Goal: Feedback & Contribution: Leave review/rating

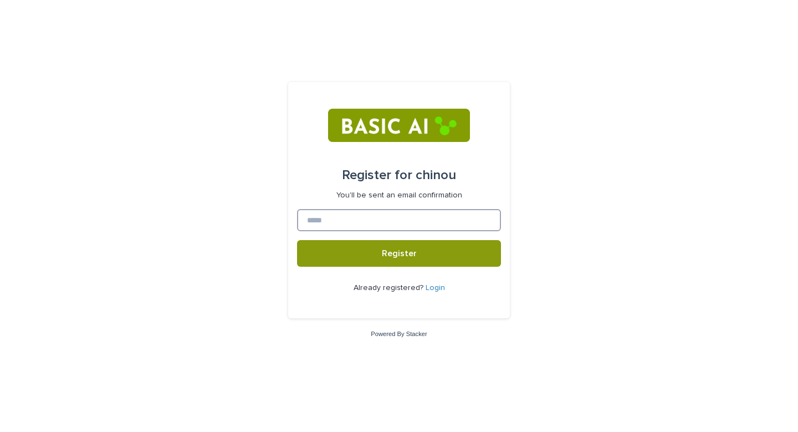
click at [371, 220] on input at bounding box center [399, 220] width 204 height 22
type input "*"
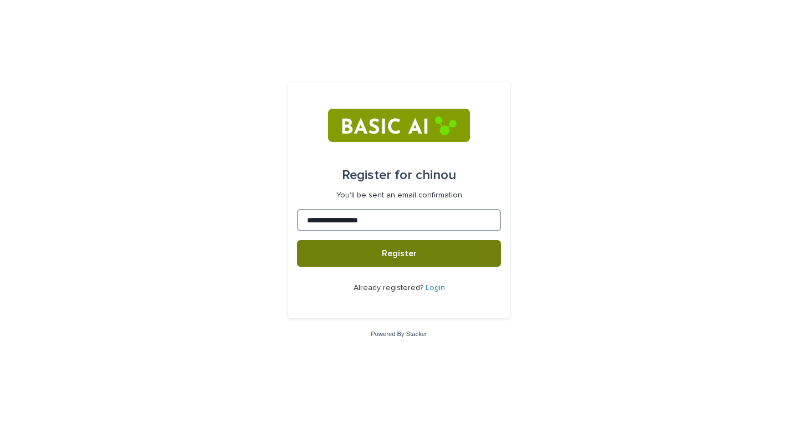
type input "**********"
click at [413, 253] on span "Register" at bounding box center [399, 253] width 35 height 9
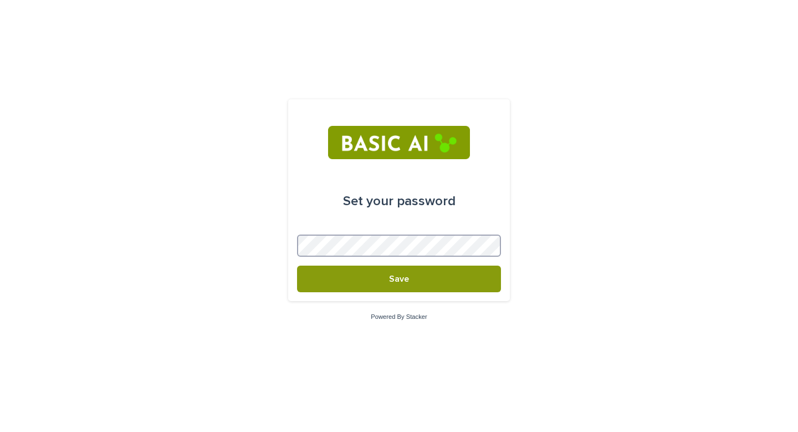
click at [297, 266] on button "Save" at bounding box center [399, 279] width 204 height 27
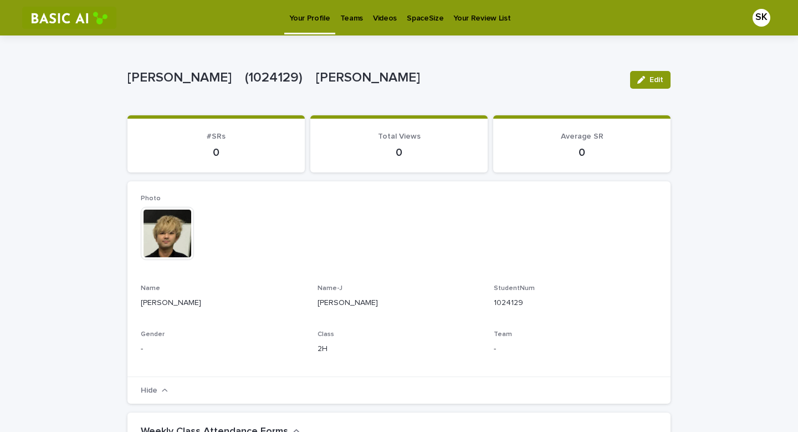
drag, startPoint x: 756, startPoint y: 0, endPoint x: 487, endPoint y: 69, distance: 277.5
click at [487, 69] on div "SHOJI Kazuki　(1024129)　庄司　一樹" at bounding box center [374, 77] width 494 height 18
click at [169, 238] on img at bounding box center [167, 233] width 53 height 53
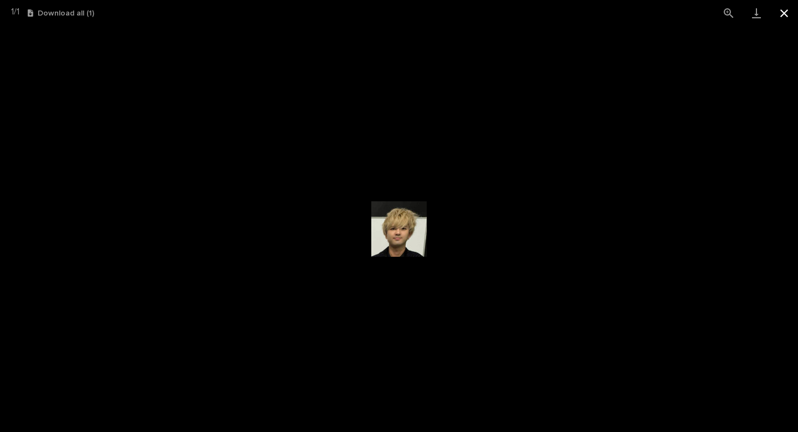
click at [778, 16] on button "Close gallery" at bounding box center [785, 13] width 28 height 26
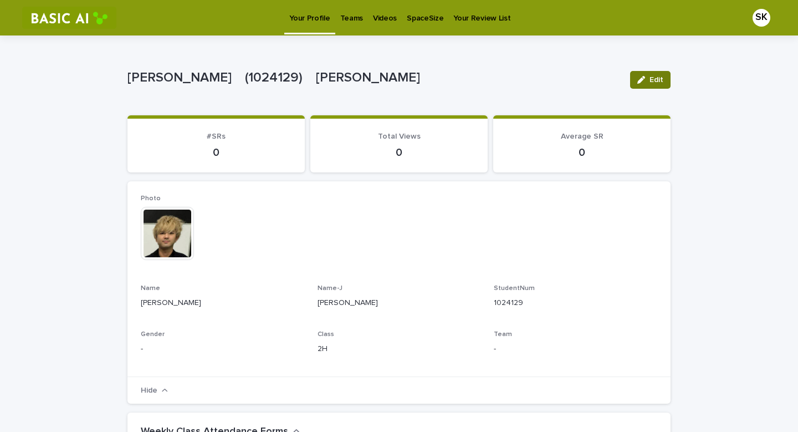
click at [652, 84] on button "Edit" at bounding box center [650, 80] width 40 height 18
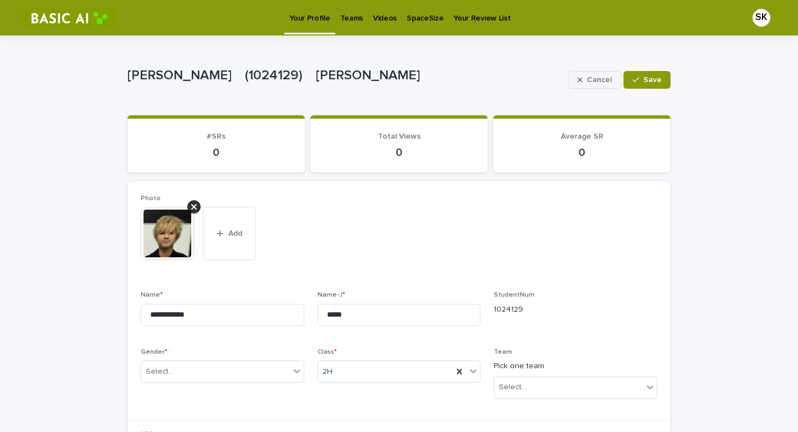
click at [593, 85] on button "Cancel" at bounding box center [594, 80] width 53 height 18
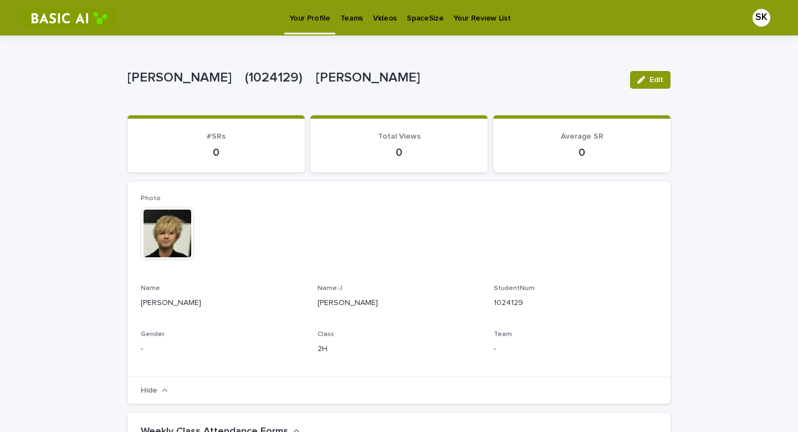
click at [376, 14] on p "Videos" at bounding box center [385, 11] width 24 height 23
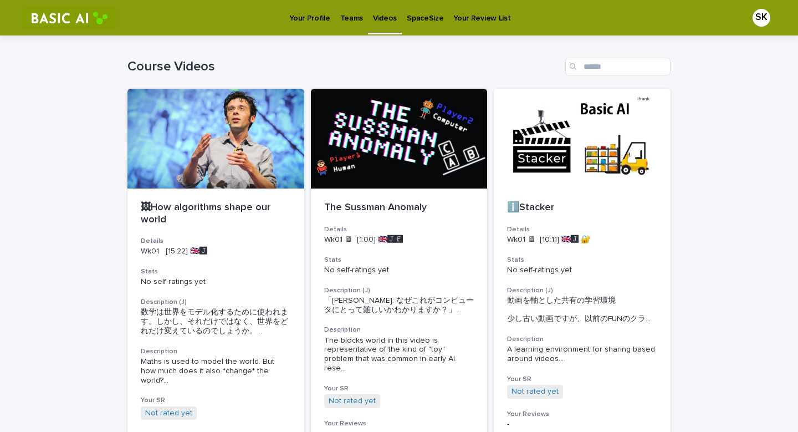
click at [344, 24] on link "Teams" at bounding box center [351, 17] width 33 height 34
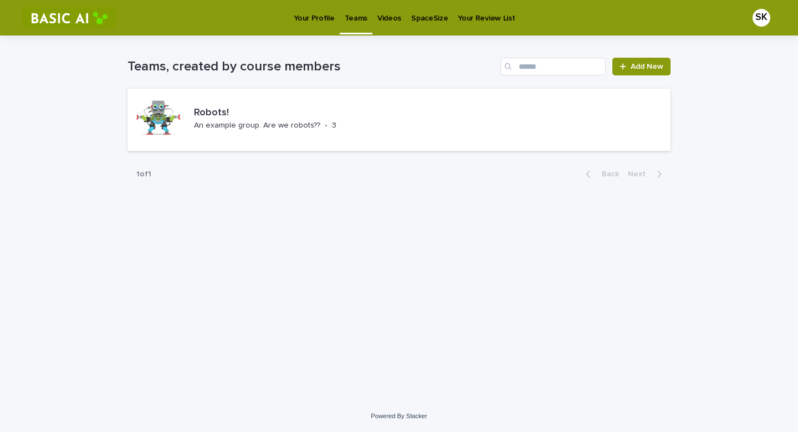
click at [385, 18] on p "Videos" at bounding box center [390, 11] width 24 height 23
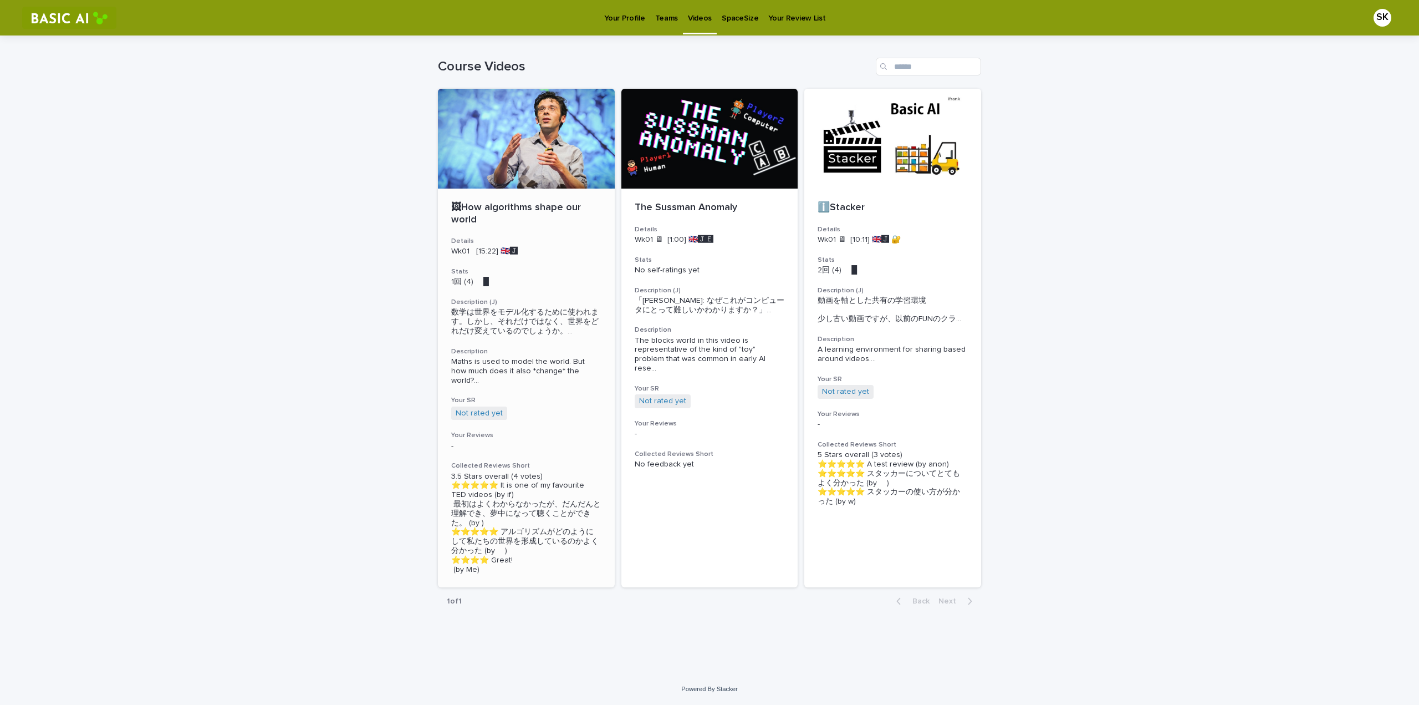
click at [542, 218] on p "🖼How algorithms shape our world" at bounding box center [526, 214] width 150 height 24
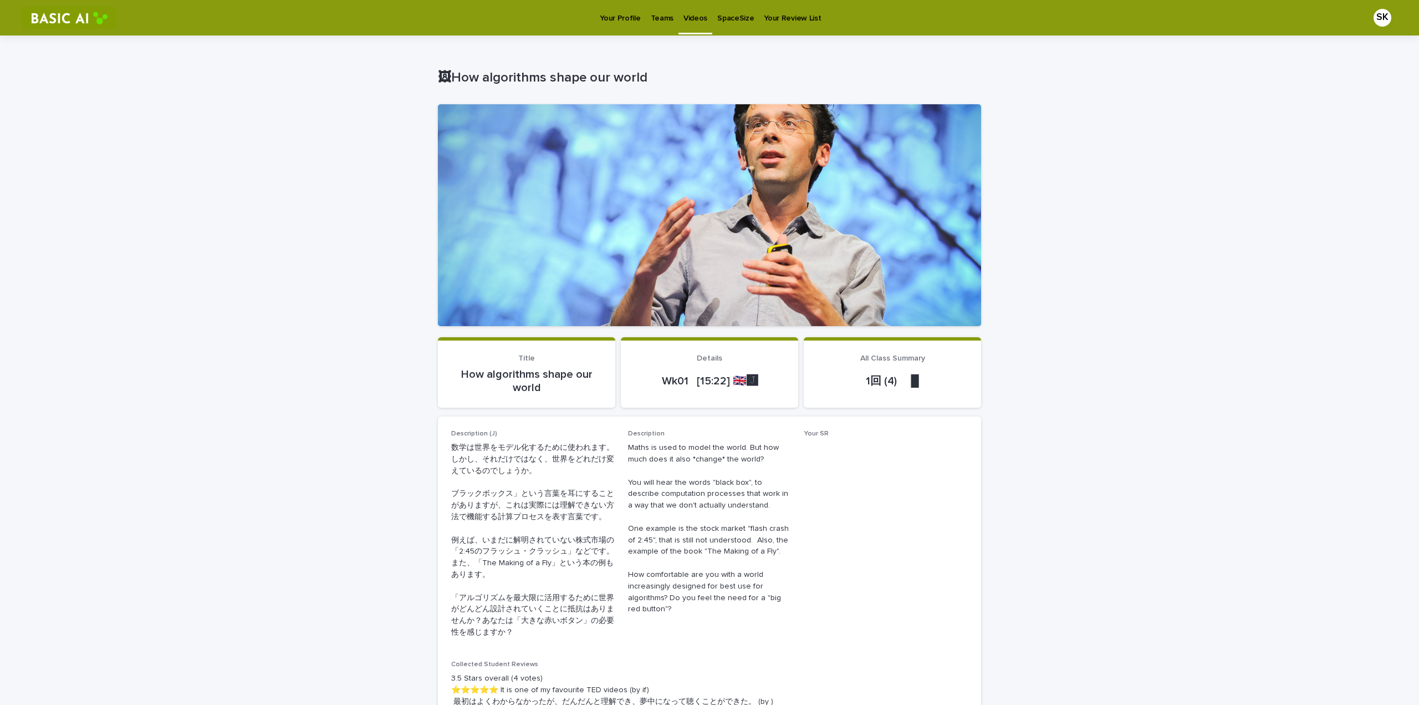
click at [315, 372] on div "Loading... Saving… Loading... Saving… 🖼How algorithms shape our world 🖼How algo…" at bounding box center [709, 654] width 1419 height 1239
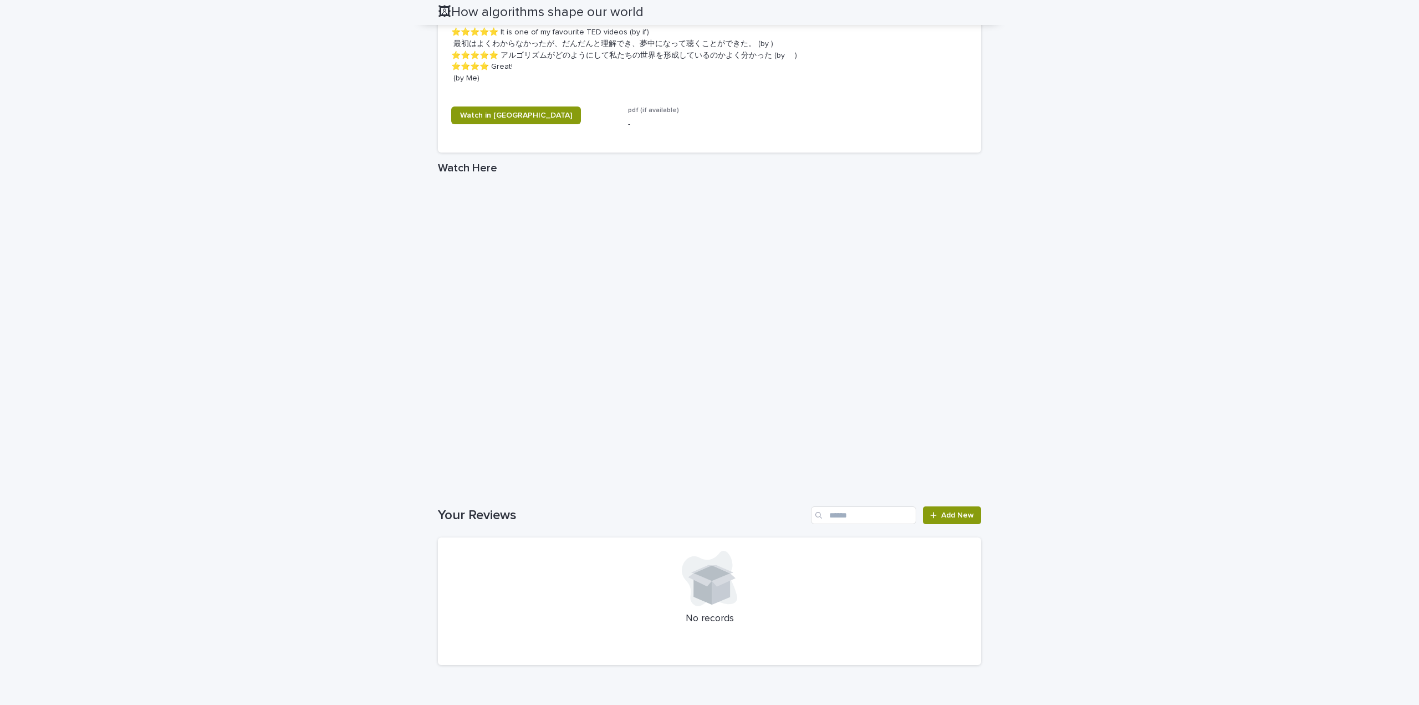
scroll to position [713, 0]
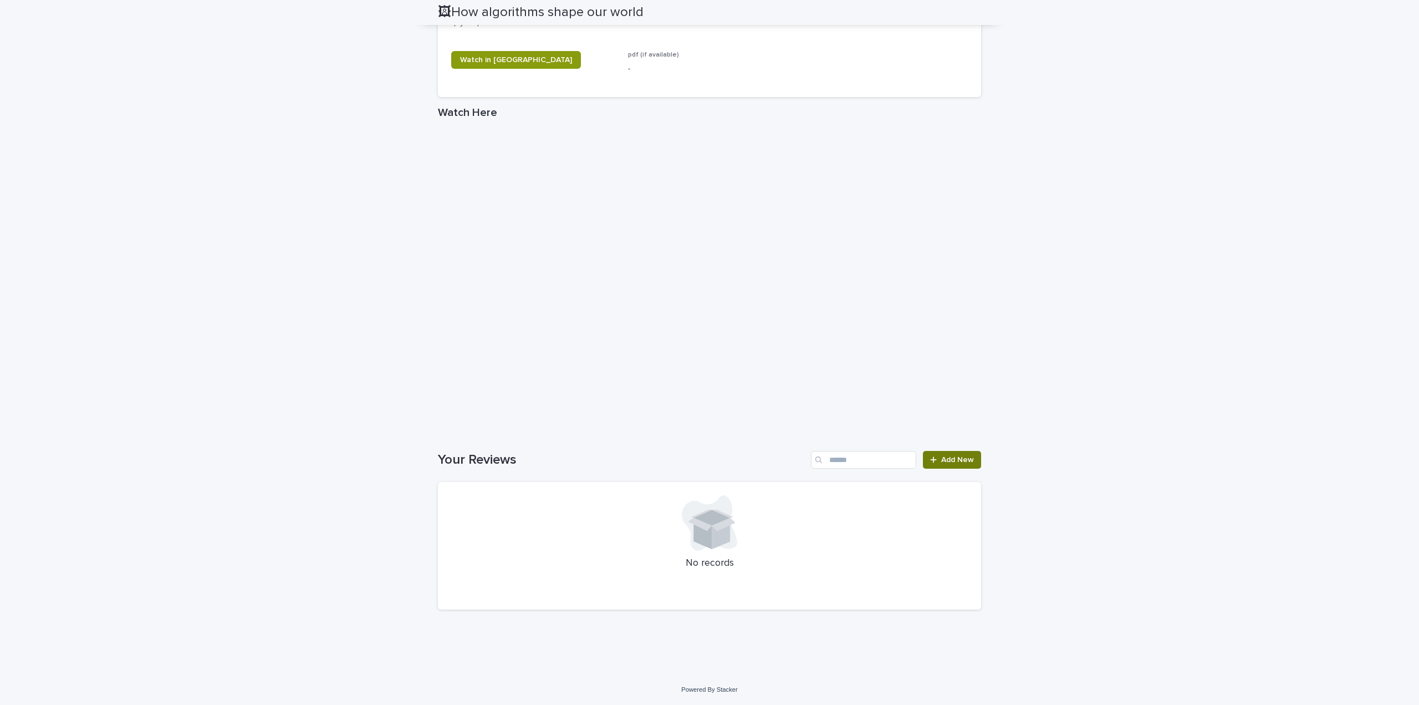
click at [798, 431] on span "Add New" at bounding box center [957, 460] width 33 height 8
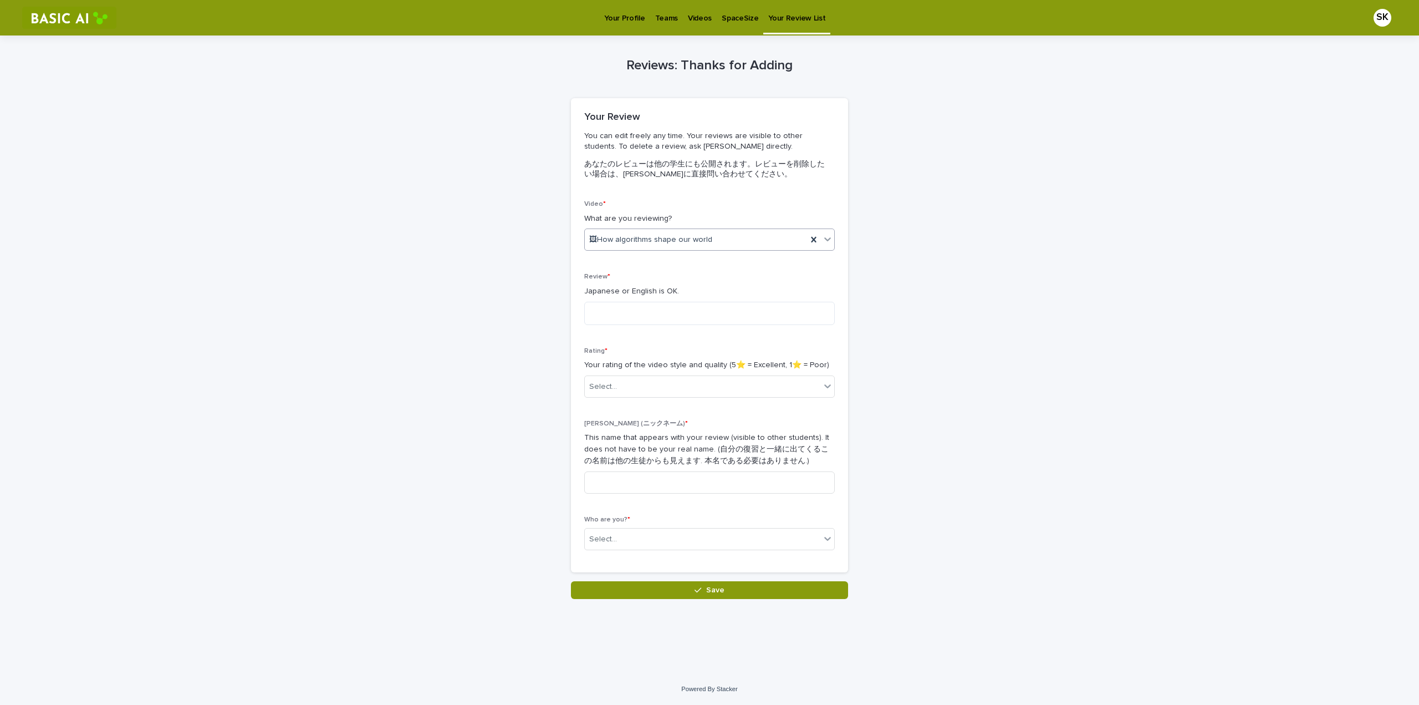
click at [649, 233] on div "🖼How algorithms shape our world" at bounding box center [696, 240] width 222 height 18
click at [496, 244] on div "Reviews: Thanks for Adding Loading... Saving… Loading... Saving… Loading... Sav…" at bounding box center [709, 316] width 543 height 563
click at [627, 278] on div "ℹ️Stacker" at bounding box center [709, 280] width 249 height 19
click at [639, 238] on div "ℹ️Stacker" at bounding box center [696, 240] width 222 height 18
click at [635, 297] on div "🖼How algorithms shape our world" at bounding box center [709, 299] width 249 height 19
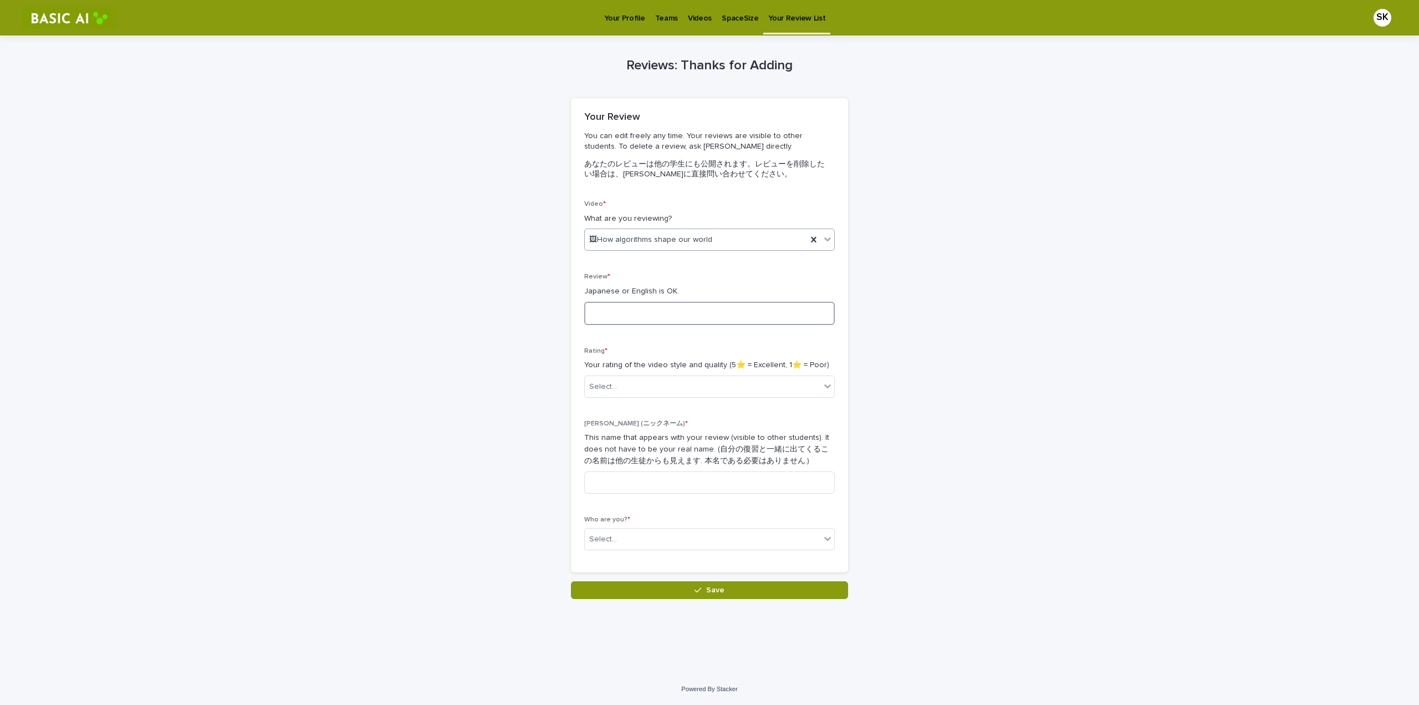
click at [612, 307] on textarea at bounding box center [709, 313] width 251 height 23
click at [646, 391] on div "Select..." at bounding box center [703, 387] width 236 height 18
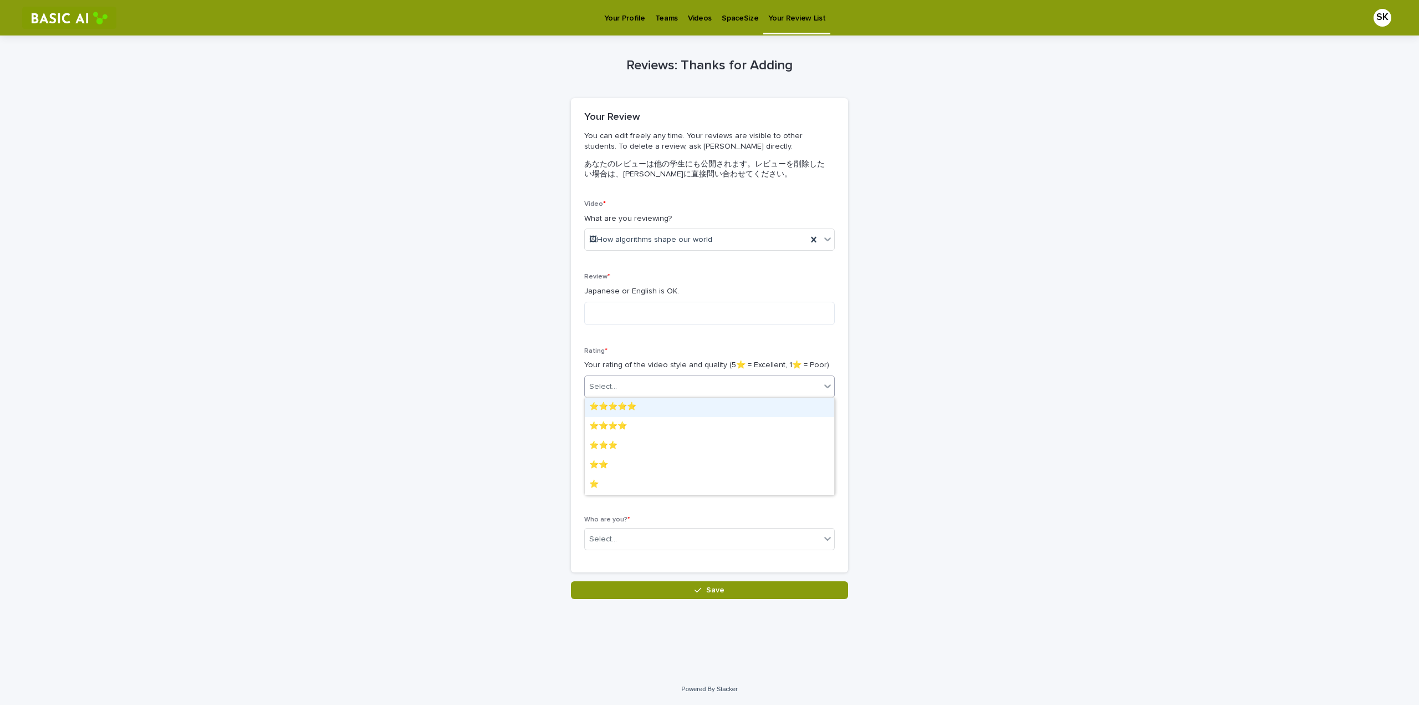
click at [637, 407] on div "⭐️⭐️⭐️⭐️⭐️" at bounding box center [709, 406] width 249 height 19
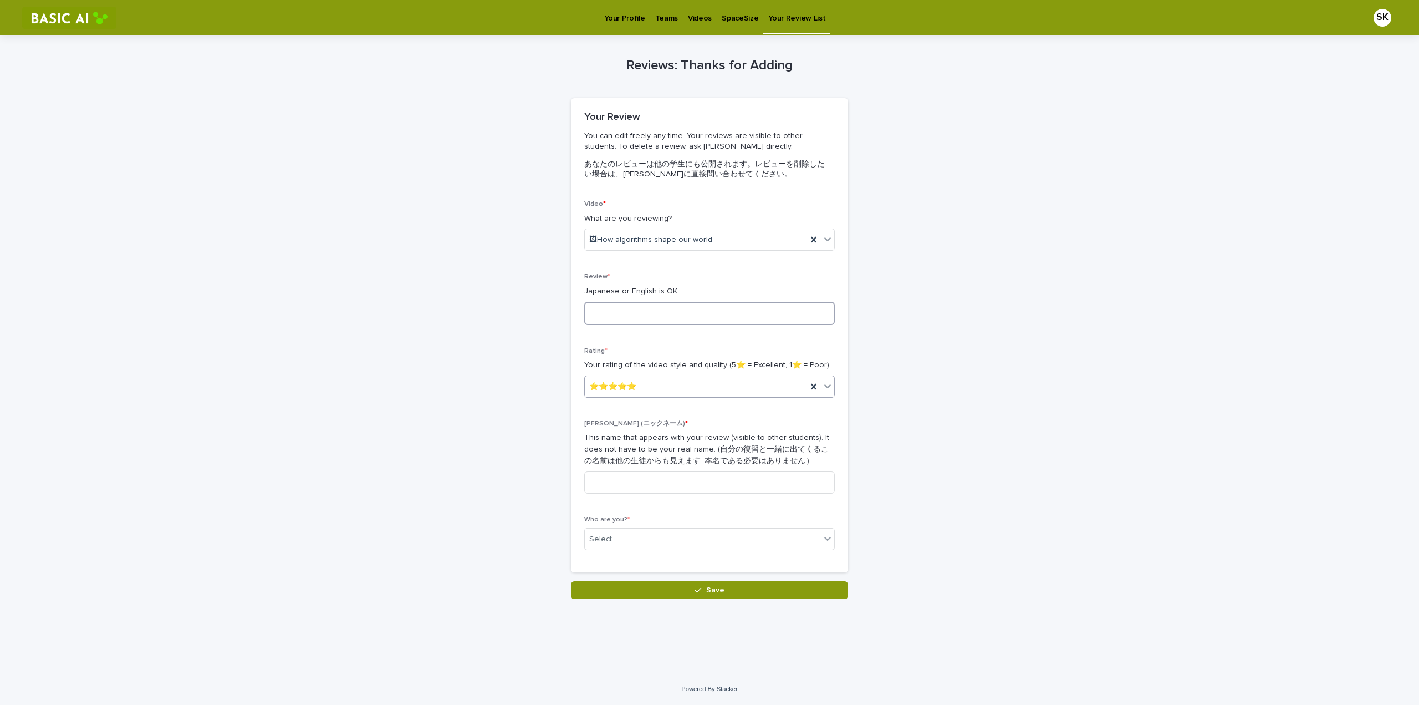
click at [634, 318] on textarea at bounding box center [709, 313] width 251 height 23
click at [629, 312] on textarea at bounding box center [709, 313] width 251 height 23
click at [610, 319] on textarea at bounding box center [709, 313] width 251 height 23
type textarea "**********"
click at [506, 315] on div "**********" at bounding box center [709, 316] width 543 height 563
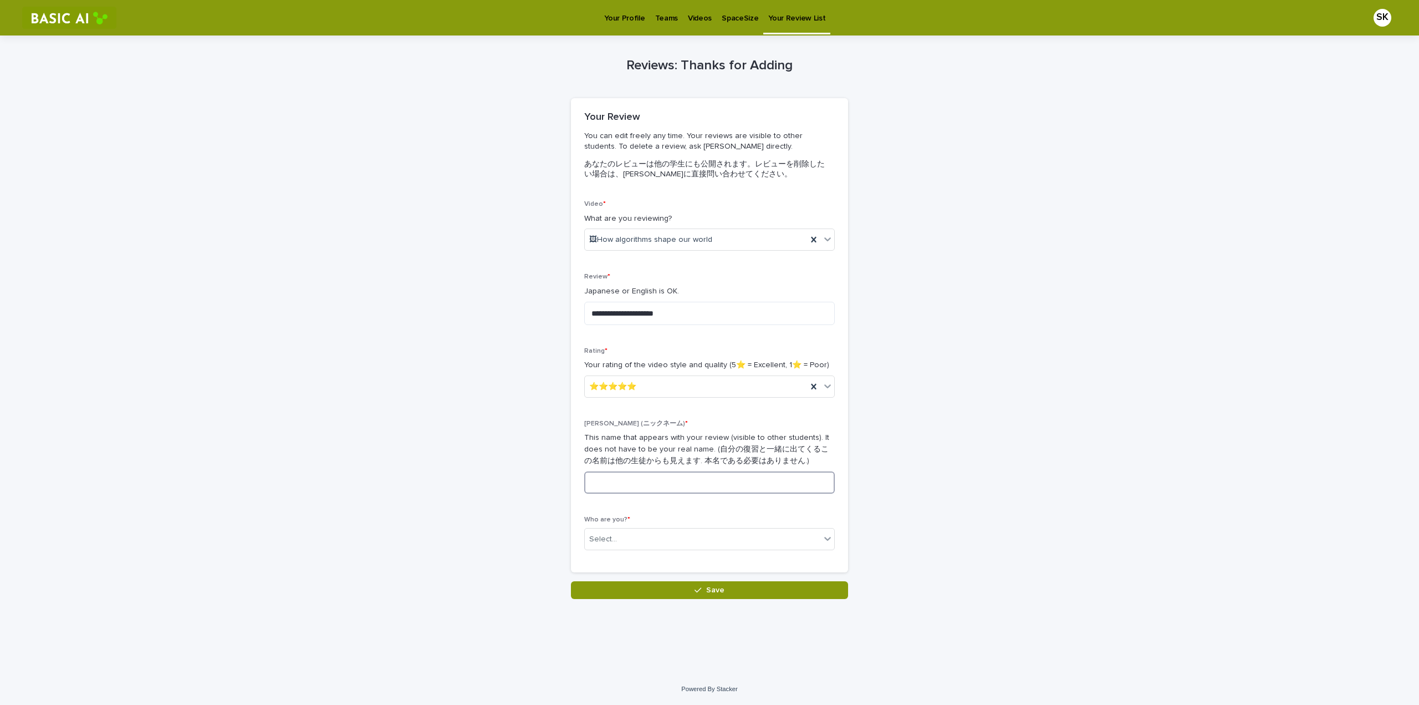
click at [662, 431] on input at bounding box center [709, 482] width 251 height 22
type input "*"
type input "****"
drag, startPoint x: 584, startPoint y: 314, endPoint x: 775, endPoint y: 315, distance: 190.7
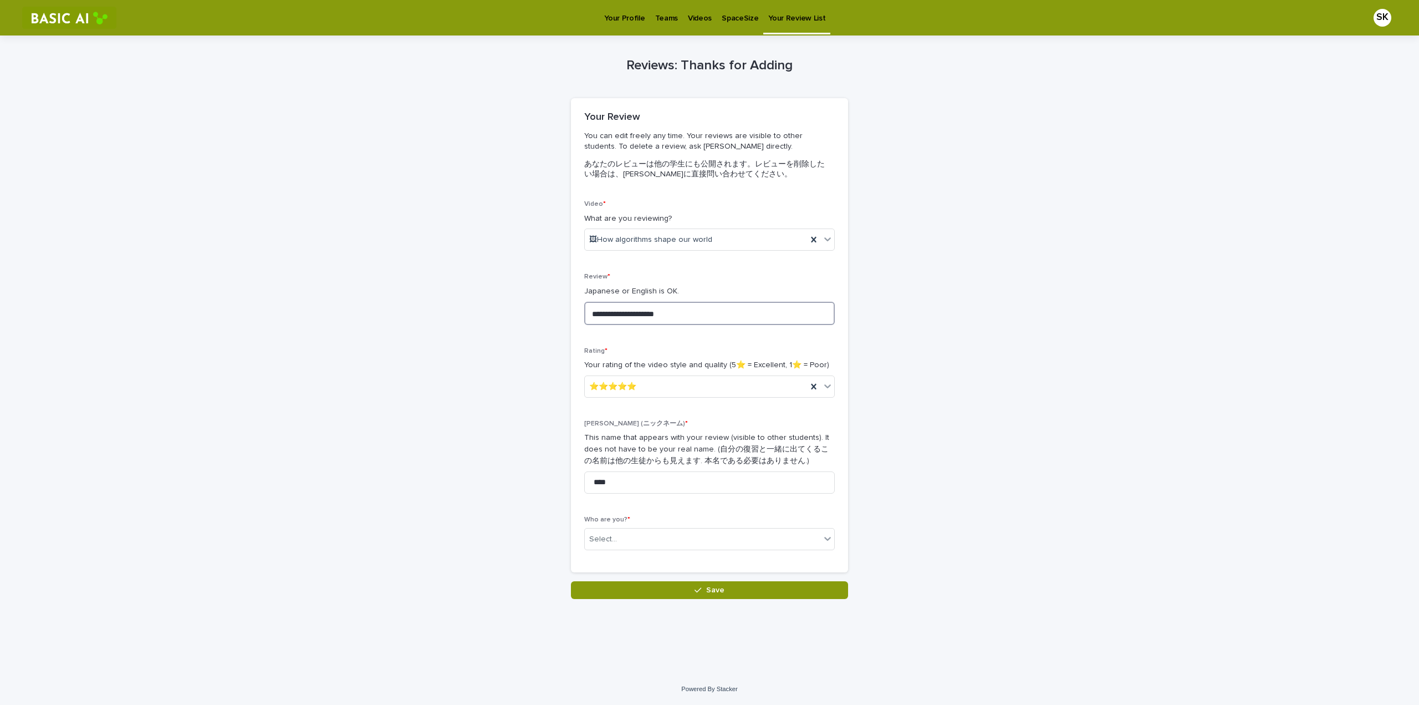
click at [775, 315] on textarea "**********" at bounding box center [709, 313] width 251 height 23
click at [691, 317] on textarea "**********" at bounding box center [709, 313] width 251 height 23
paste textarea "**********"
type textarea "**********"
click at [493, 378] on div "**********" at bounding box center [709, 316] width 543 height 563
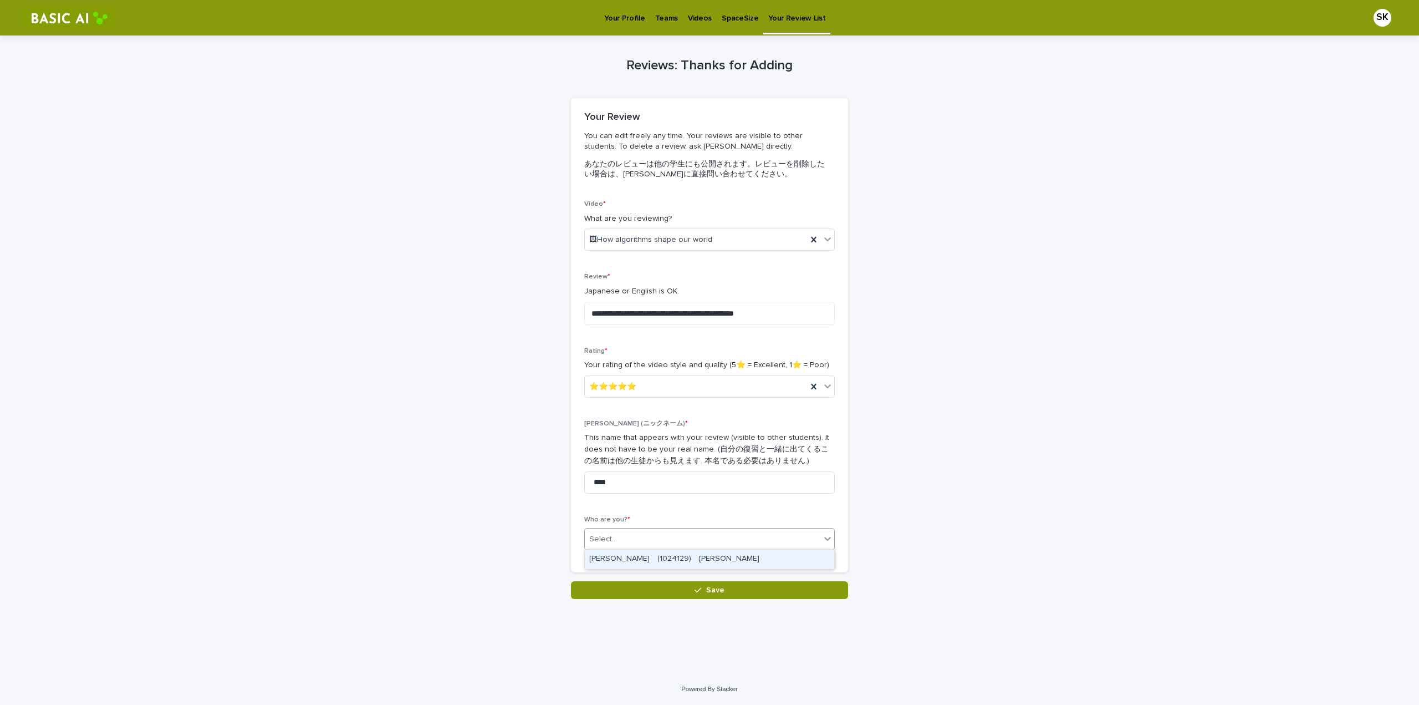
click at [636, 431] on div "Select..." at bounding box center [703, 539] width 236 height 18
click at [666, 431] on div "[PERSON_NAME]　(1024129)　[PERSON_NAME]" at bounding box center [709, 558] width 249 height 19
click at [488, 431] on div "**********" at bounding box center [709, 316] width 543 height 563
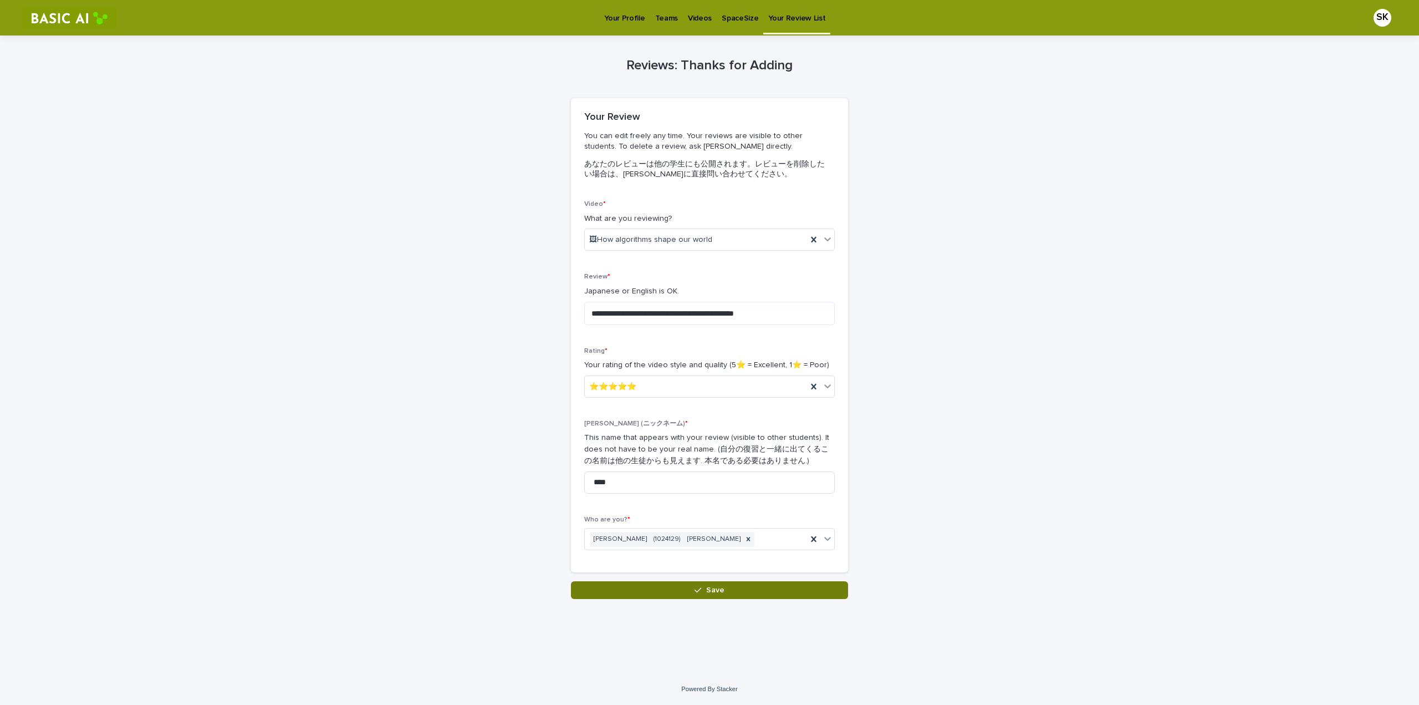
click at [611, 431] on button "Save" at bounding box center [709, 590] width 277 height 18
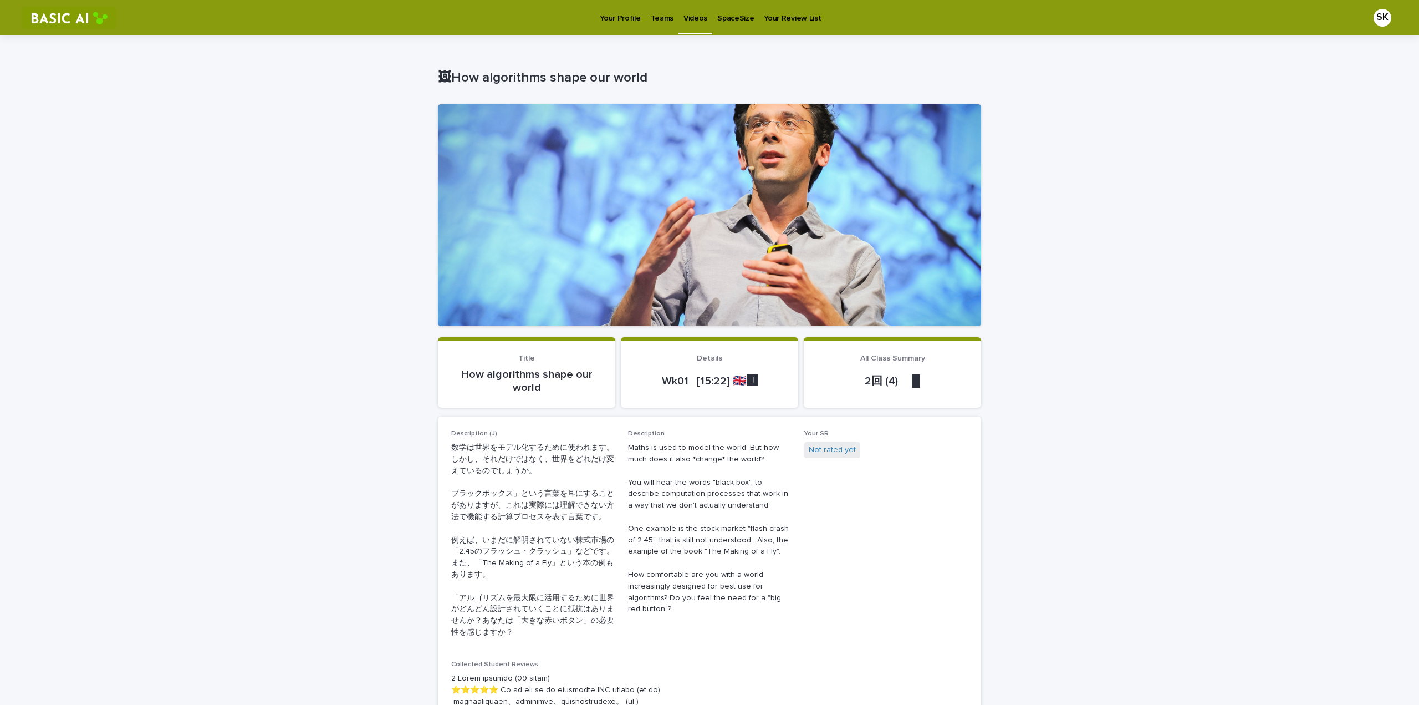
click at [659, 24] on link "Teams" at bounding box center [662, 17] width 33 height 34
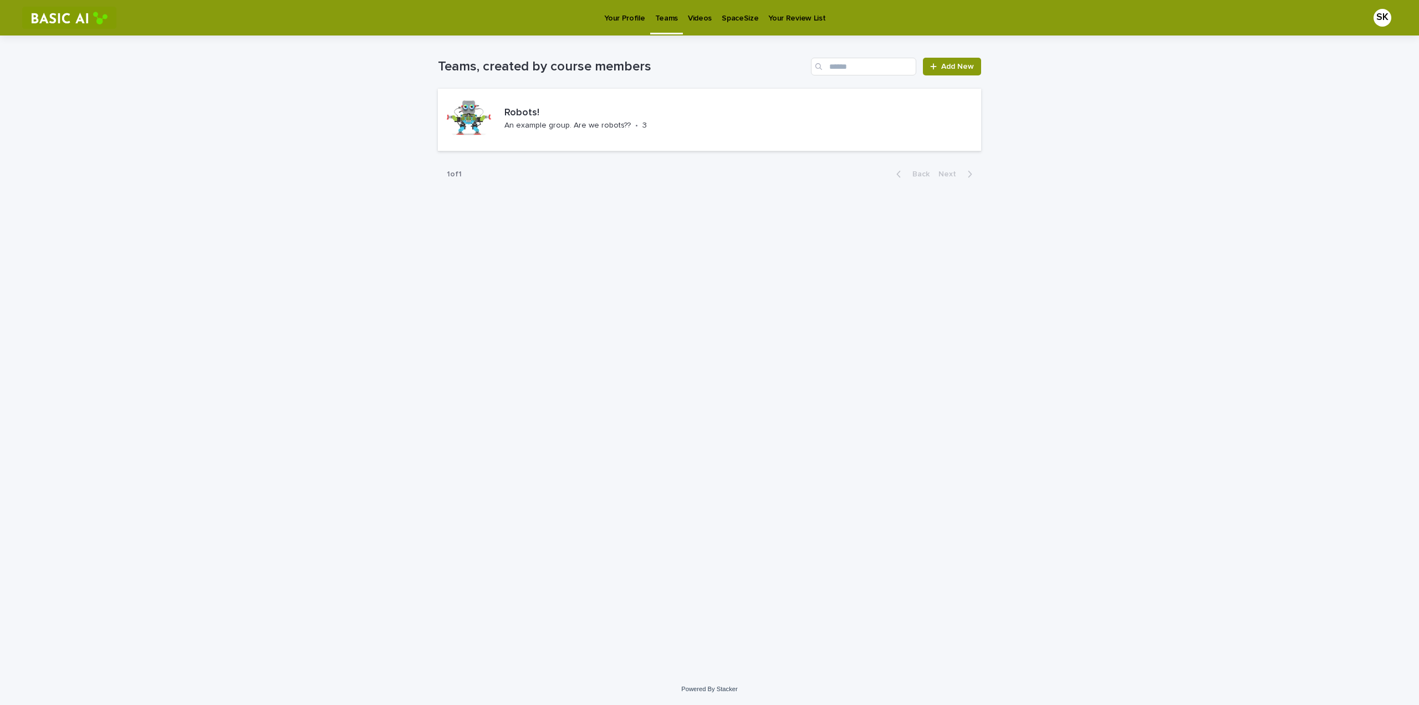
click at [693, 22] on p "Videos" at bounding box center [700, 11] width 24 height 23
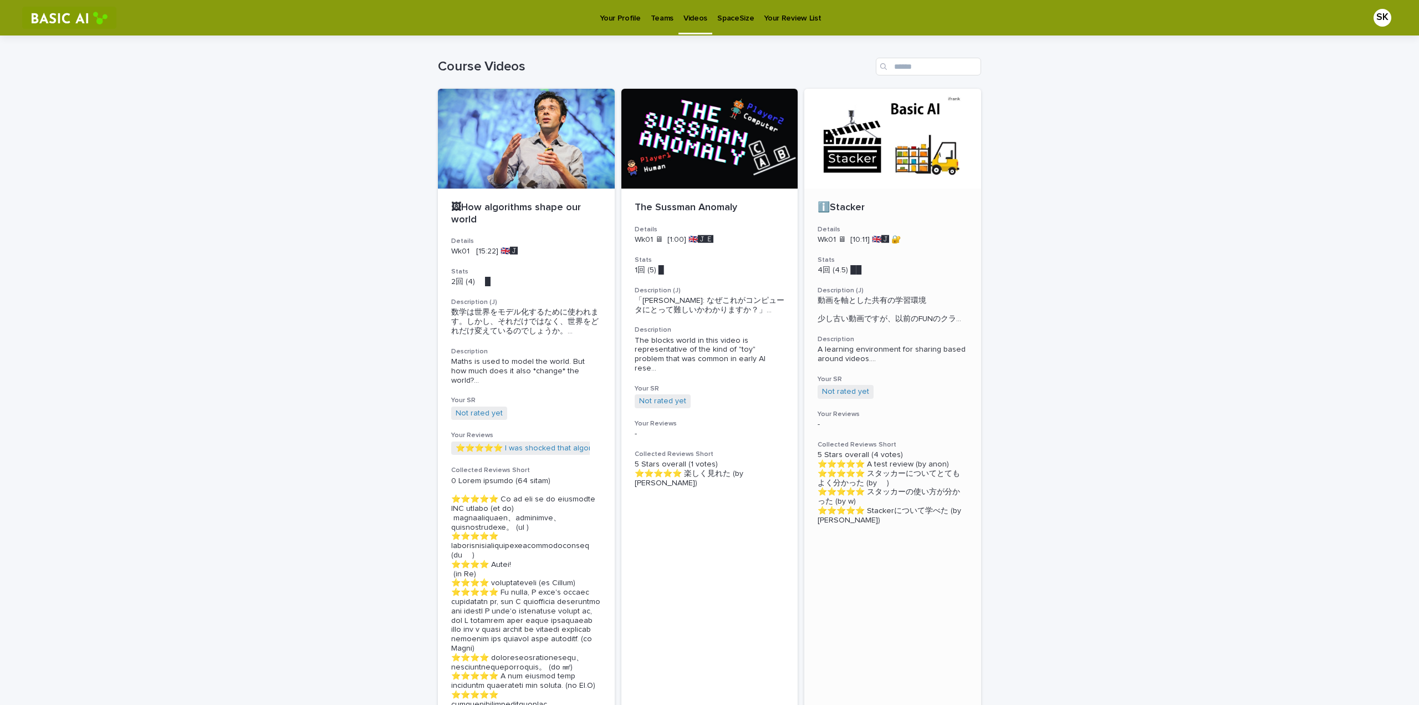
click at [798, 157] on div at bounding box center [892, 139] width 177 height 100
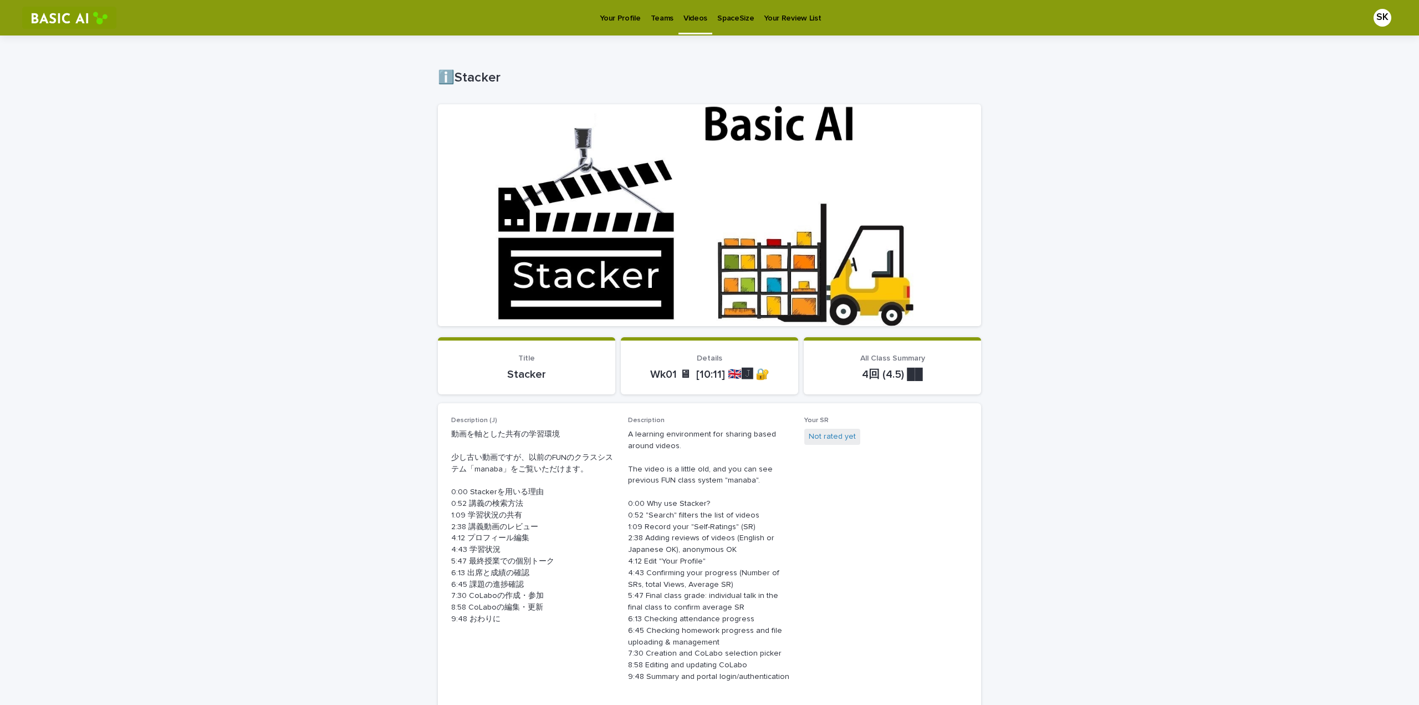
click at [387, 405] on div "Loading... Saving… Loading... Saving… ℹ️Stacker ℹ️Stacker Sorry, there was an e…" at bounding box center [709, 671] width 1419 height 1272
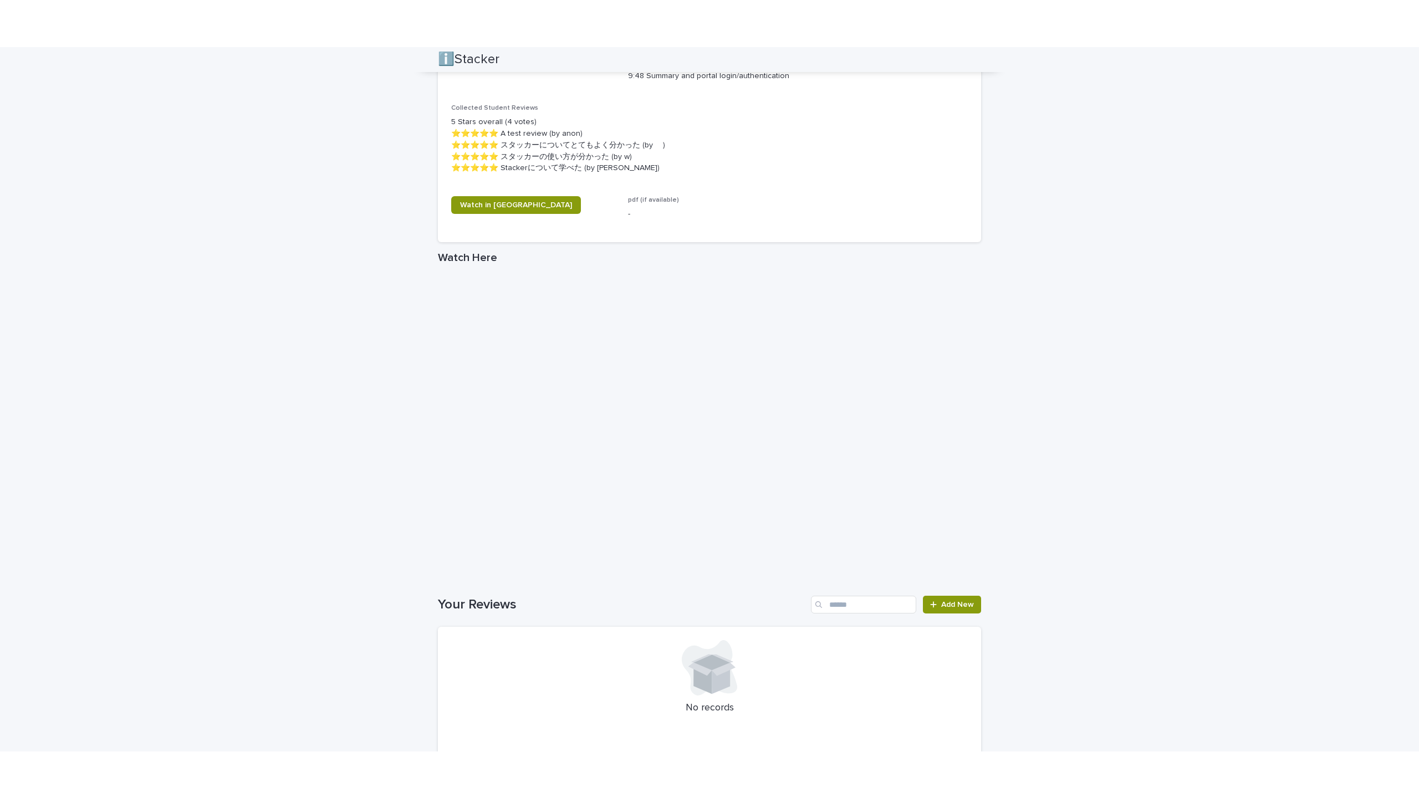
scroll to position [721, 0]
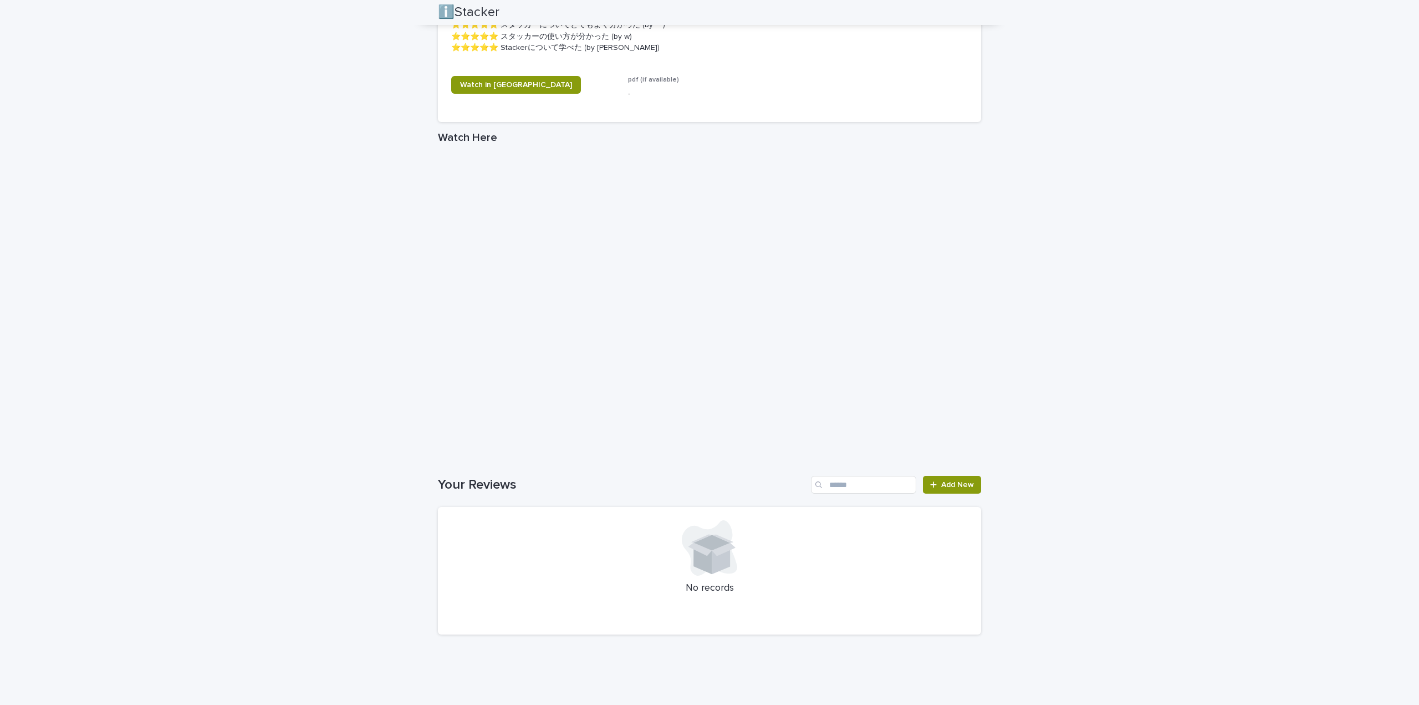
click at [798, 390] on div "Loading... Saving… Loading... Saving… ℹ️Stacker ℹ️Stacker Sorry, there was an e…" at bounding box center [709, 7] width 1419 height 1384
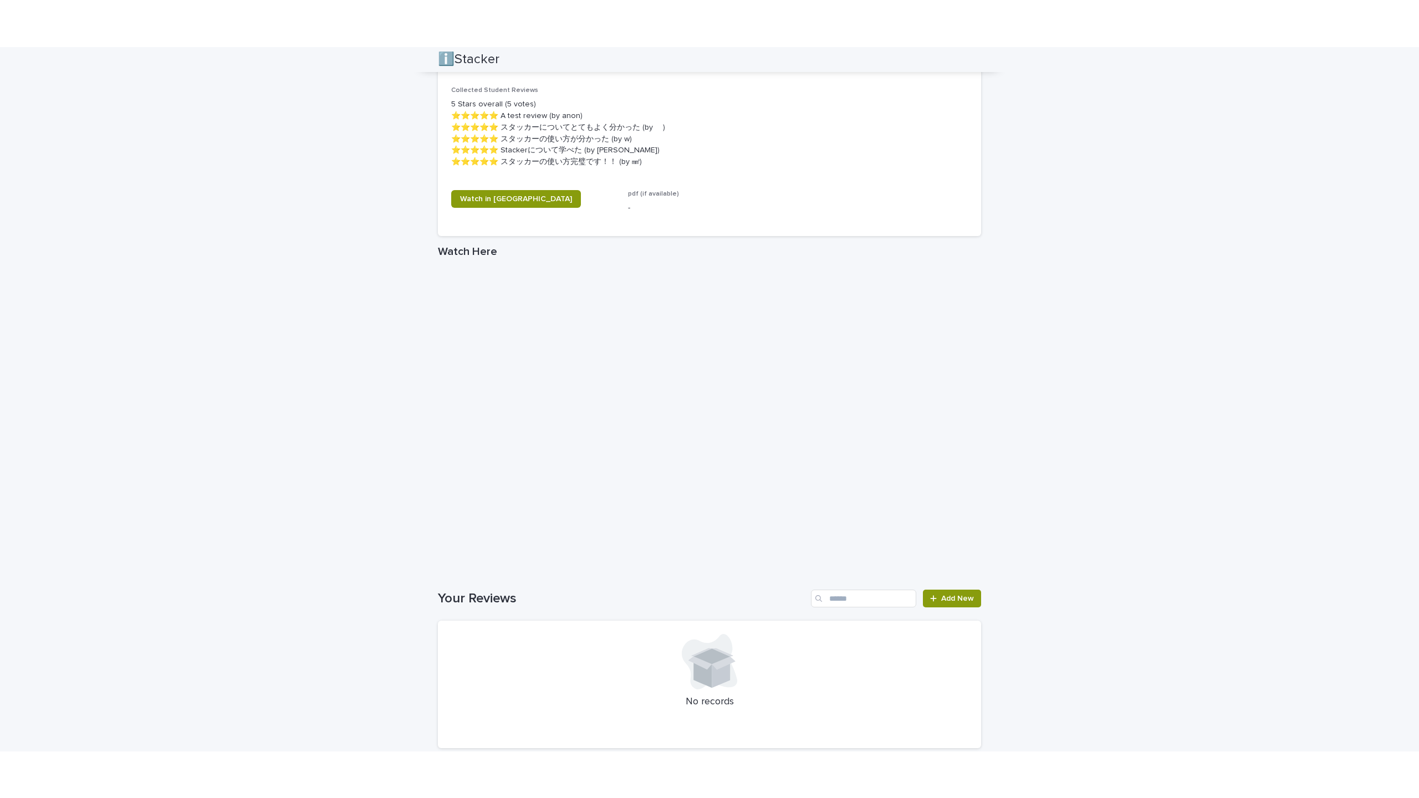
scroll to position [757, 0]
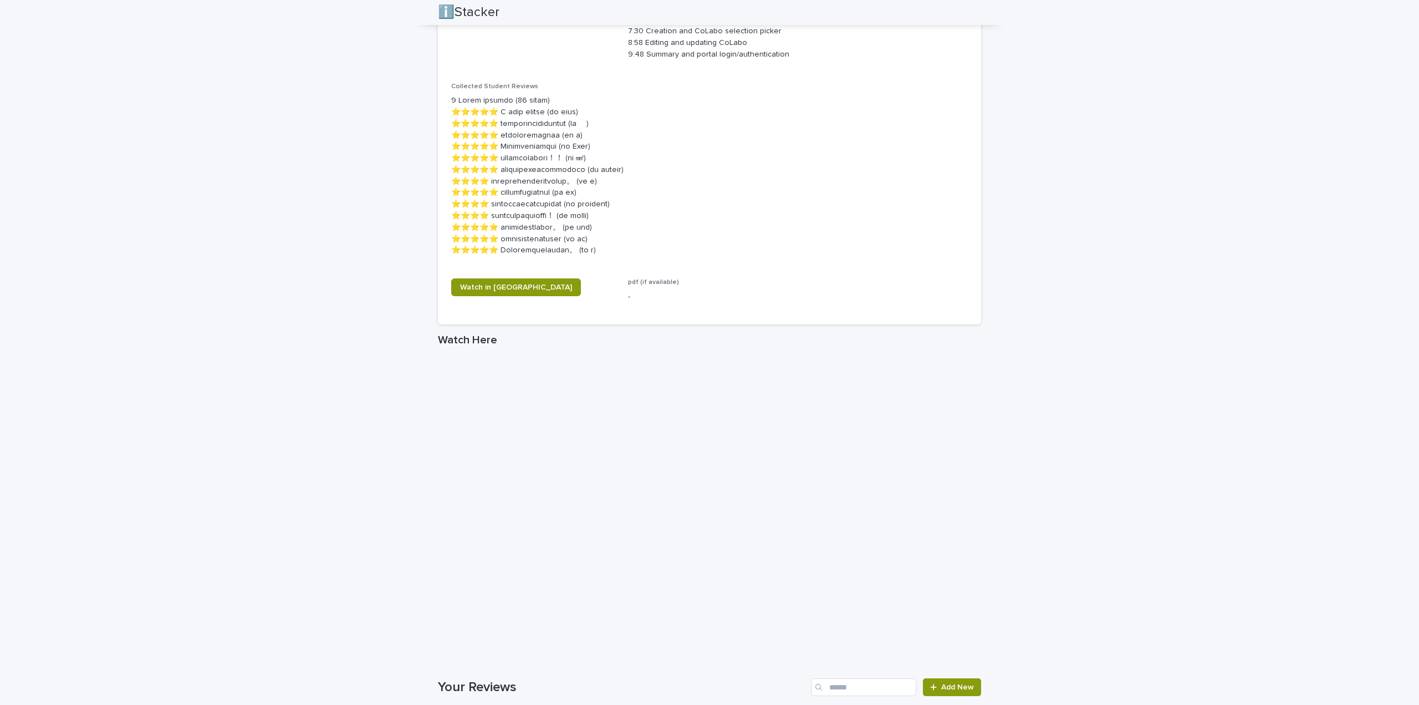
scroll to position [844, 0]
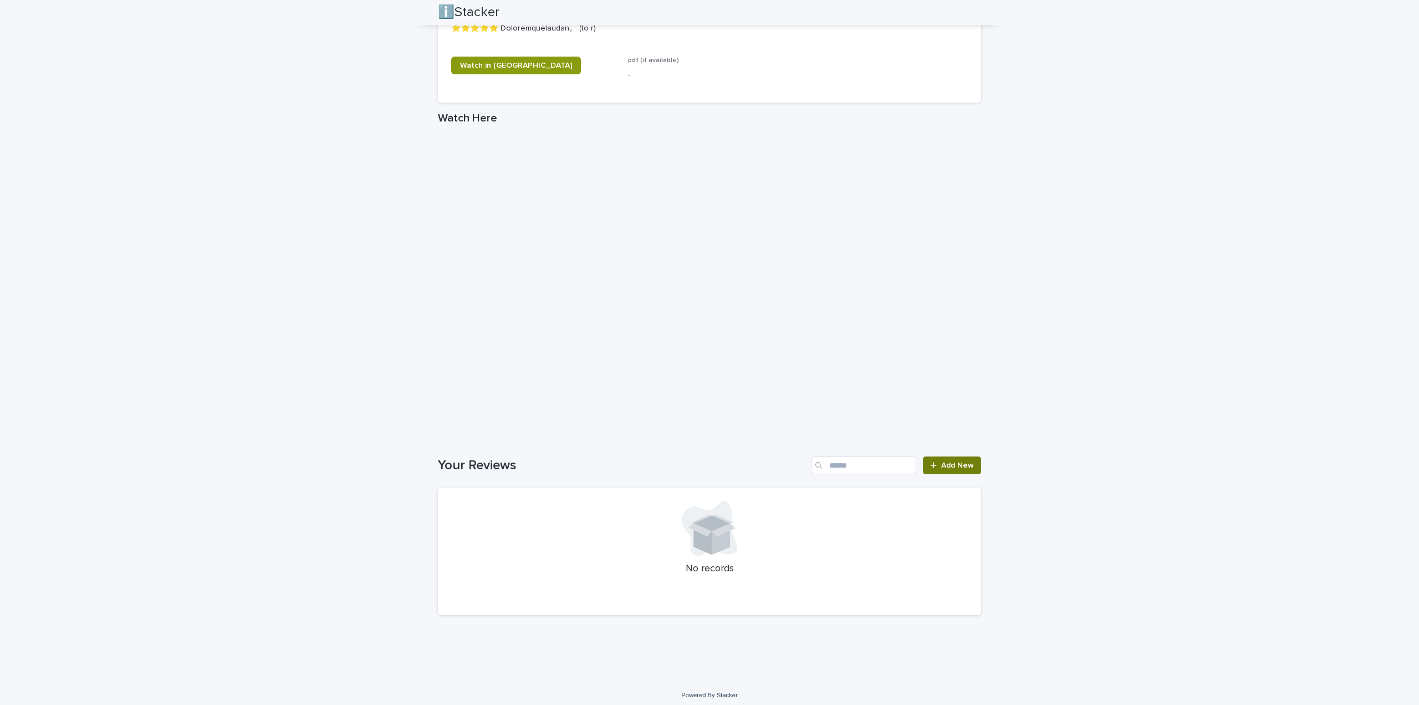
click at [798, 431] on div at bounding box center [935, 465] width 11 height 8
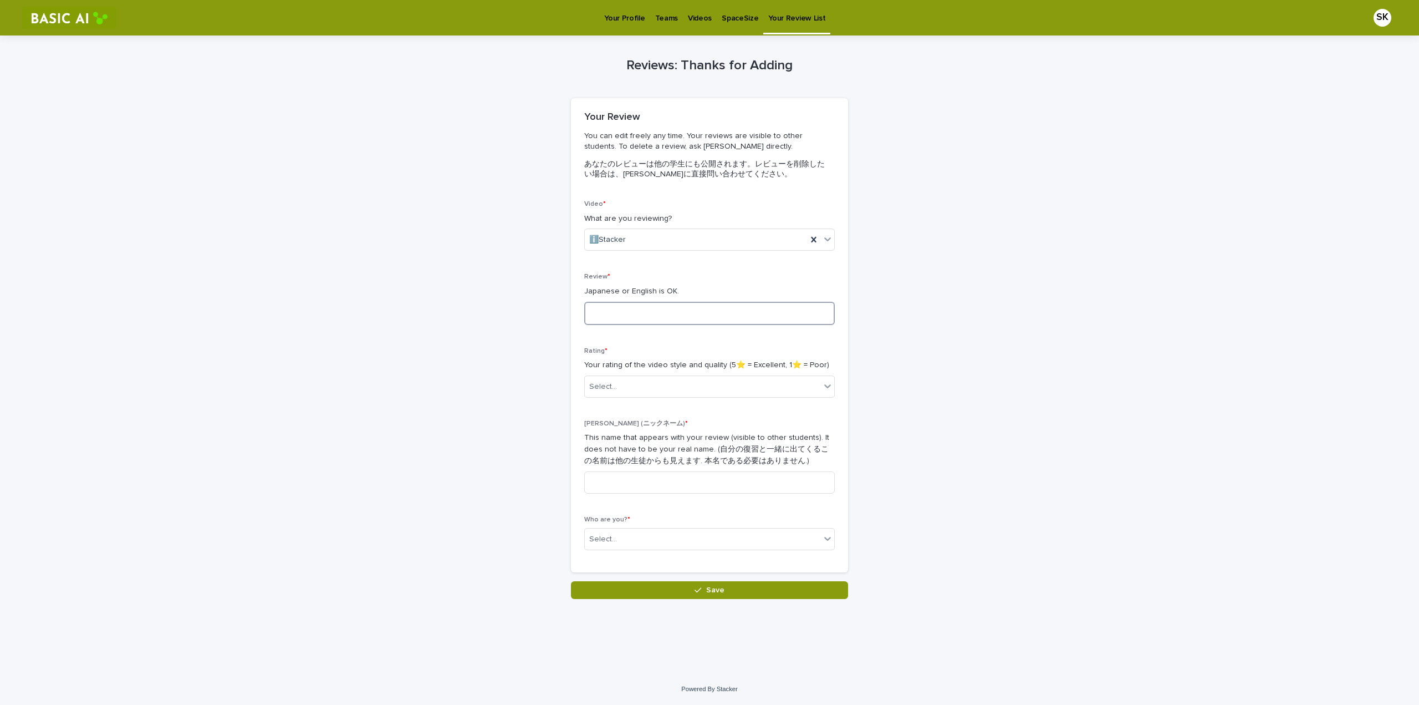
click at [656, 311] on textarea at bounding box center [709, 313] width 251 height 23
type textarea "**********"
click at [623, 382] on div "Select..." at bounding box center [703, 387] width 236 height 18
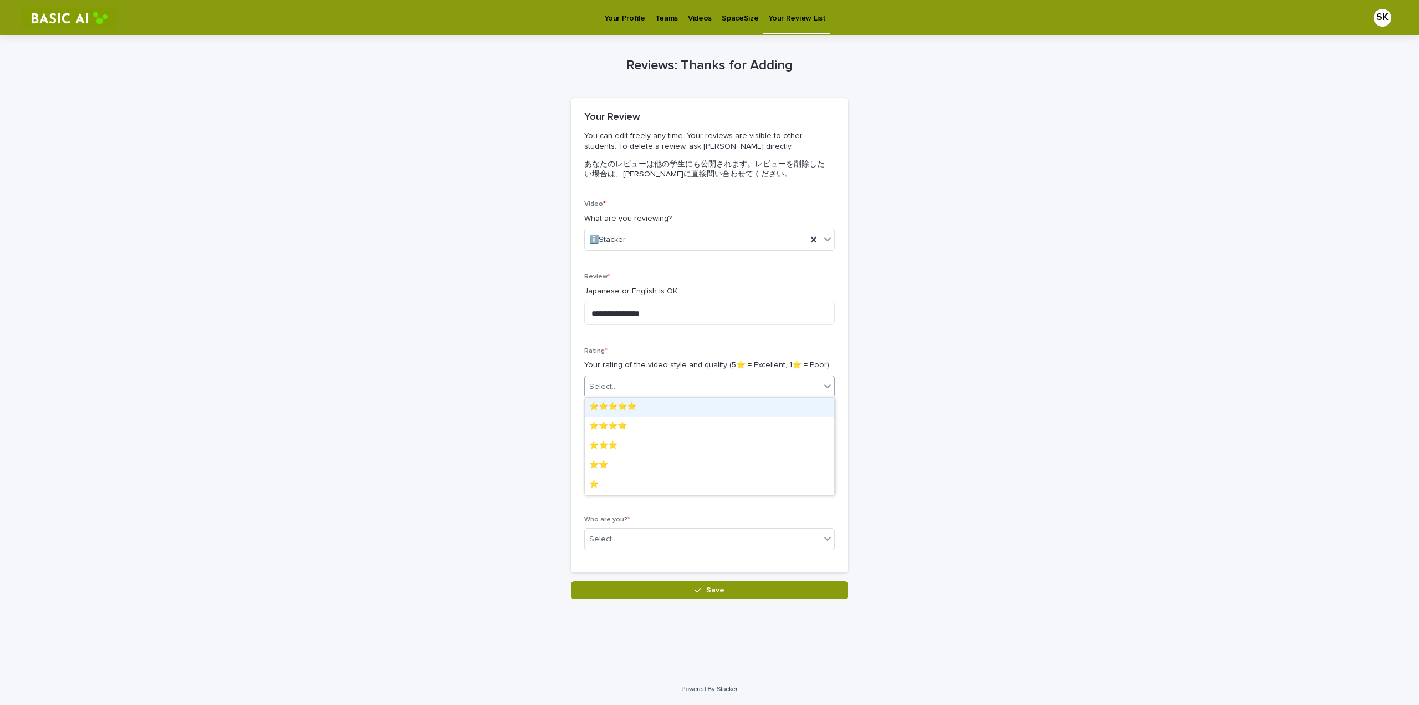
click at [667, 407] on div "⭐️⭐️⭐️⭐️⭐️" at bounding box center [709, 406] width 249 height 19
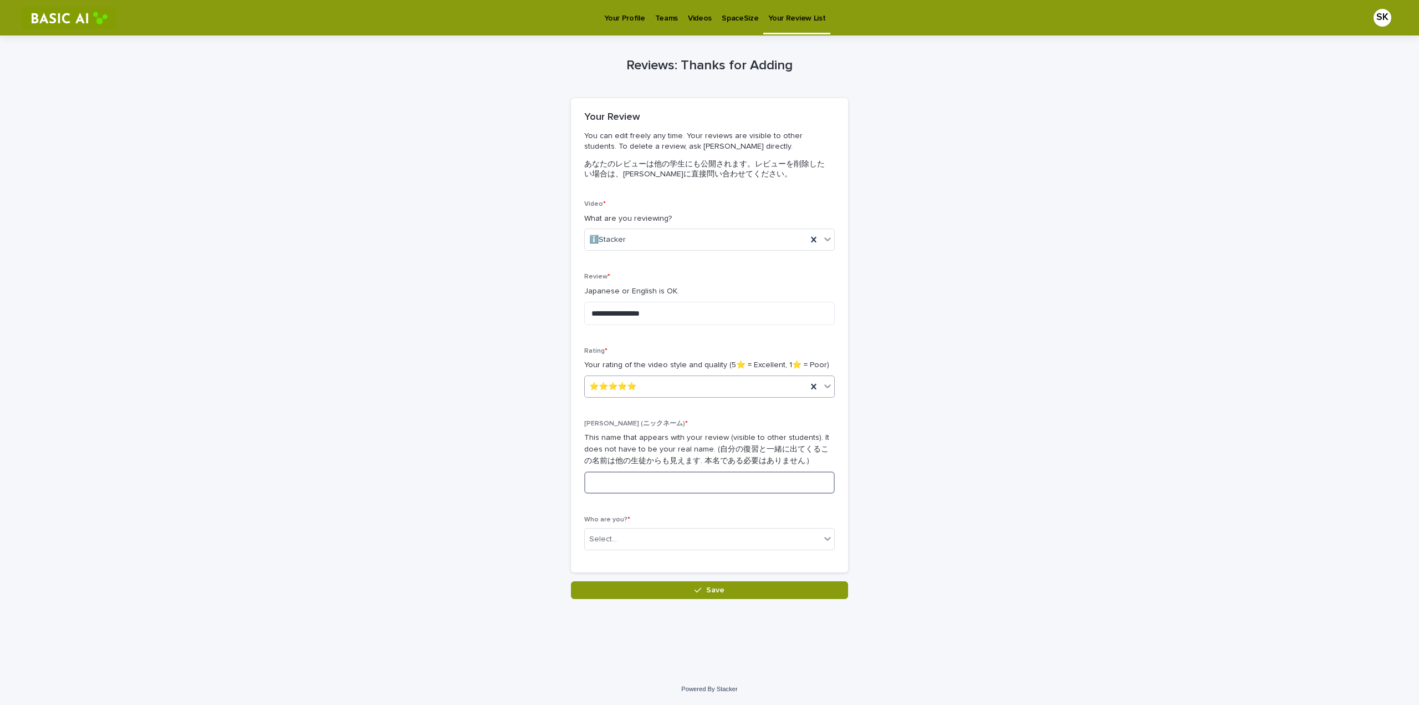
click at [613, 431] on input at bounding box center [709, 482] width 251 height 22
type input "****"
click at [608, 431] on div "Select..." at bounding box center [603, 539] width 28 height 12
click at [612, 431] on div "[PERSON_NAME]　(1024129)　[PERSON_NAME]" at bounding box center [709, 558] width 249 height 19
click at [547, 431] on div "**********" at bounding box center [709, 316] width 543 height 563
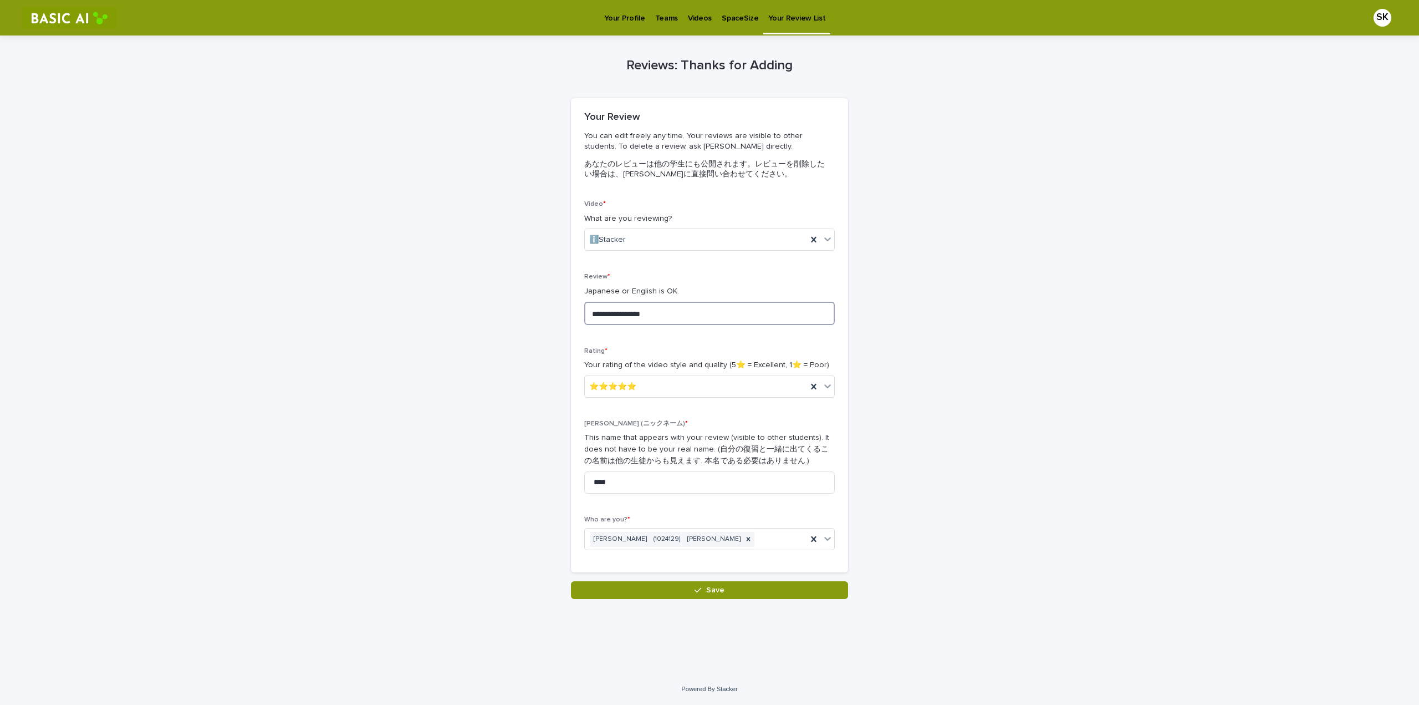
drag, startPoint x: 556, startPoint y: 295, endPoint x: 505, endPoint y: 290, distance: 51.3
click at [505, 290] on div "**********" at bounding box center [709, 316] width 543 height 563
click at [724, 310] on textarea "**********" at bounding box center [709, 313] width 251 height 23
paste textarea "**********"
type textarea "**********"
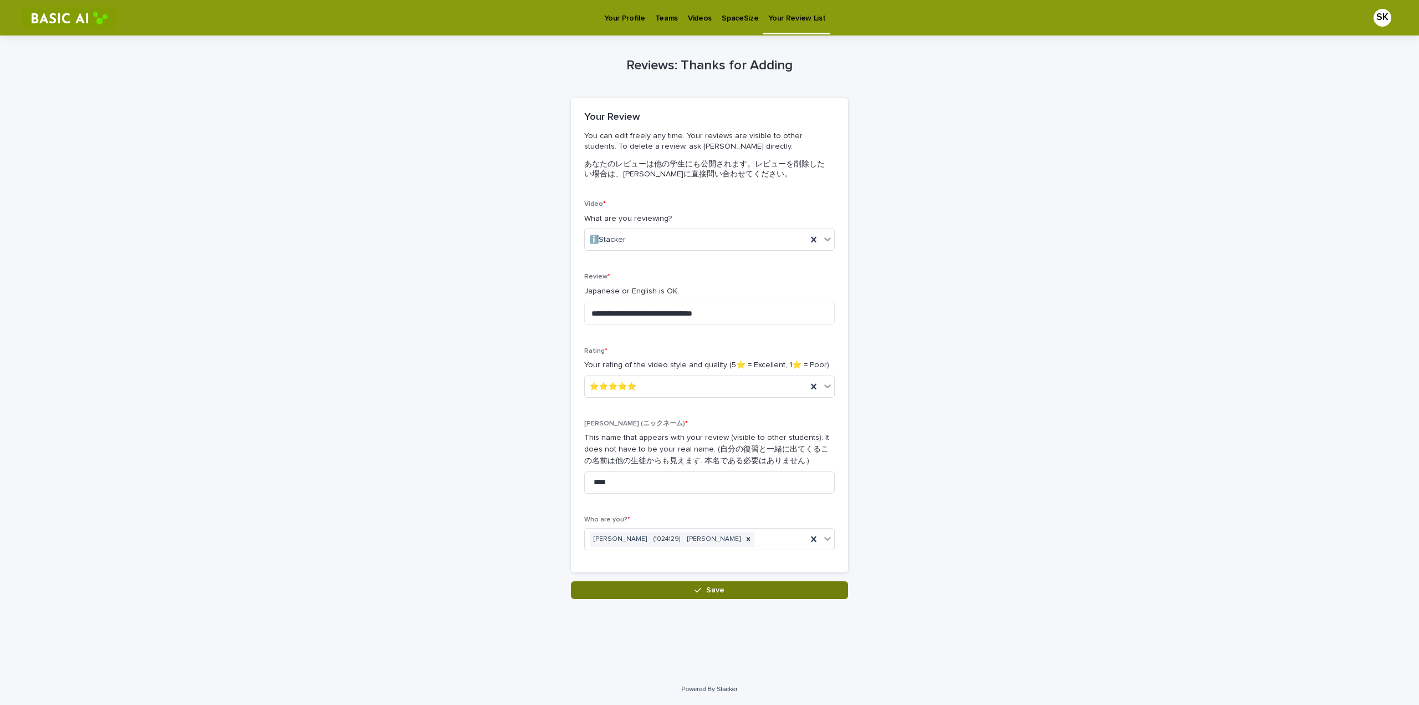
click at [639, 431] on button "Save" at bounding box center [709, 590] width 277 height 18
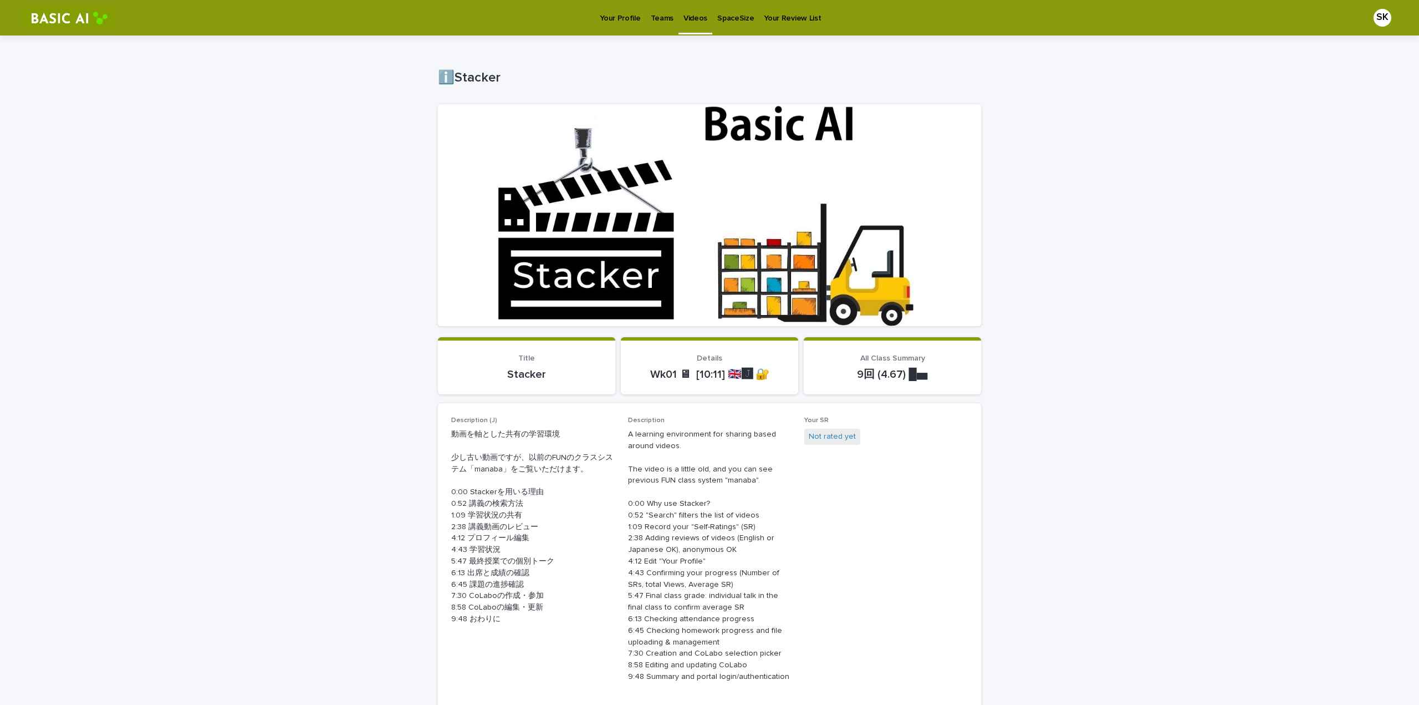
click at [687, 17] on p "Videos" at bounding box center [695, 11] width 24 height 23
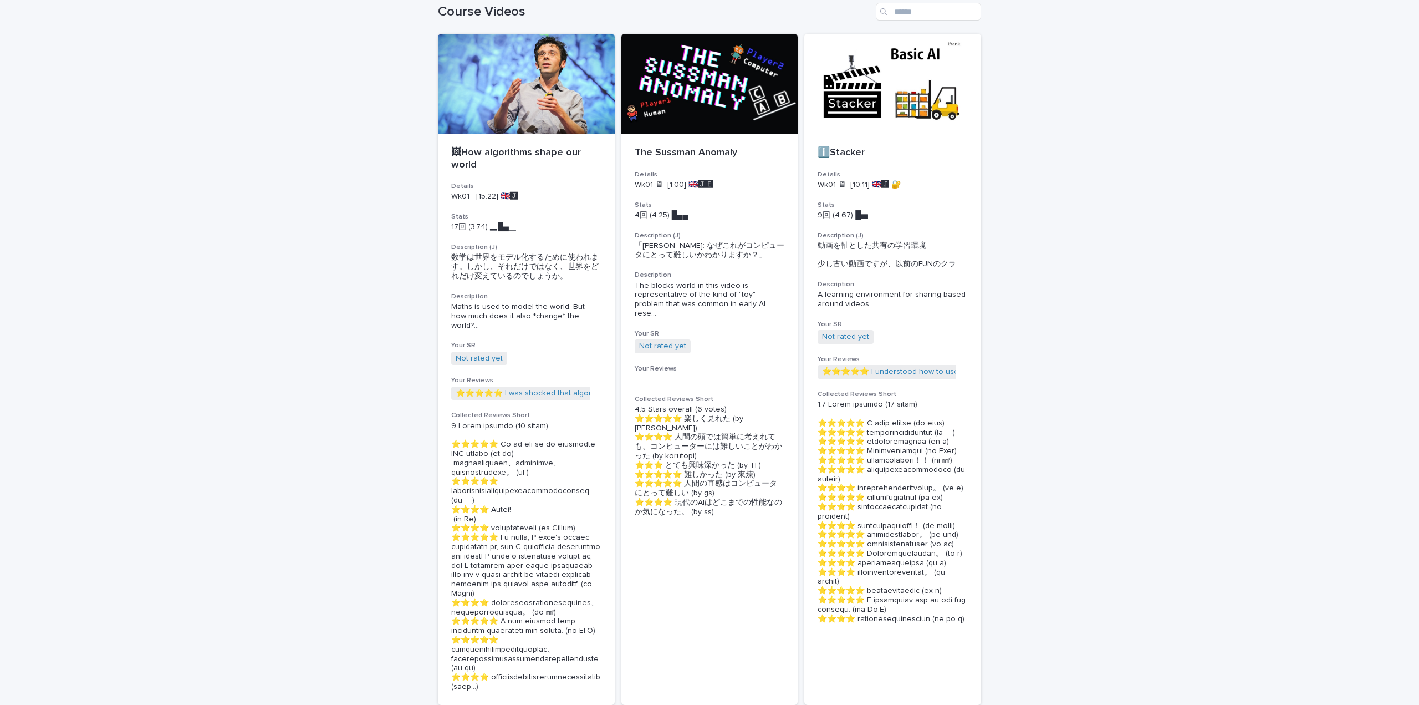
scroll to position [166, 0]
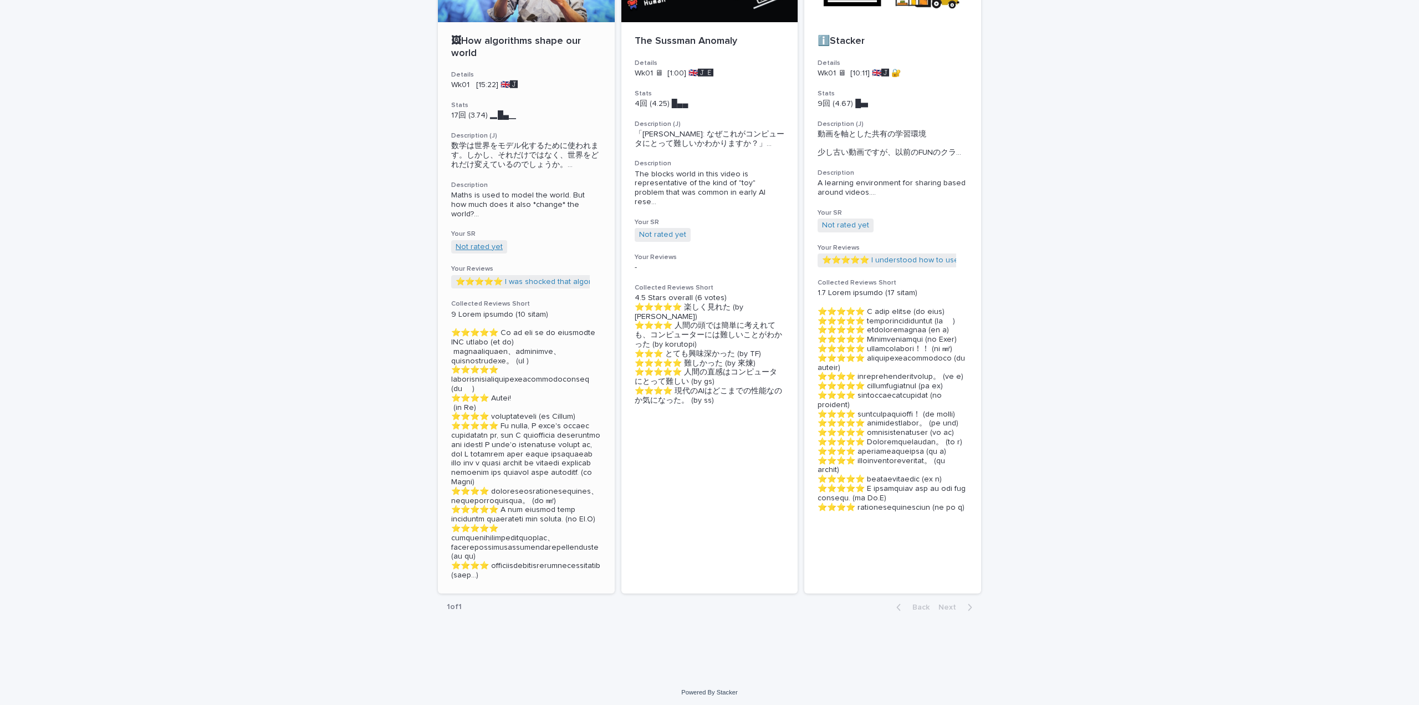
click at [482, 247] on link "Not rated yet" at bounding box center [479, 246] width 47 height 9
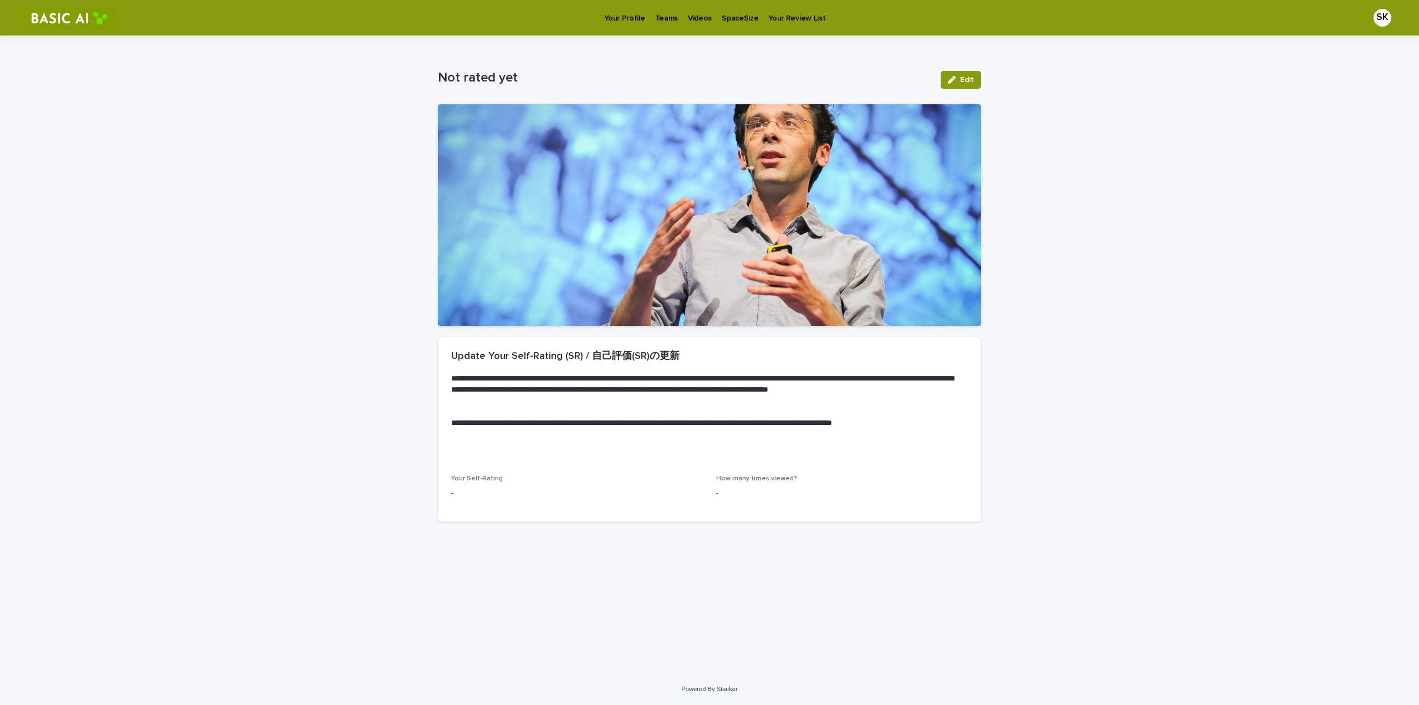
click at [506, 431] on p "-" at bounding box center [577, 493] width 252 height 12
click at [465, 431] on p "-" at bounding box center [577, 493] width 252 height 12
click at [451, 431] on div "Your Self-Rating - How many times viewed? -" at bounding box center [709, 498] width 543 height 46
click at [453, 431] on p "-" at bounding box center [577, 493] width 252 height 12
click at [452, 431] on p "-" at bounding box center [577, 493] width 252 height 12
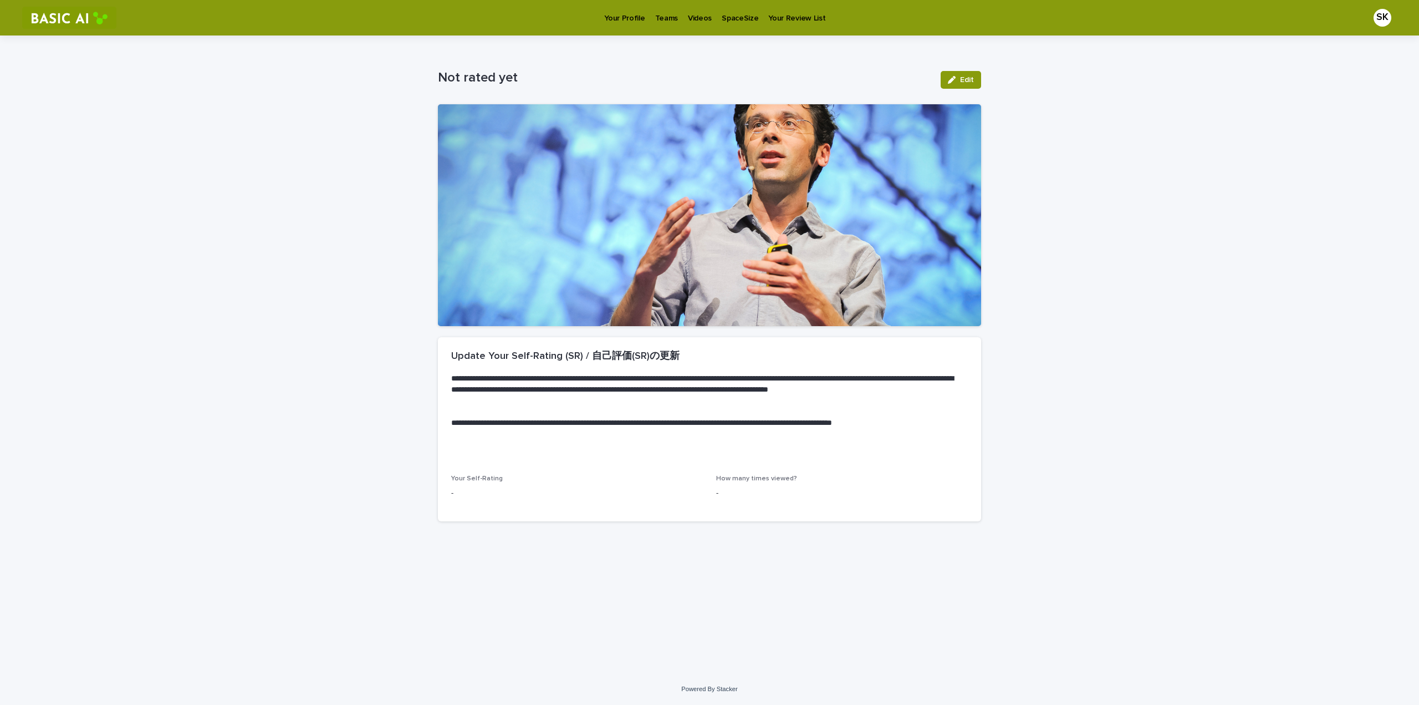
click at [732, 431] on p "-" at bounding box center [842, 493] width 252 height 12
click at [798, 79] on span "Edit" at bounding box center [967, 80] width 14 height 8
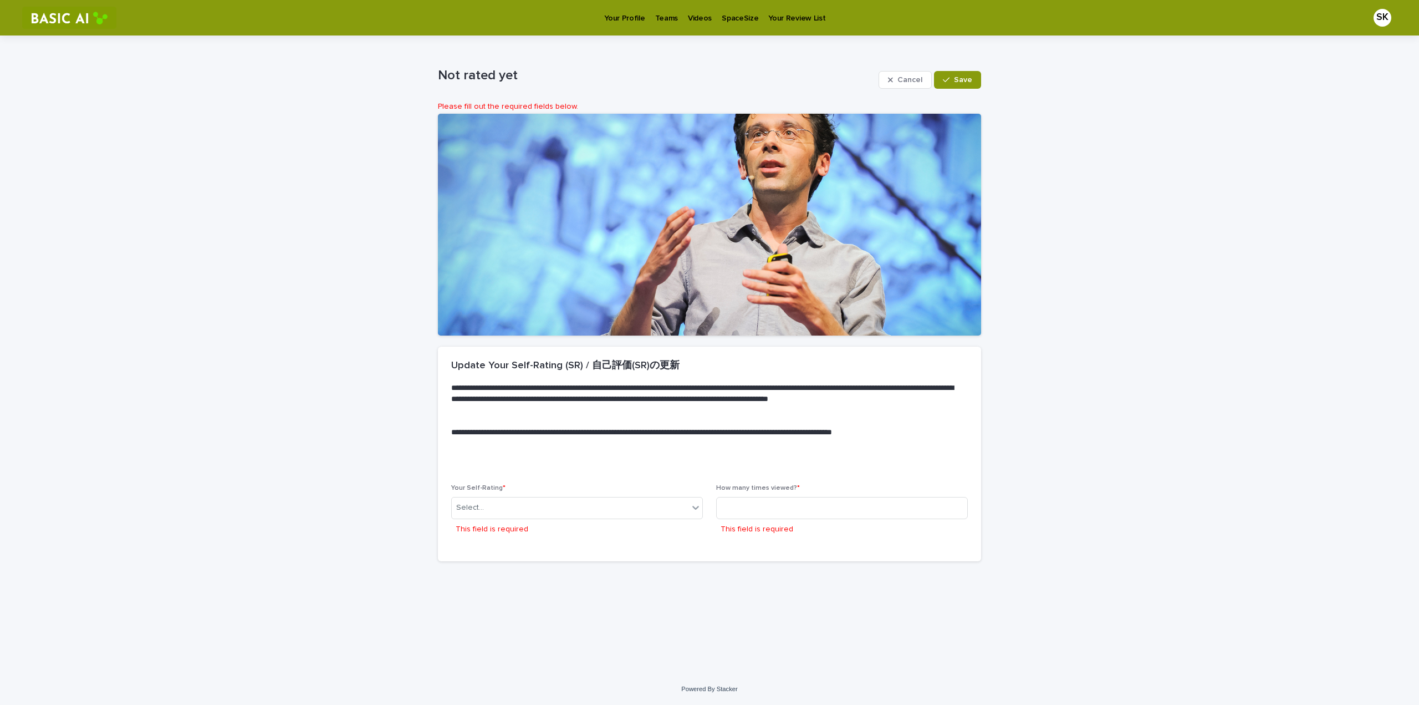
click at [548, 431] on div "Your Self-Rating * Select... This field is required" at bounding box center [577, 516] width 252 height 64
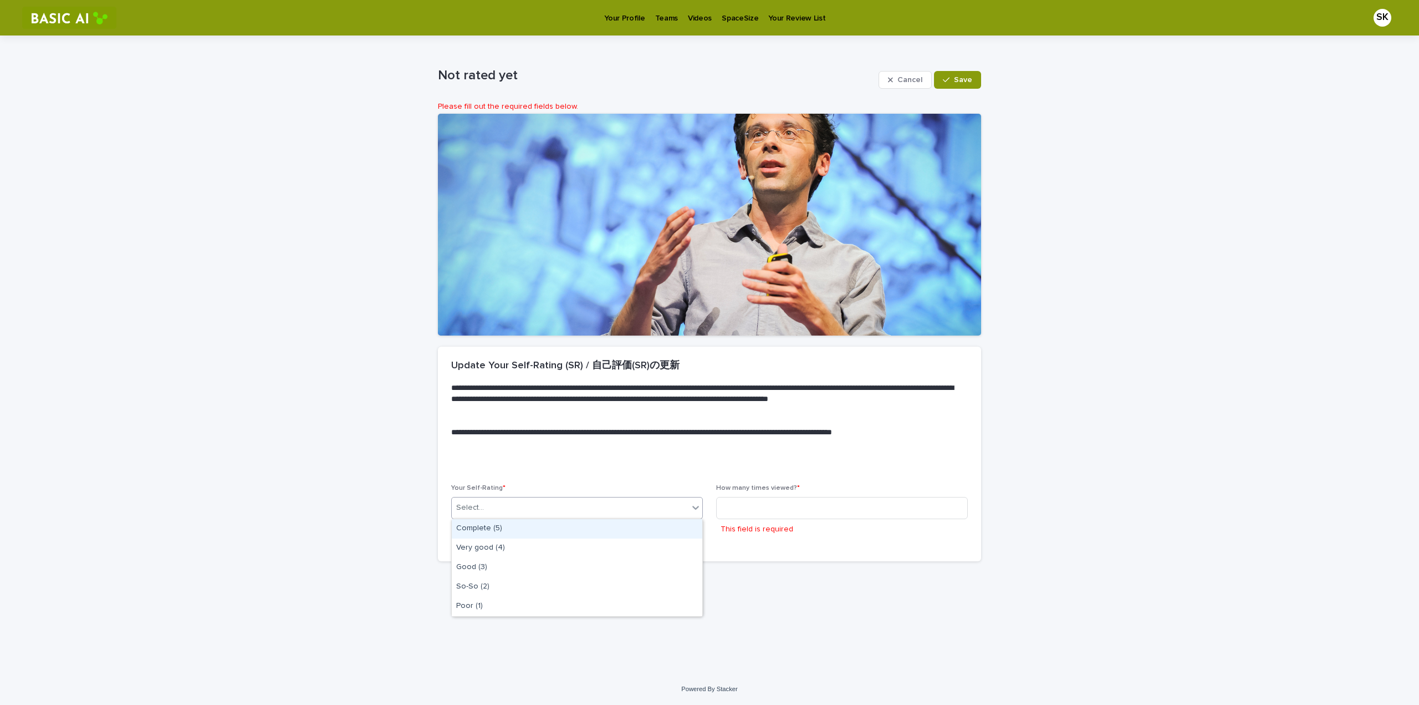
click at [550, 431] on div "Select..." at bounding box center [570, 507] width 237 height 18
click at [527, 431] on div "Very good (4)" at bounding box center [577, 547] width 251 height 19
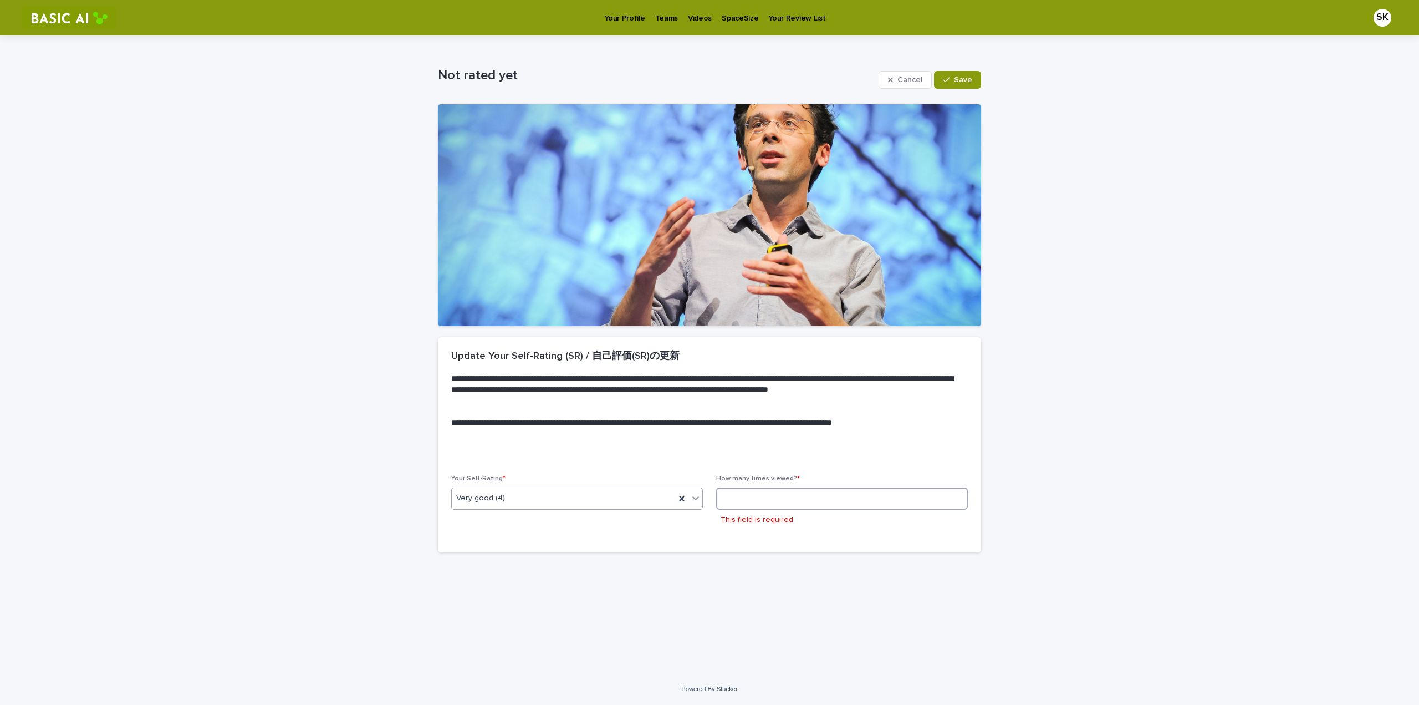
click at [747, 431] on input at bounding box center [842, 498] width 252 height 22
type input "*"
click at [798, 73] on button "Save" at bounding box center [957, 80] width 47 height 18
click at [688, 18] on p "Videos" at bounding box center [700, 11] width 24 height 23
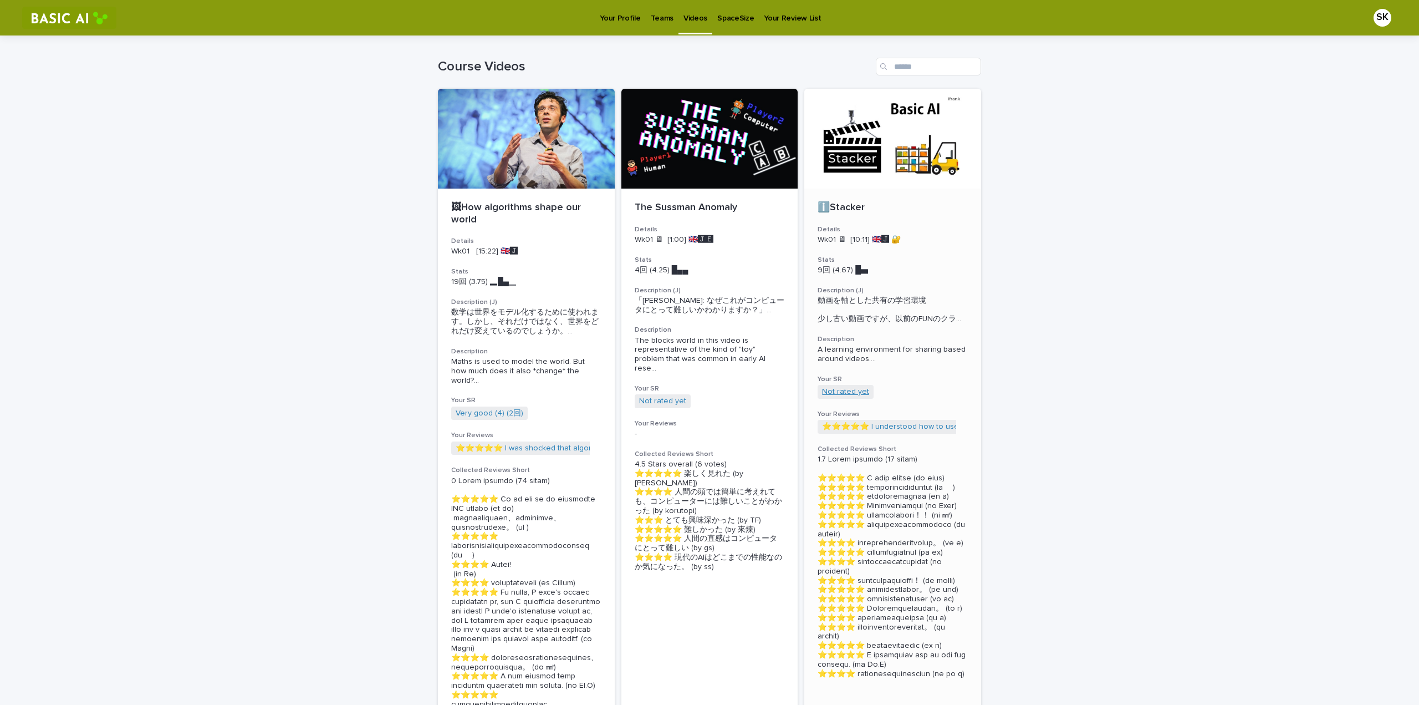
click at [798, 396] on link "Not rated yet" at bounding box center [845, 391] width 47 height 9
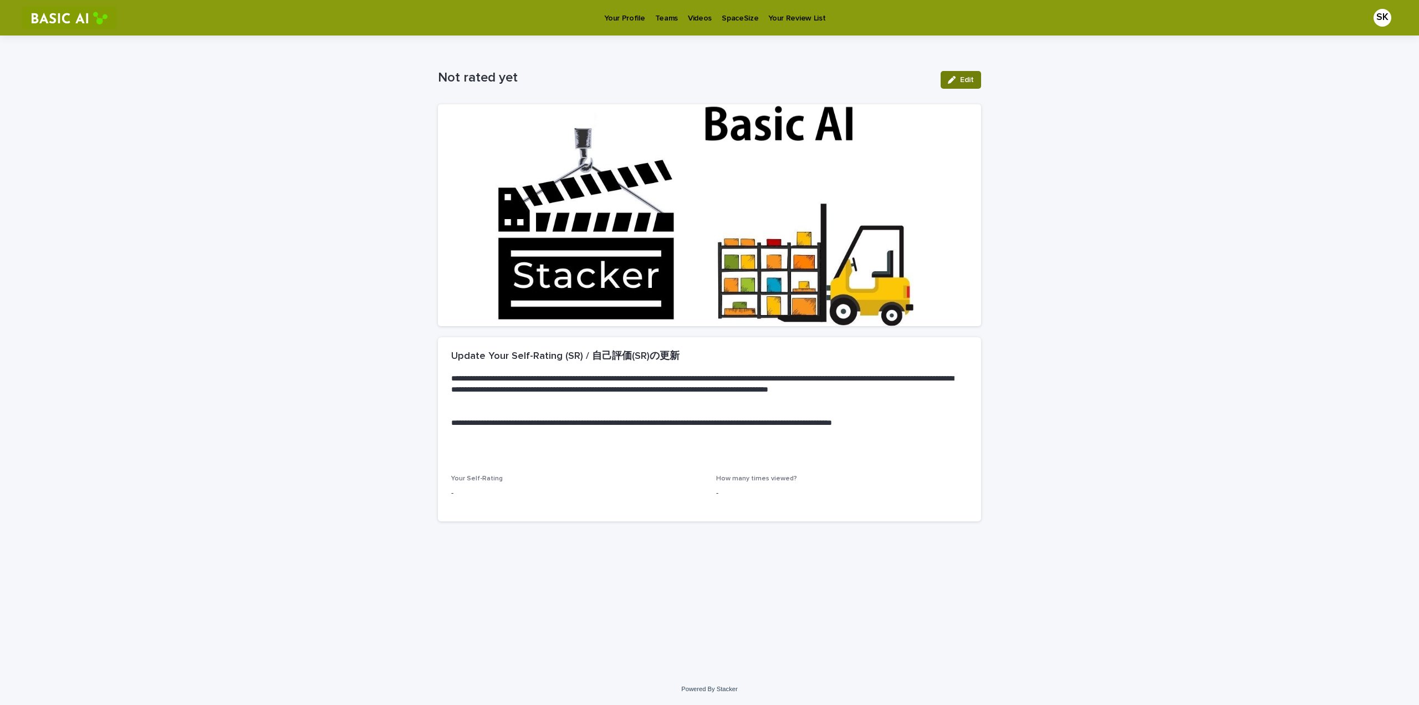
click at [798, 83] on icon "button" at bounding box center [952, 80] width 8 height 8
click at [593, 431] on div "Select..." at bounding box center [570, 498] width 237 height 18
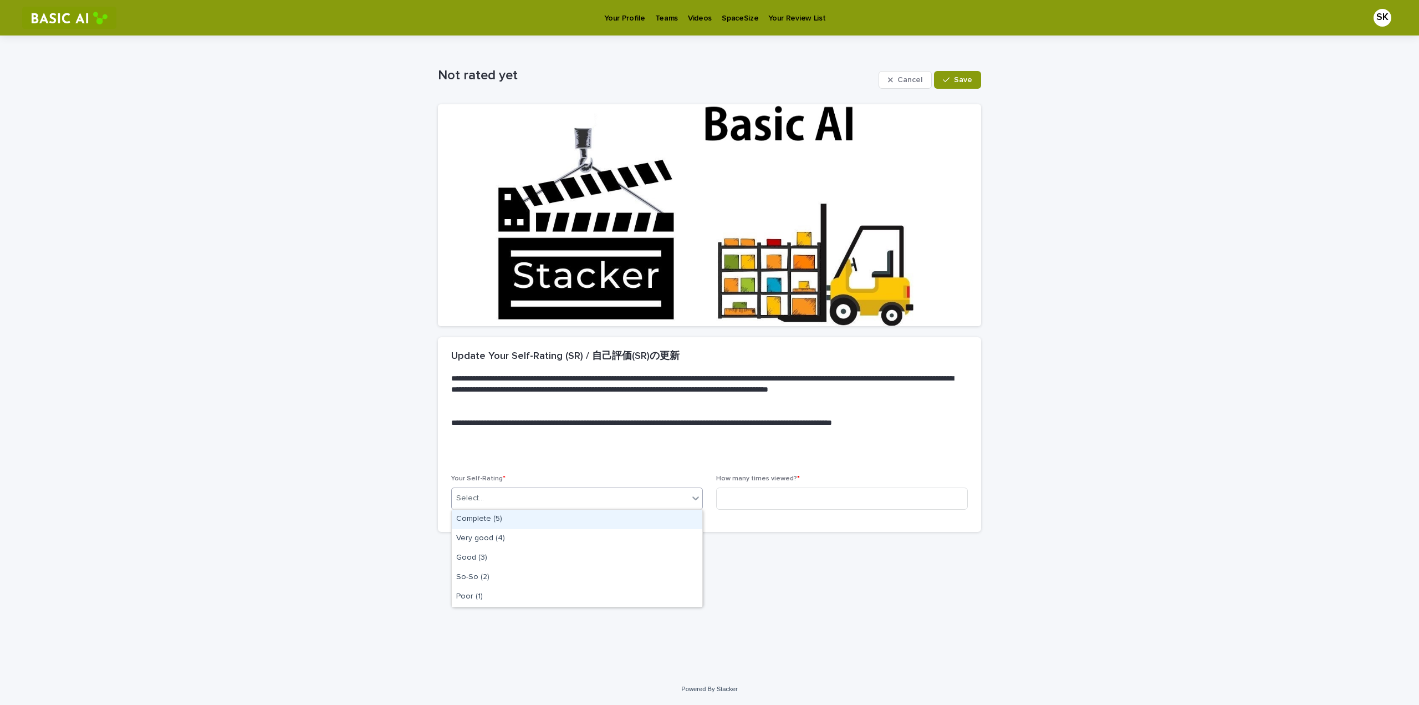
click at [541, 431] on div "Complete (5)" at bounding box center [577, 518] width 251 height 19
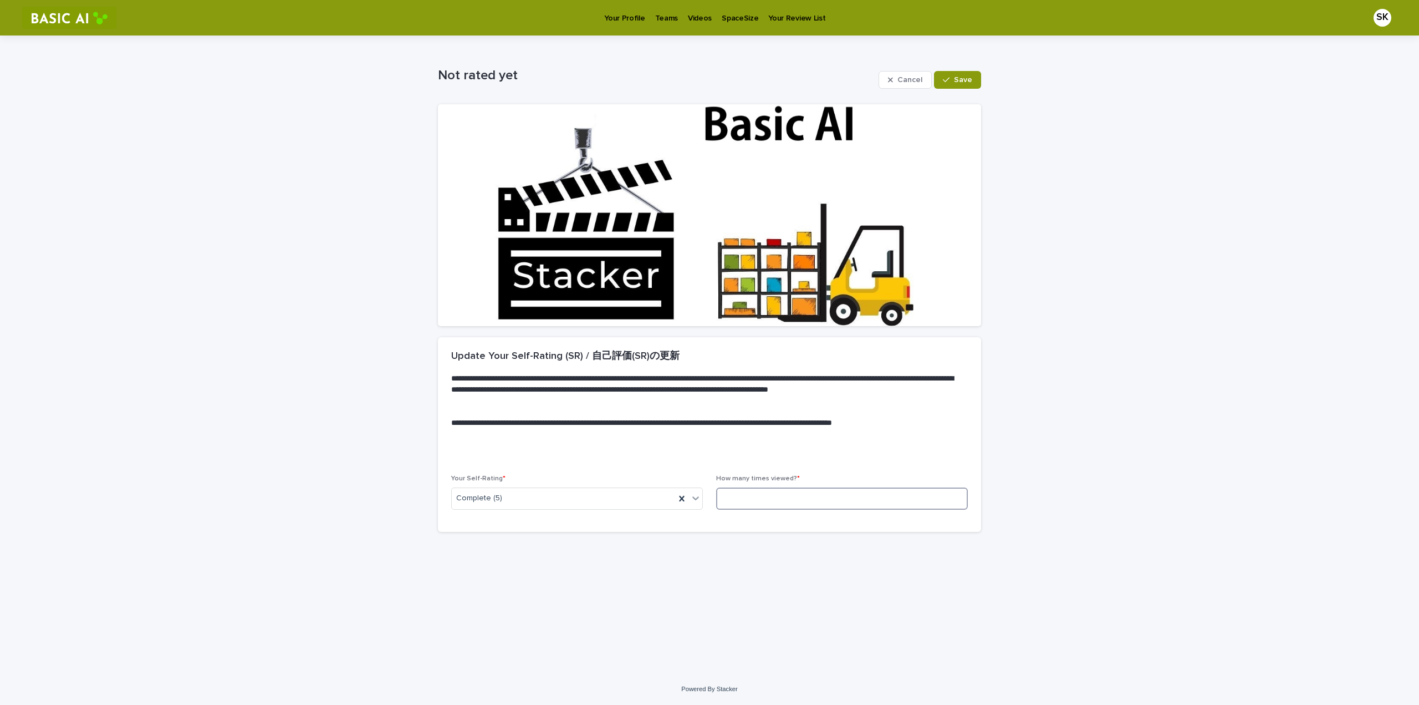
click at [739, 431] on input at bounding box center [842, 498] width 252 height 22
type input "*"
click at [798, 72] on button "Save" at bounding box center [957, 80] width 47 height 18
click at [698, 19] on p "Videos" at bounding box center [700, 11] width 24 height 23
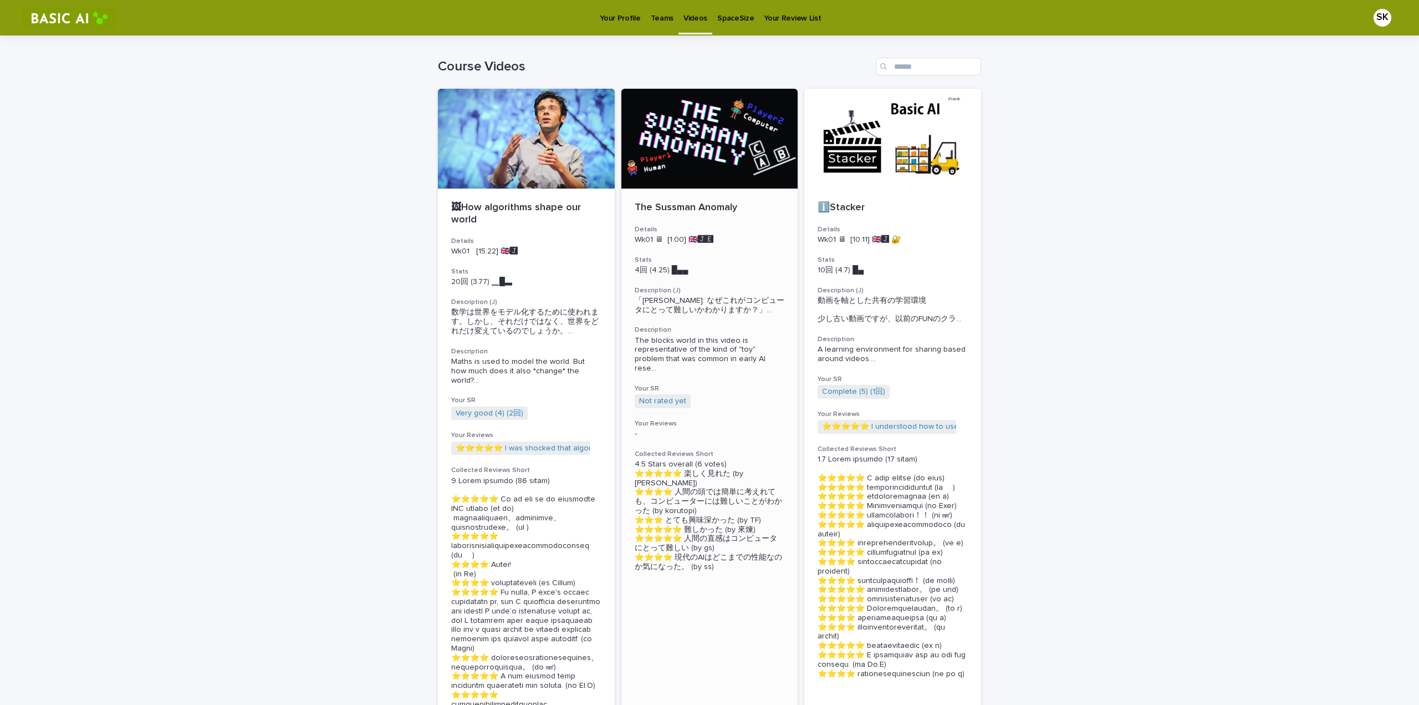
click at [658, 303] on span "「サスマン・アノマリー: なぜこれがコンピュータにとって難しいかわかりますか？」 ..." at bounding box center [710, 305] width 150 height 19
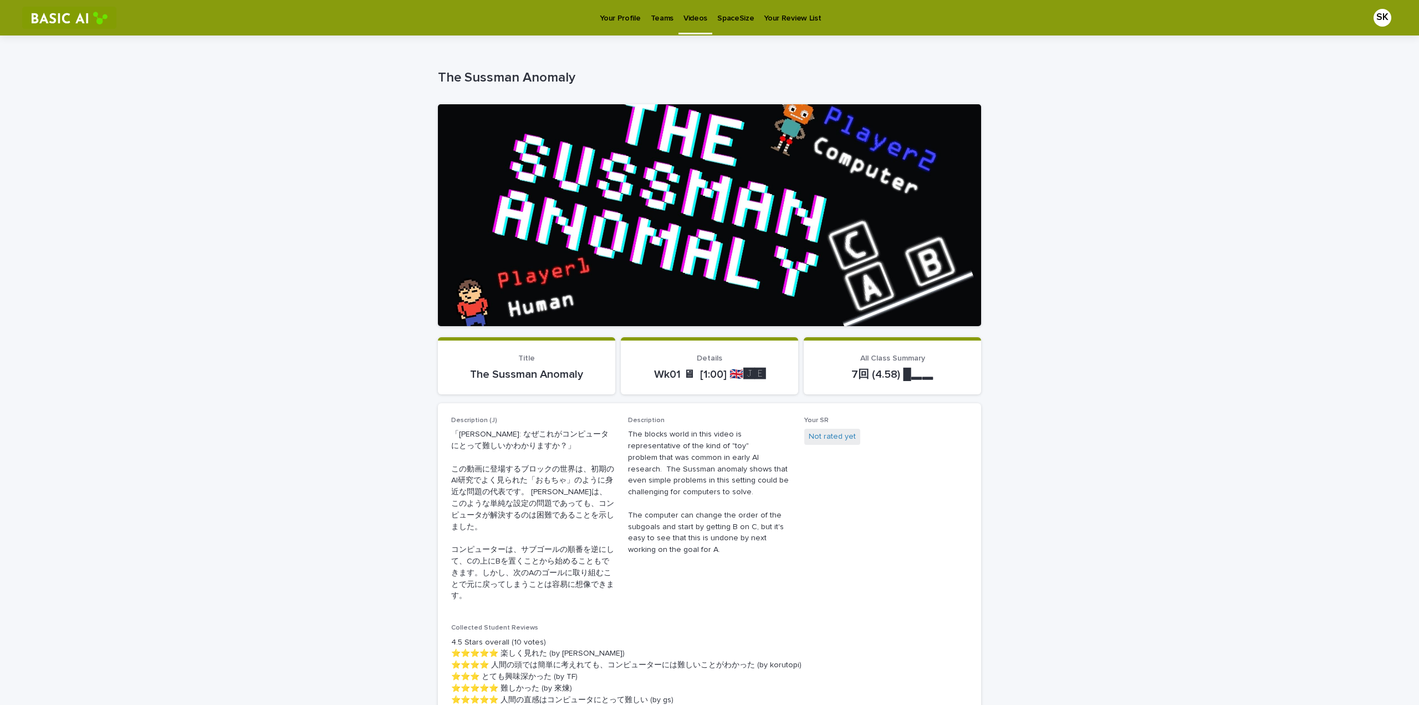
click at [654, 23] on link "Teams" at bounding box center [662, 17] width 33 height 34
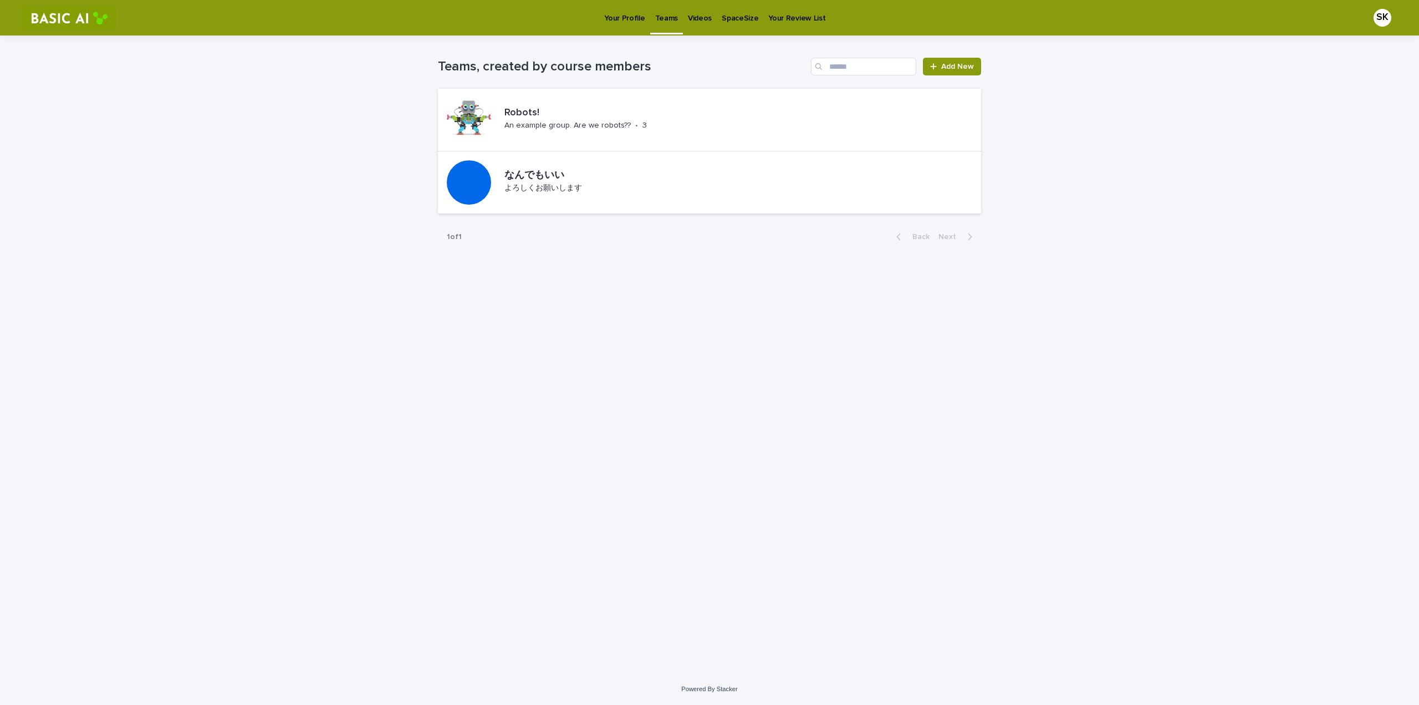
click at [621, 23] on link "Your Profile" at bounding box center [624, 17] width 50 height 34
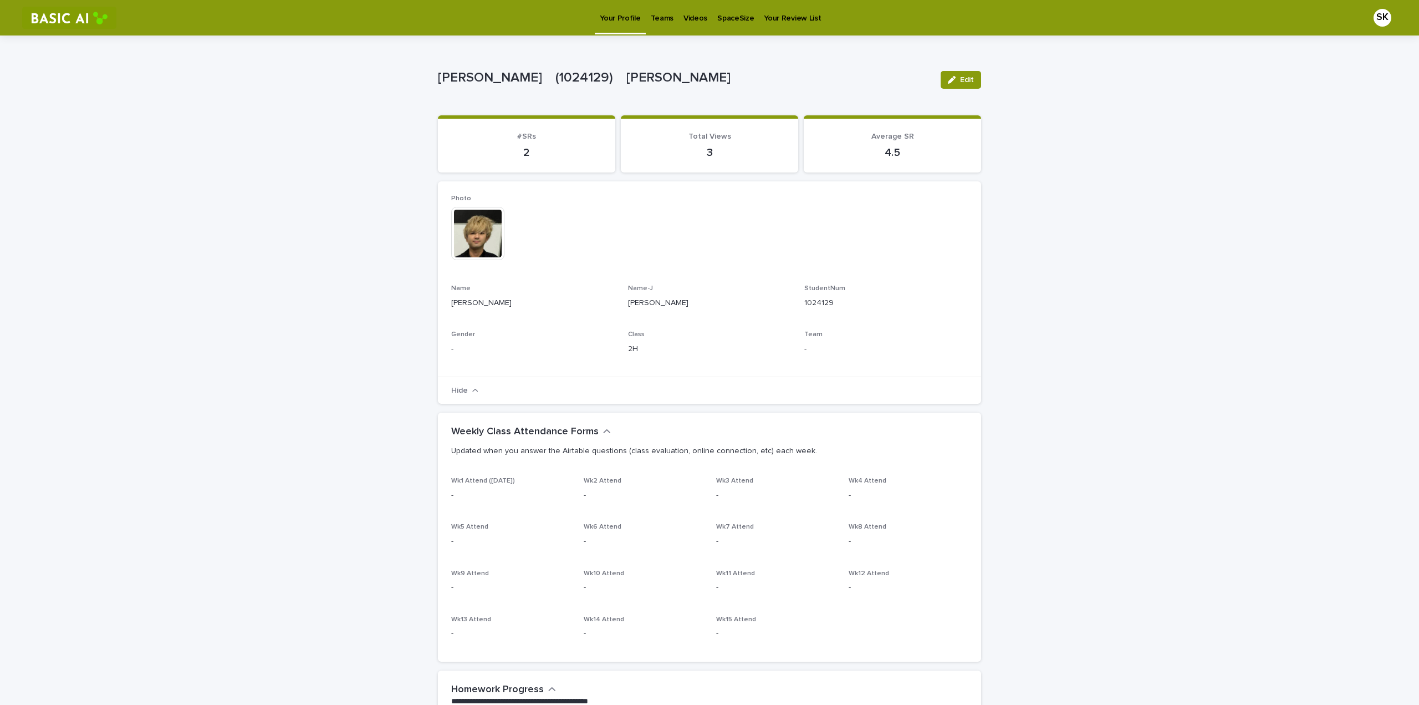
click at [656, 21] on p "Teams" at bounding box center [662, 11] width 23 height 23
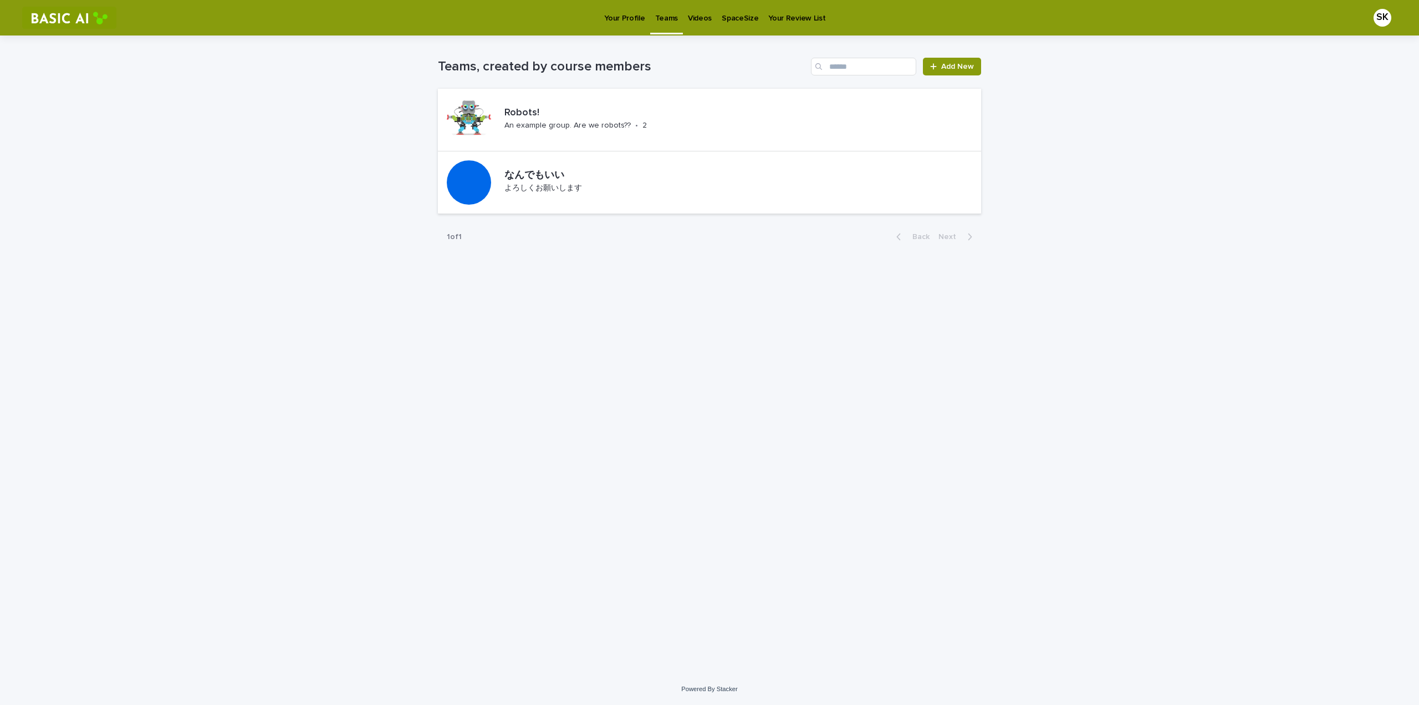
click at [696, 15] on p "Videos" at bounding box center [700, 11] width 24 height 23
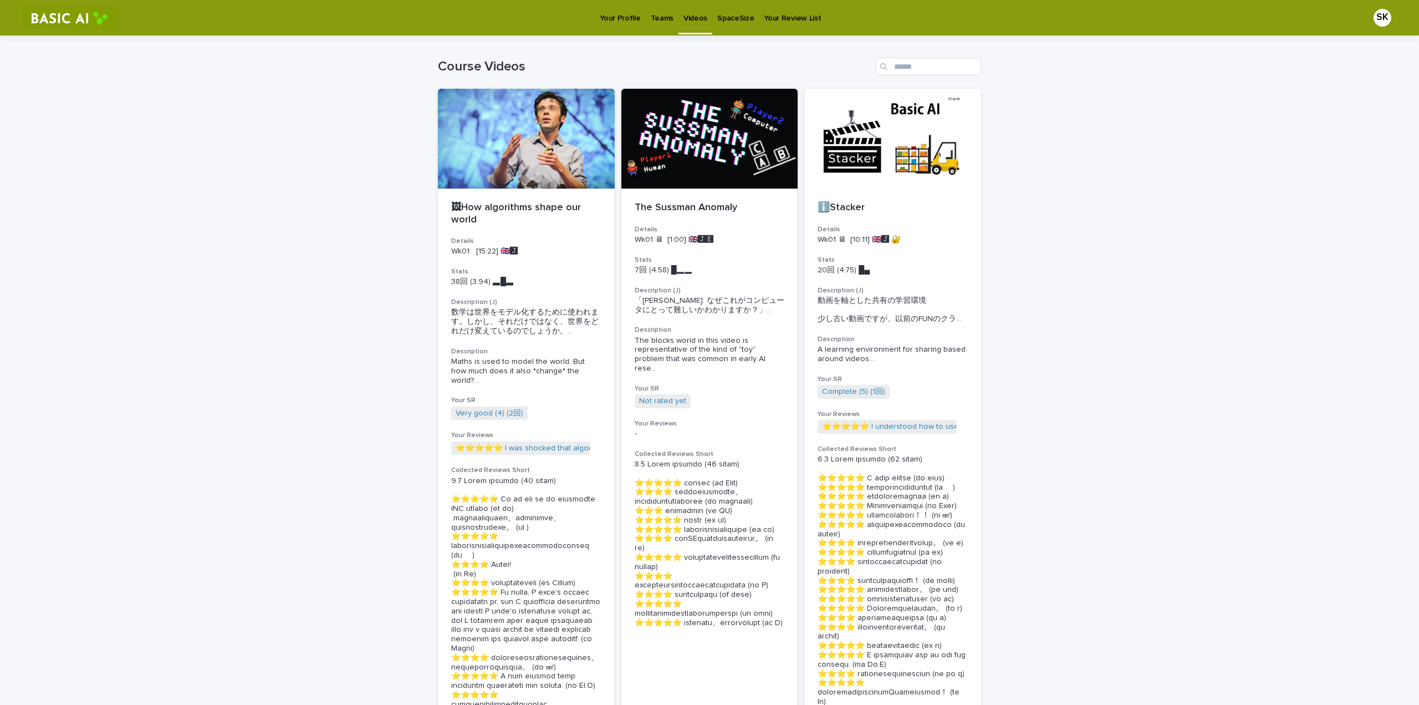
click at [732, 8] on p "SpaceSize" at bounding box center [735, 11] width 37 height 23
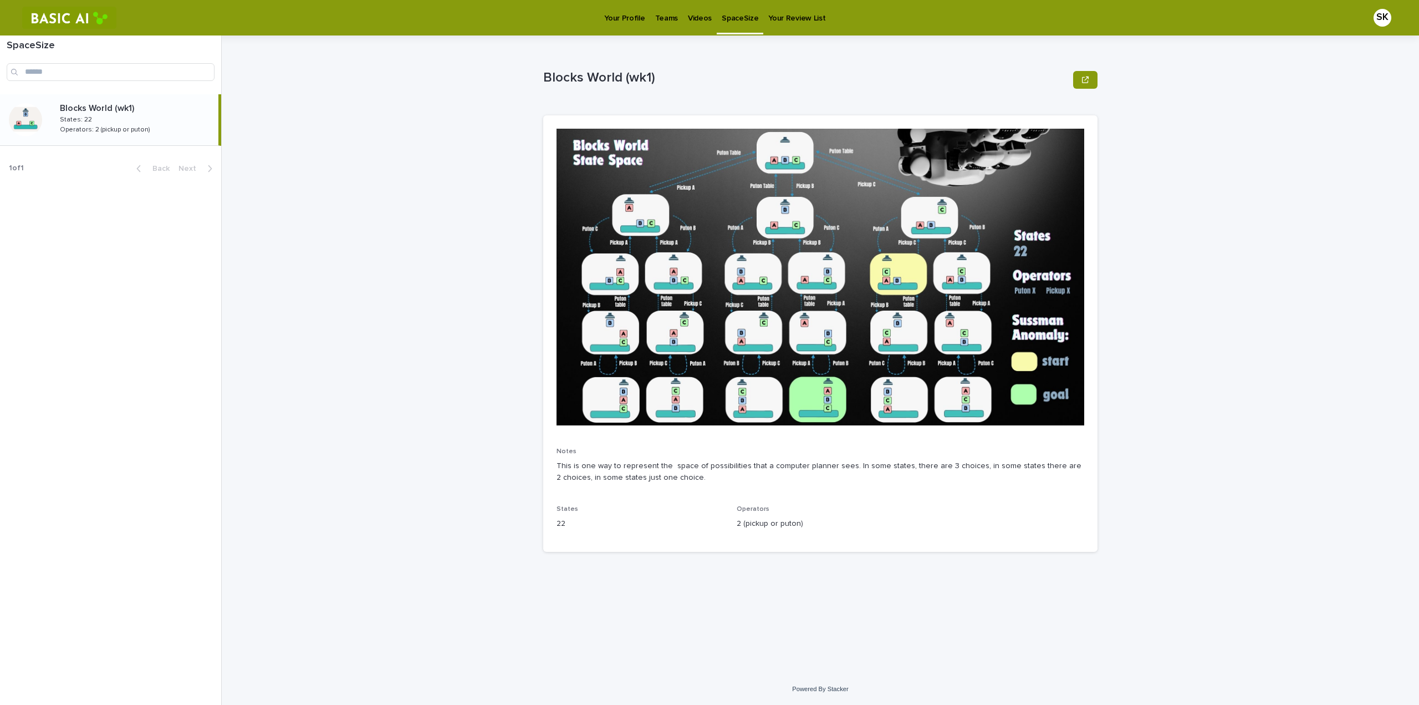
click at [777, 13] on p "Your Review List" at bounding box center [796, 11] width 57 height 23
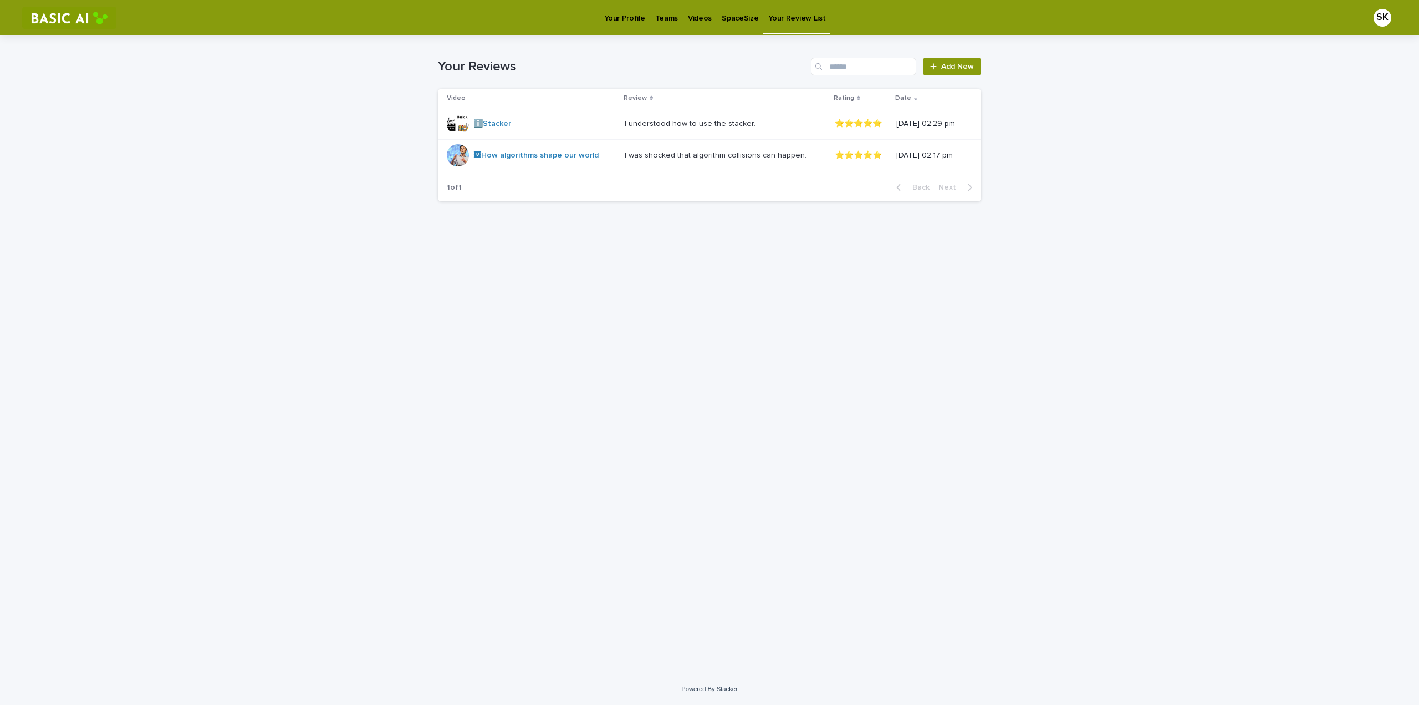
click at [659, 21] on p "Teams" at bounding box center [666, 11] width 23 height 23
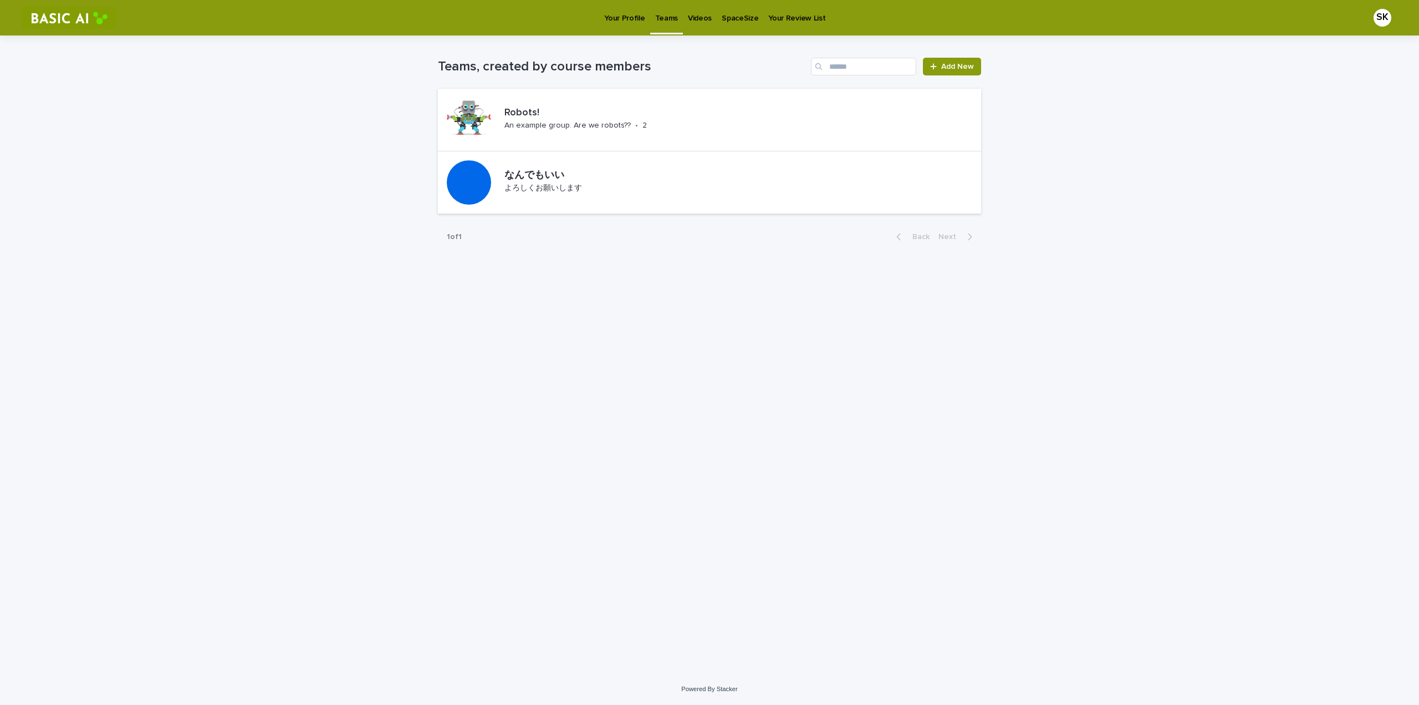
click at [625, 18] on p "Your Profile" at bounding box center [624, 11] width 40 height 23
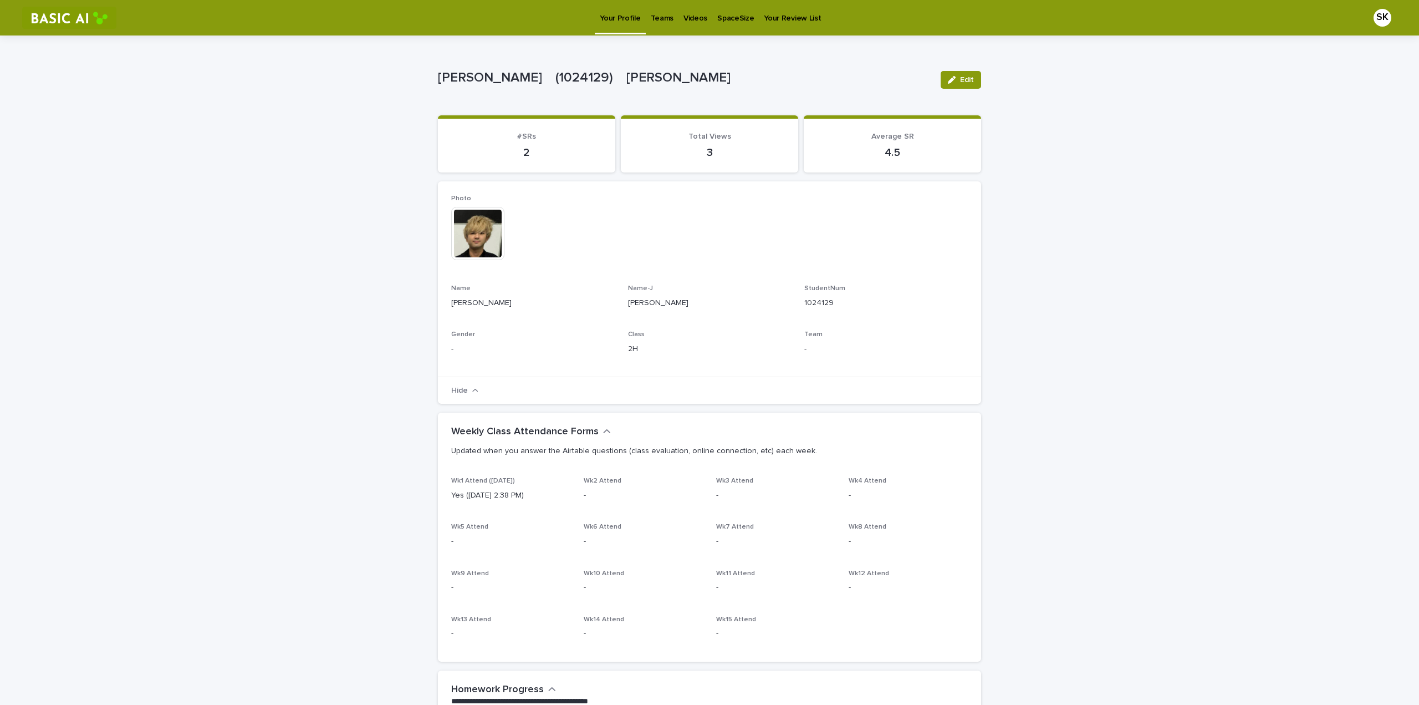
click at [519, 149] on p "2" at bounding box center [526, 152] width 151 height 13
click at [347, 363] on div "**********" at bounding box center [709, 652] width 1419 height 1234
drag, startPoint x: 442, startPoint y: 480, endPoint x: 527, endPoint y: 491, distance: 84.9
click at [525, 431] on div "Wk1 Attend (Sep 28) Yes (Sep 19 2:38 PM) Wk2 Attend - Wk3 Attend - Wk4 Attend -…" at bounding box center [709, 569] width 543 height 185
click at [527, 431] on p "Yes ([DATE] 2:38 PM)" at bounding box center [510, 495] width 119 height 12
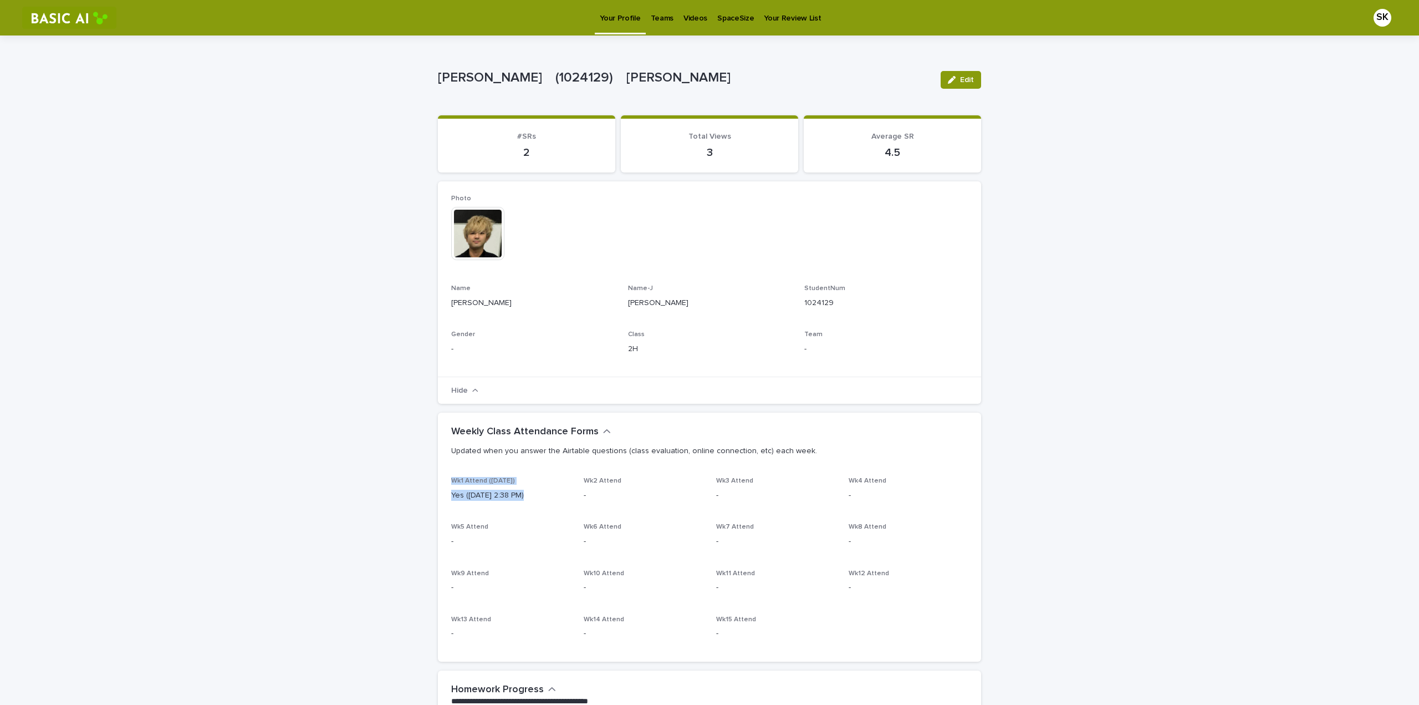
drag, startPoint x: 441, startPoint y: 477, endPoint x: 523, endPoint y: 495, distance: 83.5
click at [523, 431] on div "Wk1 Attend (Sep 28) Yes (Sep 19 2:38 PM) Wk2 Attend - Wk3 Attend - Wk4 Attend -…" at bounding box center [709, 569] width 543 height 185
click at [523, 431] on p "Yes ([DATE] 2:38 PM)" at bounding box center [510, 495] width 119 height 12
drag, startPoint x: 440, startPoint y: 475, endPoint x: 526, endPoint y: 494, distance: 87.5
click at [526, 431] on section "Weekly Class Attendance Forms Updated when you answer the Airtable questions (c…" at bounding box center [709, 536] width 543 height 249
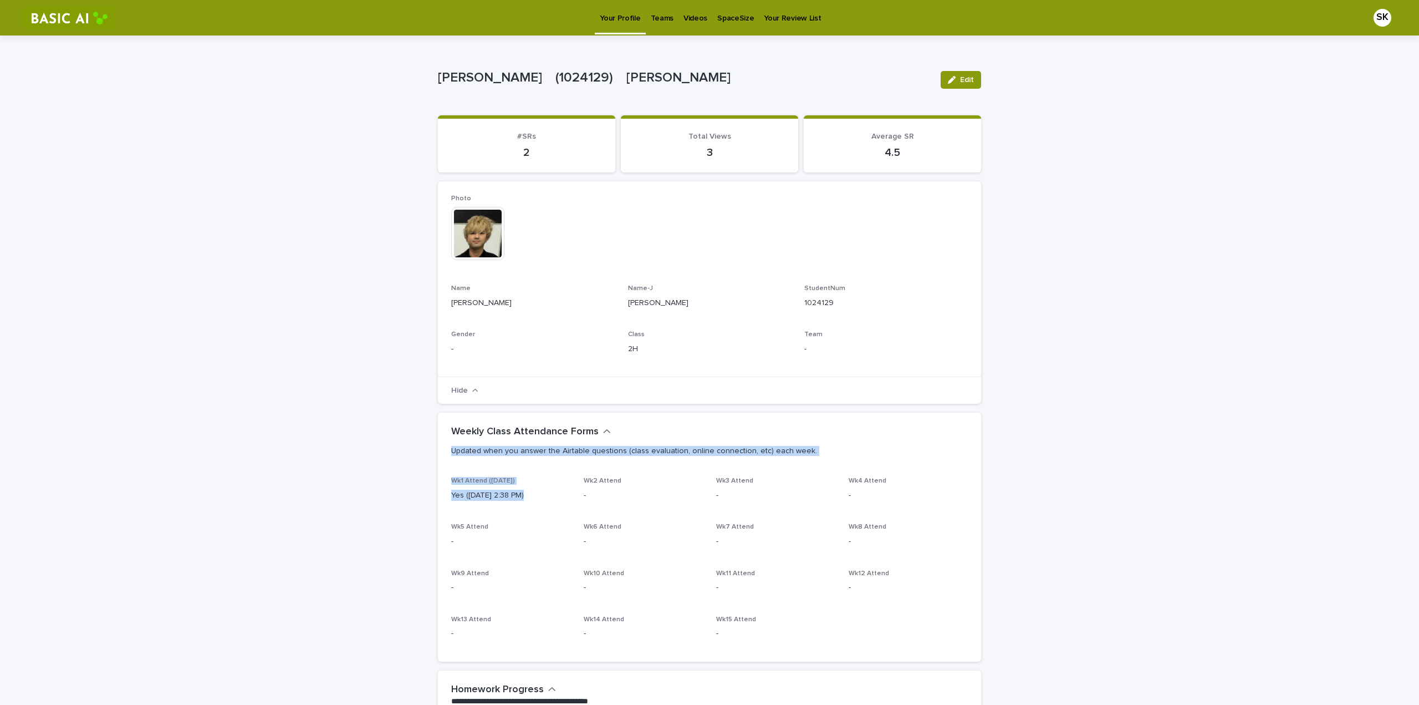
click at [526, 431] on p "Yes ([DATE] 2:38 PM)" at bounding box center [510, 495] width 119 height 12
click at [781, 15] on p "Your Review List" at bounding box center [792, 11] width 57 height 23
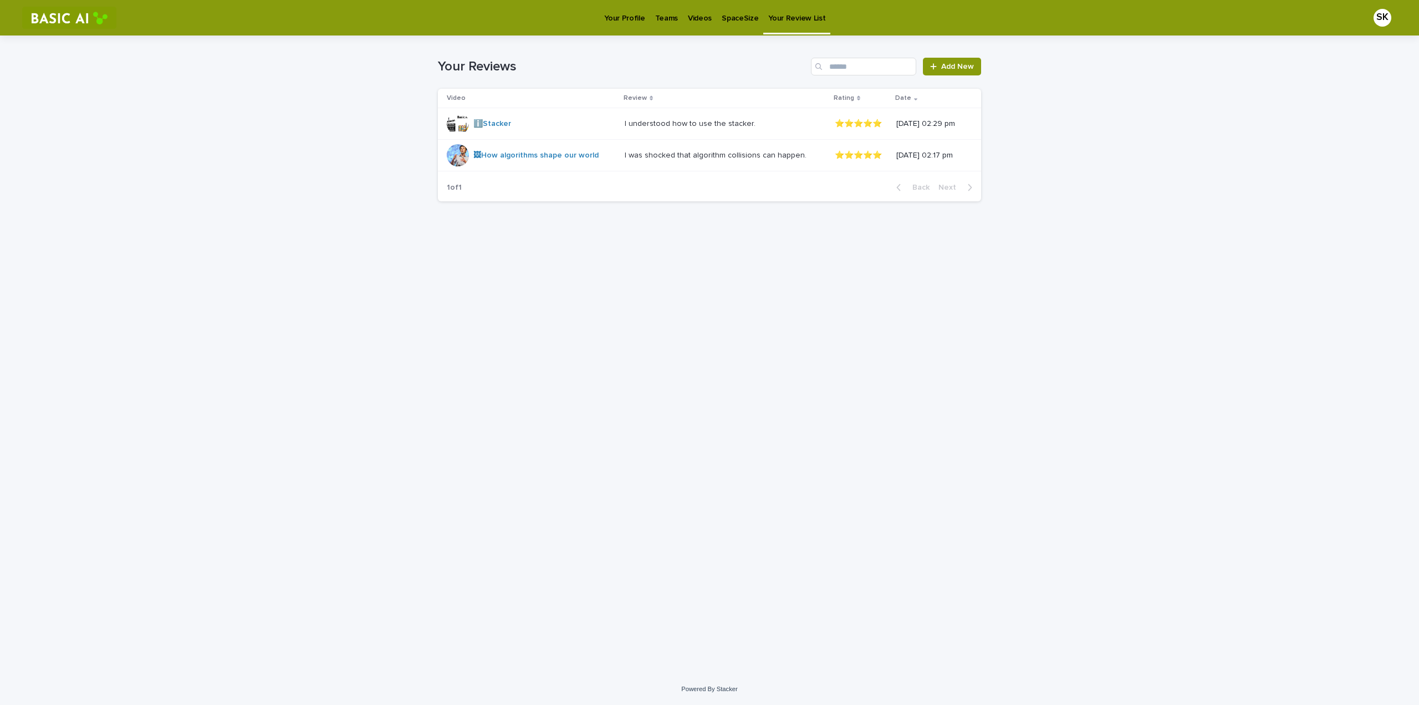
click at [751, 17] on div "SpaceSize" at bounding box center [740, 11] width 47 height 23
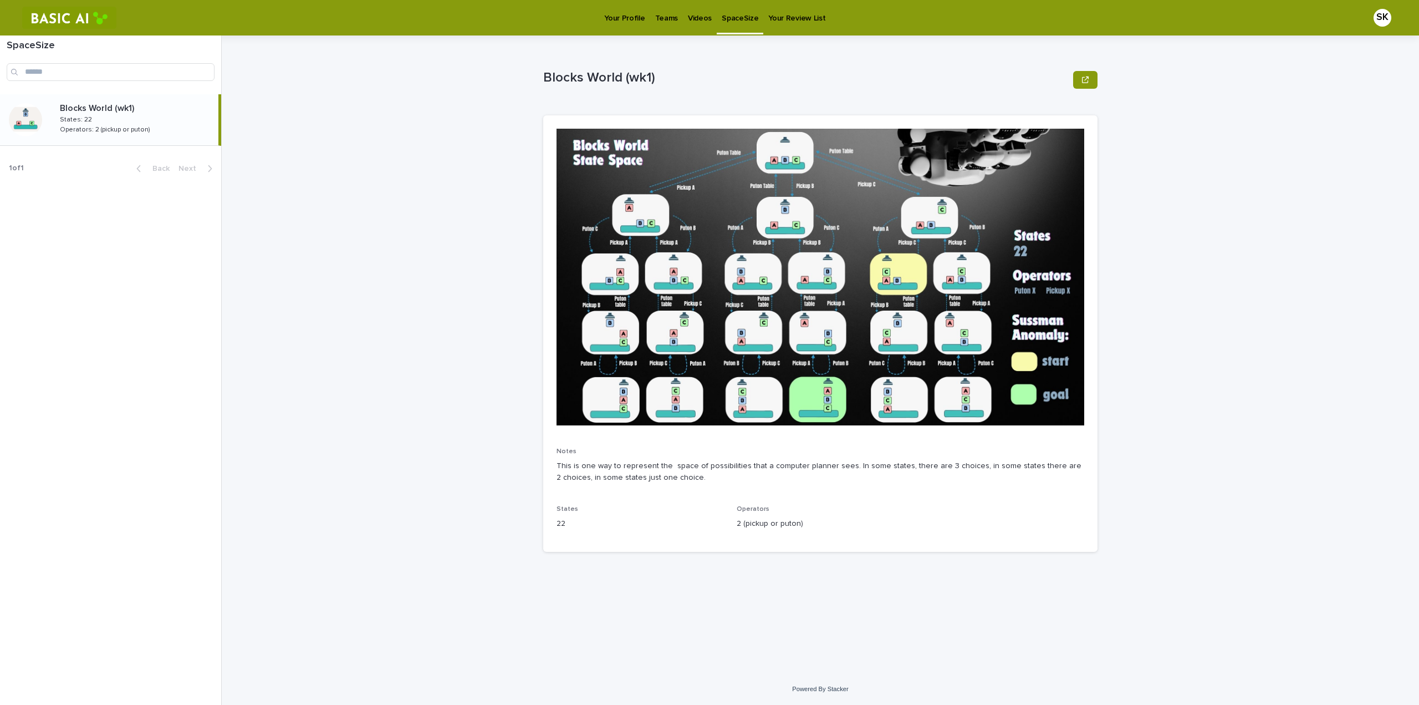
click at [692, 18] on p "Videos" at bounding box center [700, 11] width 24 height 23
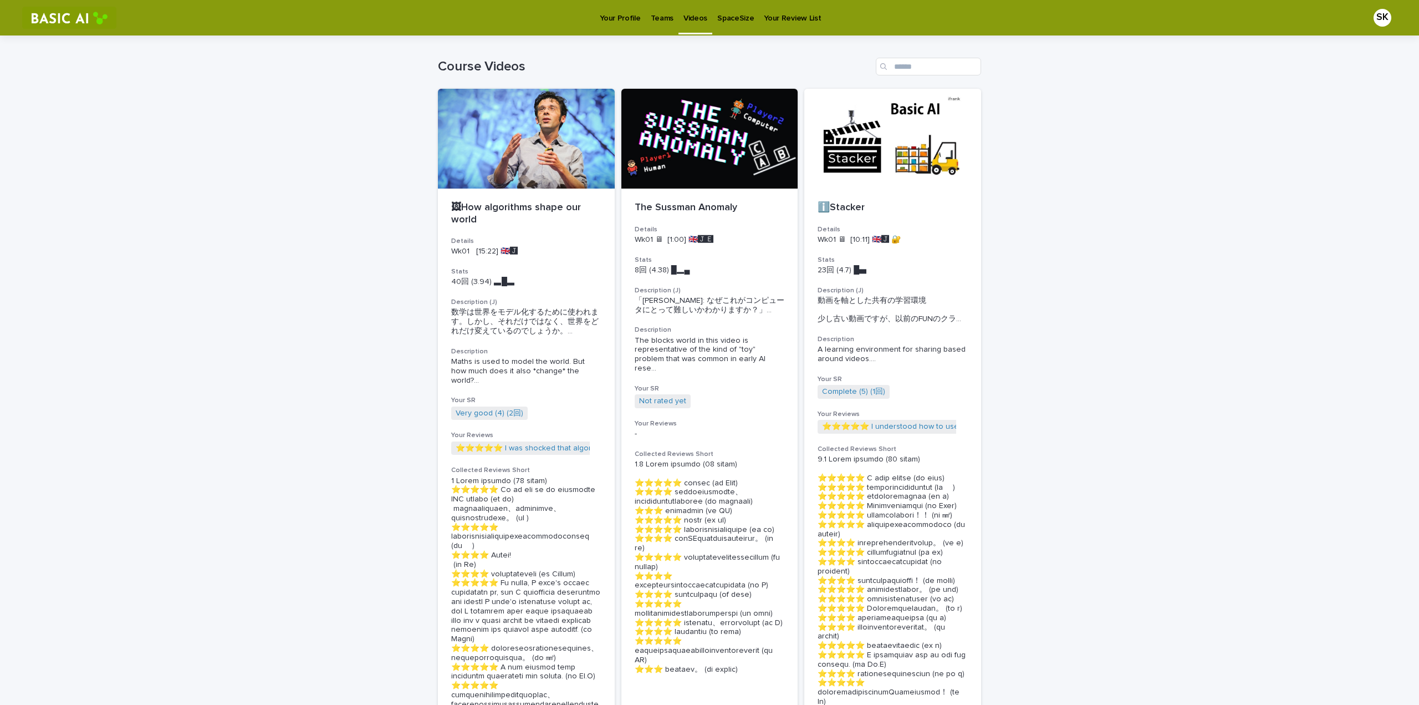
click at [663, 18] on p "Teams" at bounding box center [662, 11] width 23 height 23
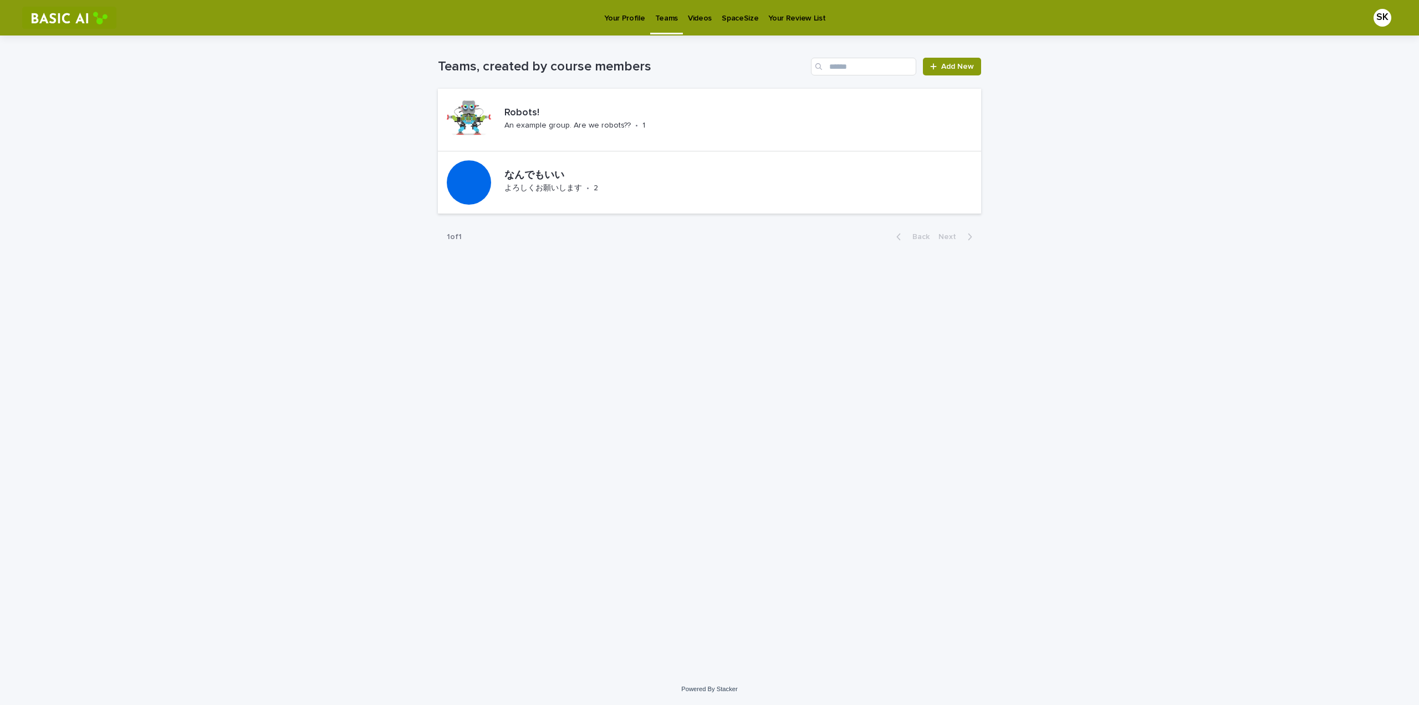
click at [620, 19] on p "Your Profile" at bounding box center [624, 11] width 40 height 23
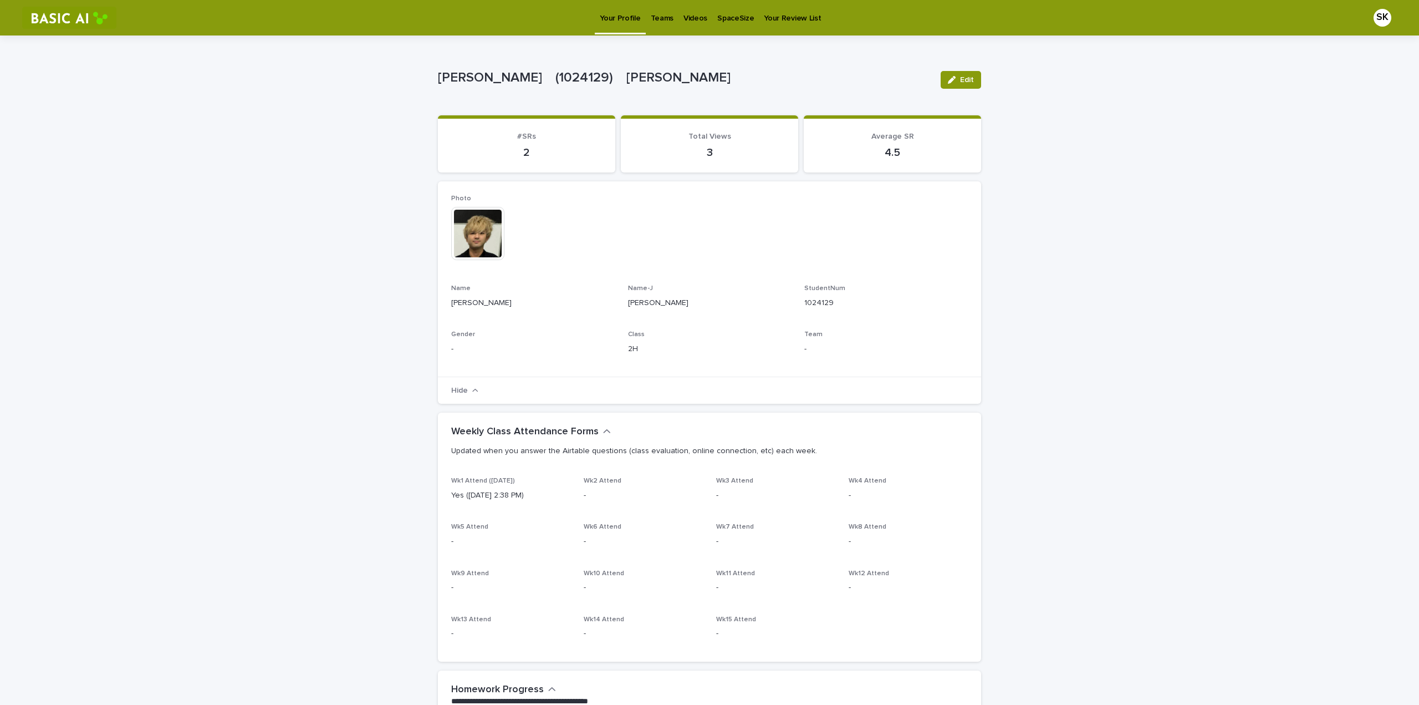
click at [654, 17] on p "Teams" at bounding box center [662, 11] width 23 height 23
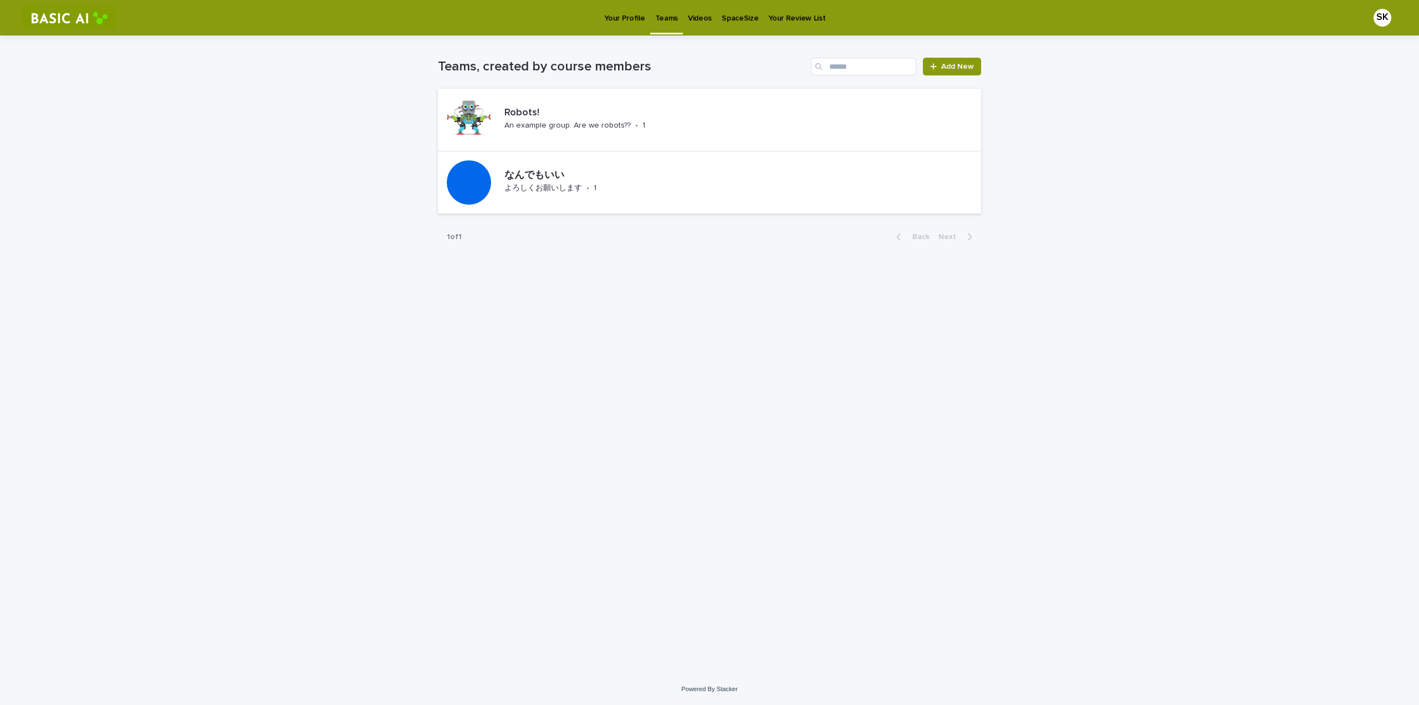
click at [700, 24] on link "Videos" at bounding box center [700, 17] width 34 height 34
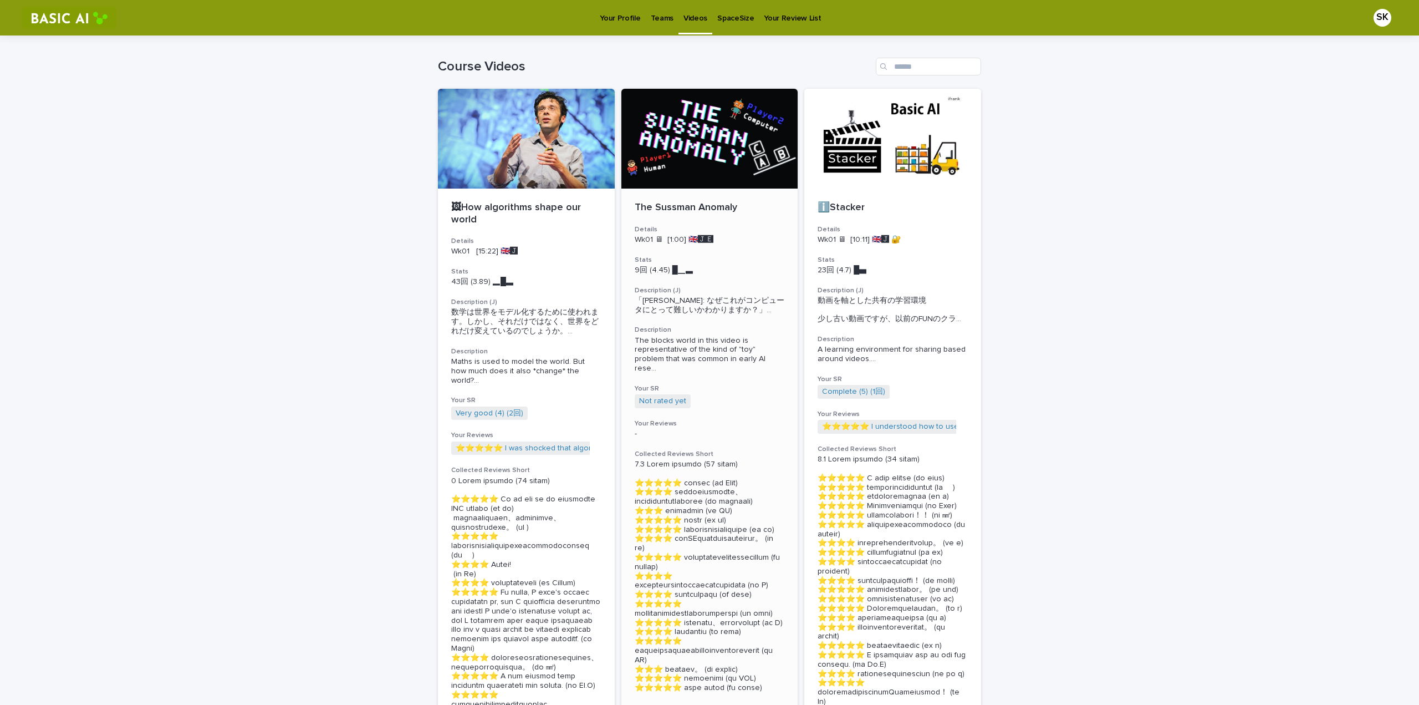
scroll to position [111, 0]
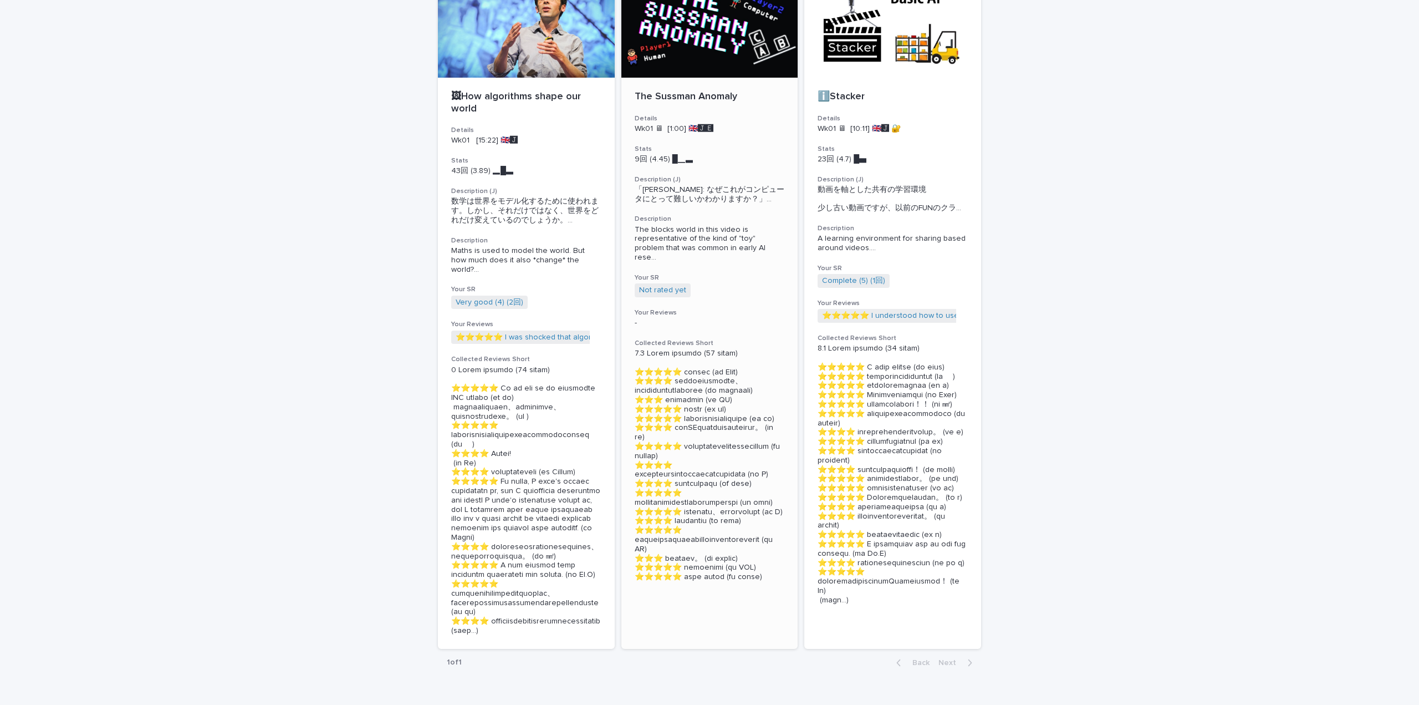
click at [672, 94] on p "The Sussman Anomaly" at bounding box center [710, 97] width 150 height 12
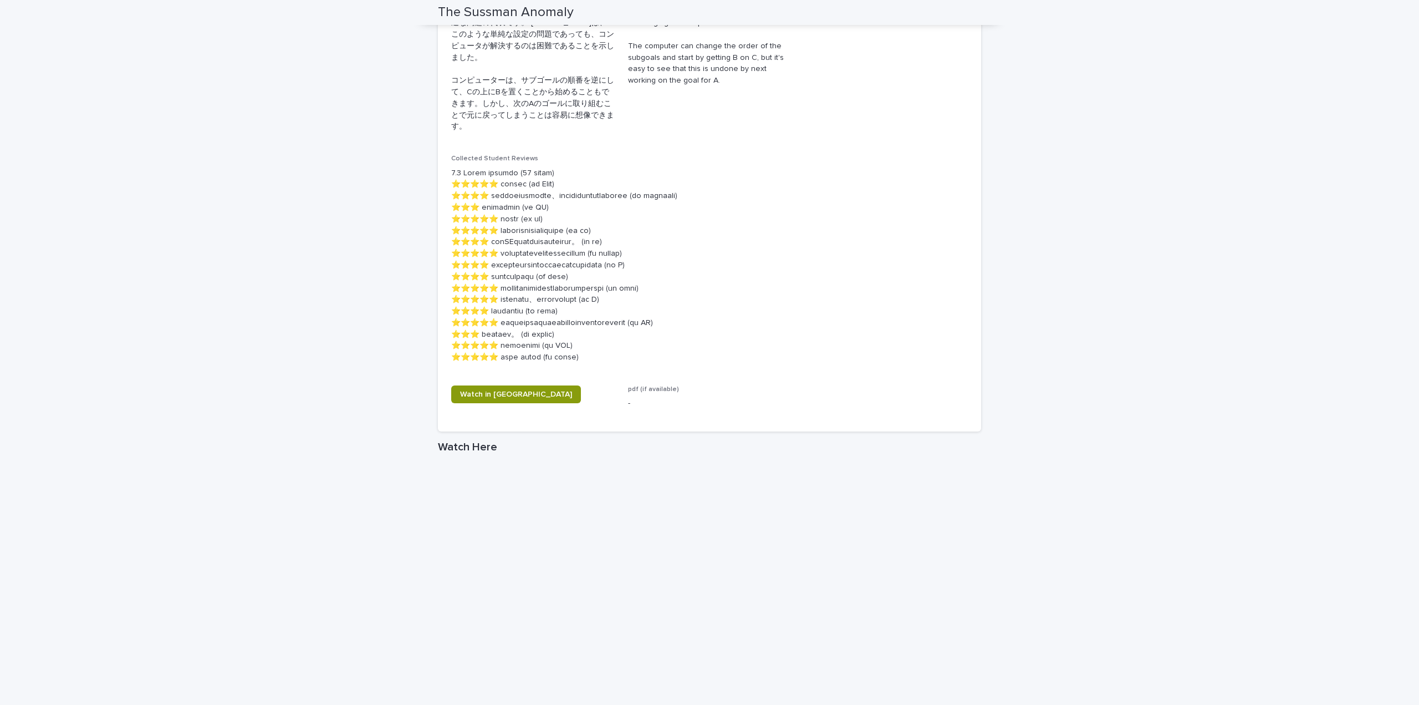
scroll to position [478, 0]
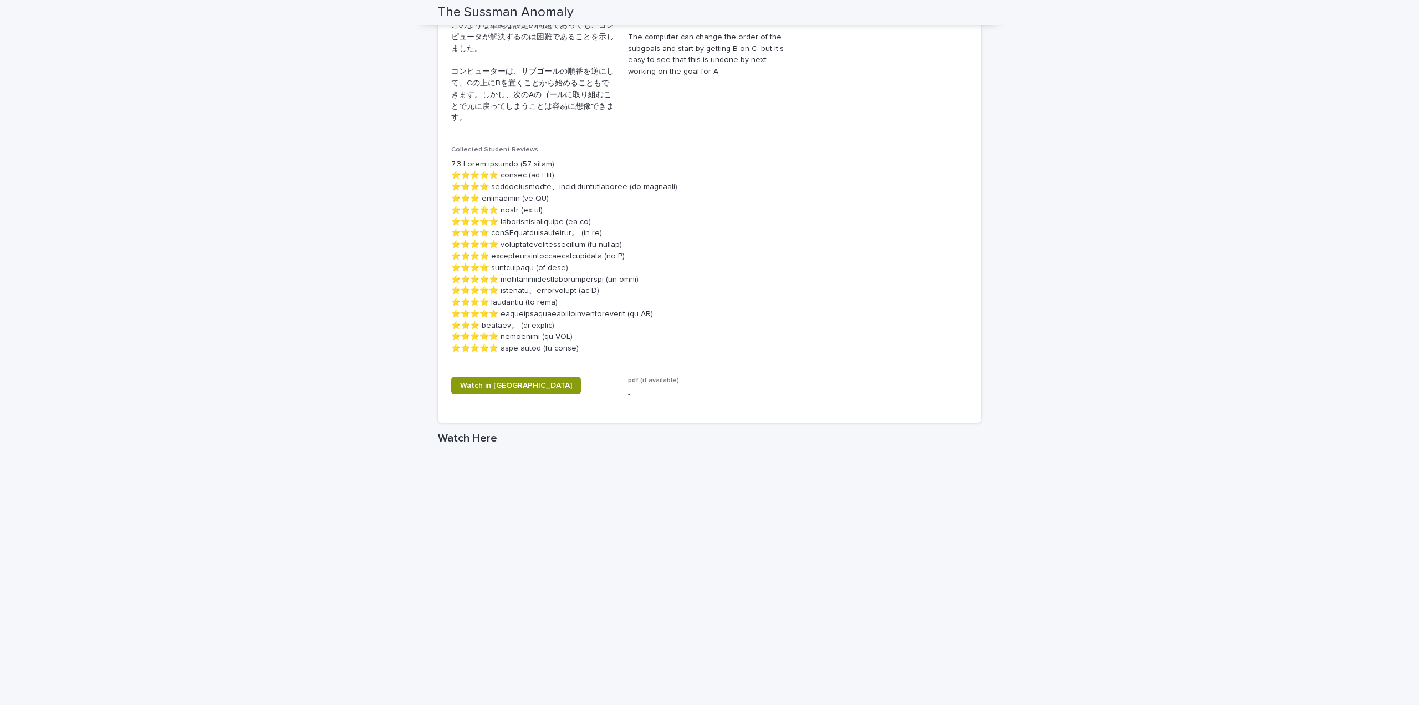
click at [330, 330] on div "Loading... Saving… Loading... Saving… The Sussman Anomaly The Sussman Anomaly S…" at bounding box center [709, 278] width 1419 height 1441
click at [358, 378] on div "Loading... Saving… Loading... Saving… The Sussman Anomaly The Sussman Anomaly S…" at bounding box center [709, 278] width 1419 height 1453
click at [471, 382] on link "Watch in New Tab" at bounding box center [516, 391] width 130 height 18
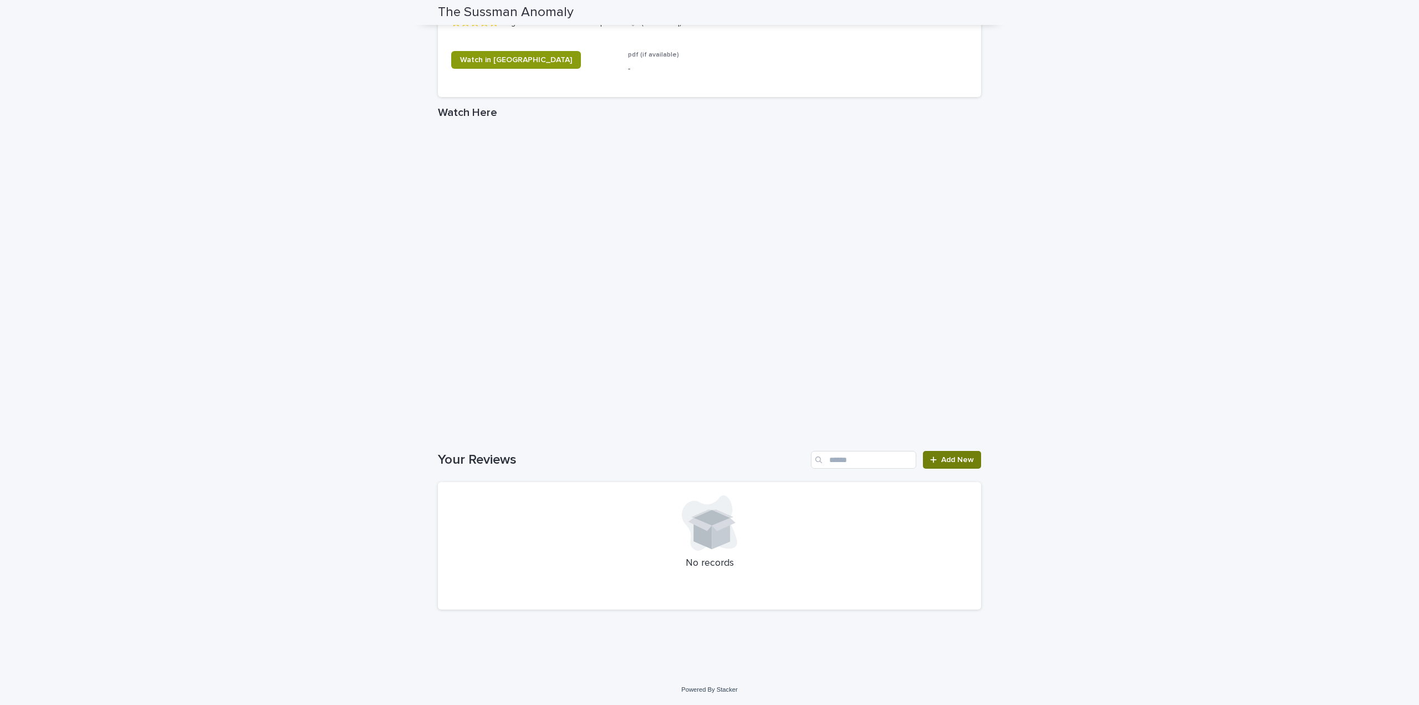
click at [798, 431] on link "Add New" at bounding box center [952, 460] width 58 height 18
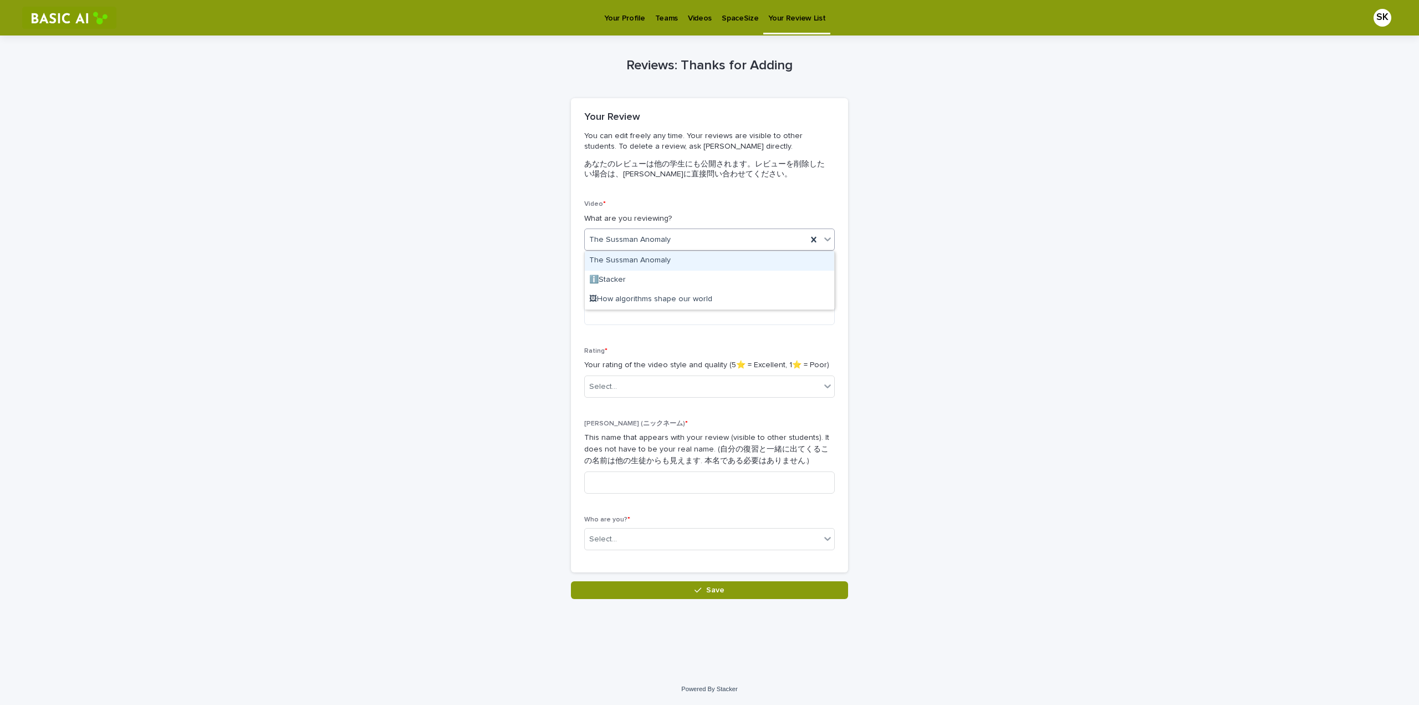
click at [625, 244] on span "The Sussman Anomaly" at bounding box center [629, 240] width 81 height 12
click at [632, 309] on textarea at bounding box center [709, 313] width 251 height 23
type textarea "**********"
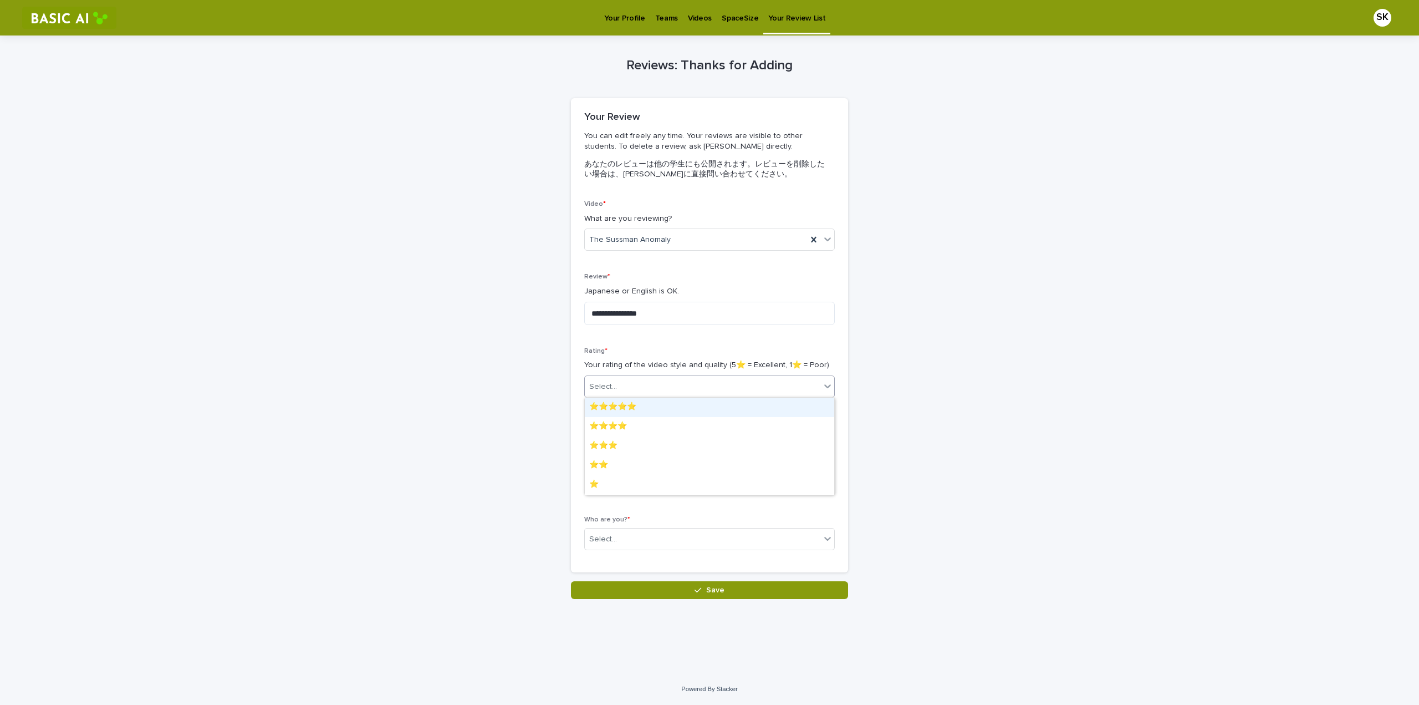
click at [629, 380] on div "Select..." at bounding box center [703, 387] width 236 height 18
click at [637, 406] on div "⭐️⭐️⭐️⭐️⭐️" at bounding box center [709, 406] width 249 height 19
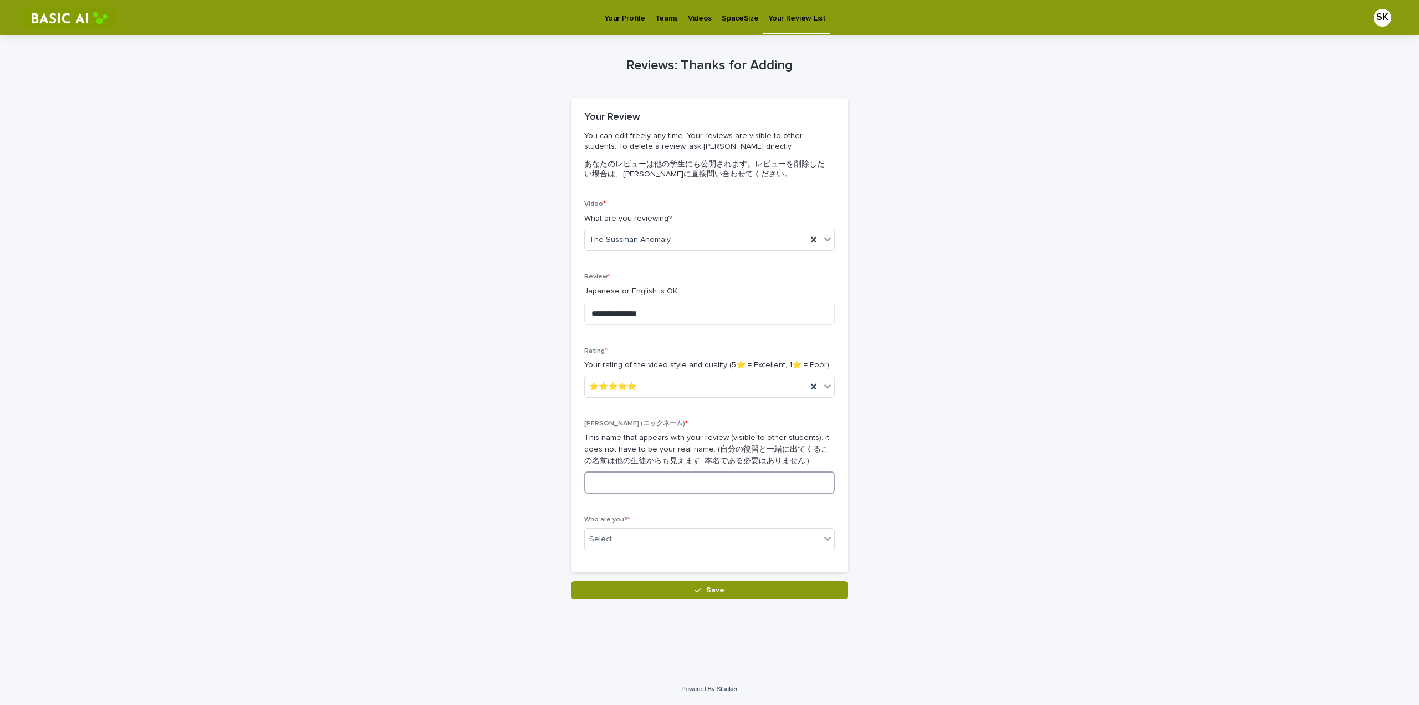
click at [622, 431] on input at bounding box center [709, 482] width 251 height 22
type input "****"
click at [752, 431] on div "Select..." at bounding box center [703, 539] width 236 height 18
click at [708, 431] on div "[PERSON_NAME]　(1024129)　[PERSON_NAME]" at bounding box center [709, 558] width 249 height 19
click at [534, 431] on div "**********" at bounding box center [709, 316] width 543 height 563
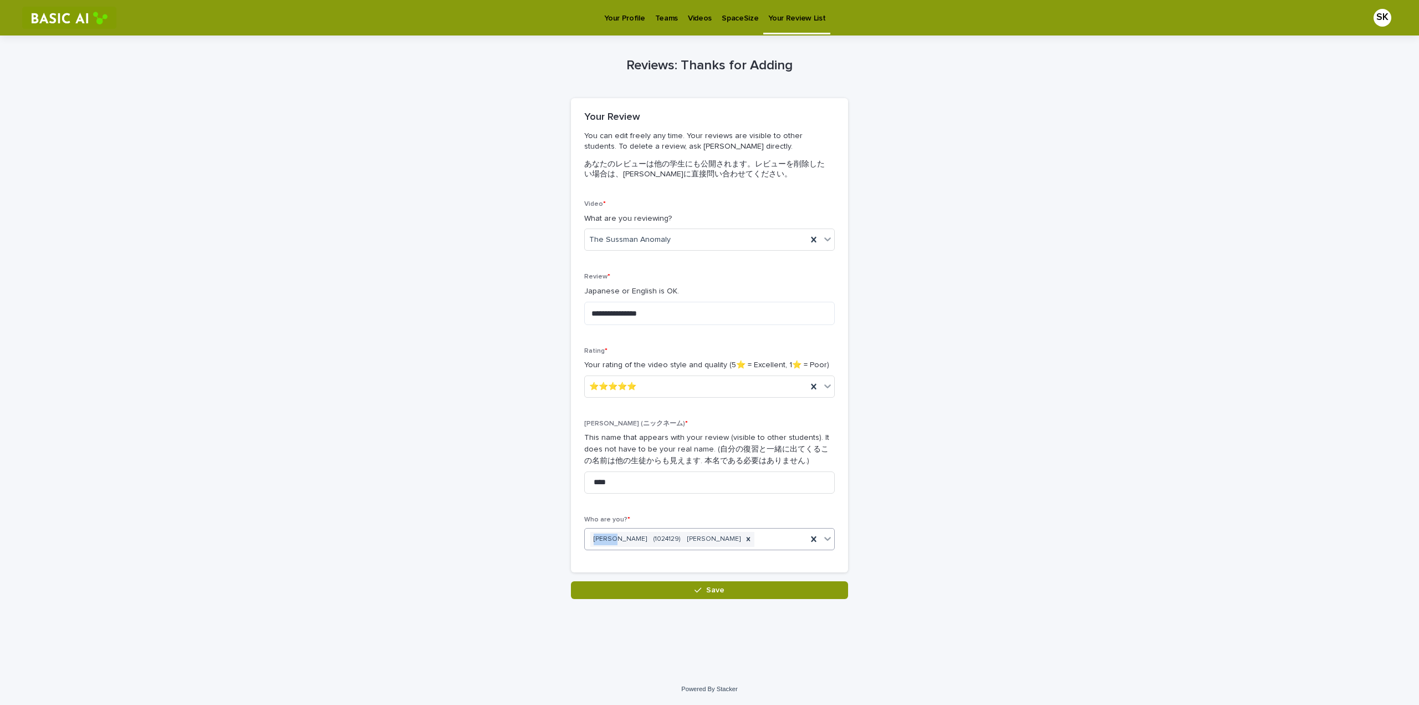
click at [534, 431] on div "**********" at bounding box center [709, 316] width 543 height 563
click at [532, 431] on div "**********" at bounding box center [709, 316] width 543 height 563
click at [679, 431] on button "Save" at bounding box center [709, 590] width 277 height 18
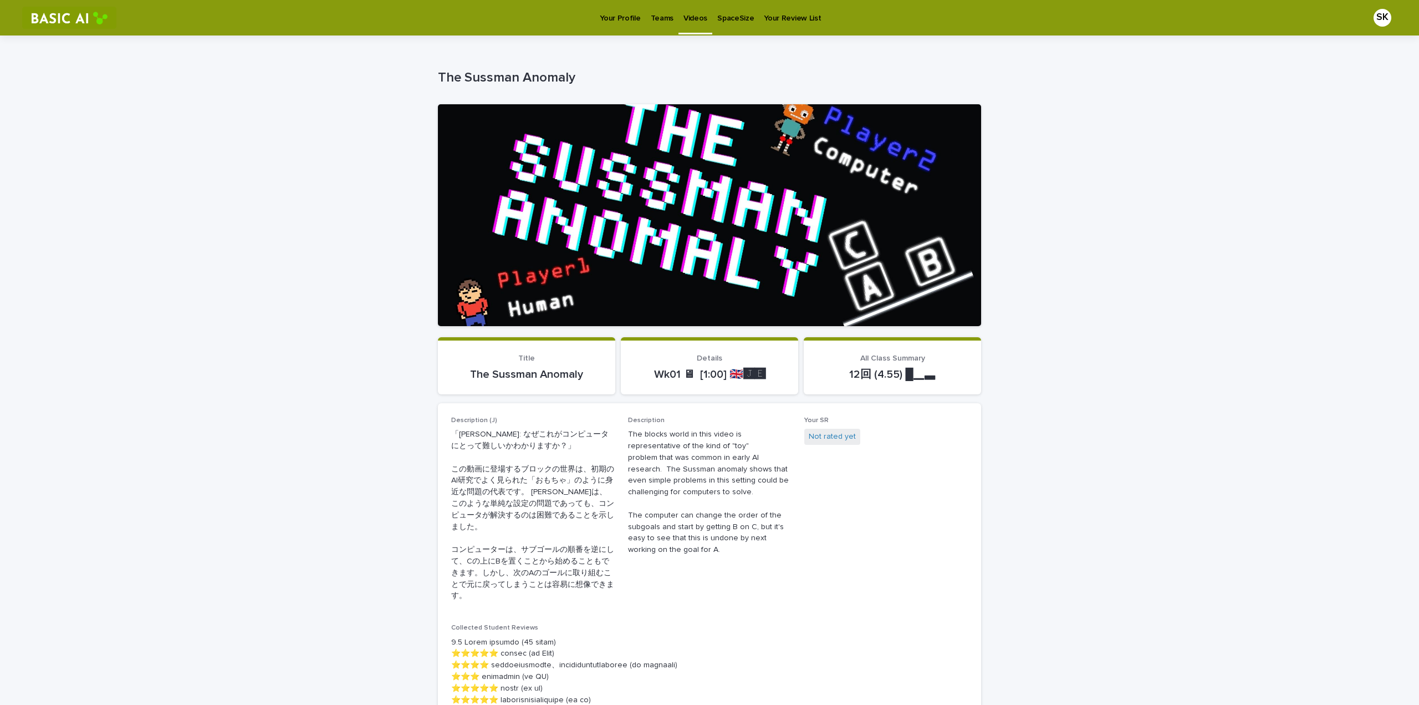
click at [661, 16] on p "Teams" at bounding box center [662, 11] width 23 height 23
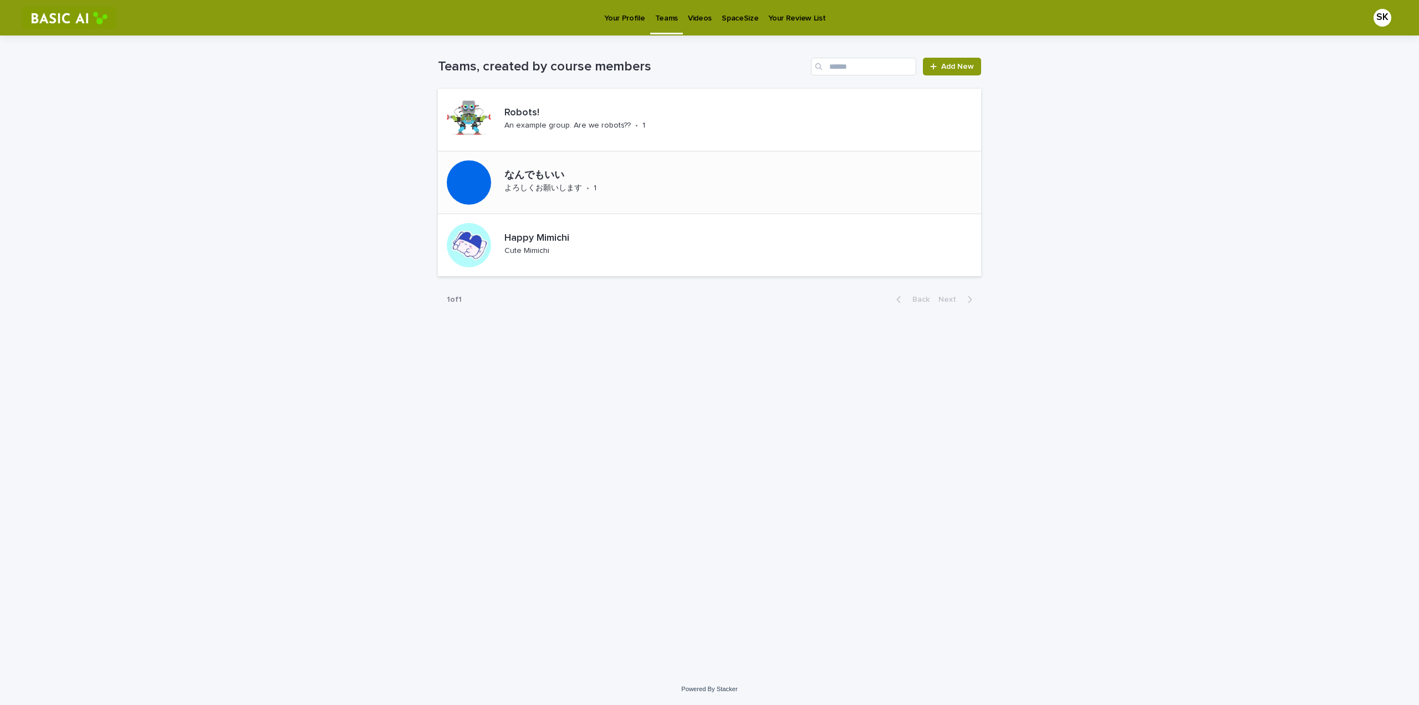
click at [537, 170] on p "なんでもいい" at bounding box center [580, 176] width 152 height 12
click at [528, 236] on p "Happy Mimichi" at bounding box center [559, 238] width 110 height 12
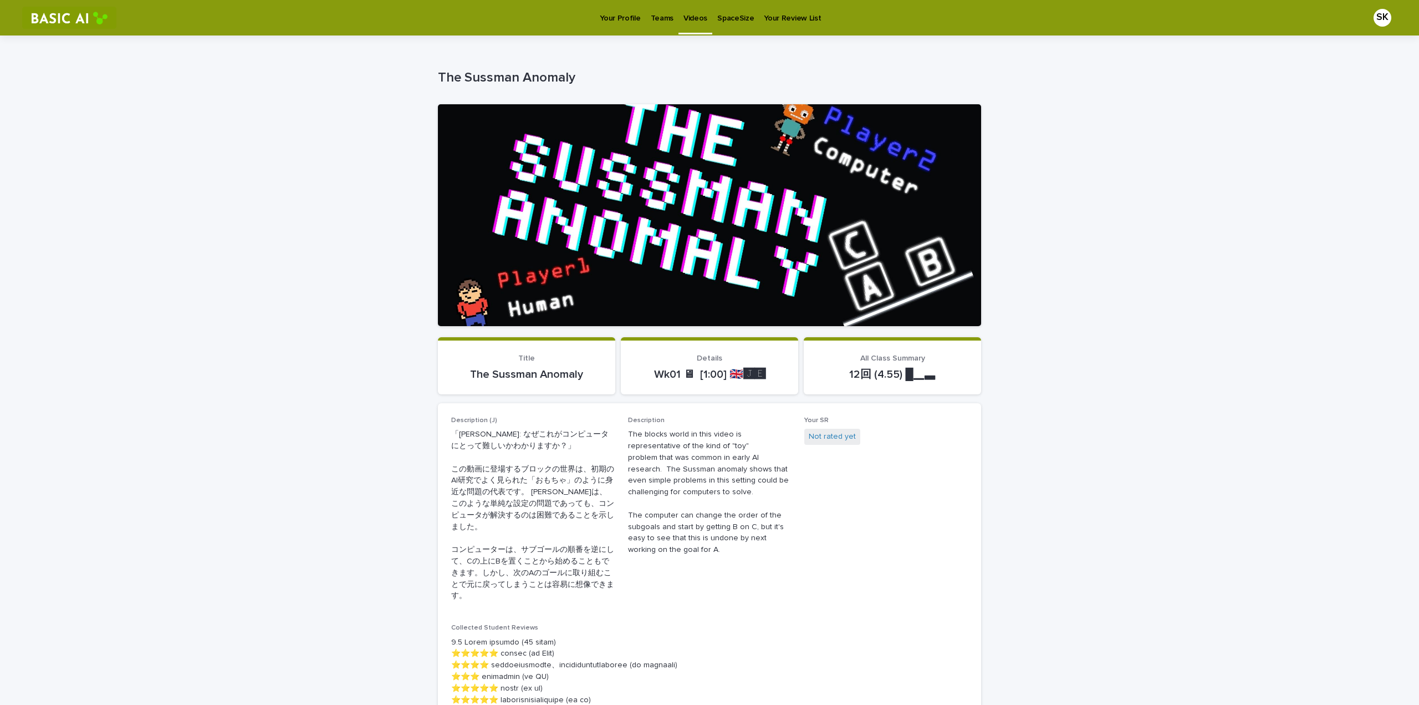
click at [663, 25] on link "Teams" at bounding box center [662, 17] width 33 height 34
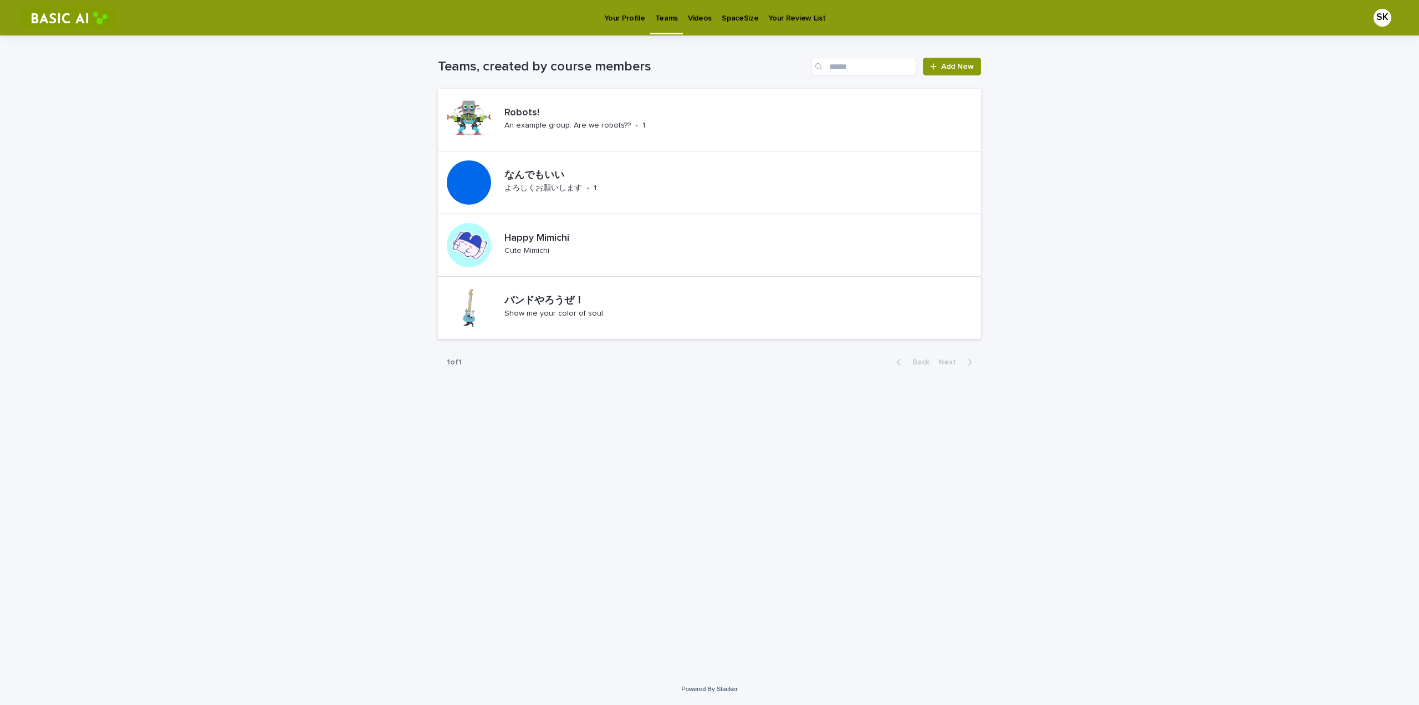
click at [624, 22] on p "Your Profile" at bounding box center [624, 11] width 40 height 23
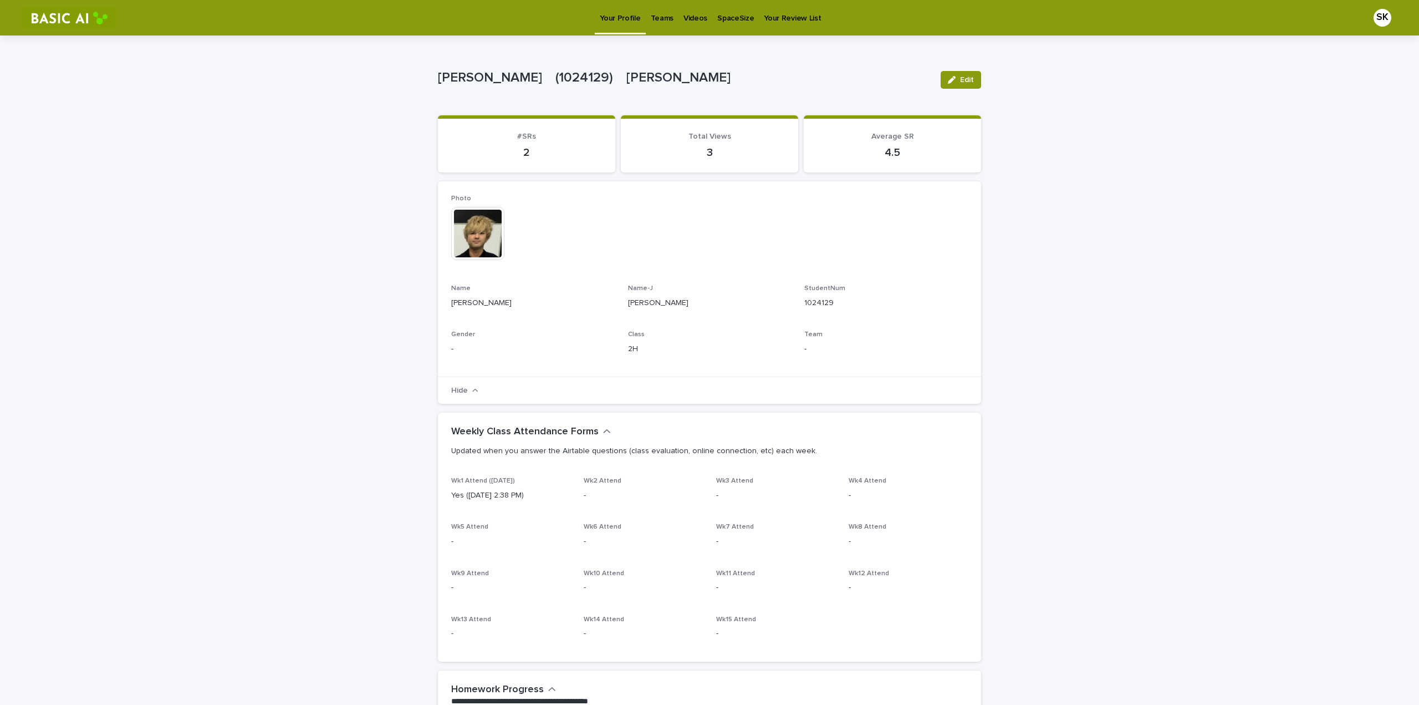
click at [665, 23] on p "Teams" at bounding box center [662, 11] width 23 height 23
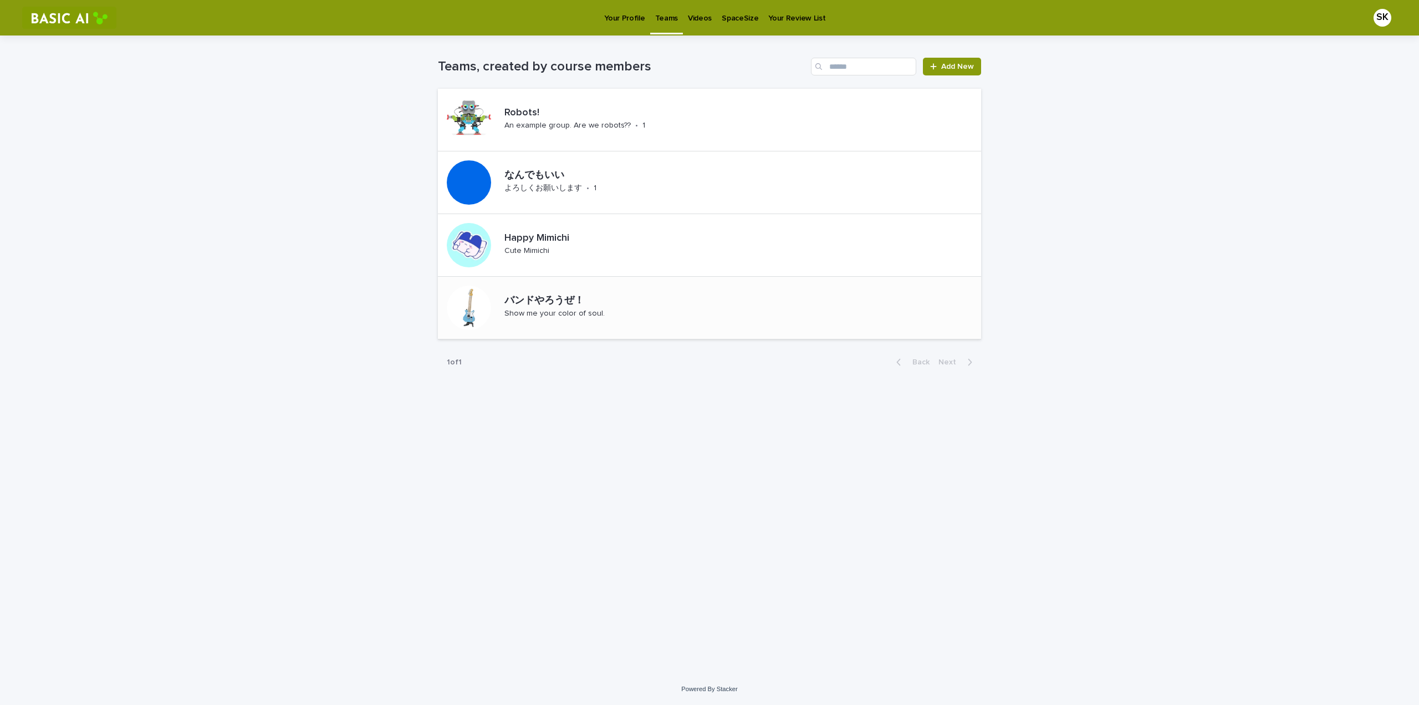
click at [545, 302] on p "バンドやろうぜ！" at bounding box center [594, 301] width 180 height 12
click at [694, 11] on p "Videos" at bounding box center [700, 11] width 24 height 23
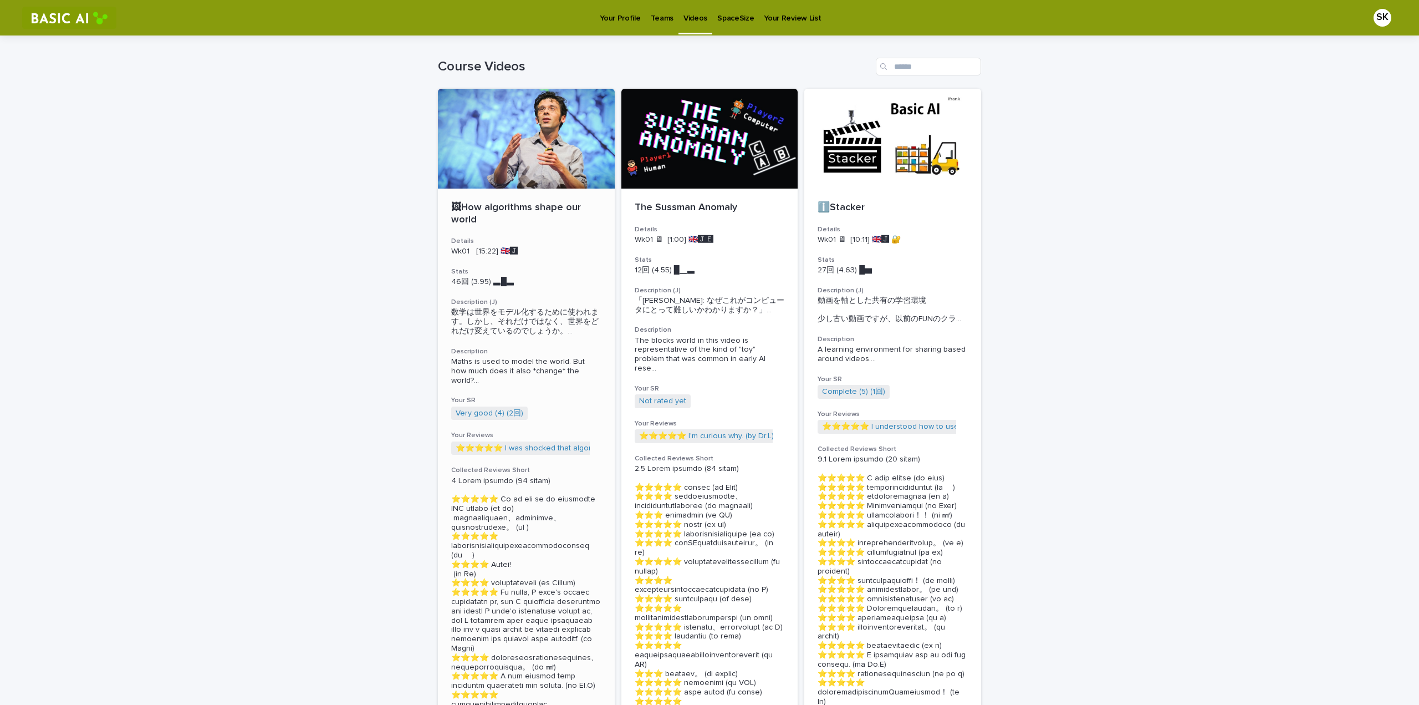
click at [508, 206] on p "🖼How algorithms shape our world" at bounding box center [526, 214] width 150 height 24
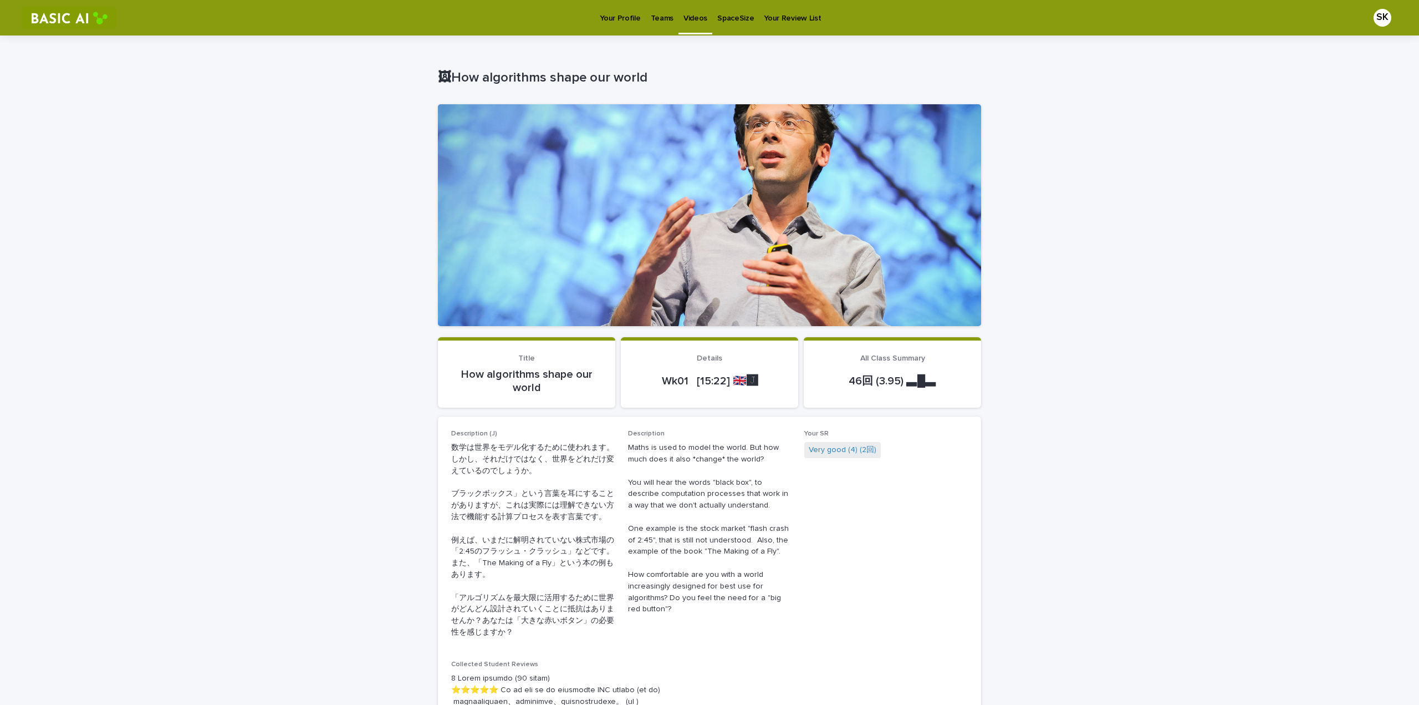
click at [779, 17] on p "Your Review List" at bounding box center [792, 11] width 57 height 23
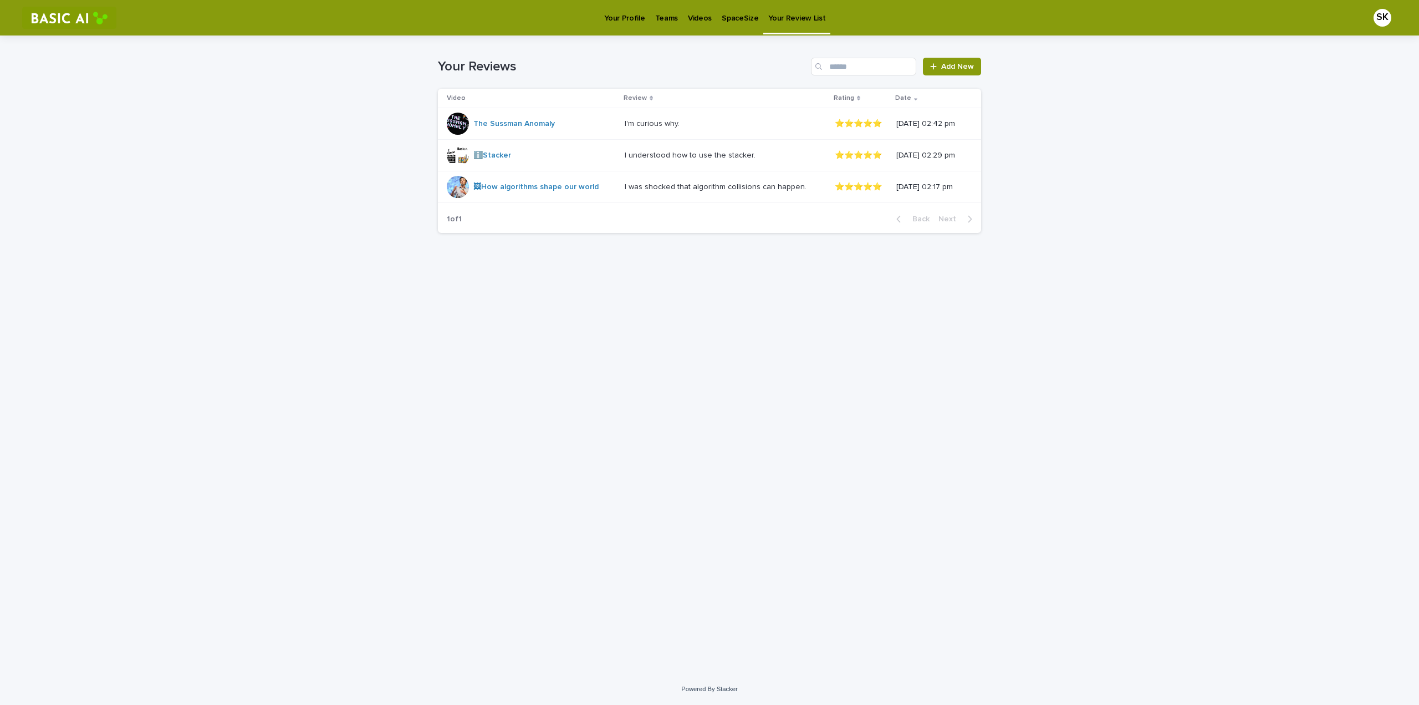
click at [657, 21] on p "Teams" at bounding box center [666, 11] width 23 height 23
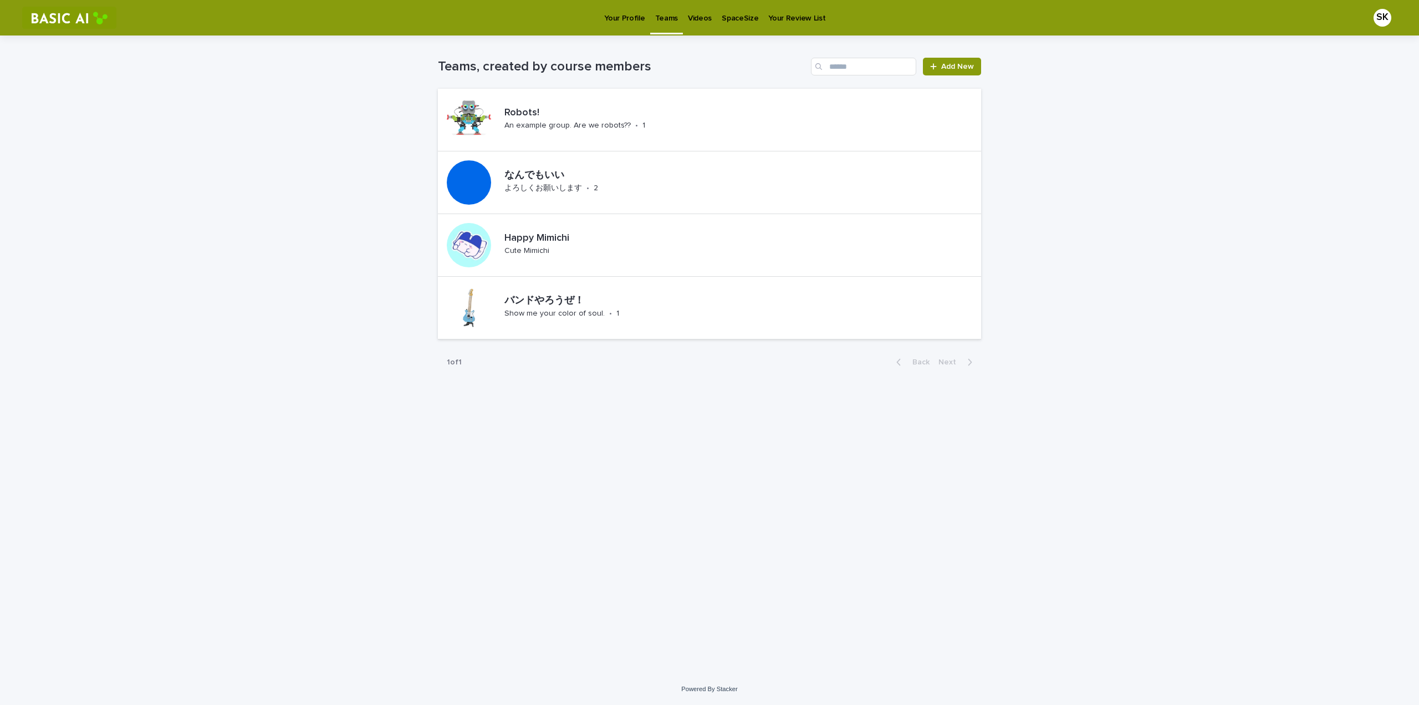
click at [622, 18] on p "Your Profile" at bounding box center [624, 11] width 40 height 23
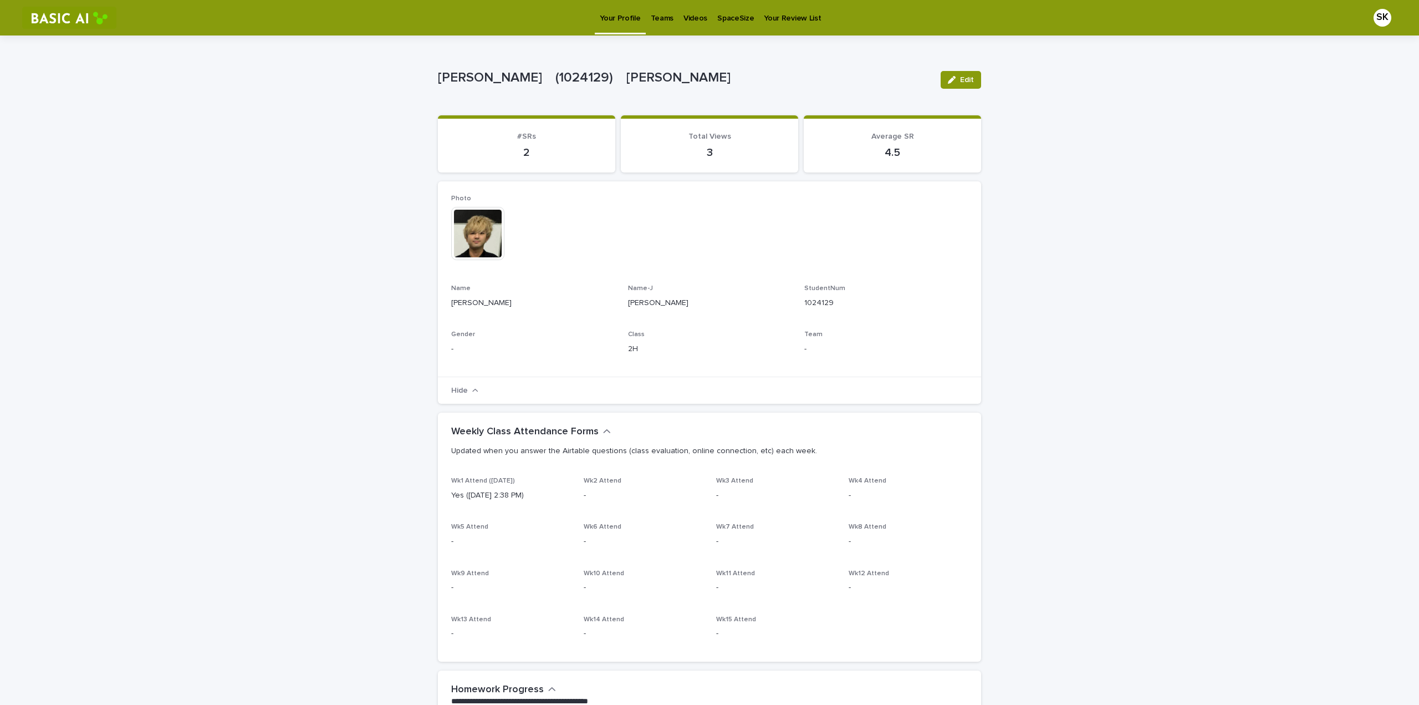
click at [661, 17] on p "Teams" at bounding box center [662, 11] width 23 height 23
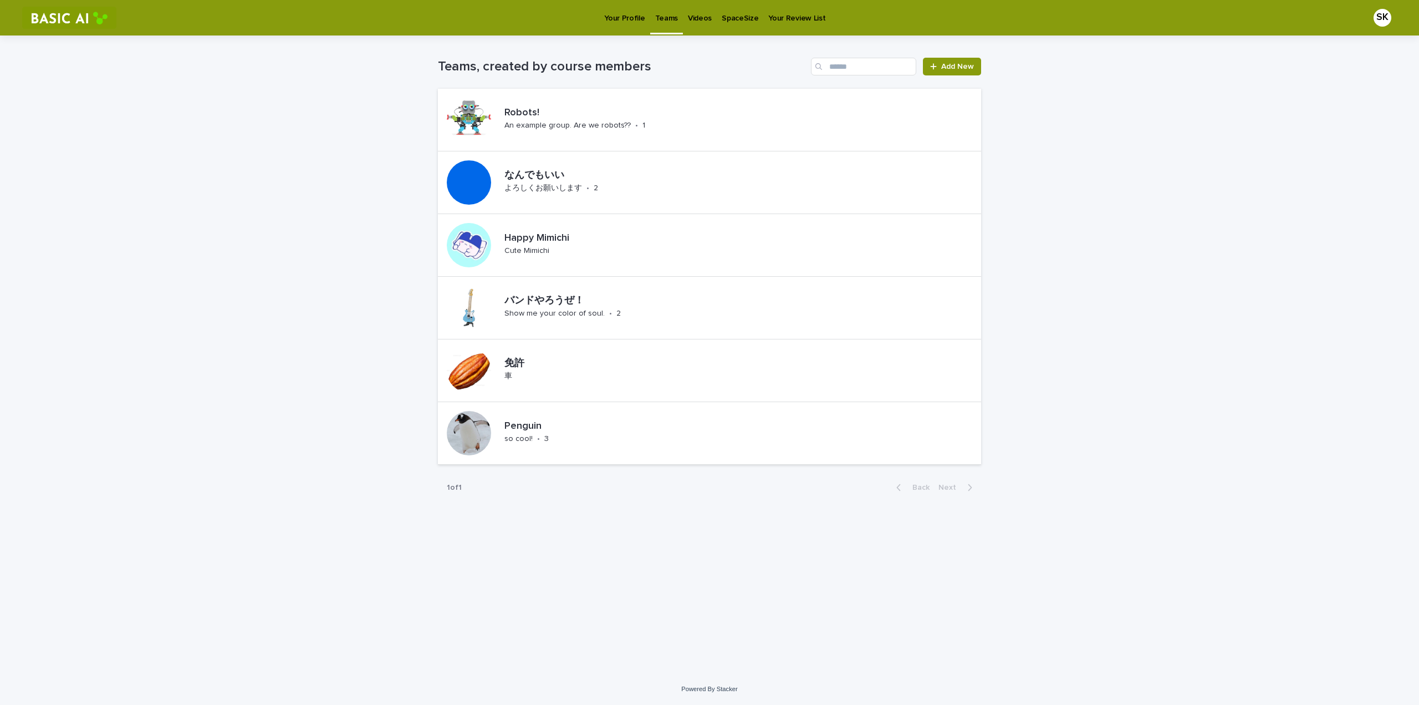
drag, startPoint x: 377, startPoint y: 268, endPoint x: 381, endPoint y: 264, distance: 5.9
click at [377, 268] on div "Loading... Saving… Loading... Saving… Teams, created by course members Add New …" at bounding box center [709, 353] width 1419 height 637
click at [798, 73] on link "Add New" at bounding box center [952, 67] width 58 height 18
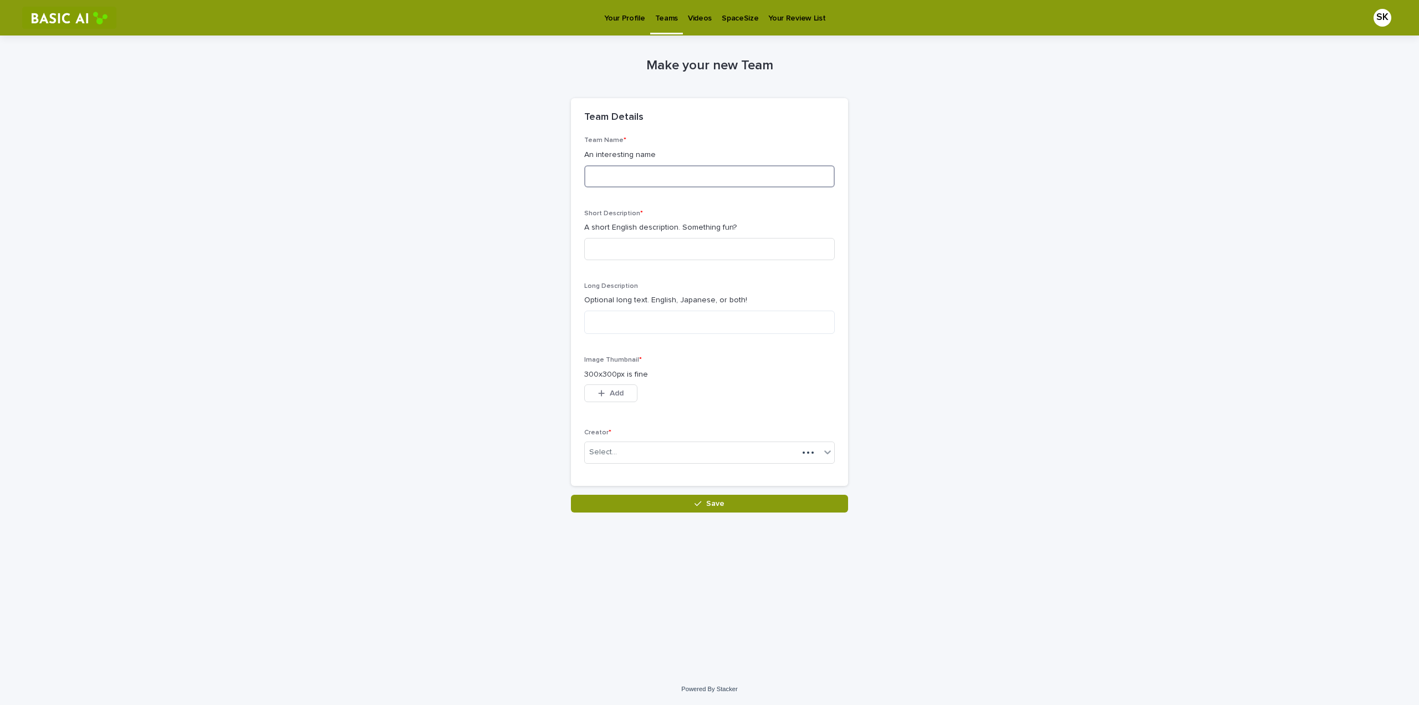
click at [637, 172] on input at bounding box center [709, 176] width 251 height 22
type input "**********"
click at [695, 245] on input at bounding box center [709, 249] width 251 height 22
click at [666, 311] on textarea at bounding box center [709, 321] width 251 height 23
click at [640, 247] on input at bounding box center [709, 249] width 251 height 22
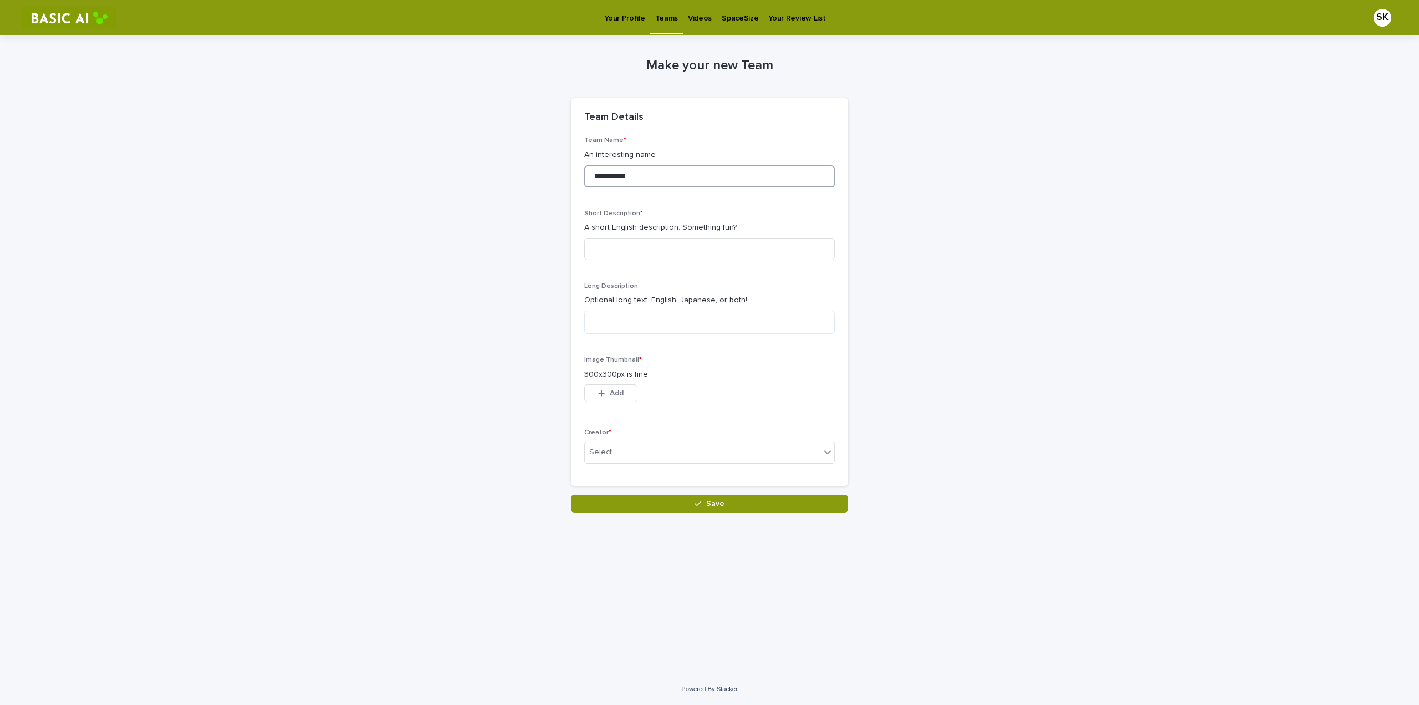
drag, startPoint x: 664, startPoint y: 182, endPoint x: 527, endPoint y: 189, distance: 137.1
click at [527, 189] on div "**********" at bounding box center [709, 273] width 543 height 477
click at [671, 18] on p "Teams" at bounding box center [666, 11] width 23 height 23
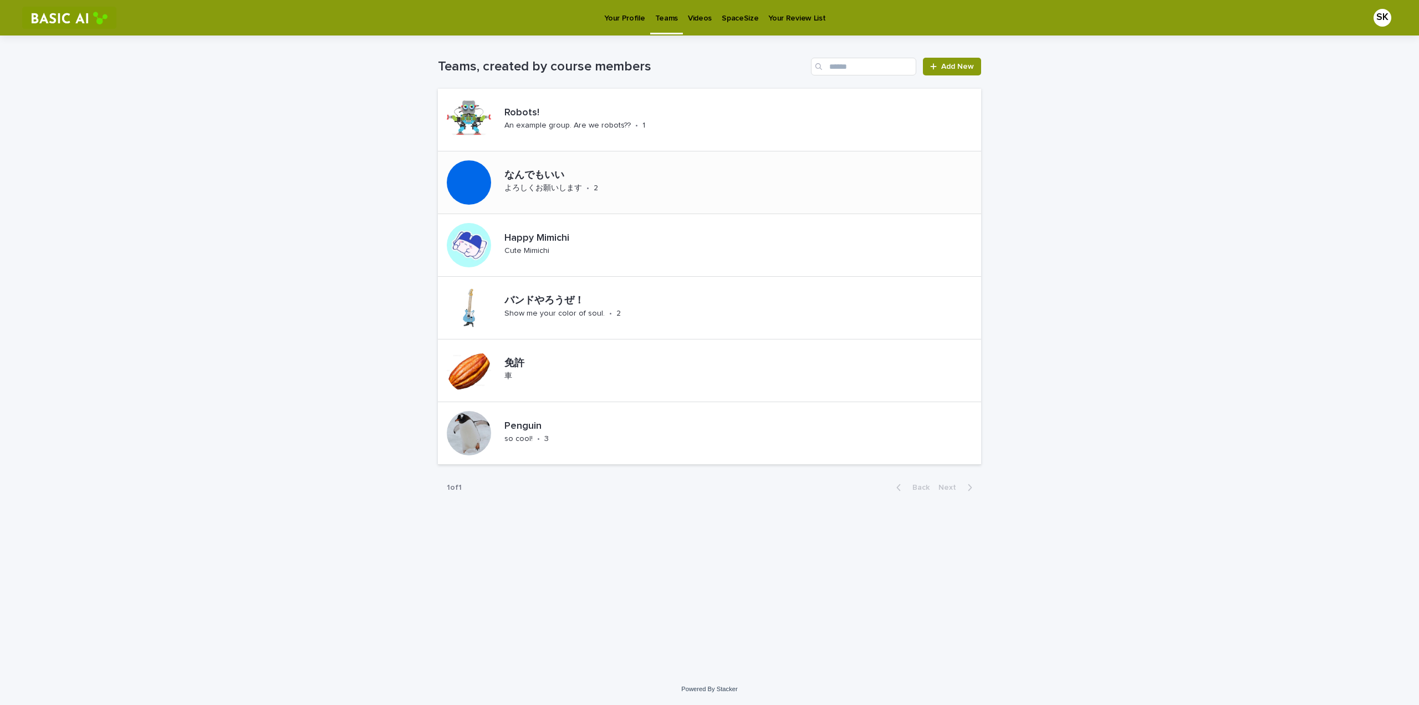
click at [586, 173] on p "なんでもいい" at bounding box center [581, 176] width 154 height 12
click at [568, 250] on div "Happy Mimichi Cute Mimichi" at bounding box center [559, 245] width 119 height 34
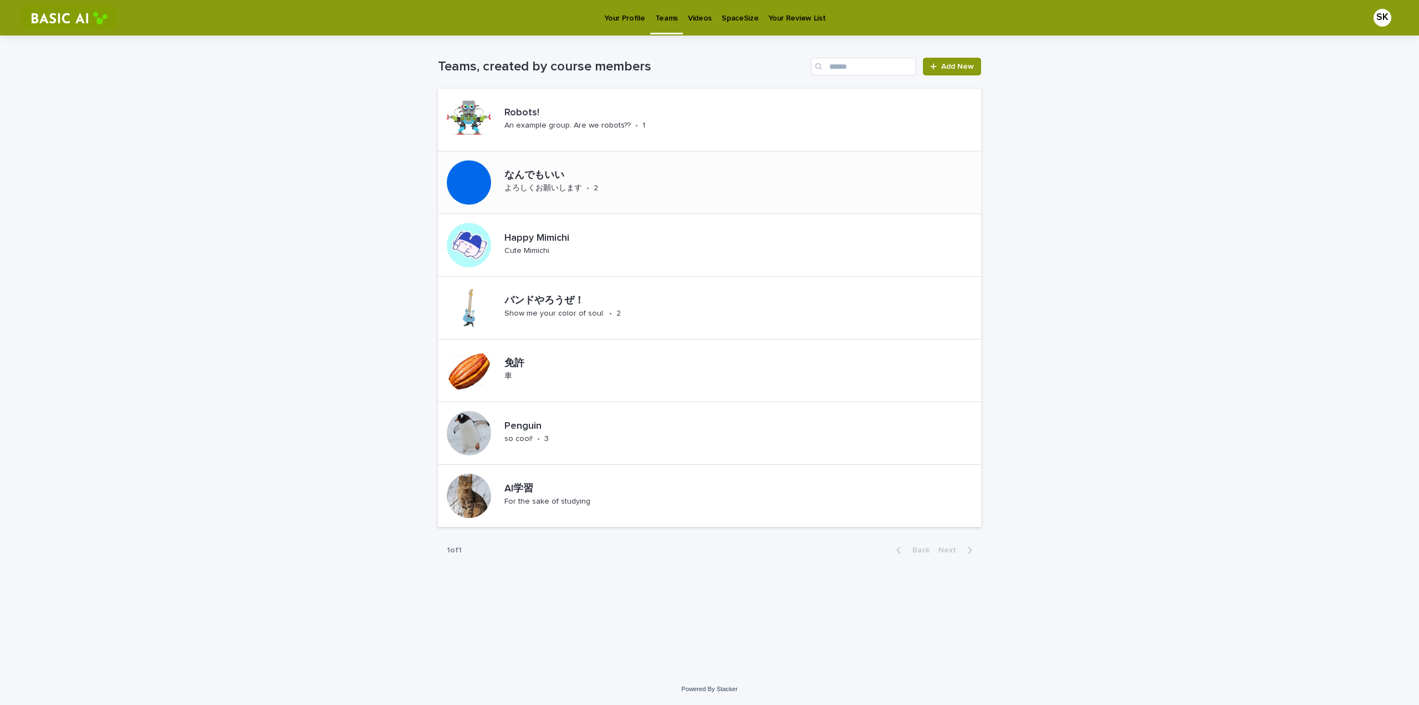
click at [565, 173] on p "なんでもいい" at bounding box center [581, 176] width 154 height 12
click at [564, 431] on p "AI学習" at bounding box center [561, 489] width 115 height 12
click at [563, 431] on div "Penguin so cool! • 3" at bounding box center [545, 433] width 90 height 34
click at [548, 300] on p "バンドやろうぜ！" at bounding box center [602, 301] width 196 height 12
click at [559, 243] on p "Happy Mimichi" at bounding box center [559, 238] width 110 height 12
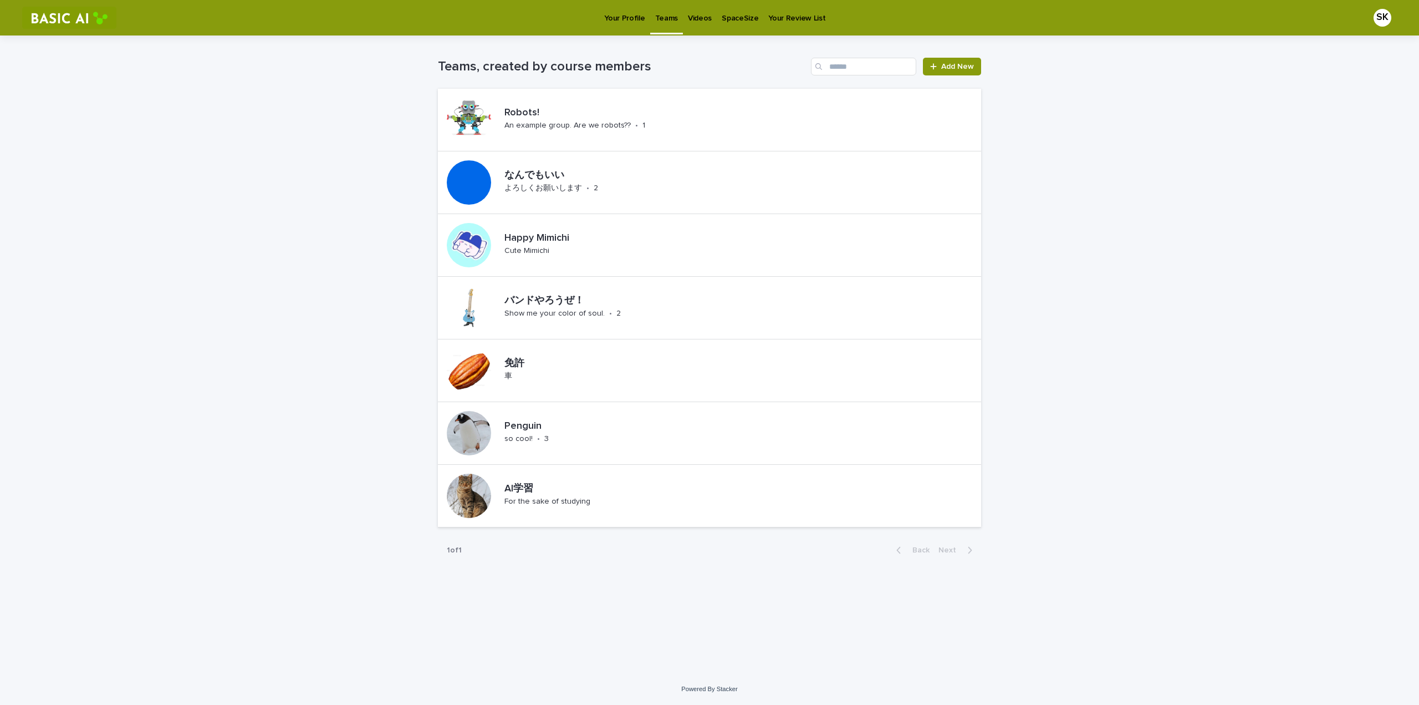
click at [571, 314] on p "Show me your color of soul." at bounding box center [554, 313] width 100 height 9
click at [553, 426] on p "Penguin" at bounding box center [544, 426] width 81 height 12
click at [555, 431] on p "AI学習" at bounding box center [561, 489] width 115 height 12
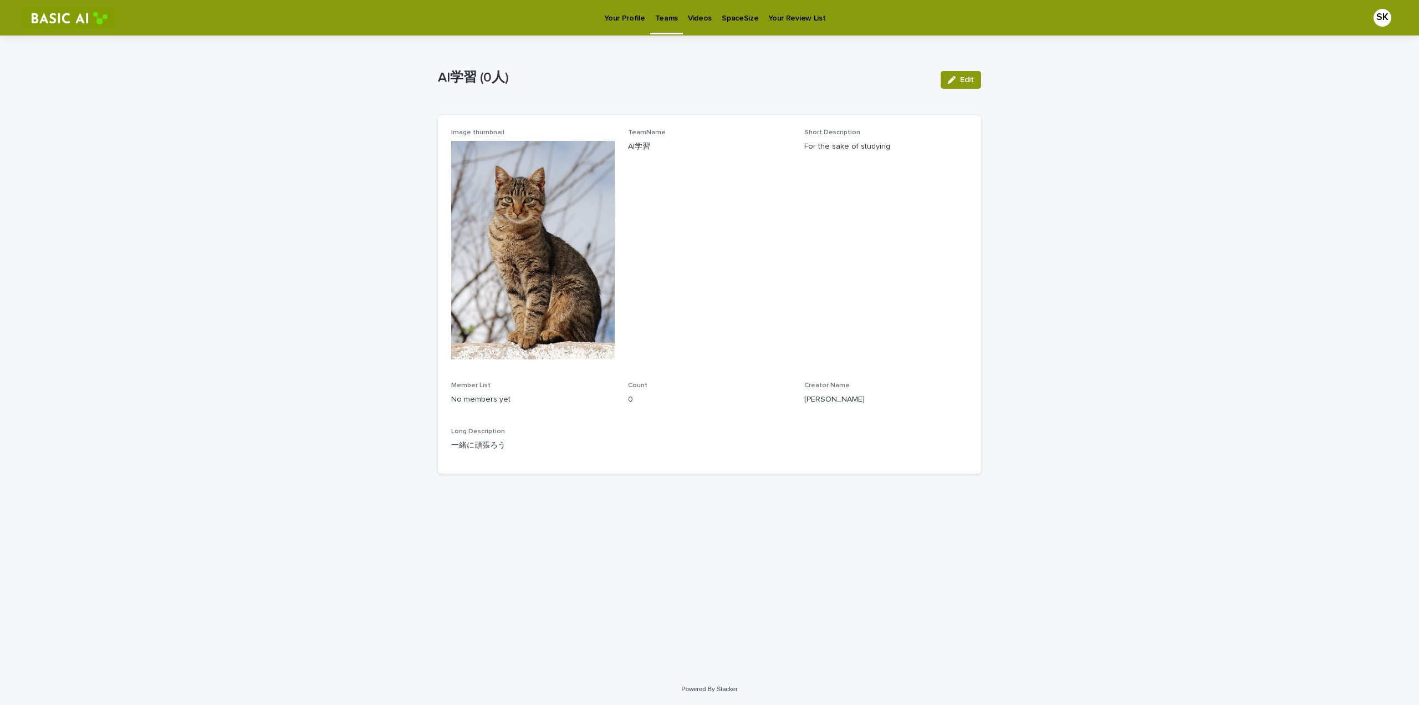
drag, startPoint x: 353, startPoint y: 390, endPoint x: 361, endPoint y: 391, distance: 8.4
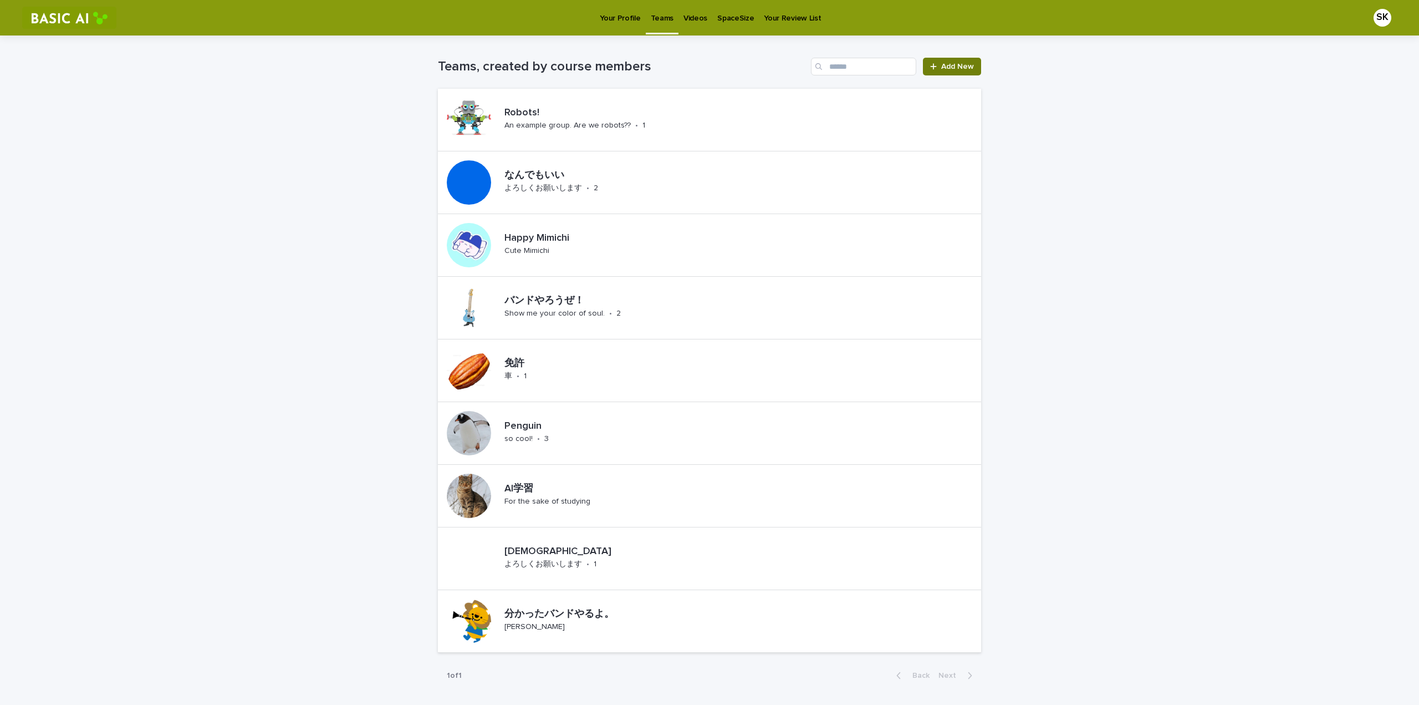
click at [798, 70] on span "Add New" at bounding box center [957, 67] width 33 height 8
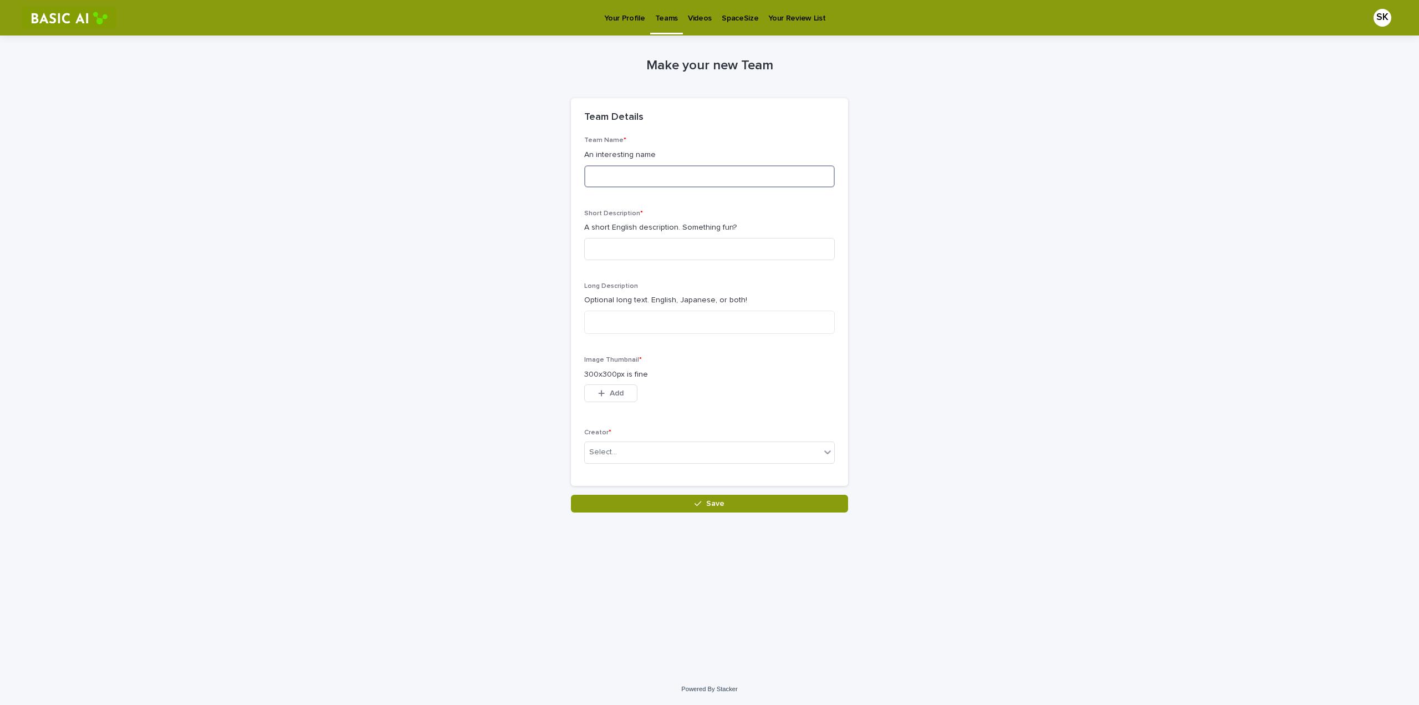
click at [686, 177] on input at bounding box center [709, 176] width 251 height 22
type input "*"
type input "**********"
click at [613, 386] on button "Add" at bounding box center [610, 393] width 53 height 18
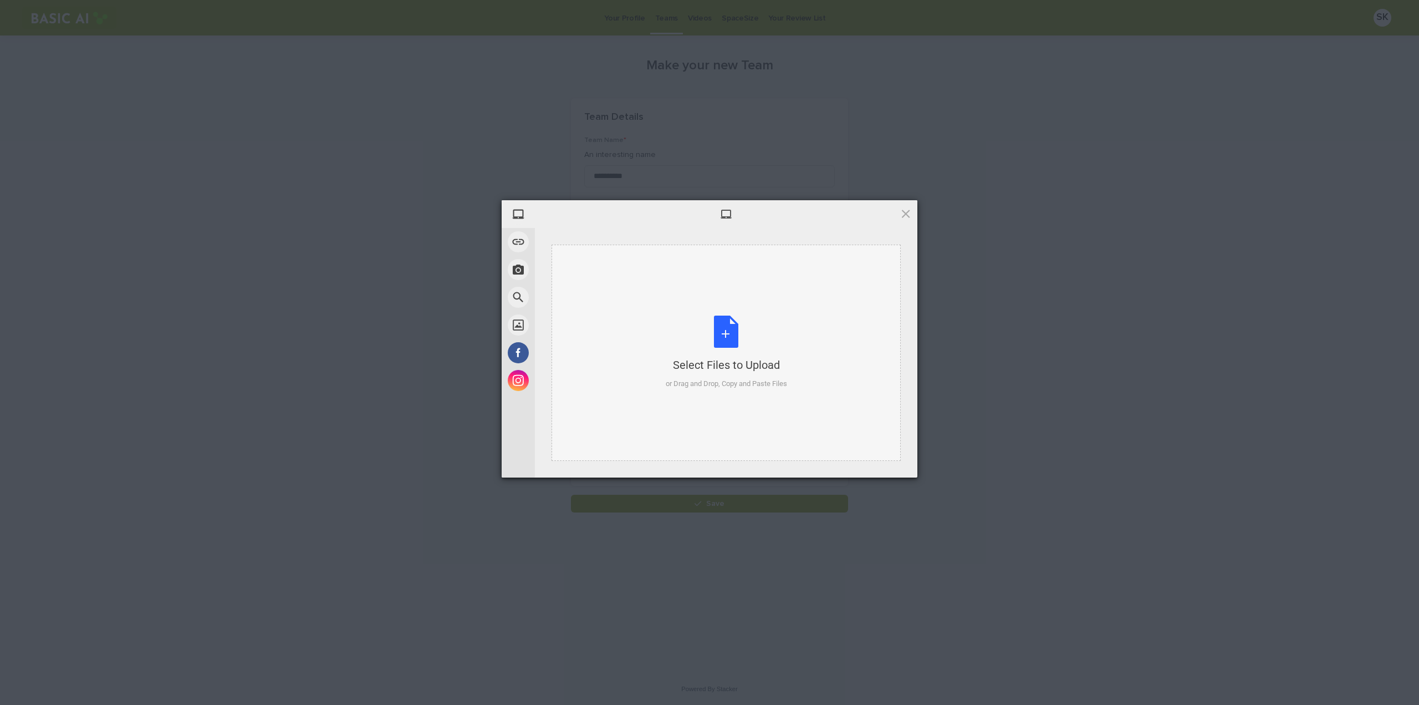
click at [734, 314] on div "Select Files to Upload or Drag and Drop, Copy and Paste Files" at bounding box center [726, 352] width 349 height 216
click at [798, 431] on span "Upload 1" at bounding box center [884, 462] width 56 height 21
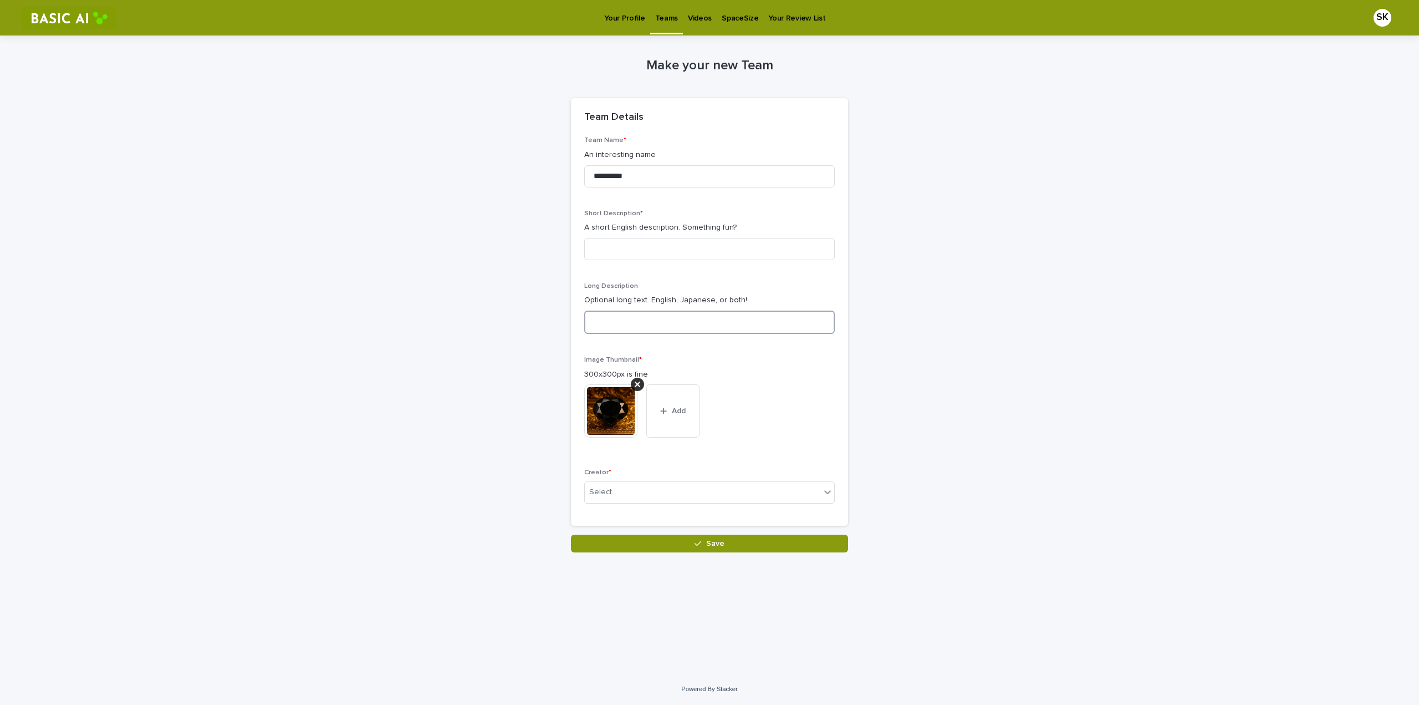
click at [614, 322] on textarea at bounding box center [709, 321] width 251 height 23
click at [614, 252] on input at bounding box center [709, 249] width 251 height 22
click at [589, 175] on input "**********" at bounding box center [709, 176] width 251 height 22
click at [657, 242] on input at bounding box center [709, 249] width 251 height 22
click at [608, 431] on div "Select..." at bounding box center [603, 492] width 28 height 12
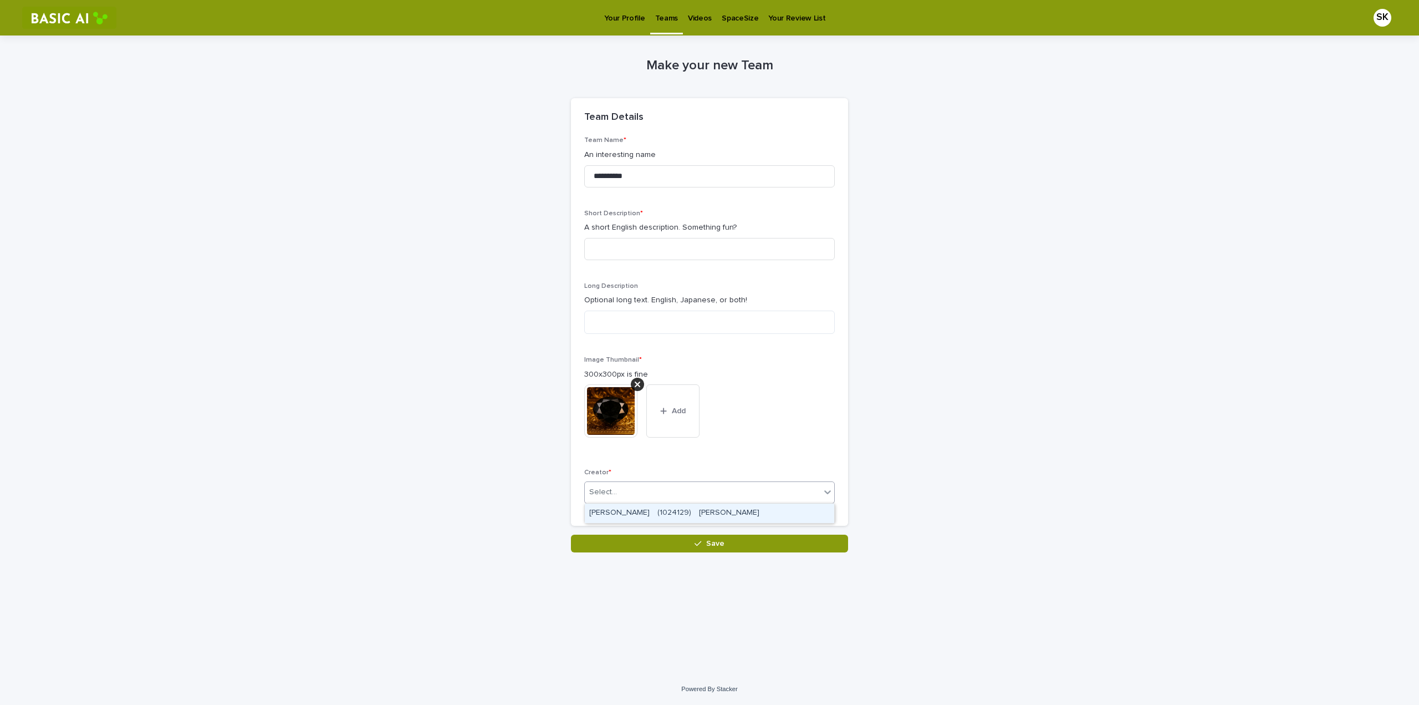
click at [609, 431] on div "[PERSON_NAME]　(1024129)　[PERSON_NAME]" at bounding box center [709, 512] width 249 height 19
click at [527, 431] on div "**********" at bounding box center [709, 293] width 543 height 517
click at [593, 171] on input "**********" at bounding box center [709, 176] width 251 height 22
click at [613, 249] on input at bounding box center [709, 249] width 251 height 22
click at [634, 249] on input at bounding box center [709, 249] width 251 height 22
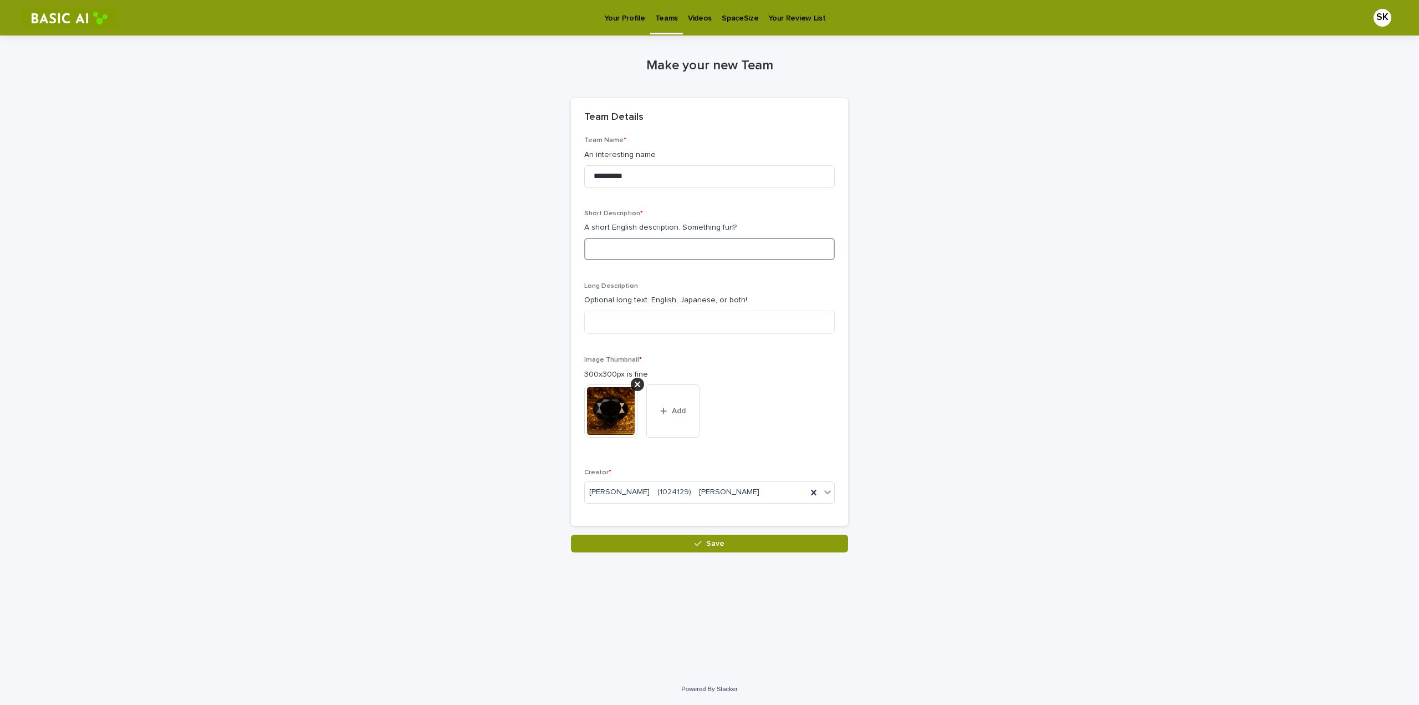
paste input "**********"
type input "**********"
click at [506, 328] on div "**********" at bounding box center [709, 293] width 543 height 517
click at [639, 314] on textarea at bounding box center [709, 321] width 251 height 23
click at [500, 297] on div "**********" at bounding box center [709, 293] width 543 height 517
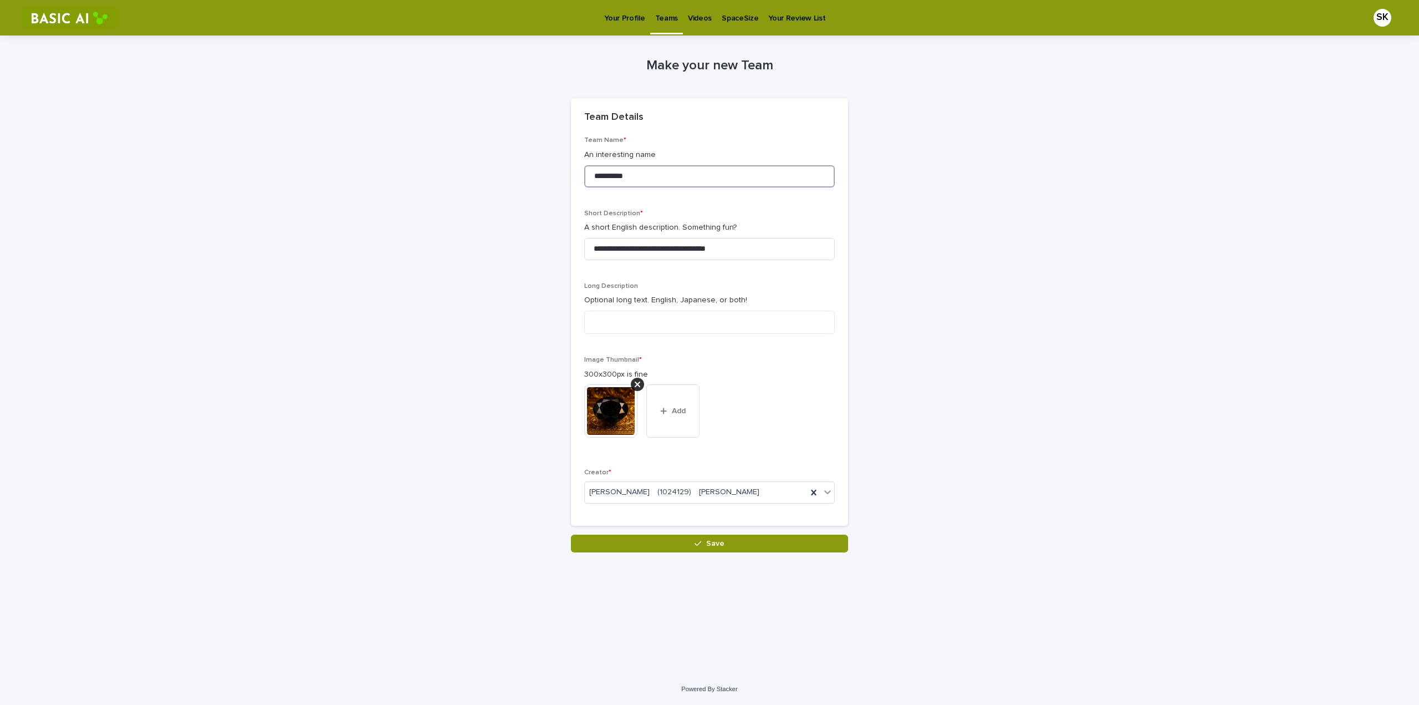
click at [590, 176] on input "**********" at bounding box center [709, 176] width 251 height 22
click at [498, 273] on div "**********" at bounding box center [709, 293] width 543 height 517
click at [675, 431] on button "Save" at bounding box center [709, 543] width 277 height 18
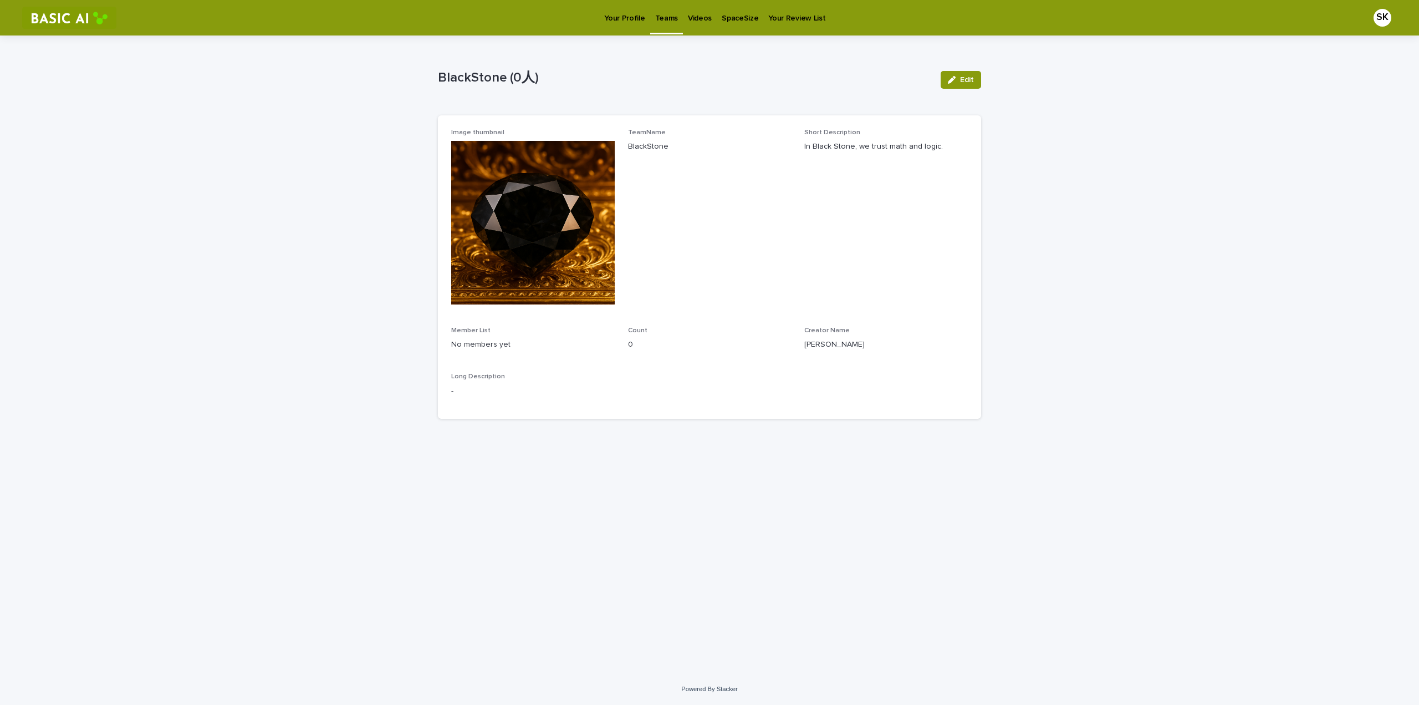
click at [657, 21] on p "Teams" at bounding box center [666, 11] width 23 height 23
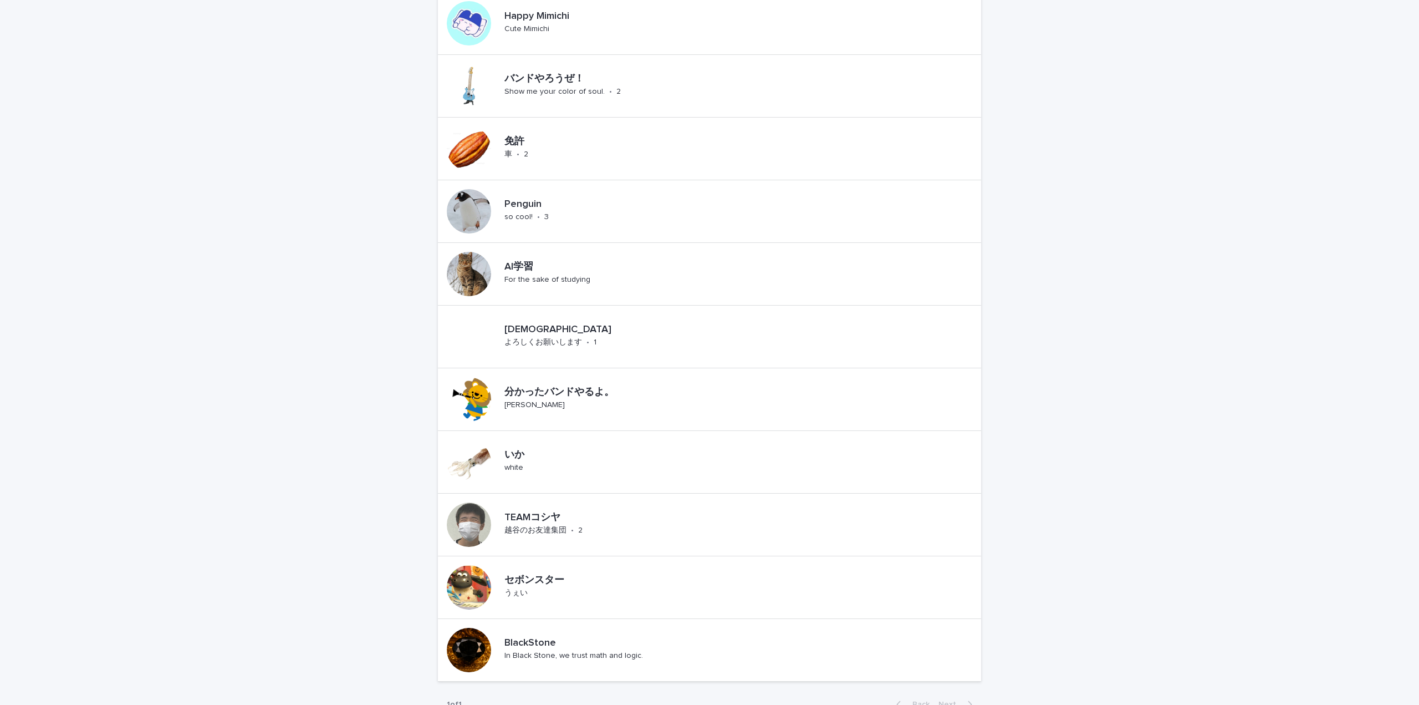
scroll to position [319, 0]
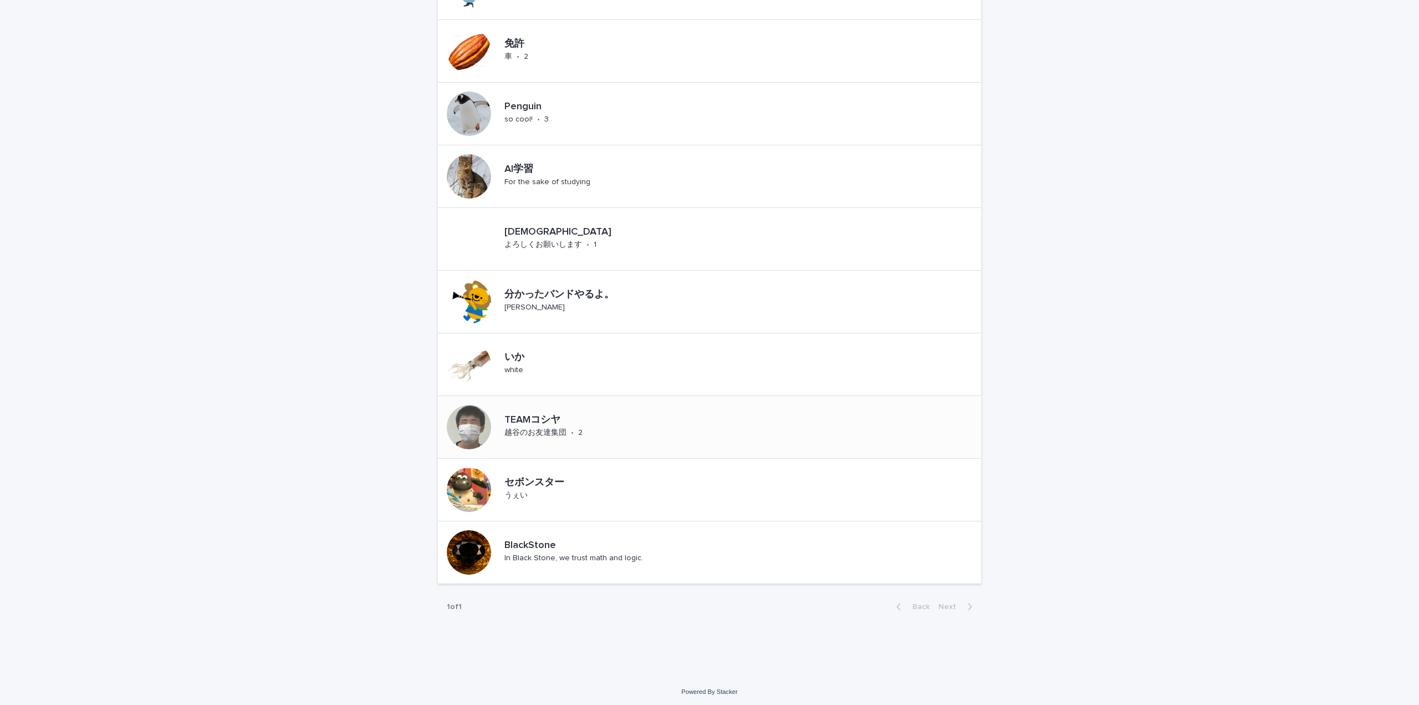
click at [516, 410] on div "TEAMコシヤ 越谷のお友達集団 • 2" at bounding box center [571, 427] width 143 height 34
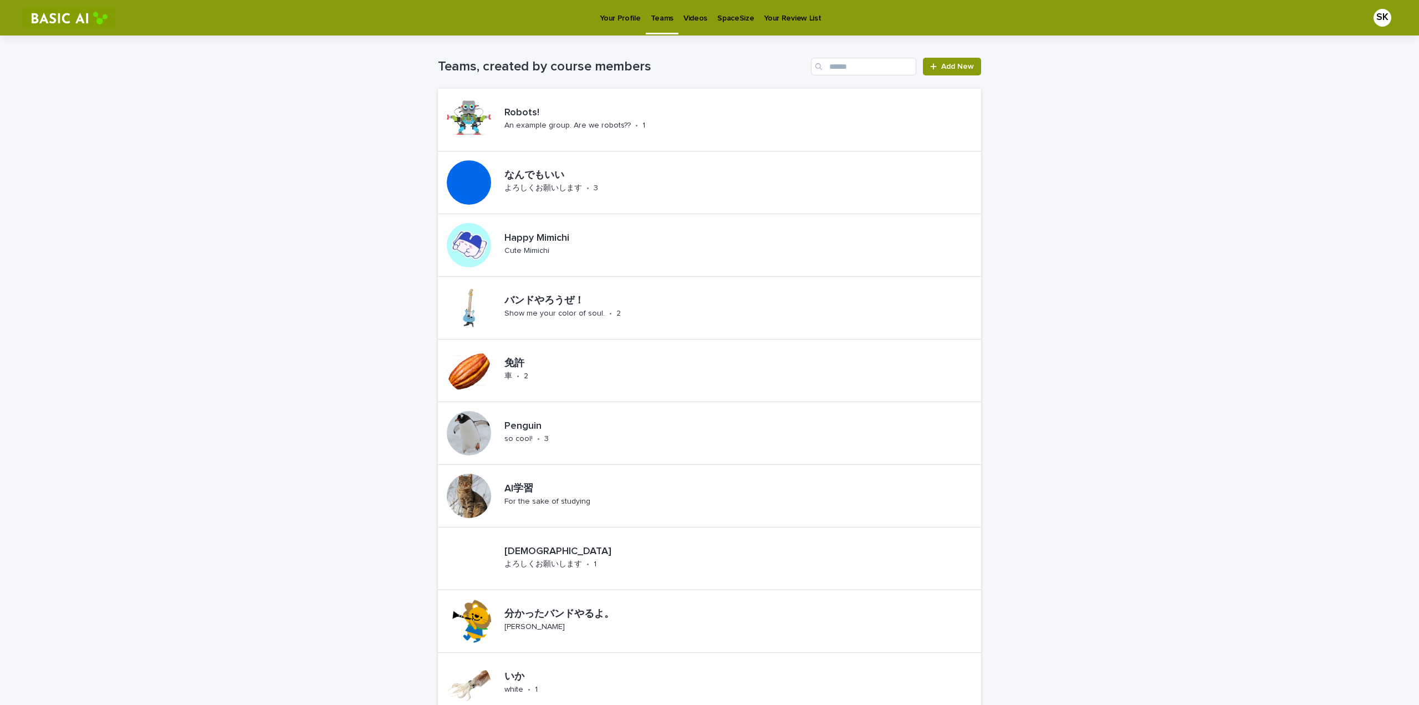
click at [616, 24] on link "Your Profile" at bounding box center [620, 17] width 50 height 34
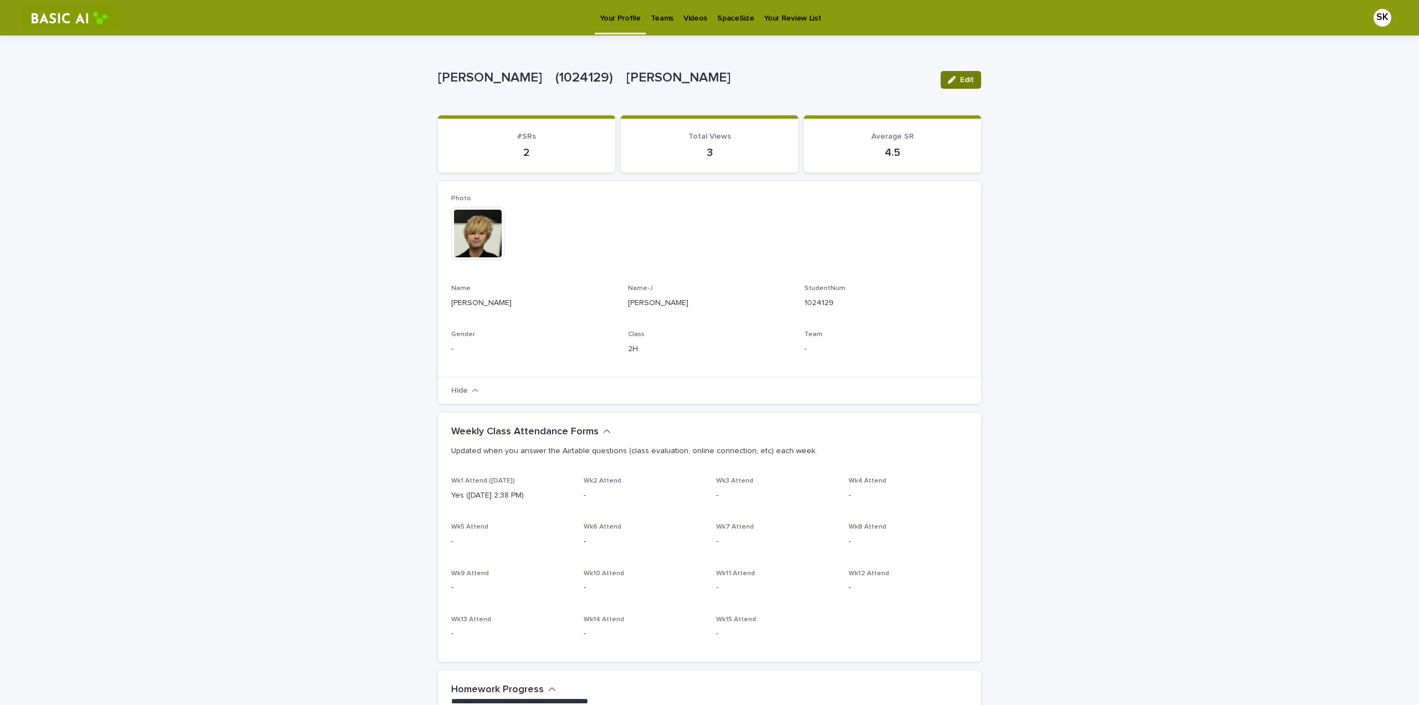
click at [798, 74] on button "Edit" at bounding box center [961, 80] width 40 height 18
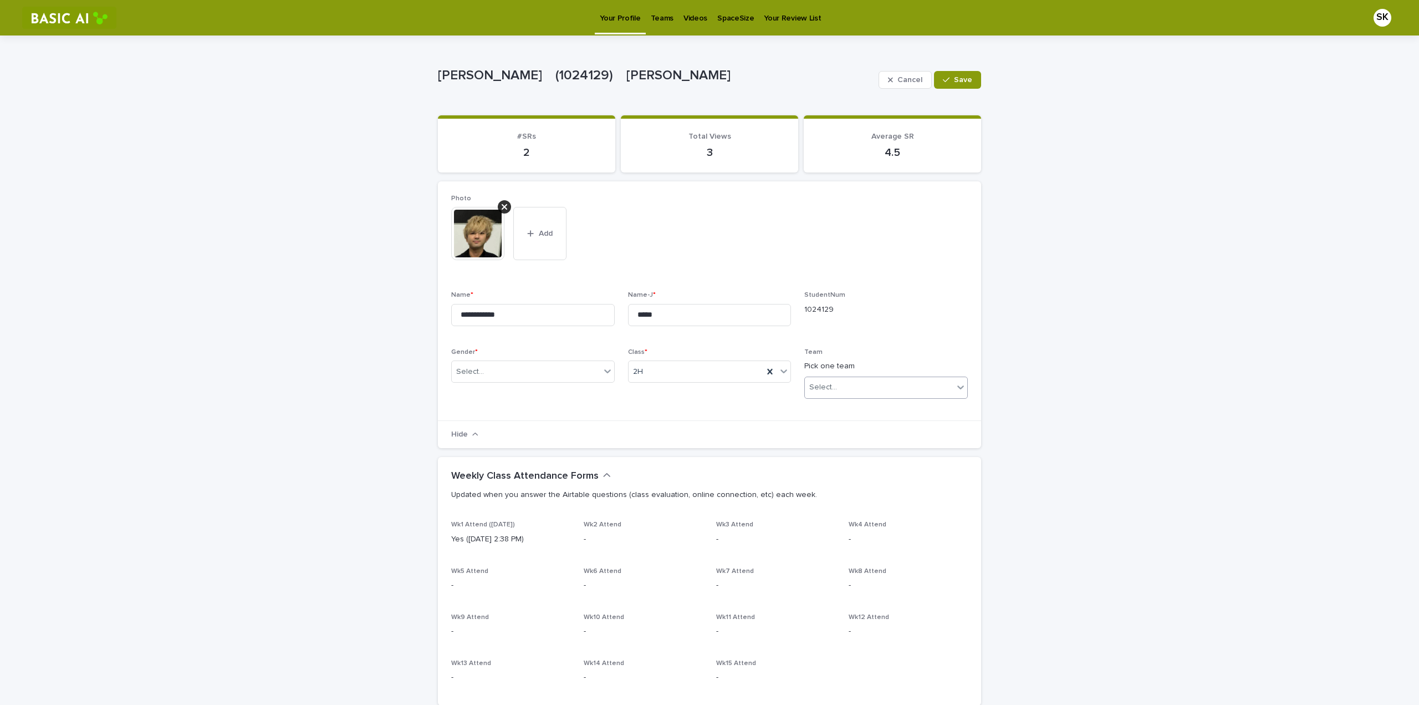
click at [798, 392] on div "Select..." at bounding box center [879, 387] width 149 height 18
click at [798, 430] on div "BlackStone (0人)" at bounding box center [882, 427] width 162 height 19
click at [545, 384] on div "Gender * Select..." at bounding box center [533, 369] width 164 height 43
click at [544, 379] on div "Select..." at bounding box center [526, 372] width 149 height 18
click at [509, 393] on div "M" at bounding box center [528, 391] width 162 height 19
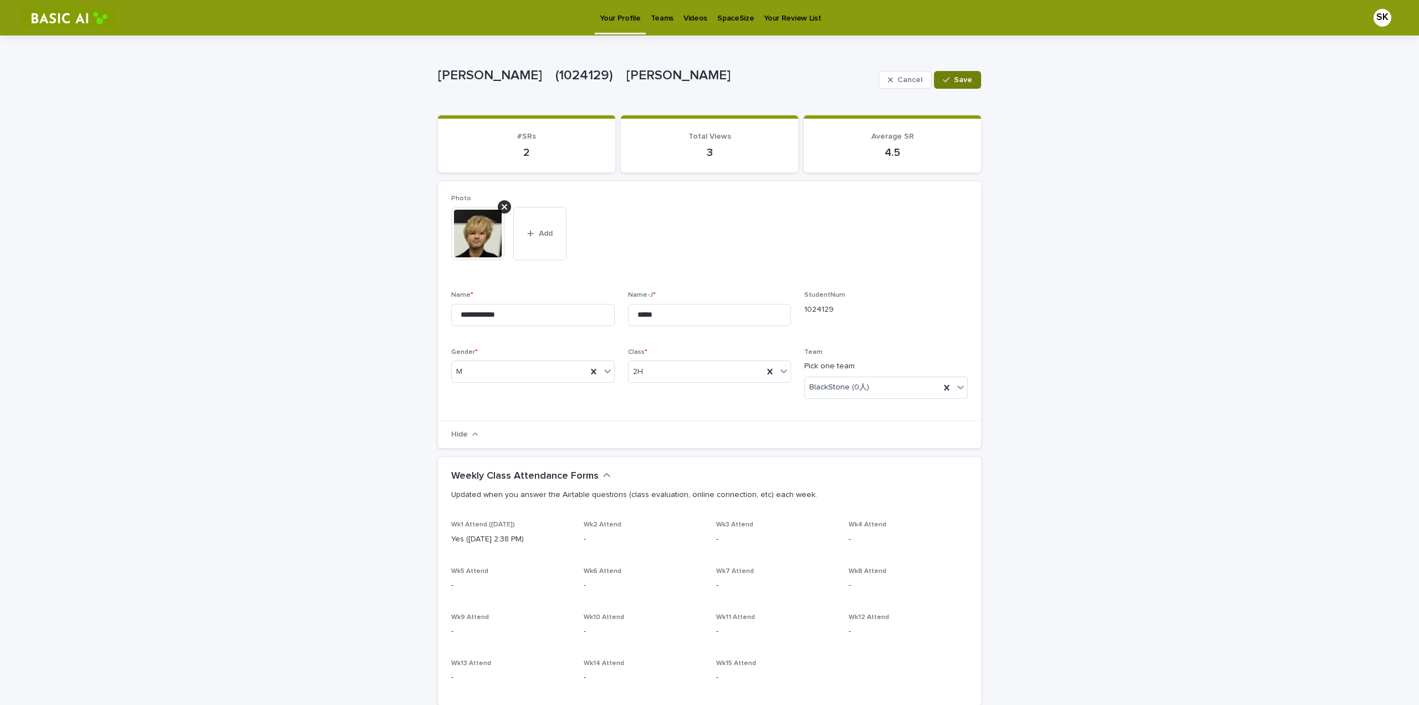
click at [798, 85] on button "Save" at bounding box center [957, 80] width 47 height 18
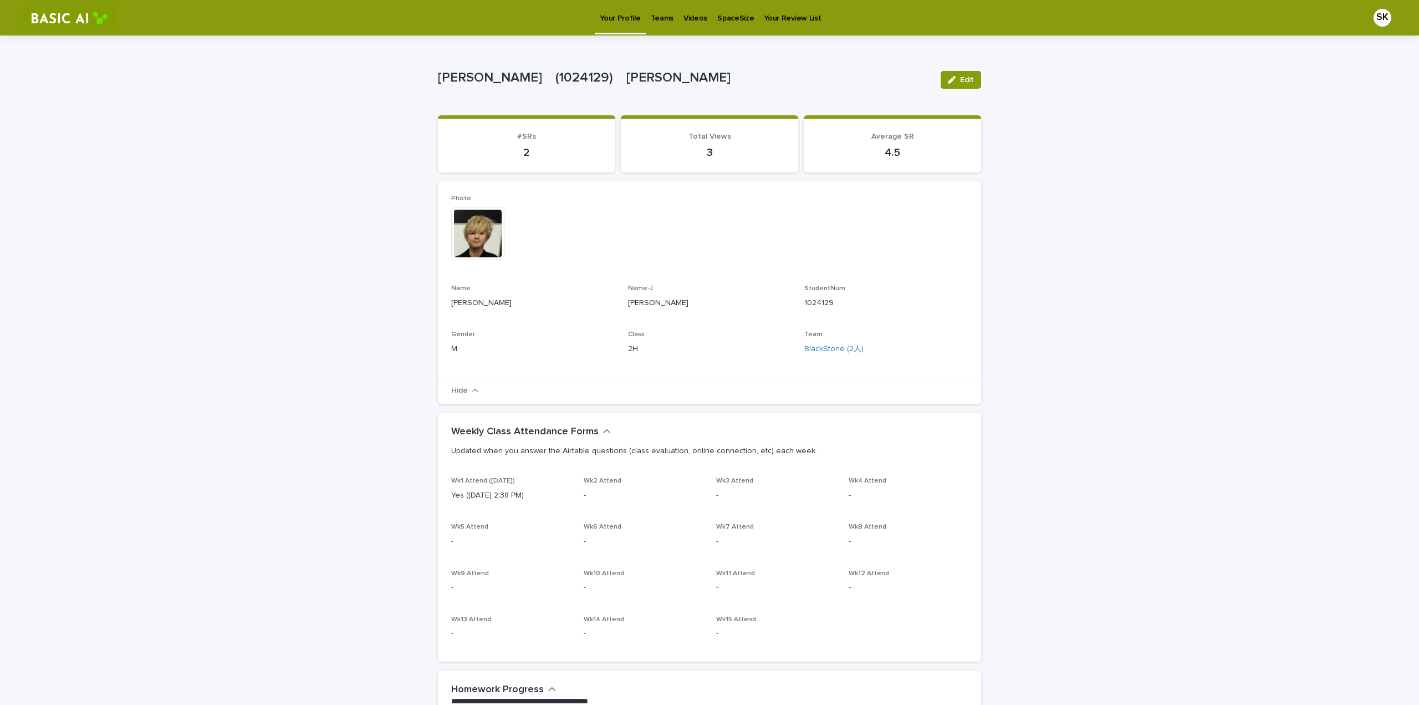
click at [662, 21] on p "Teams" at bounding box center [662, 11] width 23 height 23
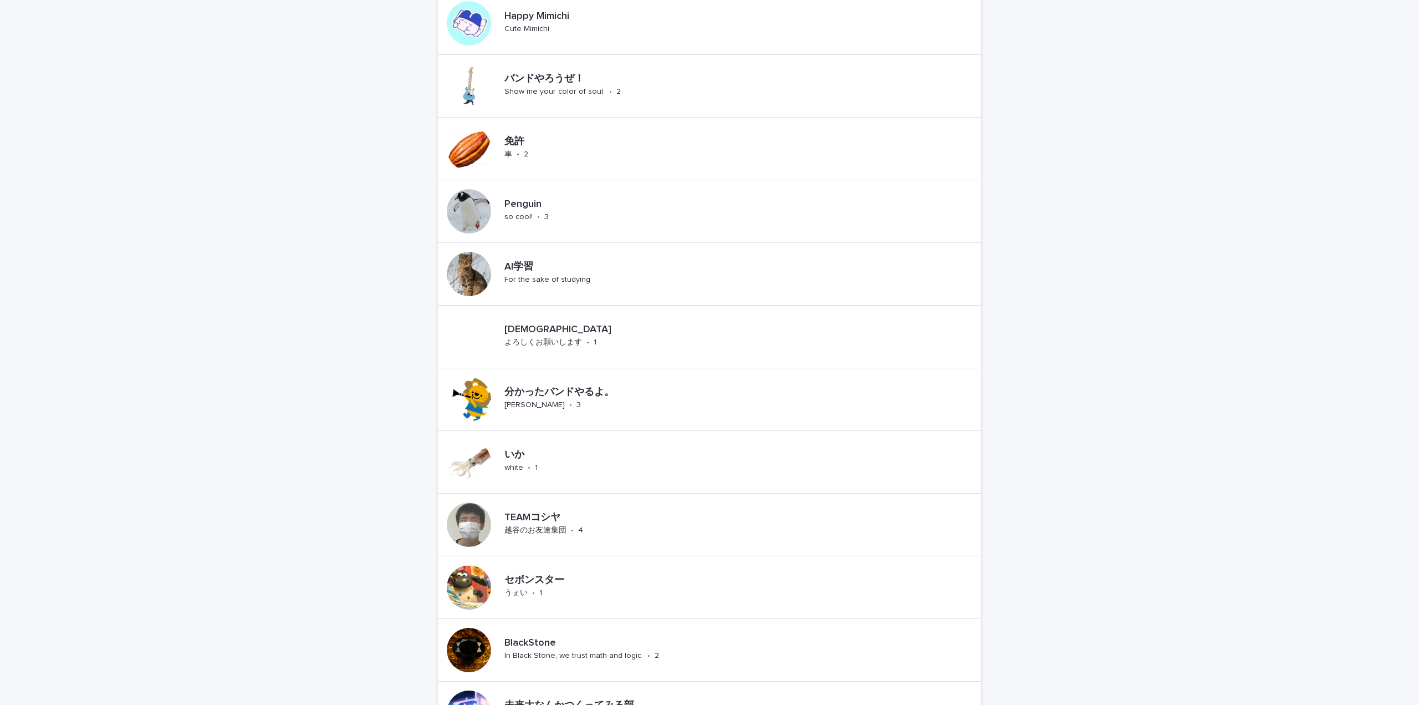
scroll to position [277, 0]
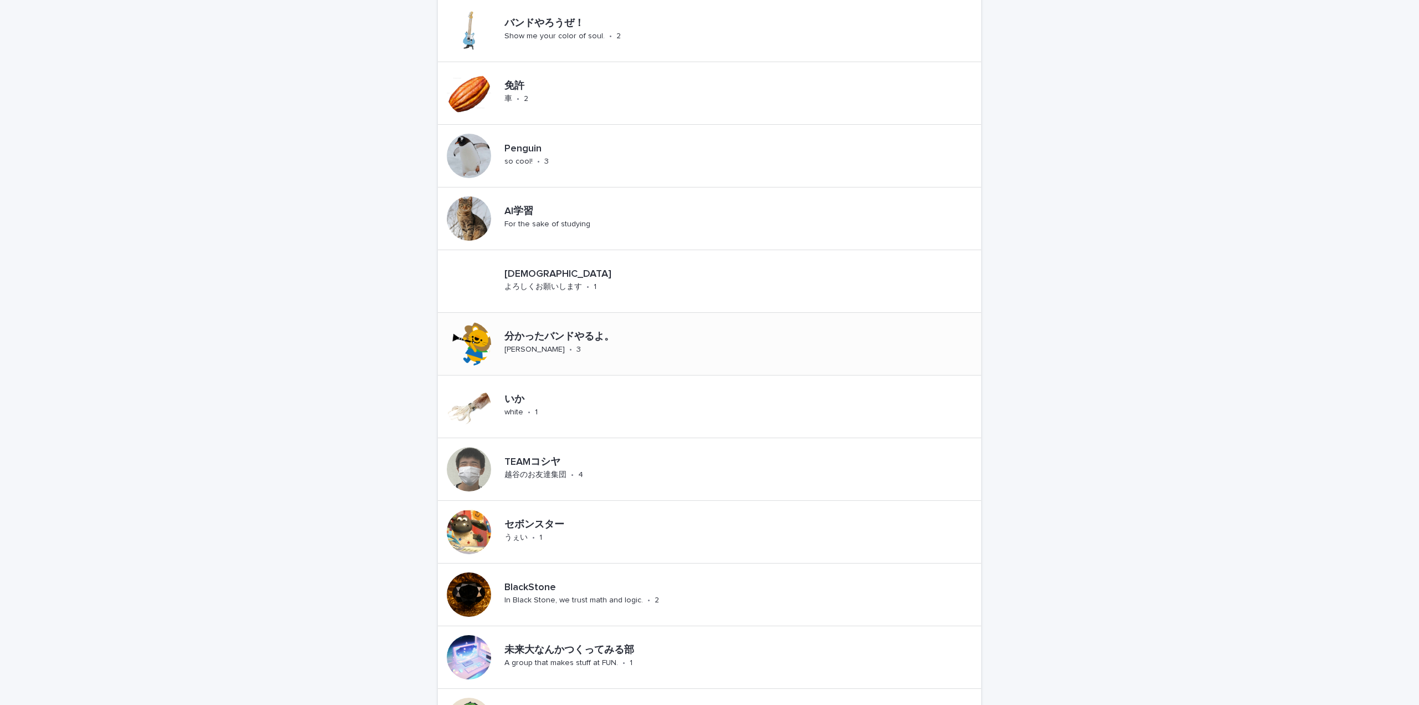
click at [570, 327] on div "分かったバンドやるよ。 星野源LOVE • 3" at bounding box center [597, 344] width 195 height 34
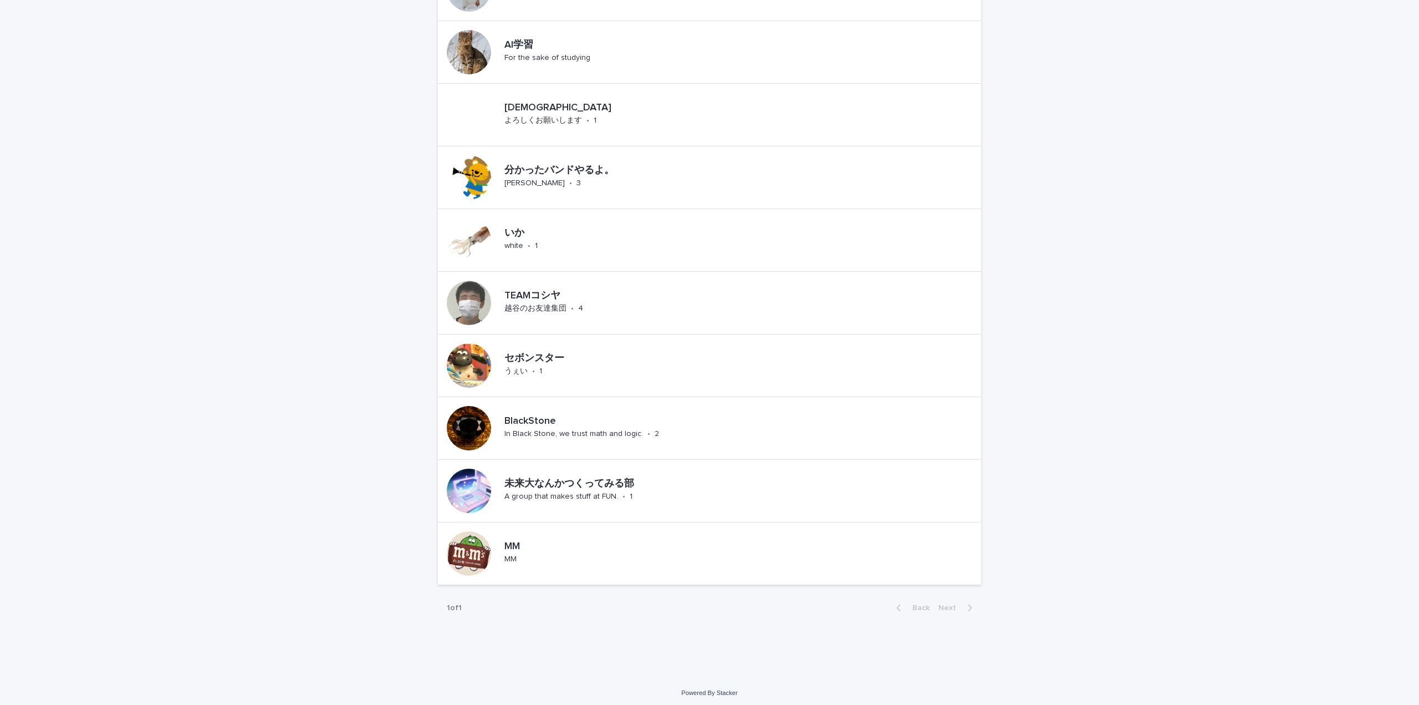
scroll to position [444, 0]
click at [528, 431] on p "MM" at bounding box center [518, 546] width 28 height 12
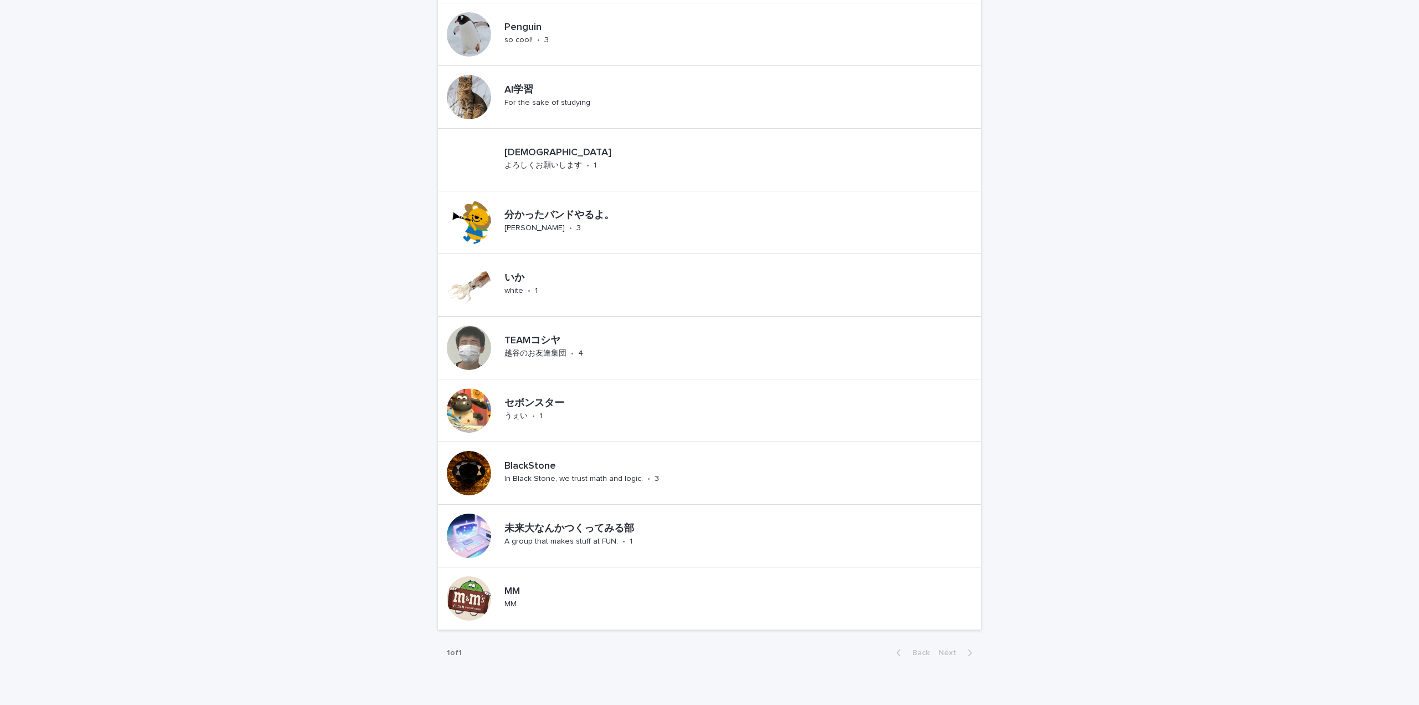
scroll to position [444, 0]
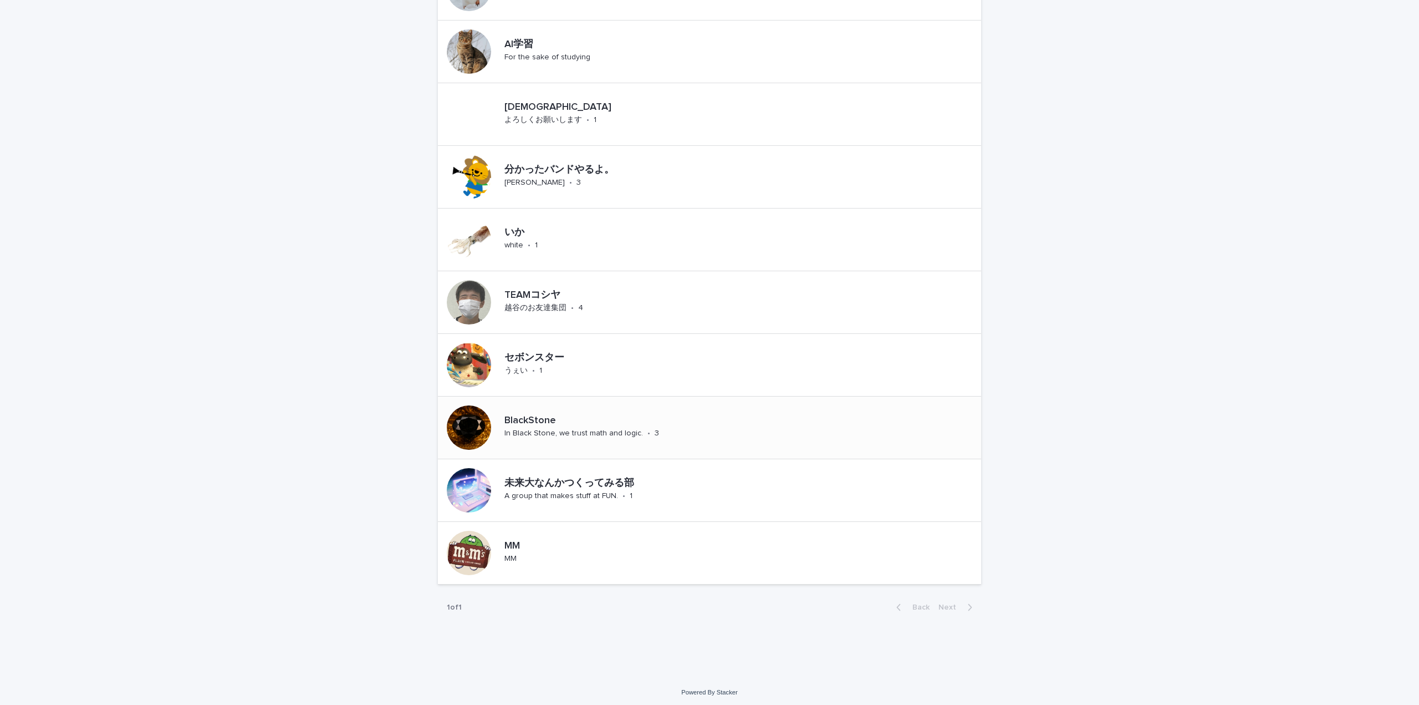
click at [519, 429] on p "In Black Stone, we trust math and logic." at bounding box center [573, 433] width 139 height 9
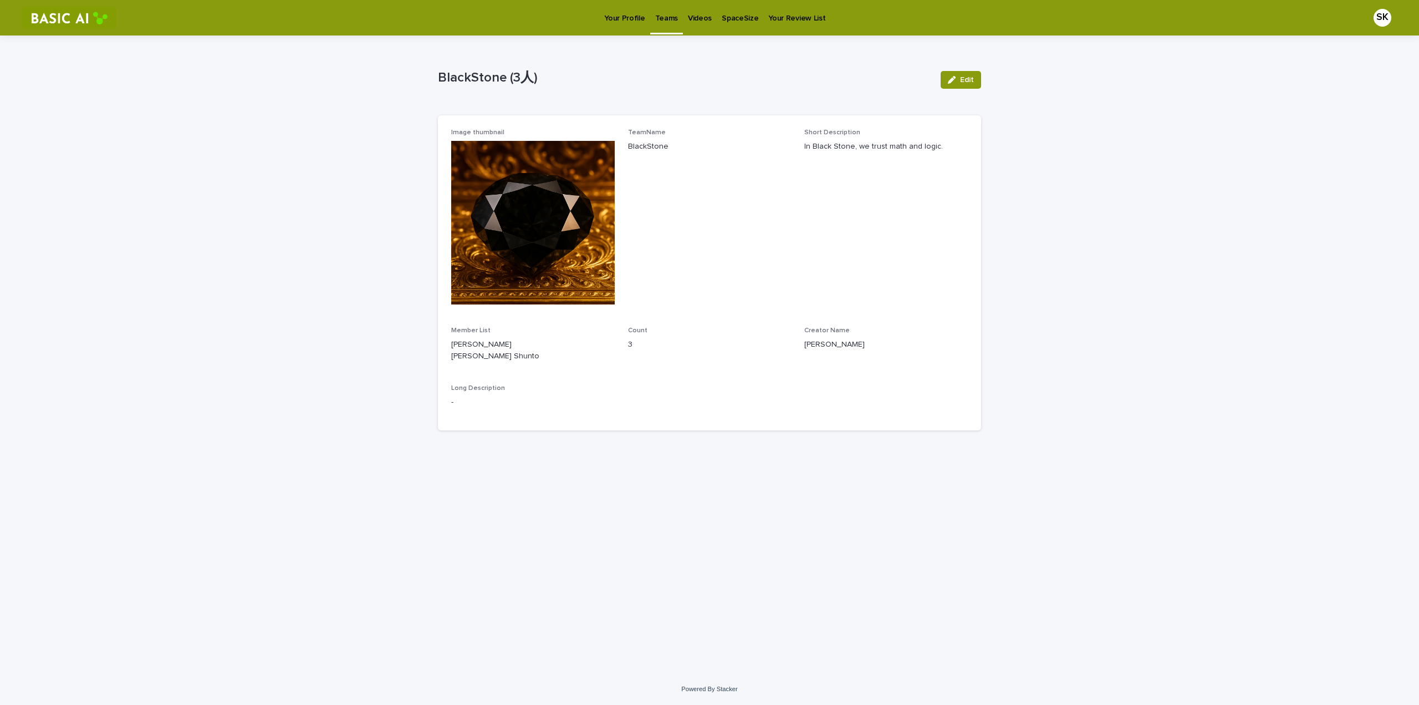
click at [658, 26] on link "Teams" at bounding box center [666, 16] width 33 height 33
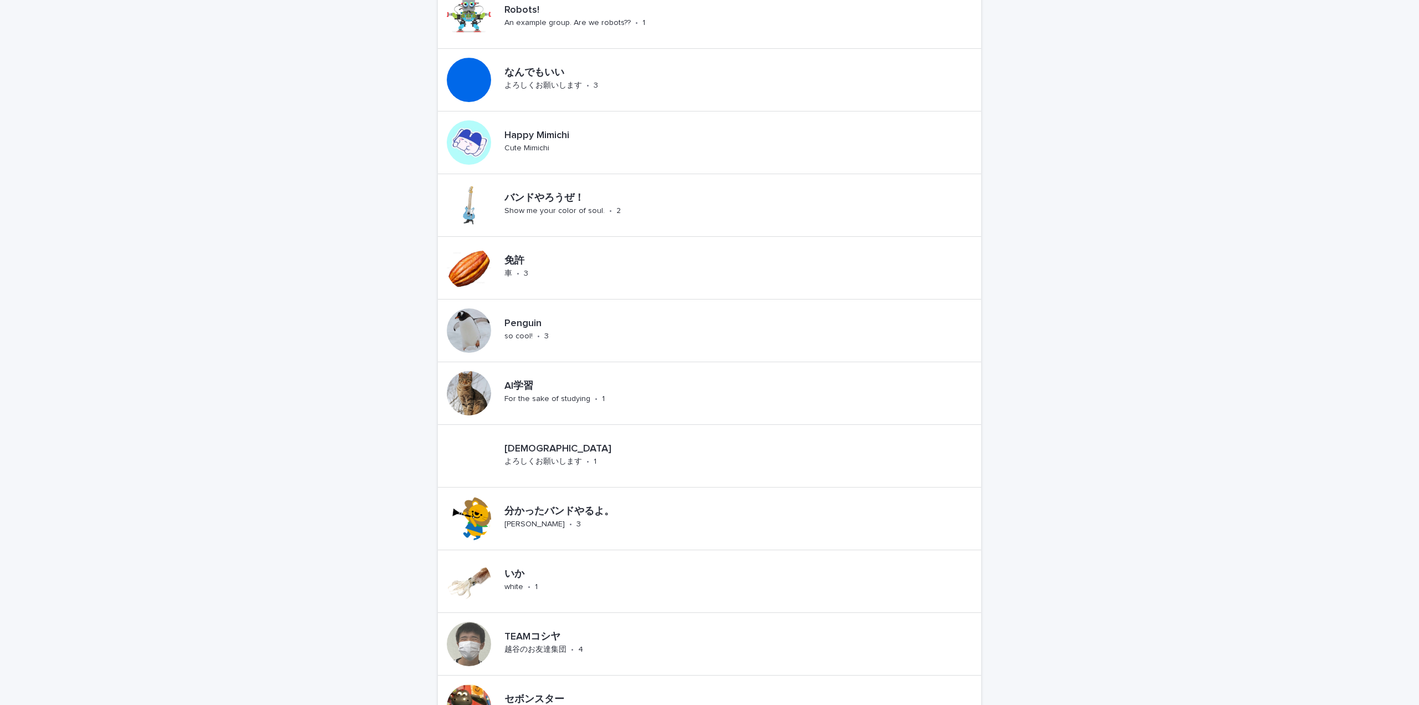
scroll to position [111, 0]
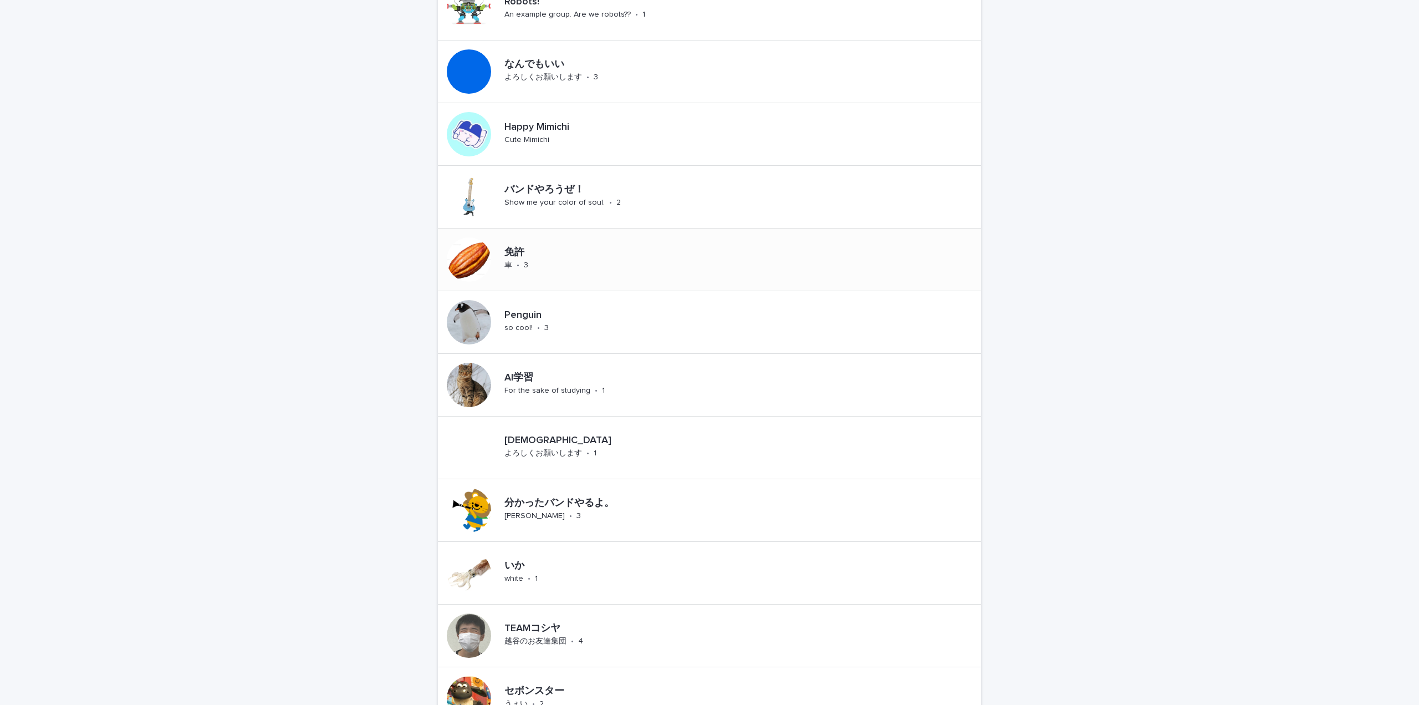
click at [519, 253] on p "免許" at bounding box center [526, 253] width 44 height 12
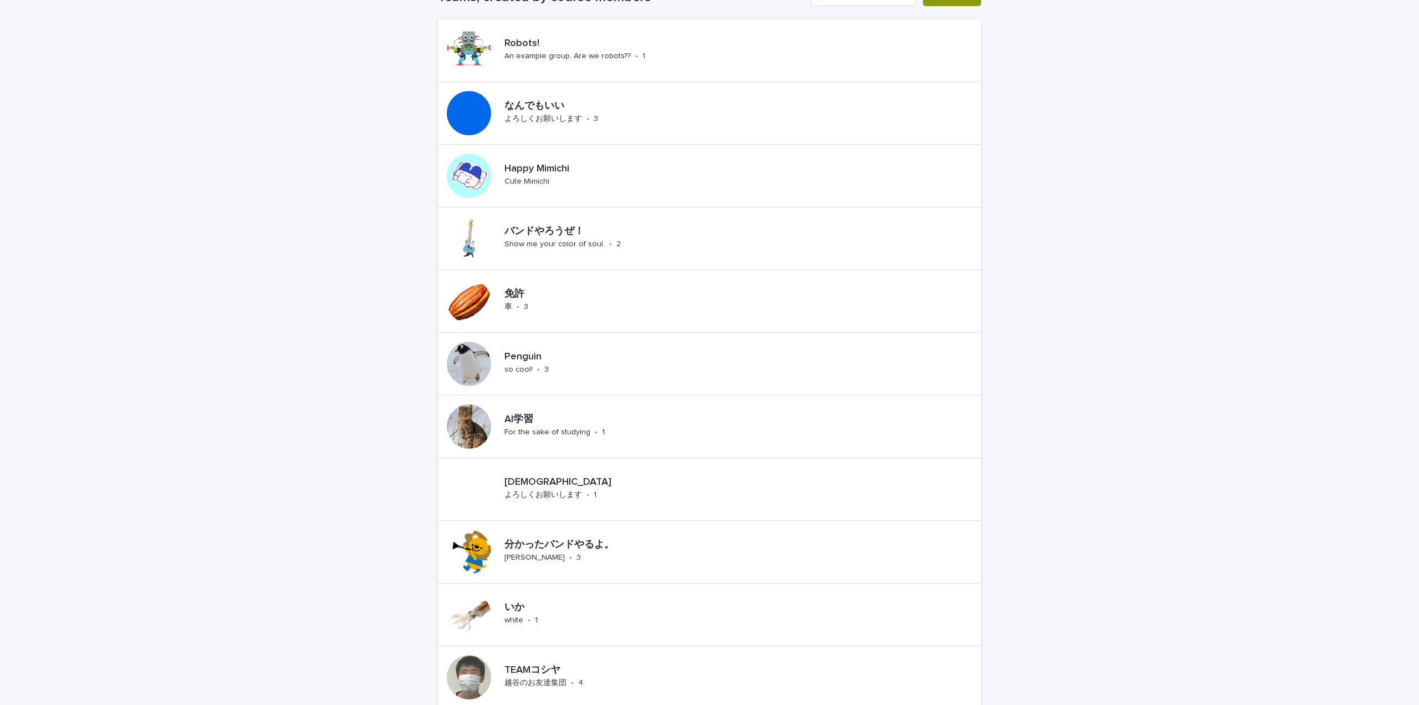
scroll to position [166, 0]
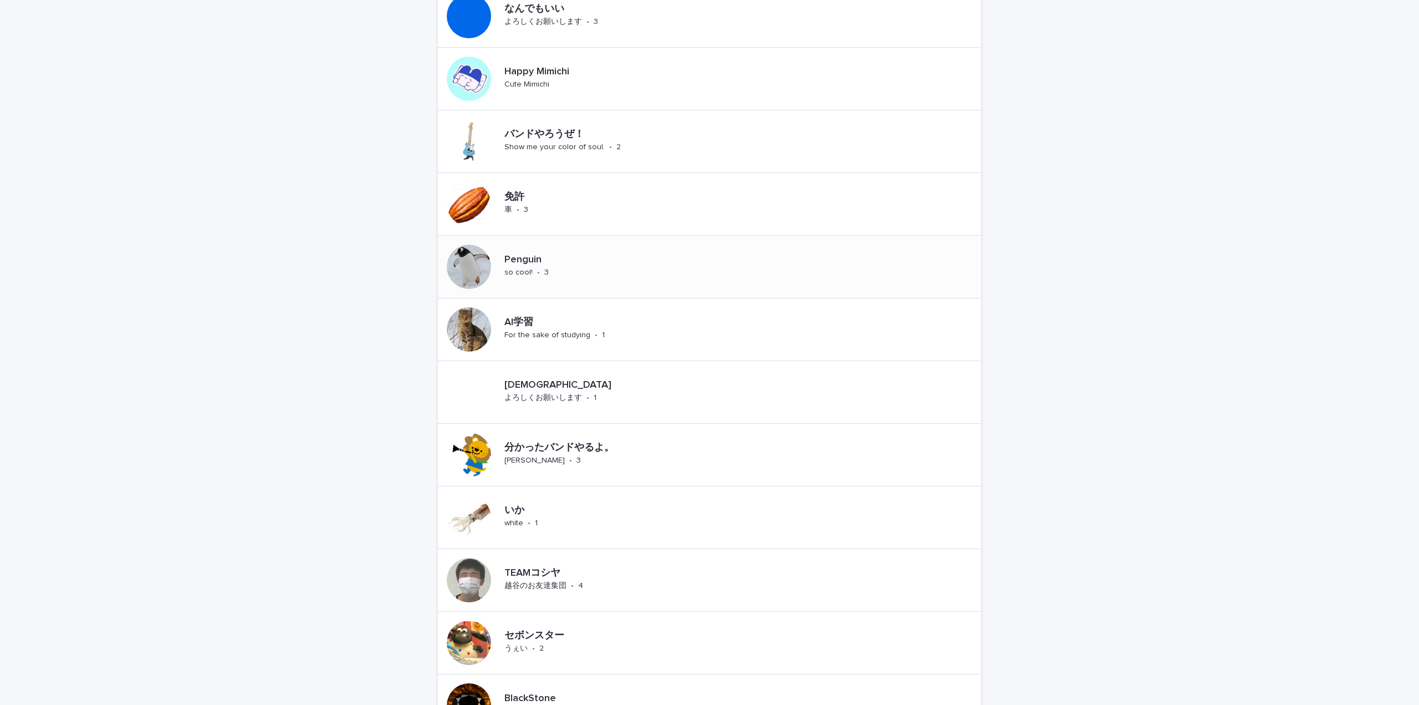
click at [526, 256] on p "Penguin" at bounding box center [544, 260] width 81 height 12
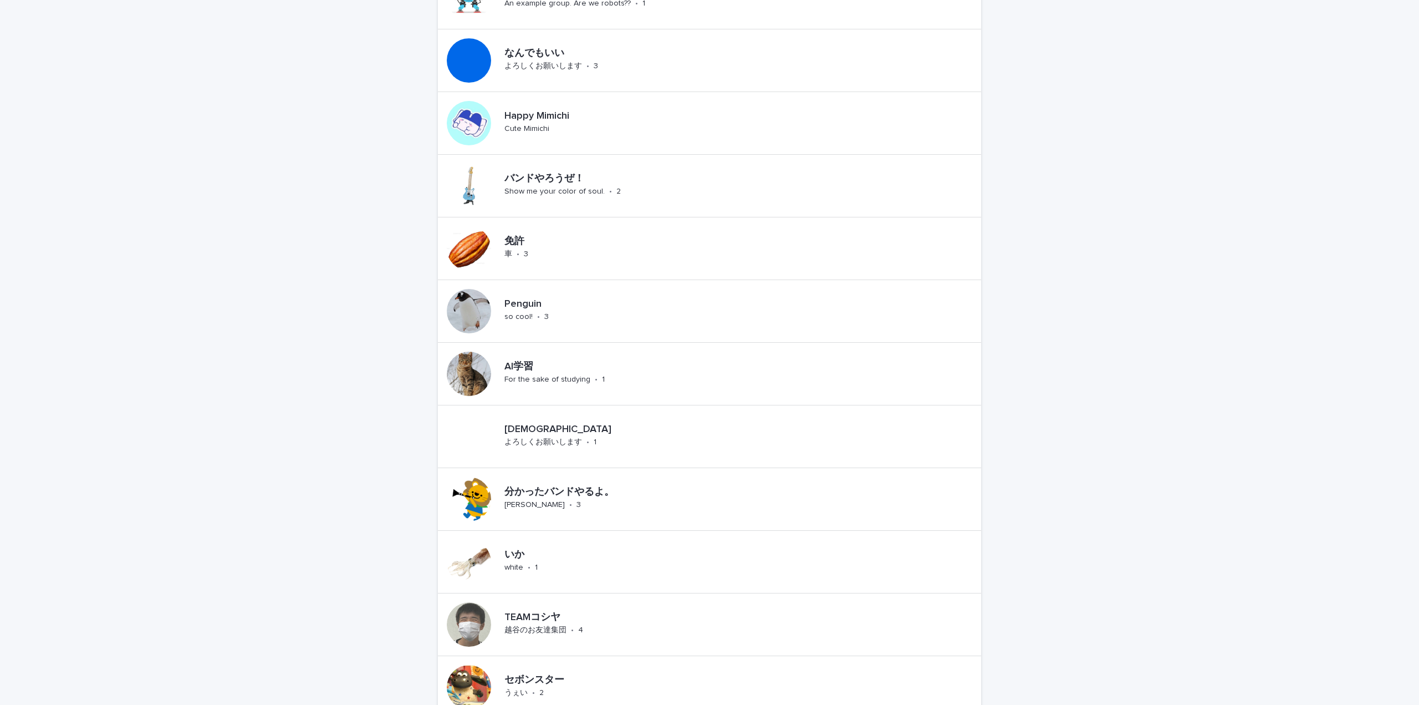
scroll to position [222, 0]
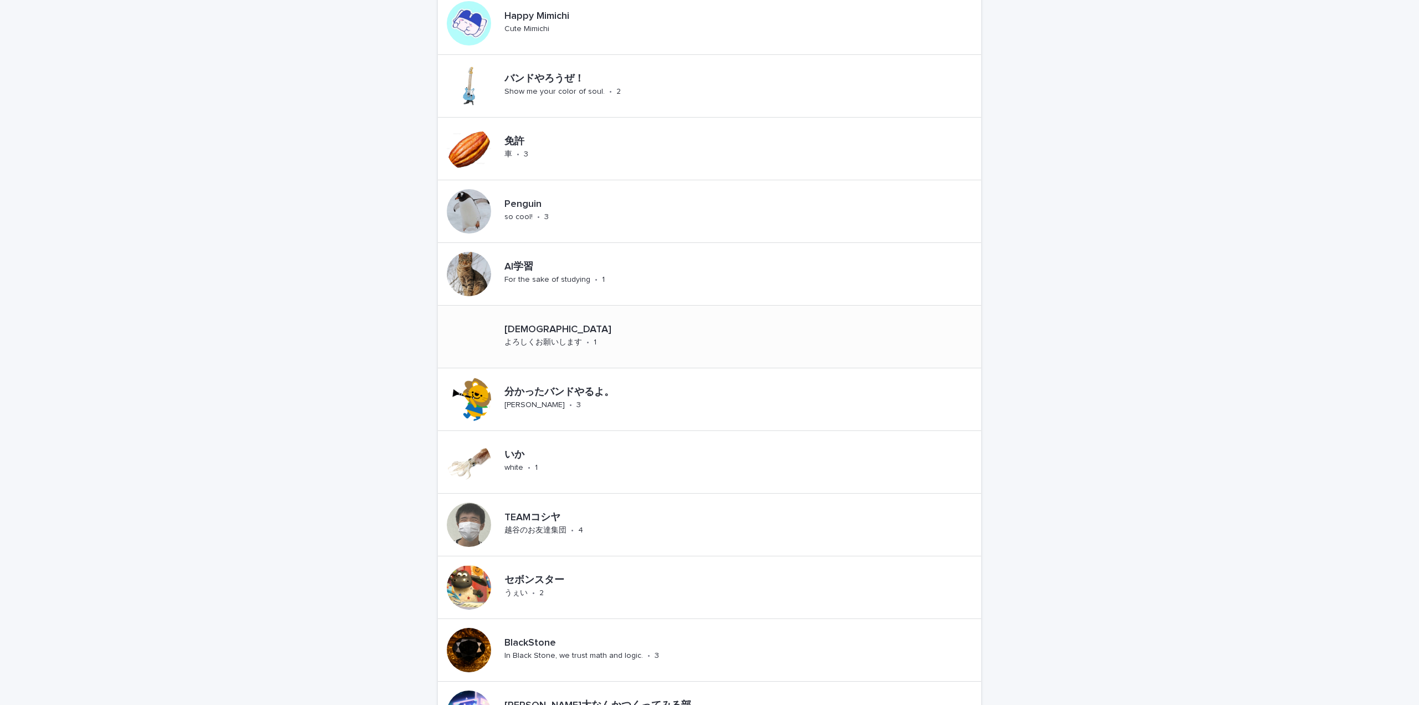
click at [517, 328] on p "犬派" at bounding box center [603, 330] width 199 height 12
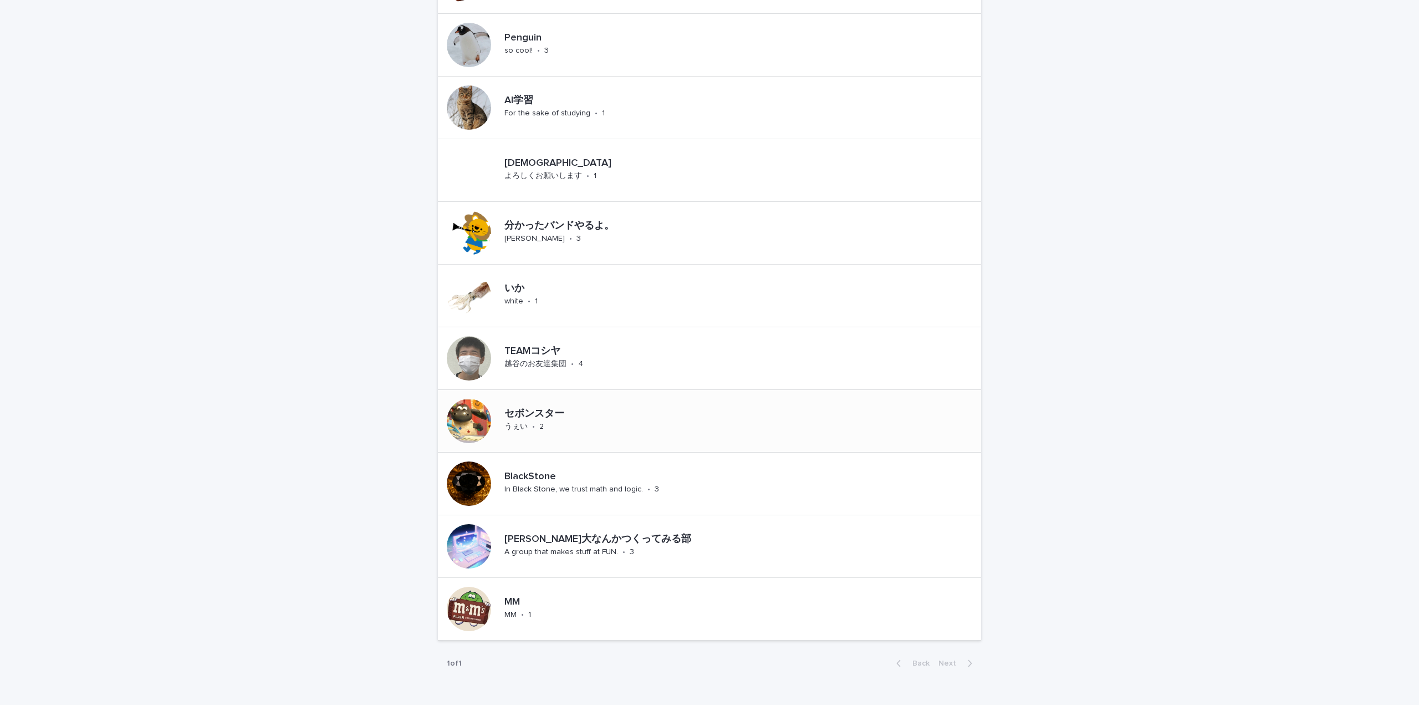
click at [545, 408] on p "セボンスター" at bounding box center [553, 414] width 99 height 12
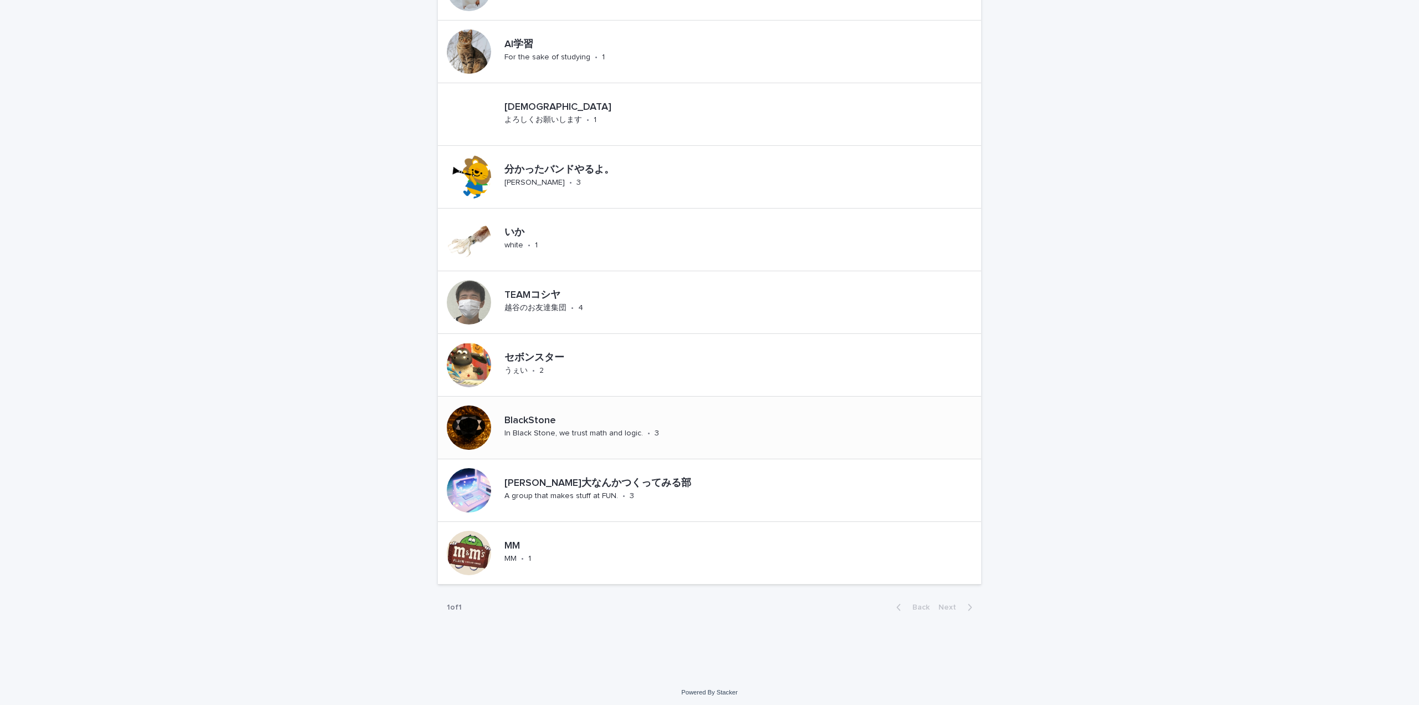
click at [504, 415] on p "BlackStone" at bounding box center [607, 421] width 206 height 12
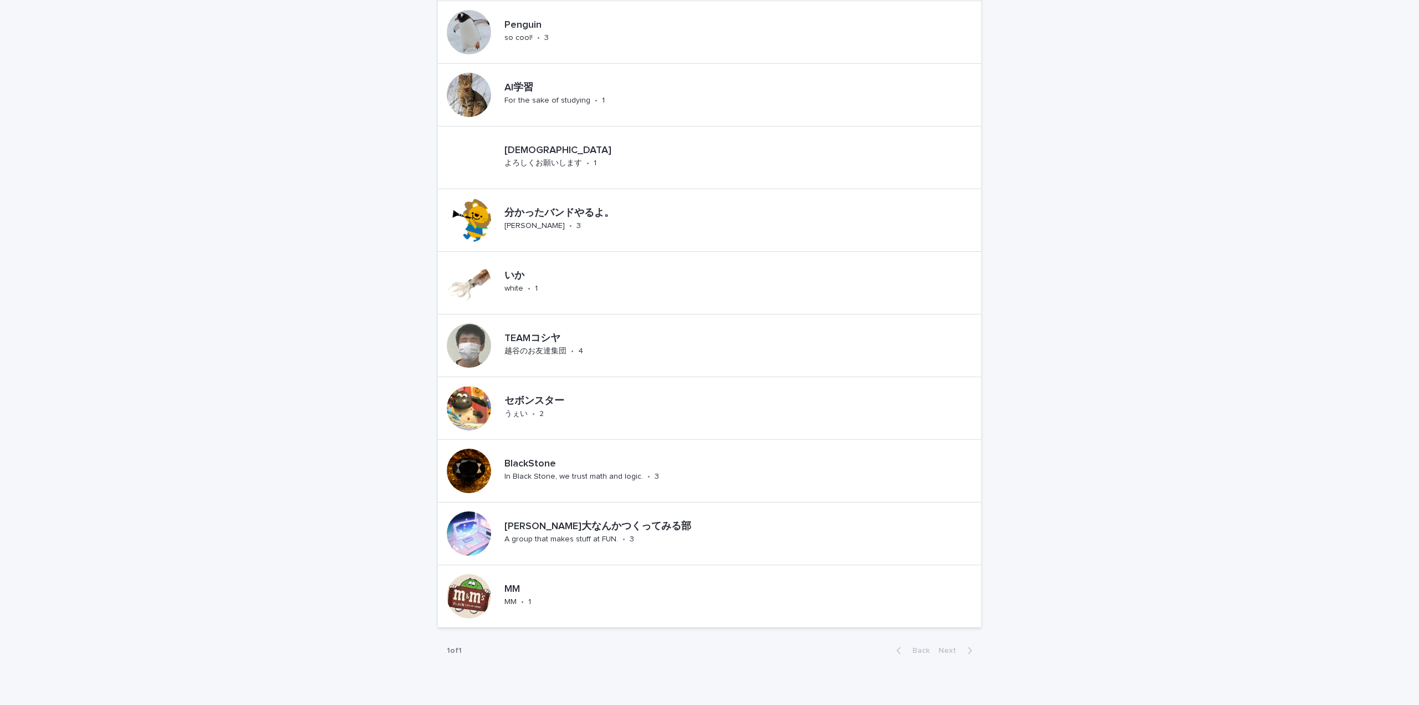
scroll to position [444, 0]
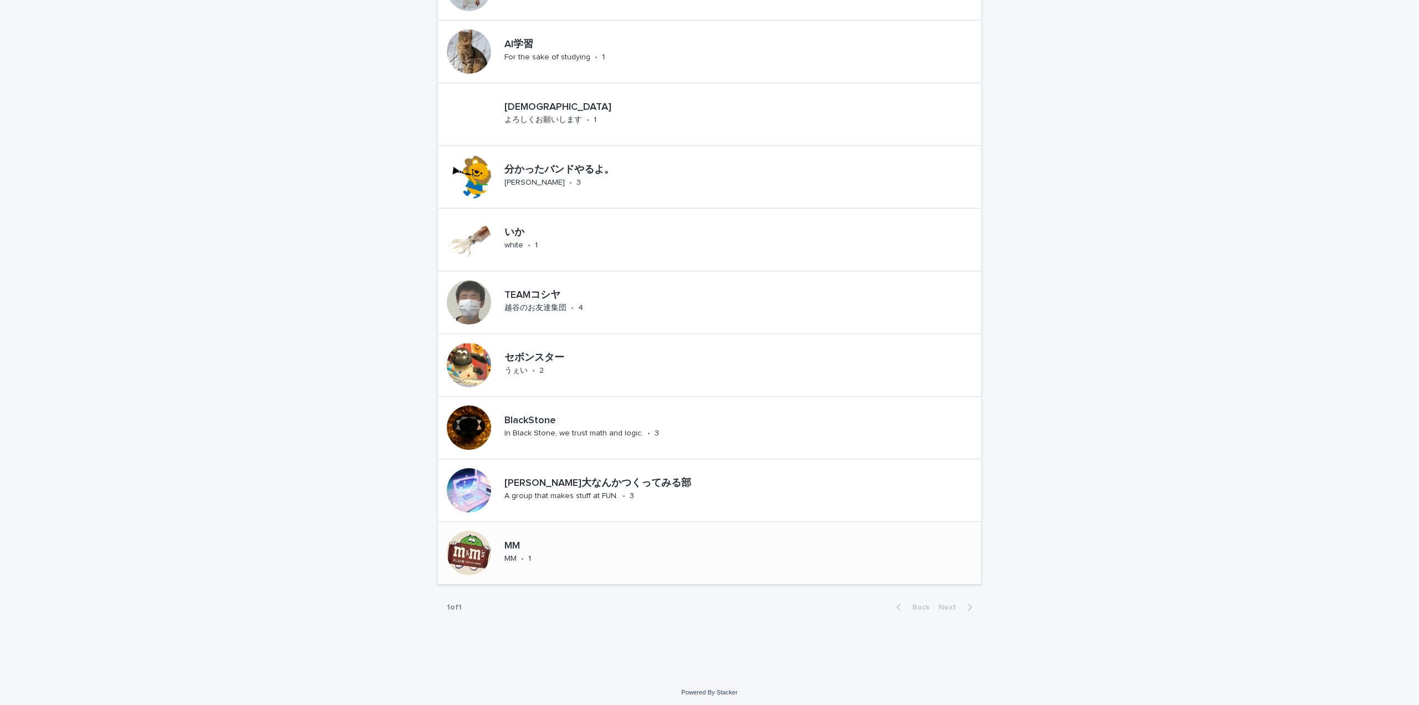
click at [512, 543] on p "MM" at bounding box center [525, 546] width 42 height 12
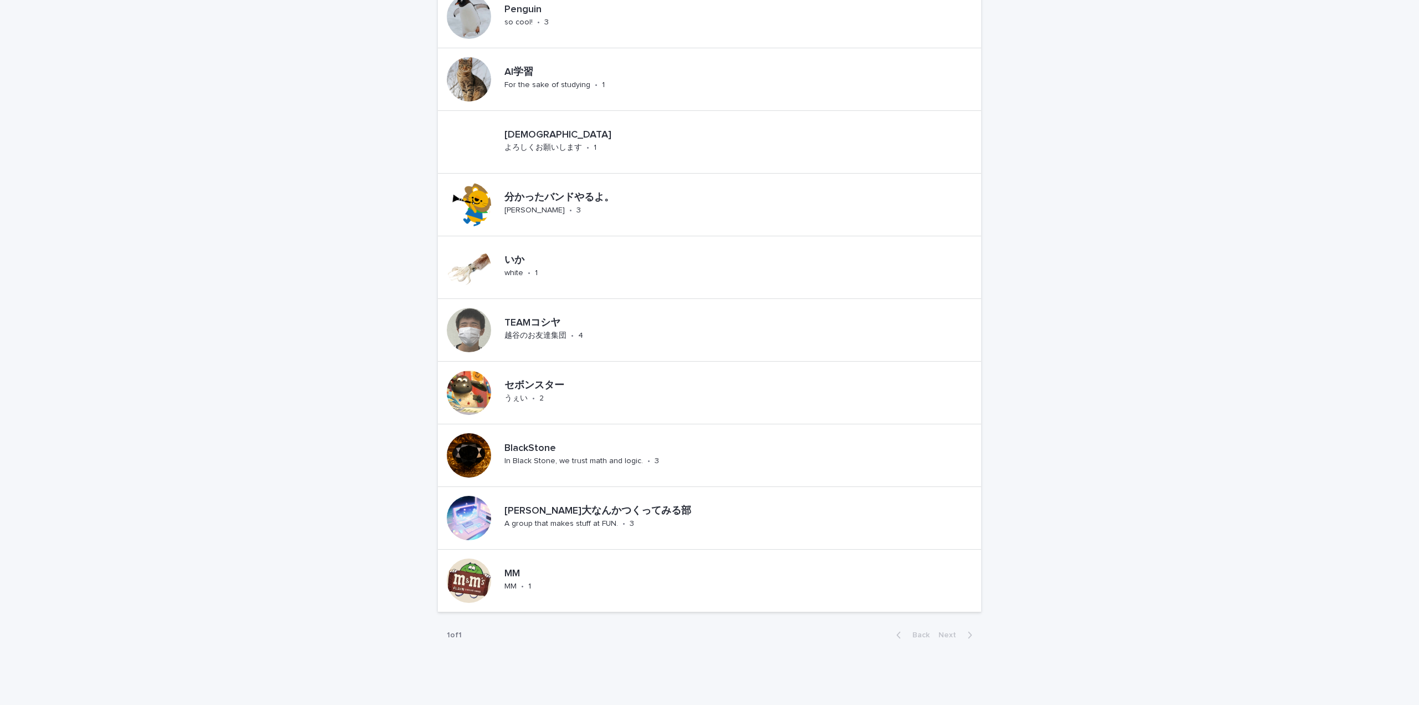
scroll to position [444, 0]
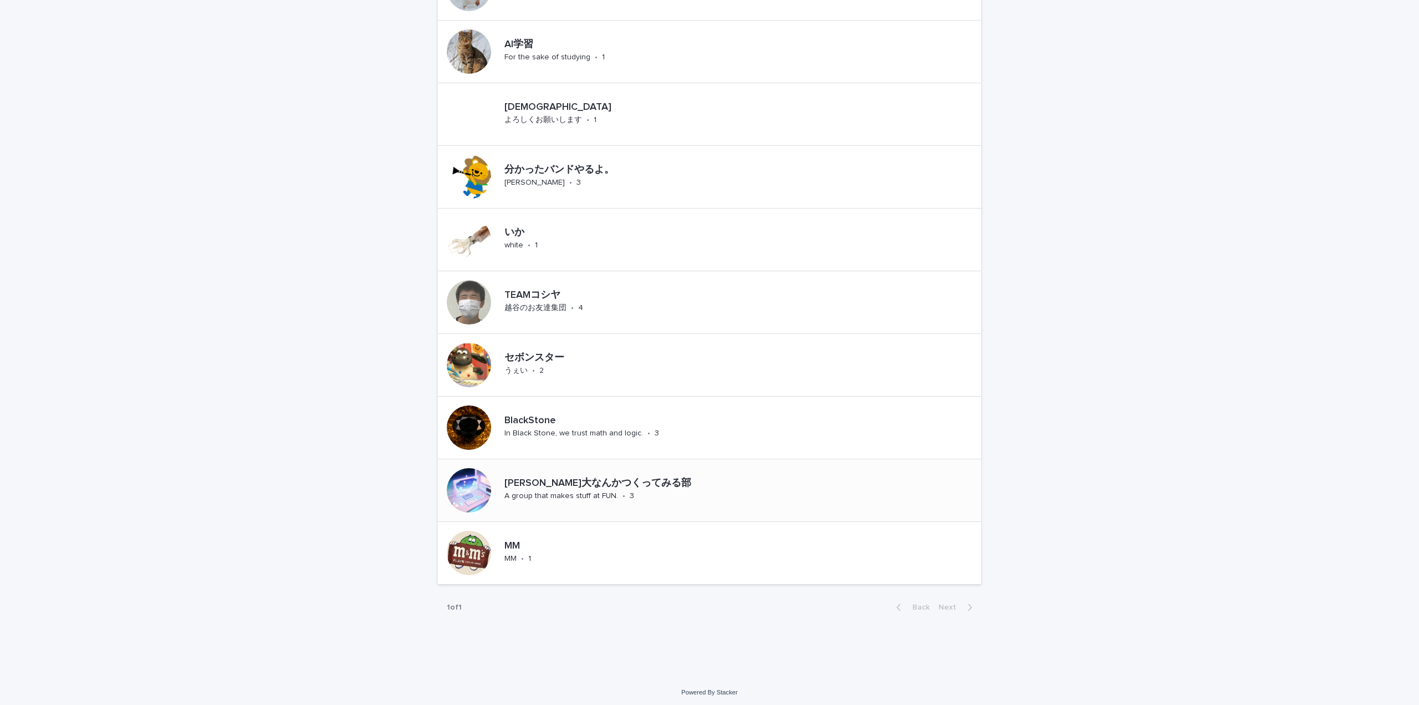
click at [536, 483] on p "未来大なんかつくってみる部" at bounding box center [662, 483] width 317 height 12
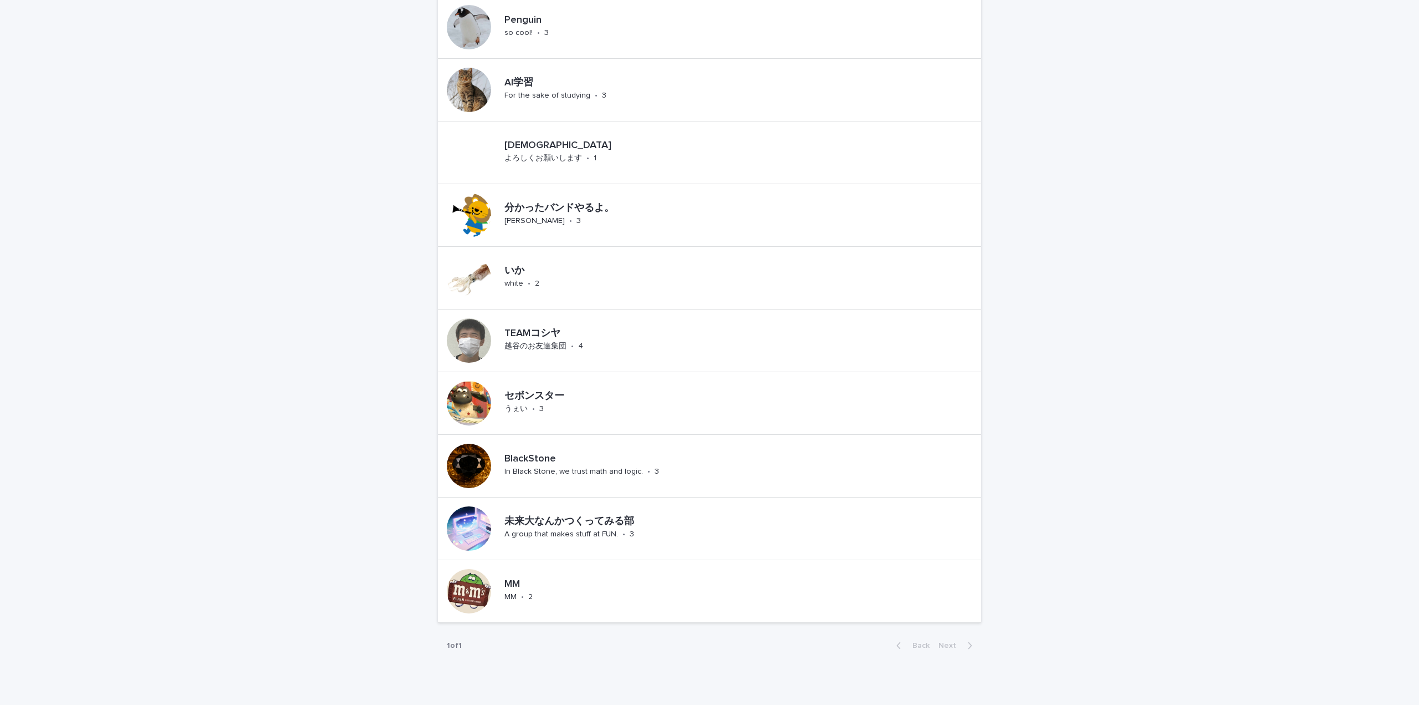
scroll to position [444, 0]
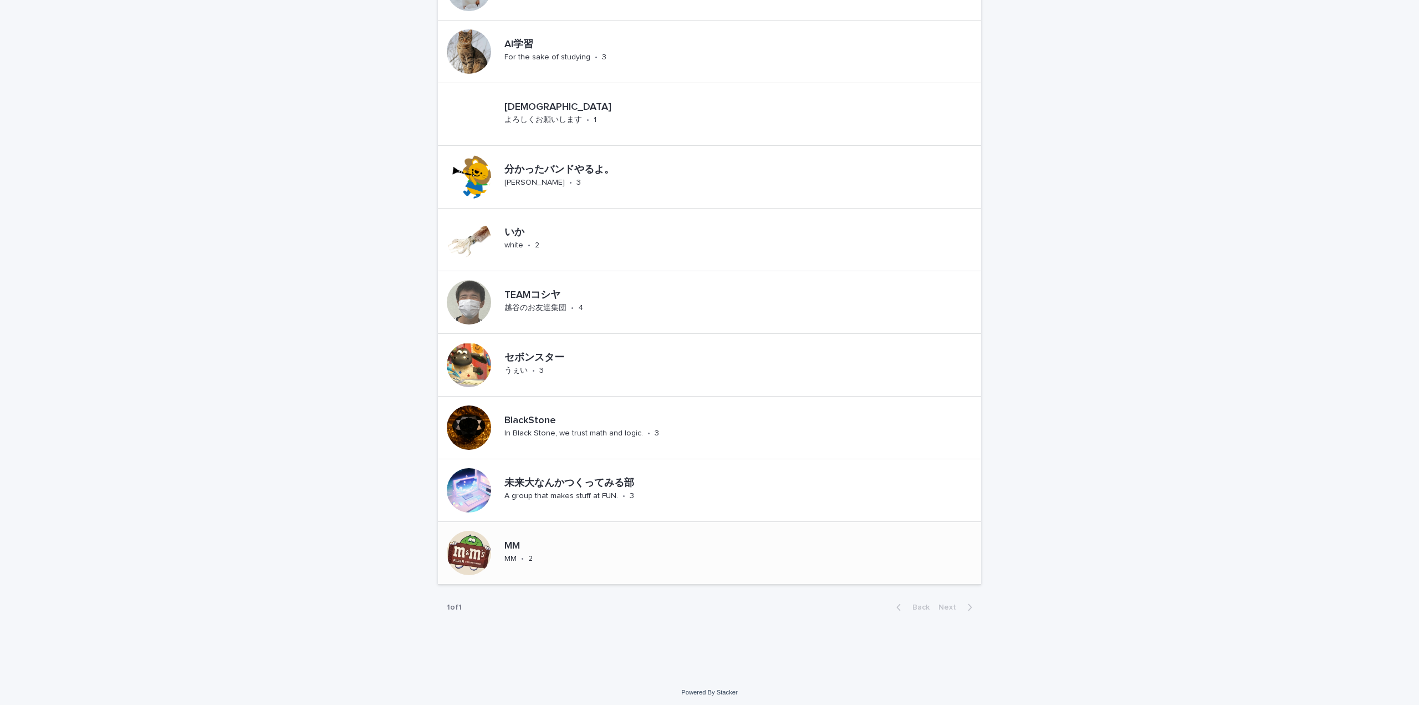
click at [516, 542] on p "MM" at bounding box center [526, 546] width 44 height 12
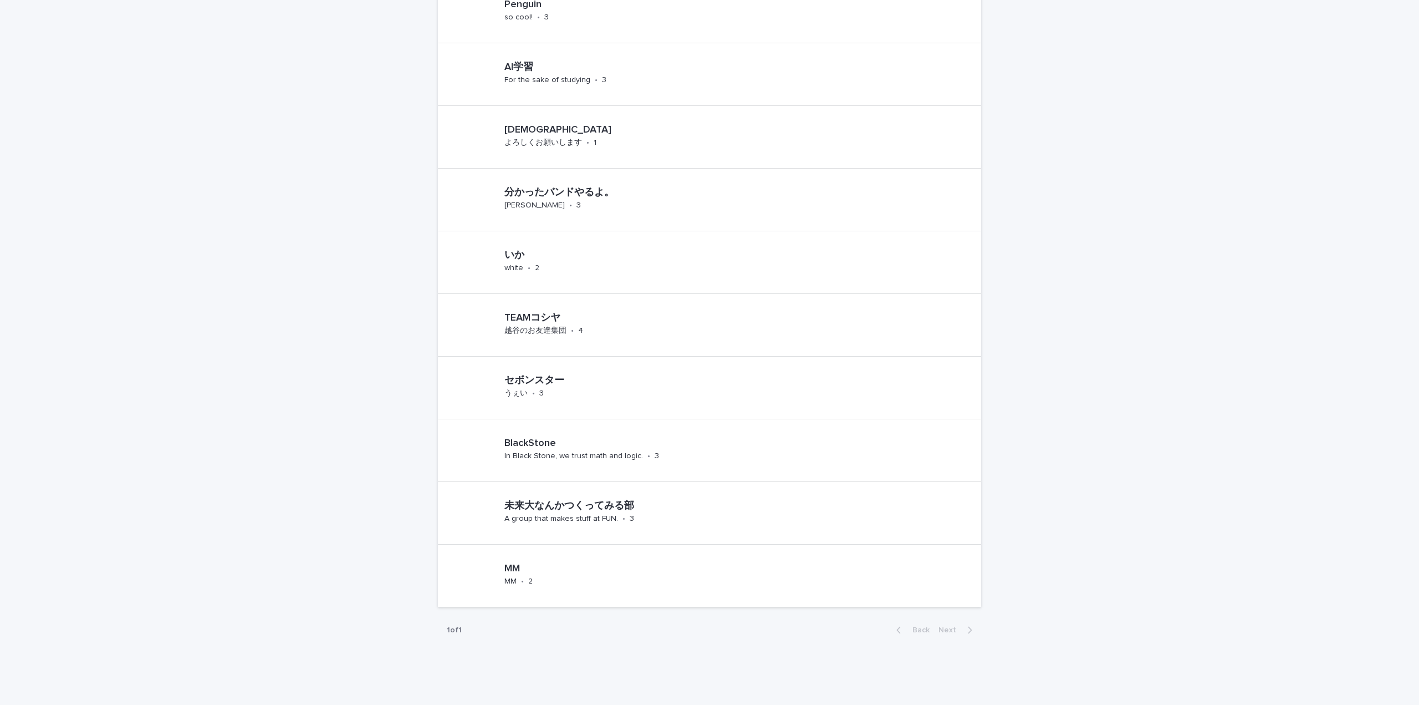
scroll to position [444, 0]
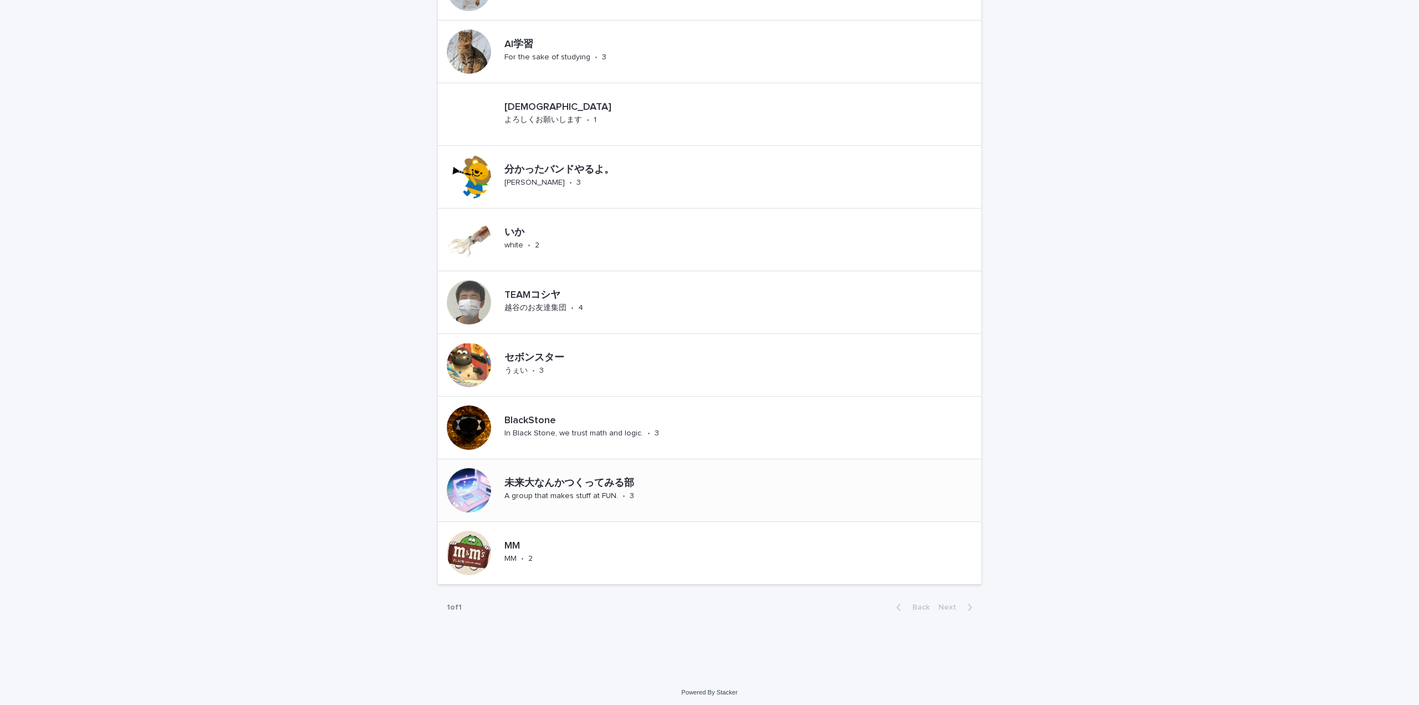
click at [552, 484] on p "未来大なんかつくってみる部" at bounding box center [633, 483] width 259 height 12
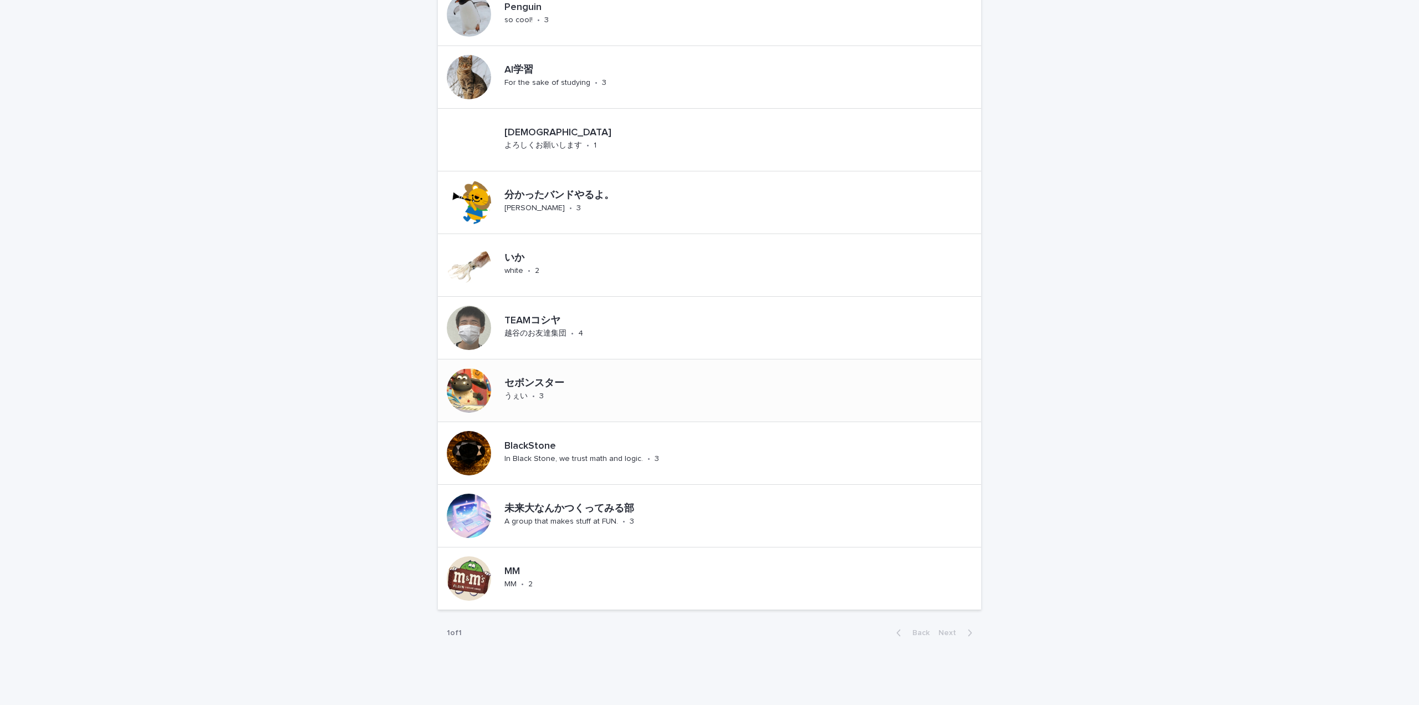
scroll to position [444, 0]
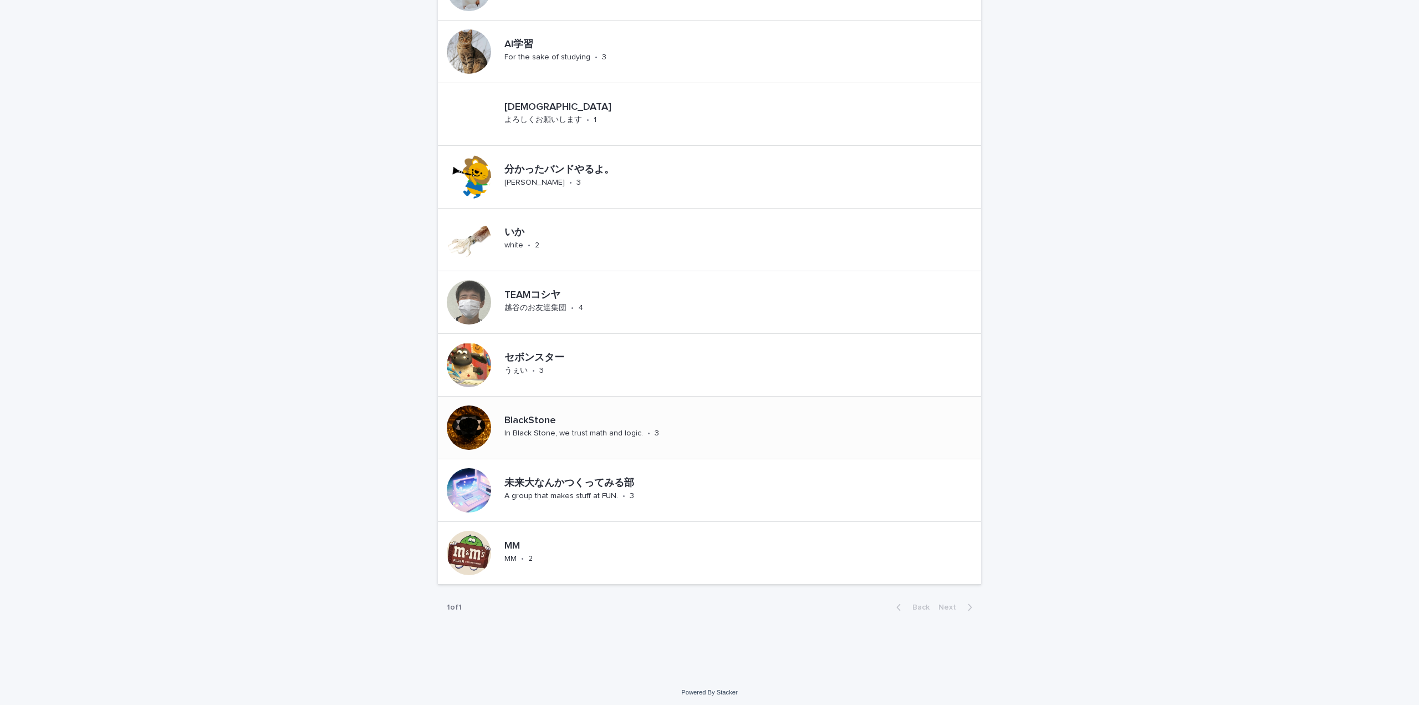
click at [517, 412] on div "BlackStone" at bounding box center [607, 419] width 206 height 14
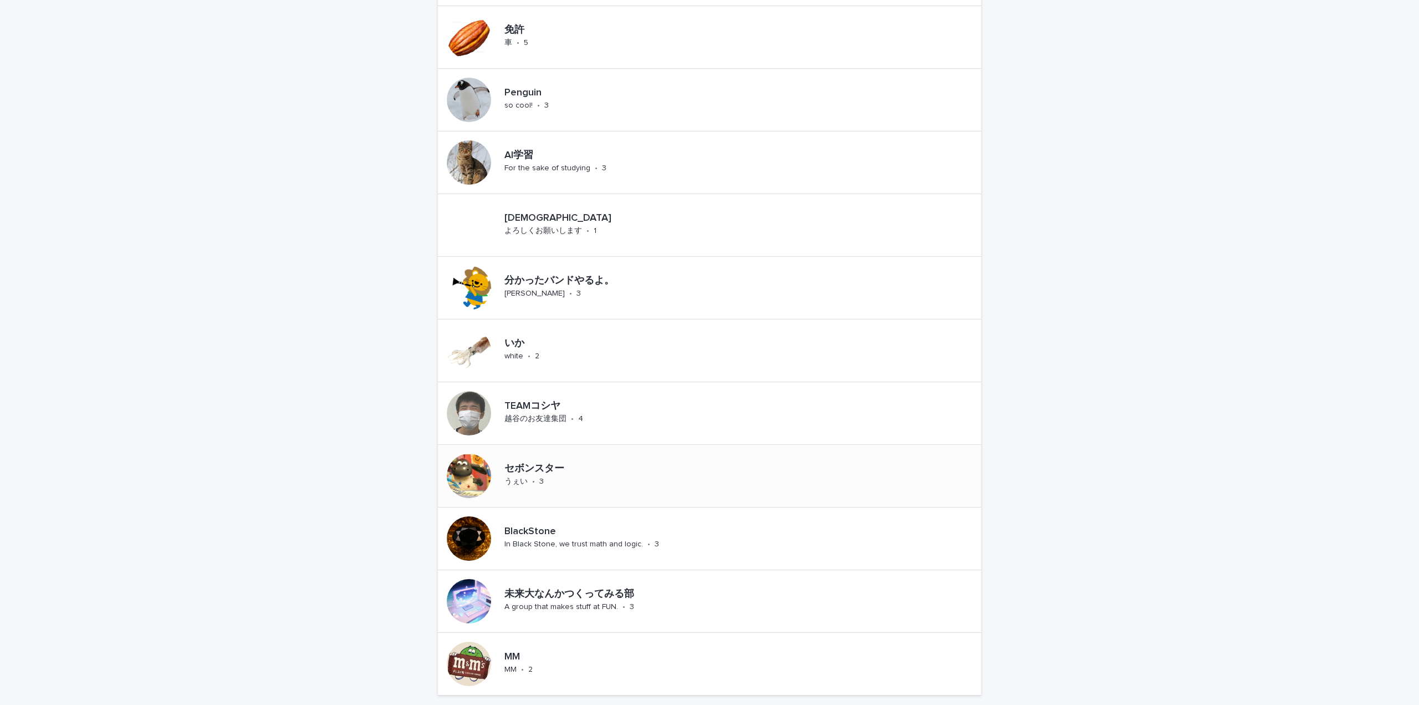
click at [518, 461] on div "セボンスター" at bounding box center [553, 468] width 99 height 14
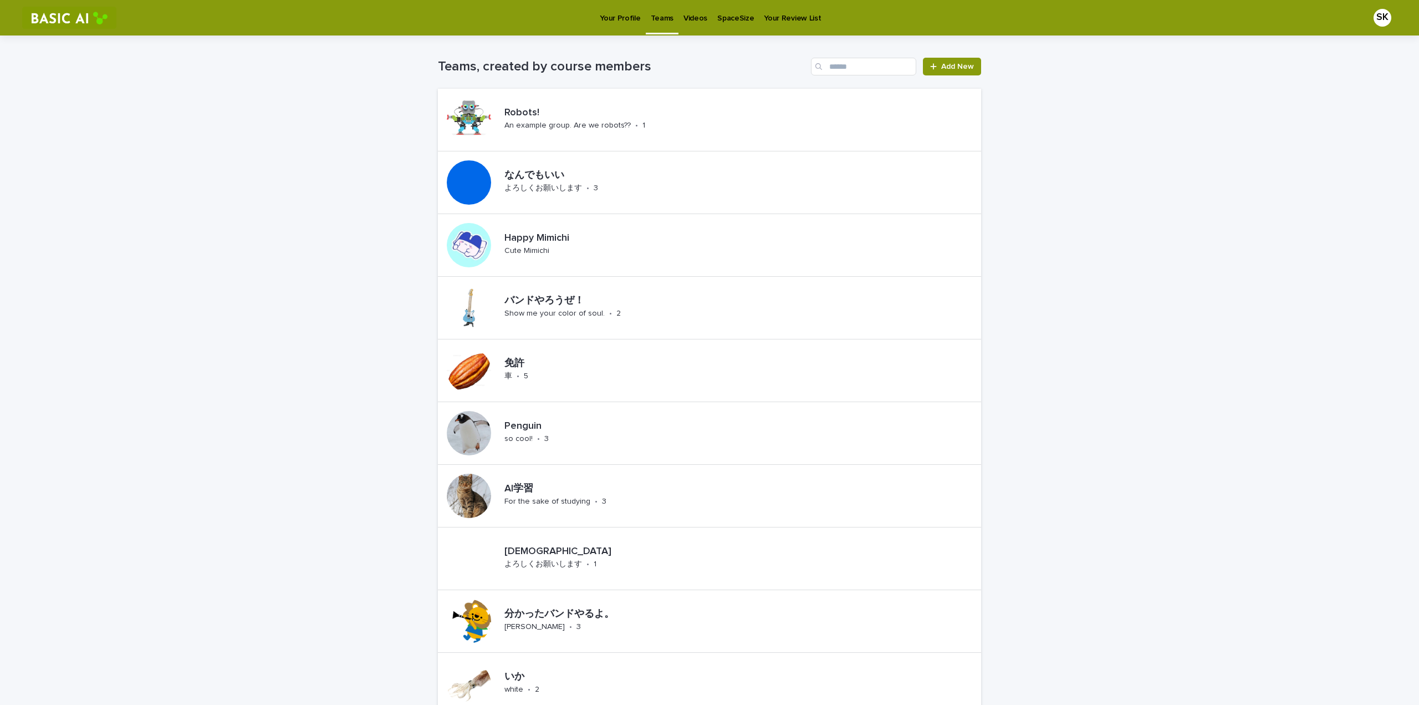
click at [664, 16] on p "Teams" at bounding box center [662, 11] width 23 height 23
click at [697, 13] on p "Videos" at bounding box center [695, 11] width 24 height 23
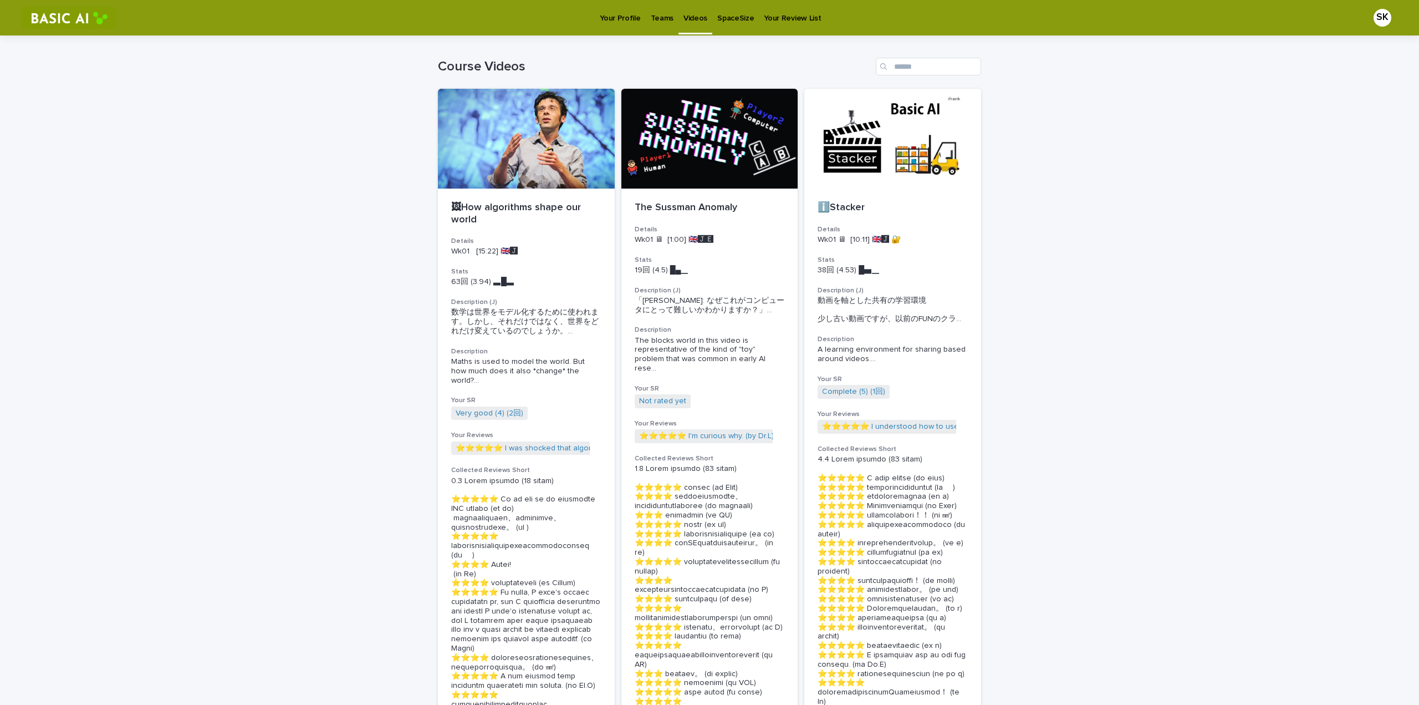
click at [615, 12] on p "Your Profile" at bounding box center [620, 11] width 40 height 23
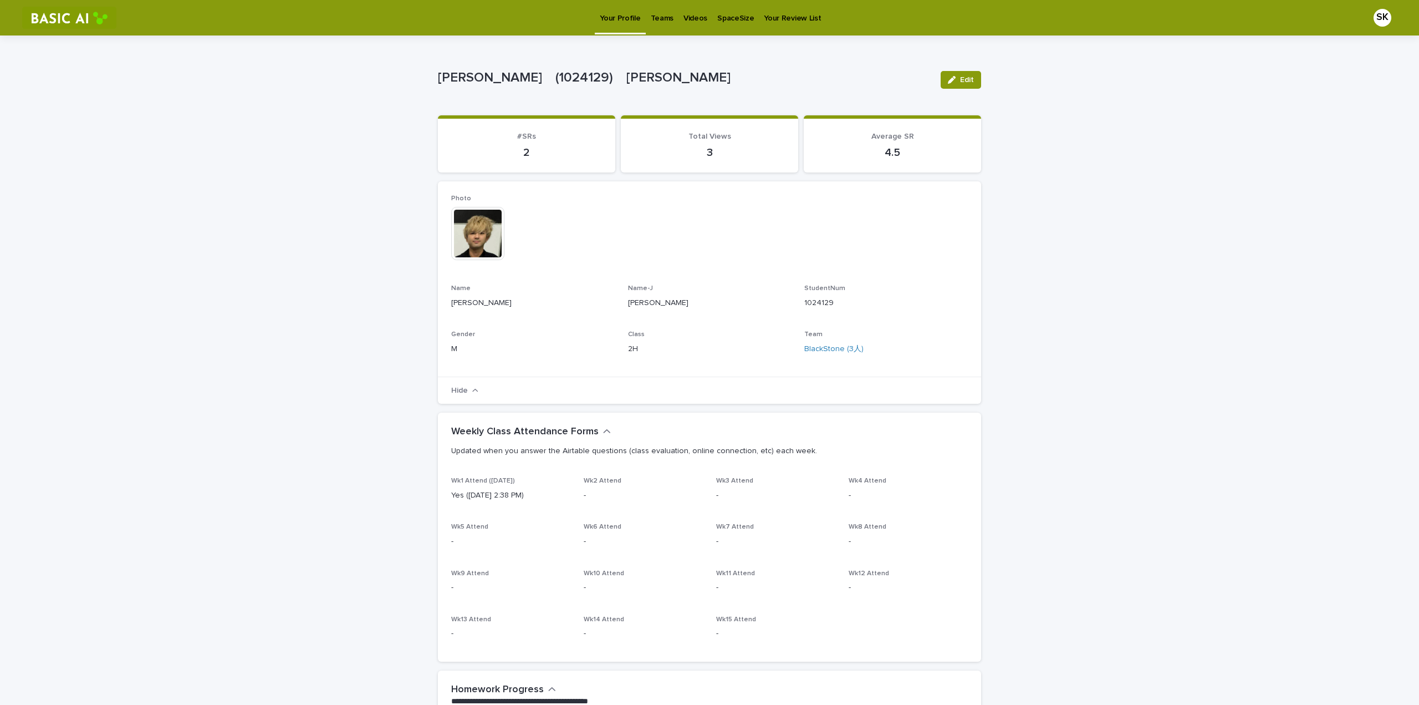
click at [652, 17] on p "Teams" at bounding box center [662, 11] width 23 height 23
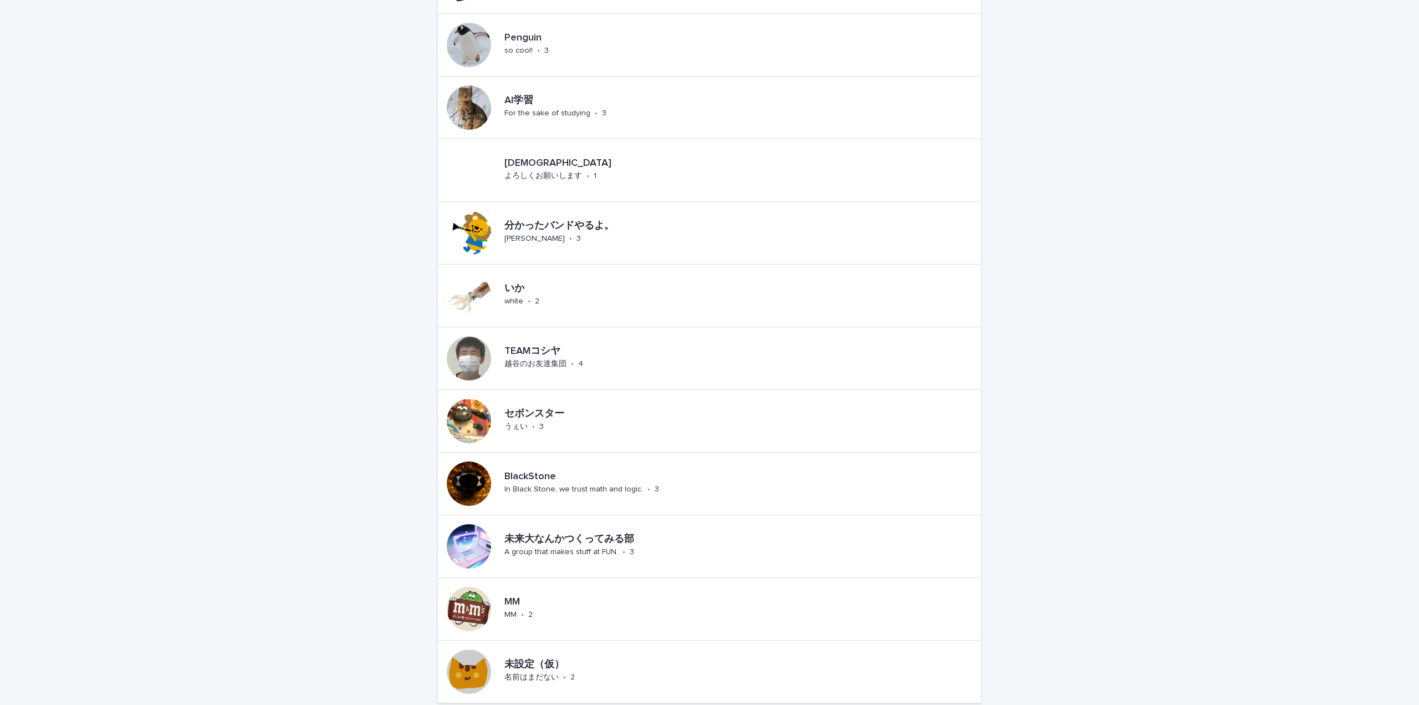
scroll to position [507, 0]
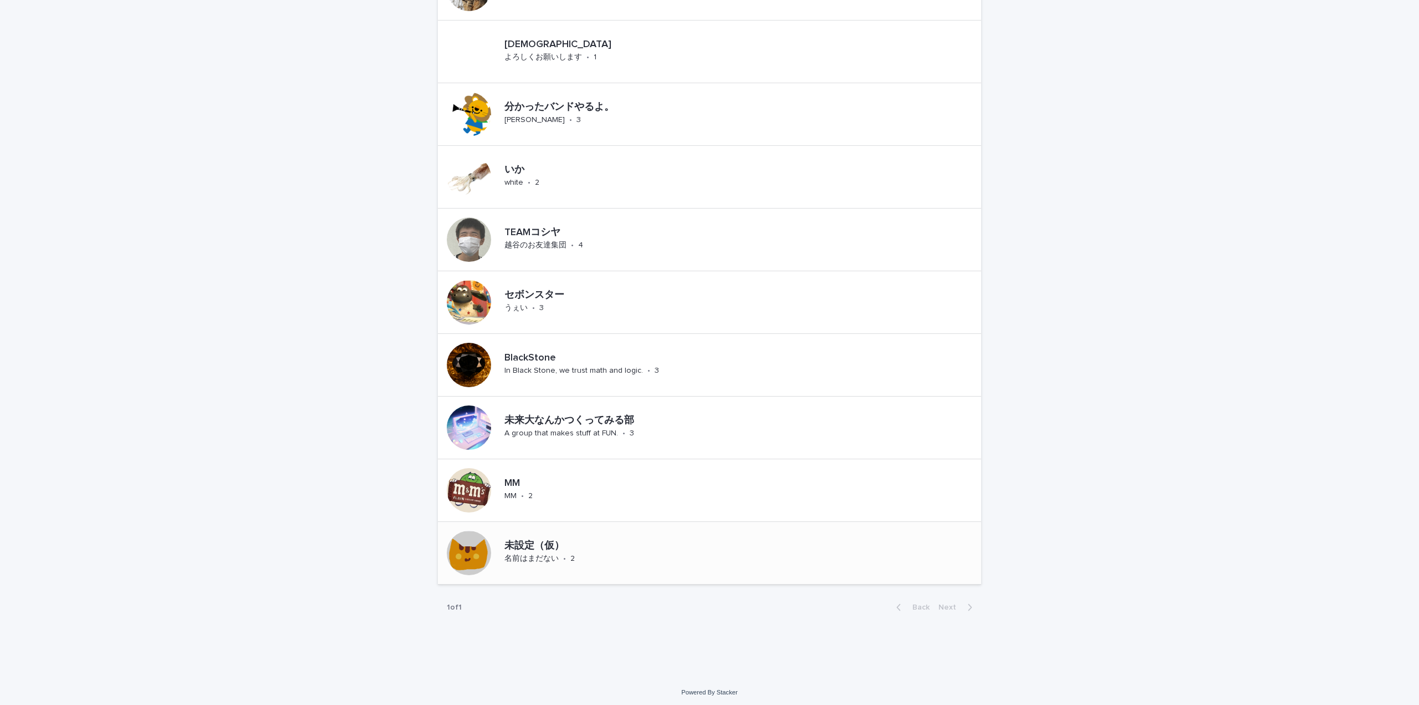
click at [504, 538] on div "未設定（仮）" at bounding box center [569, 545] width 130 height 14
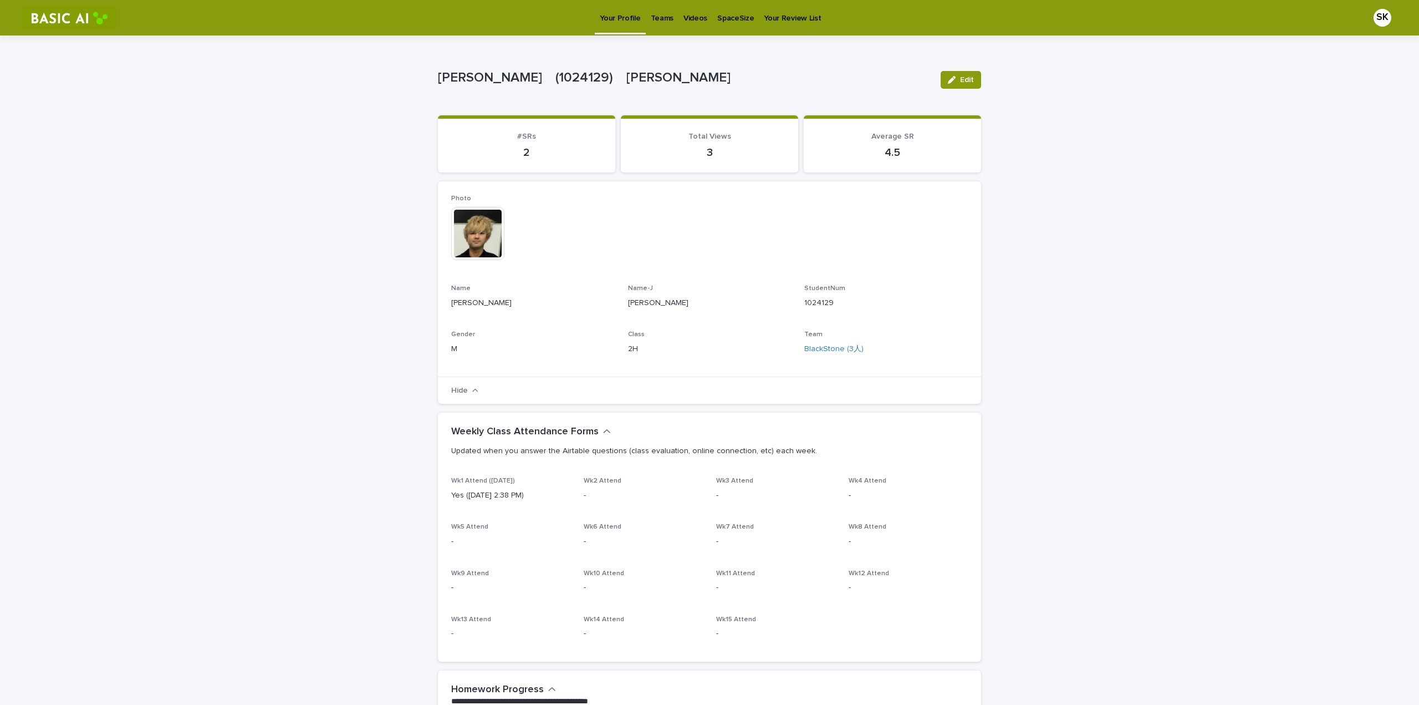
click at [653, 24] on link "Teams" at bounding box center [662, 17] width 33 height 34
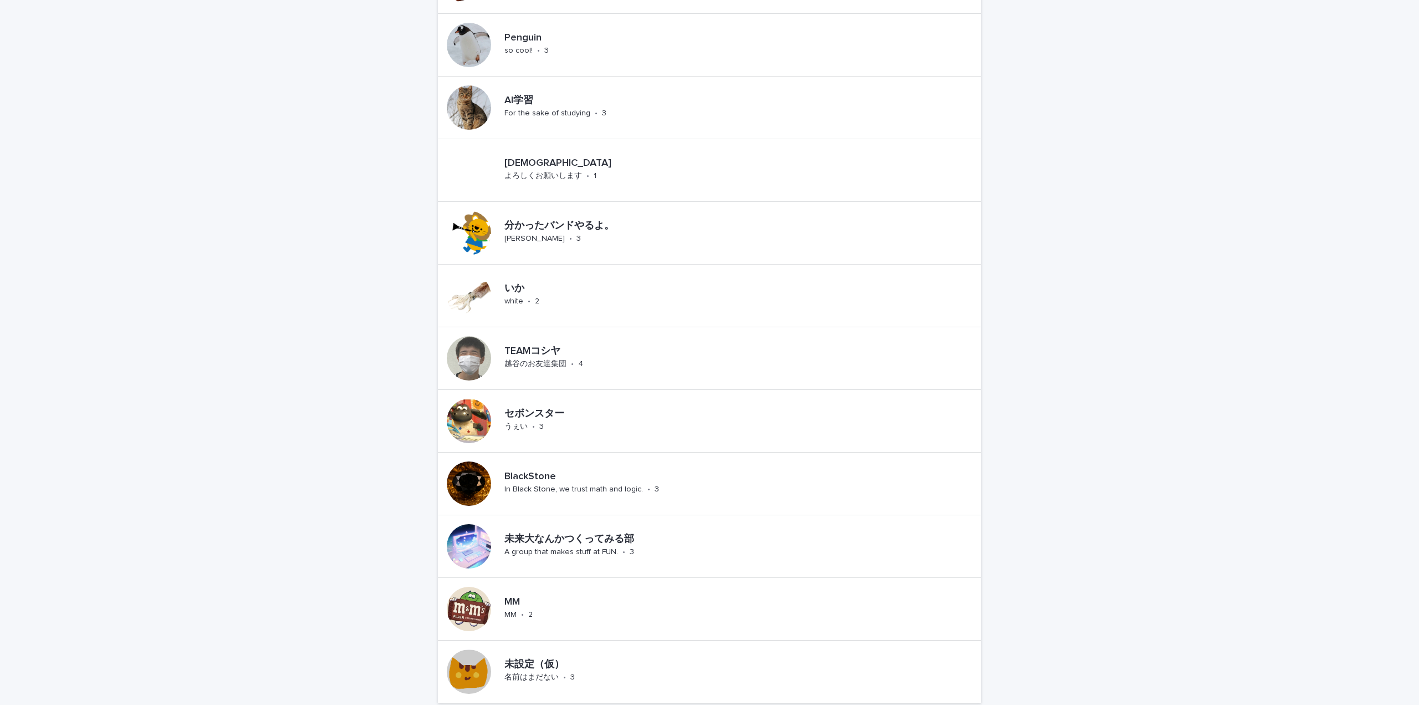
scroll to position [507, 0]
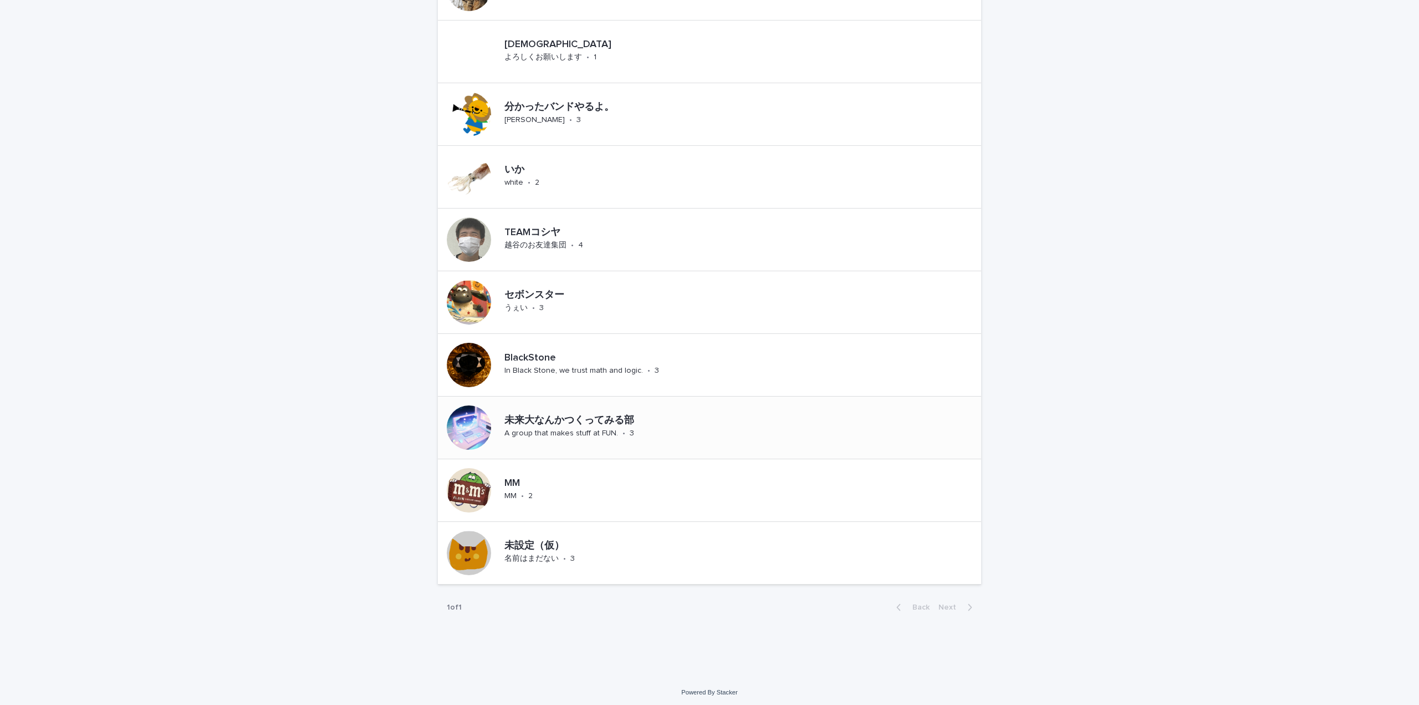
click at [518, 420] on p "未来大なんかつくってみる部" at bounding box center [633, 421] width 259 height 12
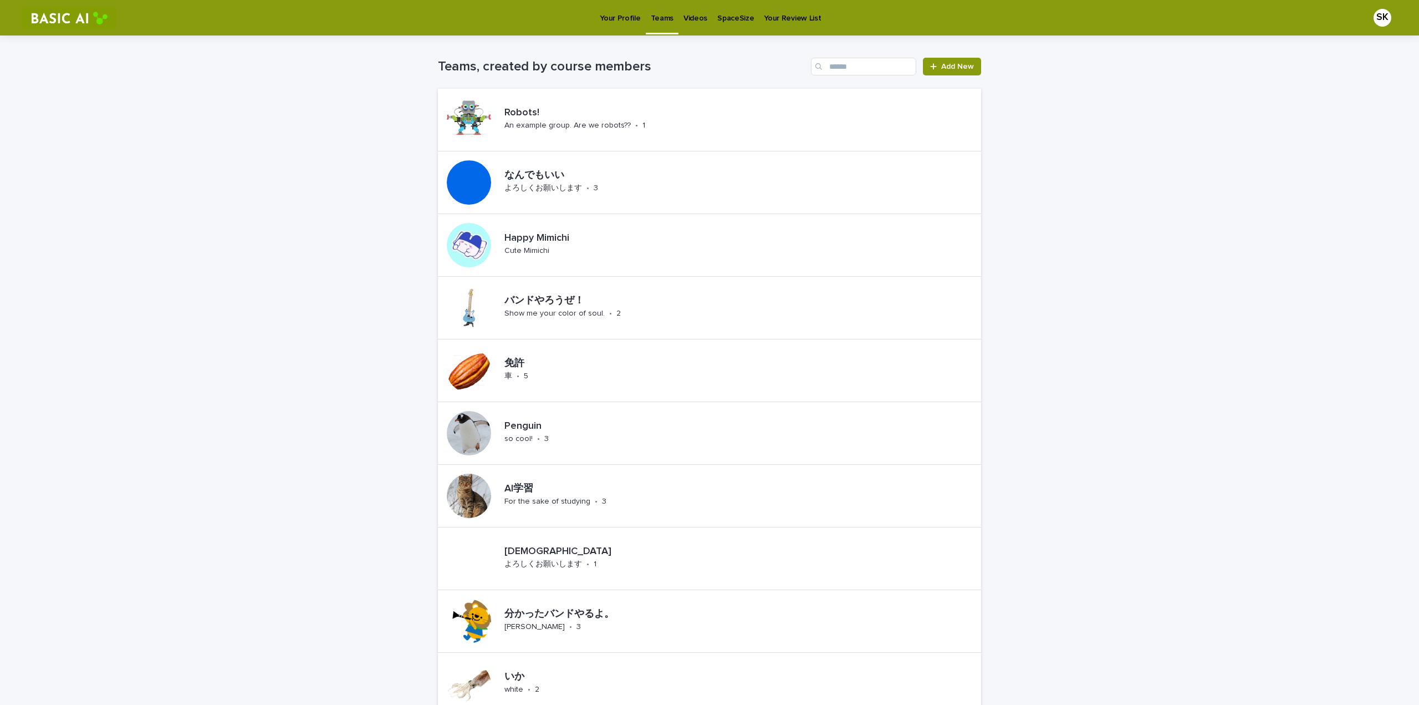
click at [694, 18] on p "Videos" at bounding box center [695, 11] width 24 height 23
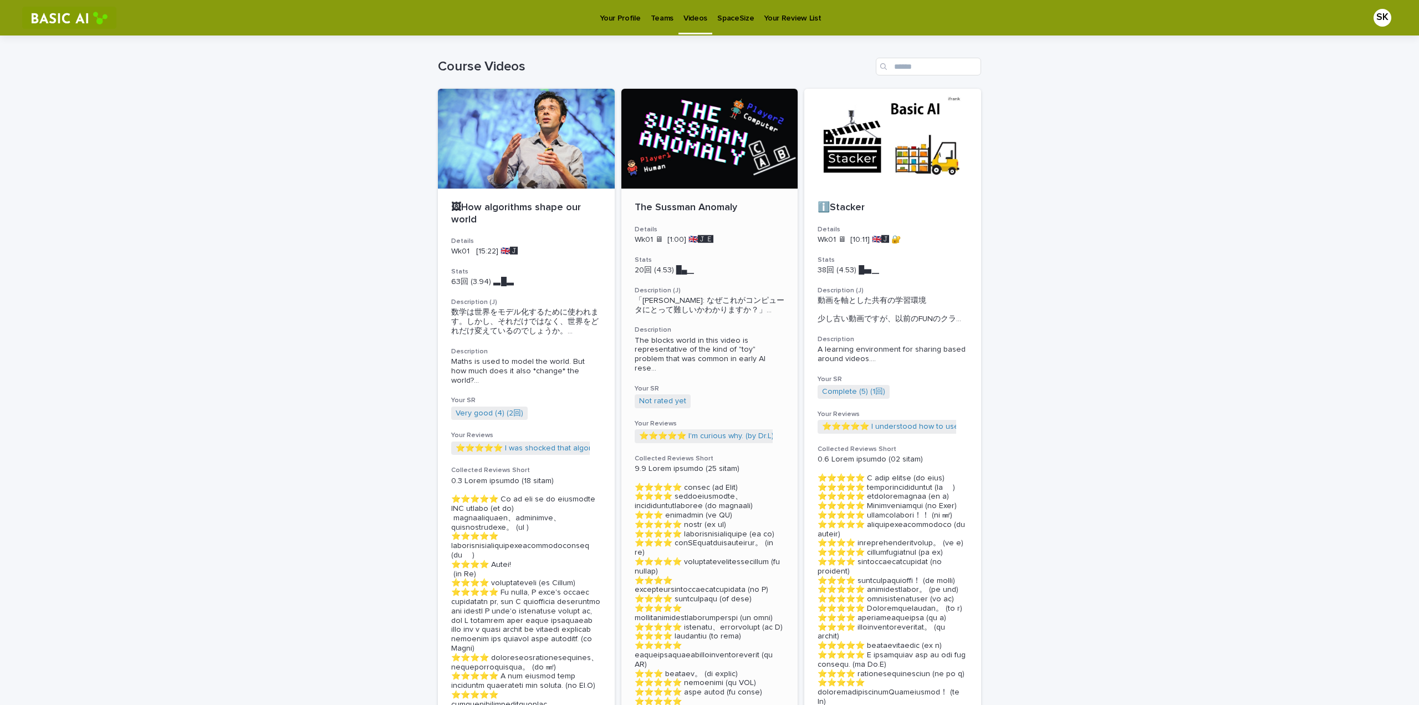
scroll to position [166, 0]
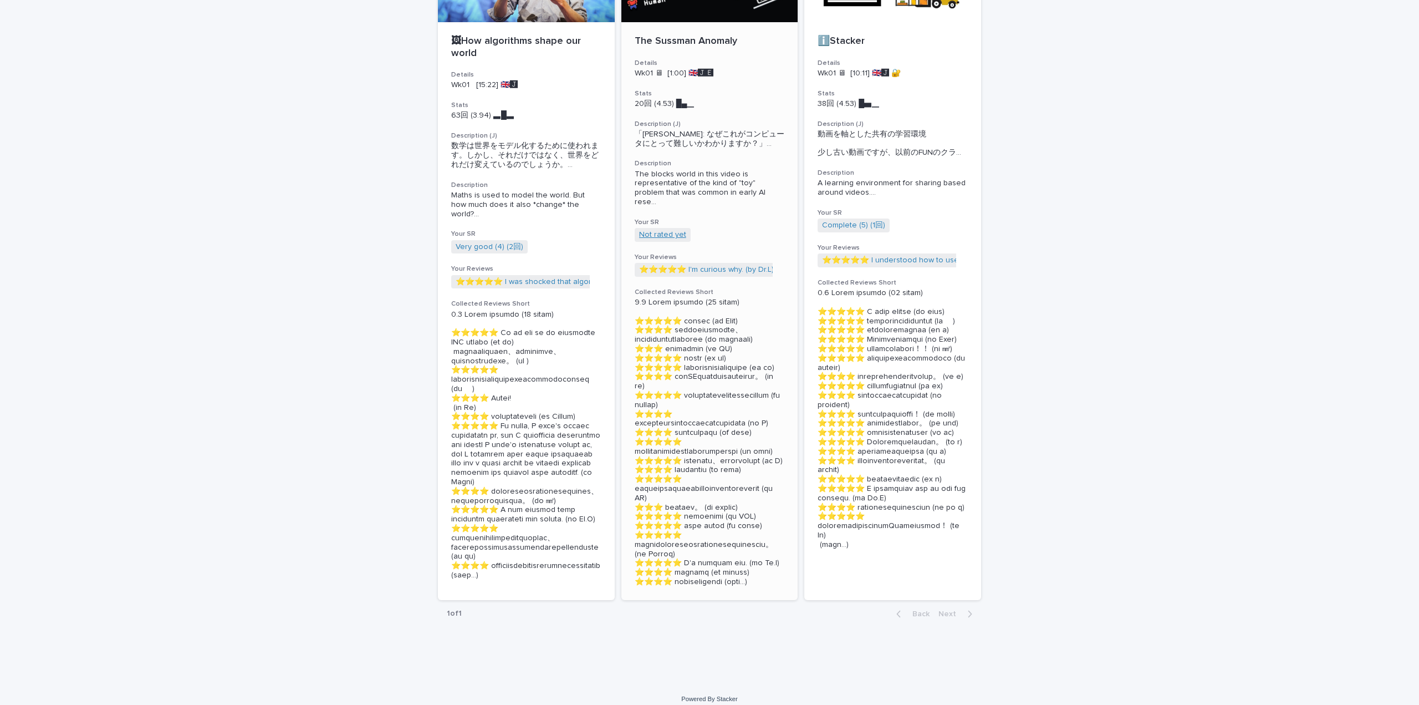
click at [653, 230] on link "Not rated yet" at bounding box center [662, 234] width 47 height 9
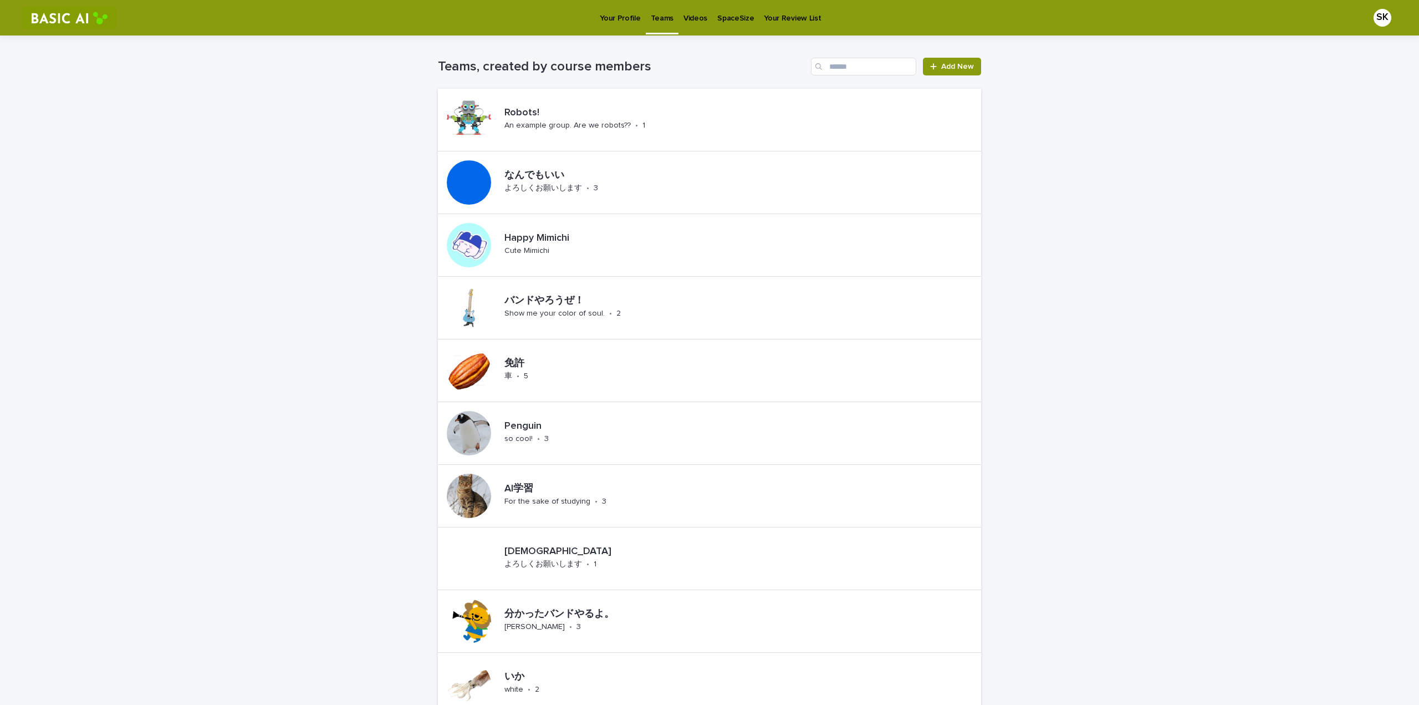
click at [624, 13] on p "Your Profile" at bounding box center [620, 11] width 40 height 23
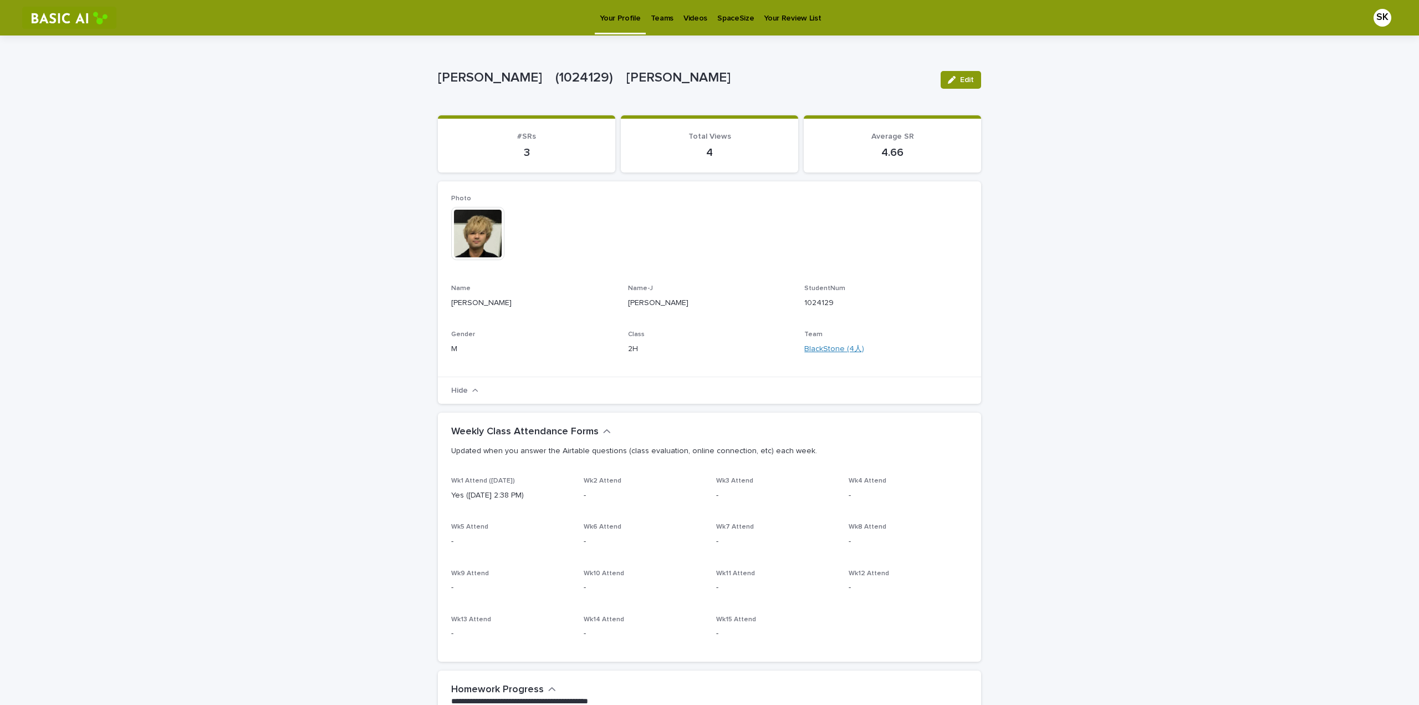
click at [835, 349] on link "BlackStone (4人)" at bounding box center [834, 349] width 60 height 12
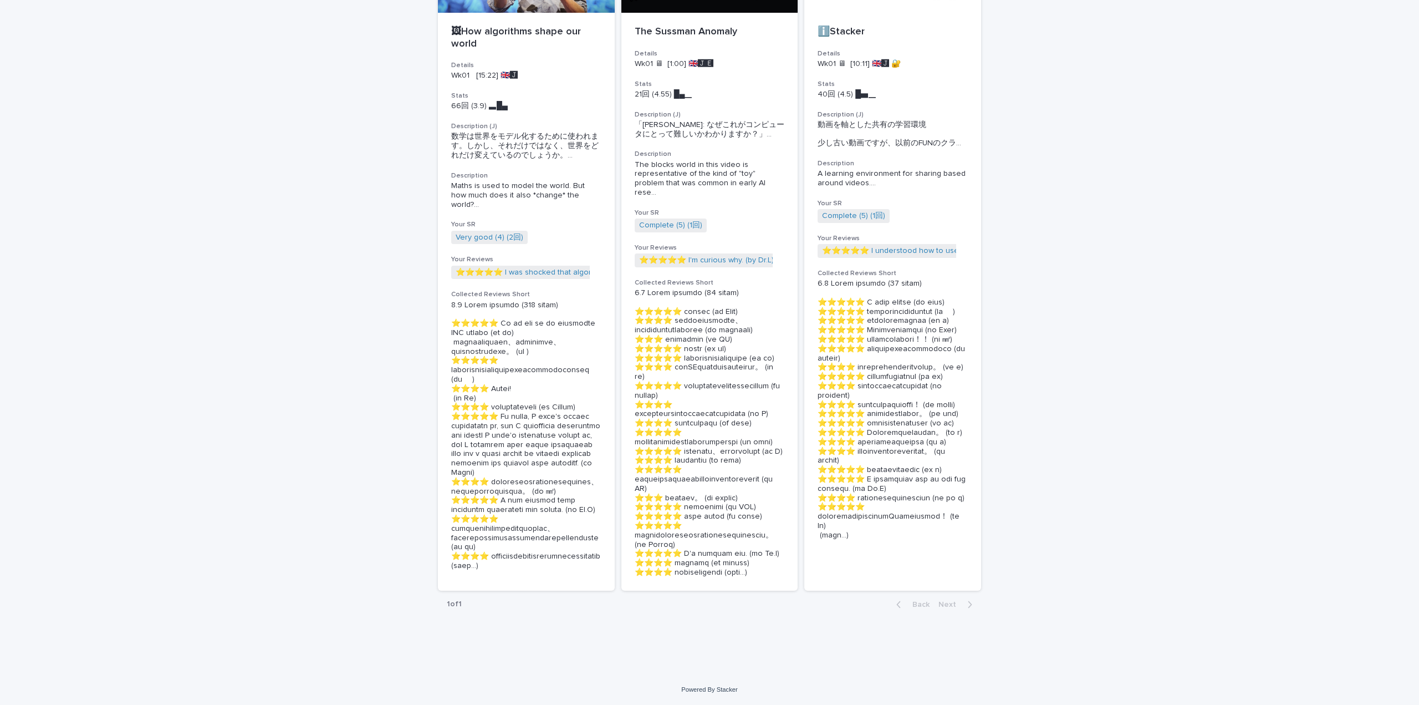
scroll to position [259, 0]
